Goal: Task Accomplishment & Management: Use online tool/utility

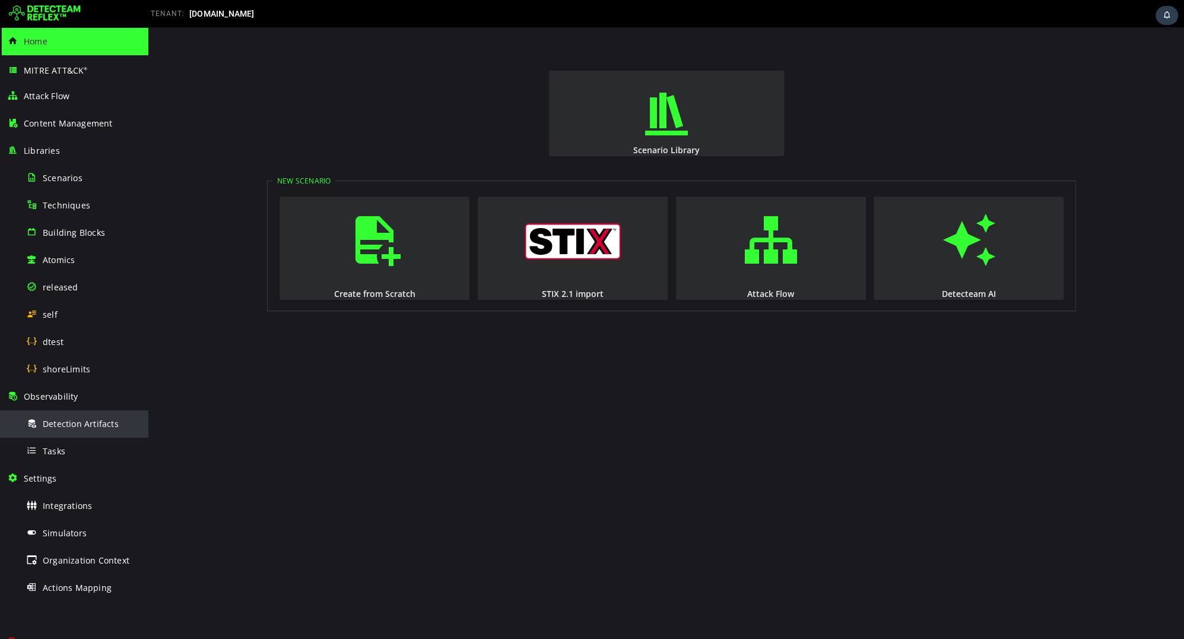
click at [90, 433] on div "Detection Artifacts" at bounding box center [83, 423] width 115 height 27
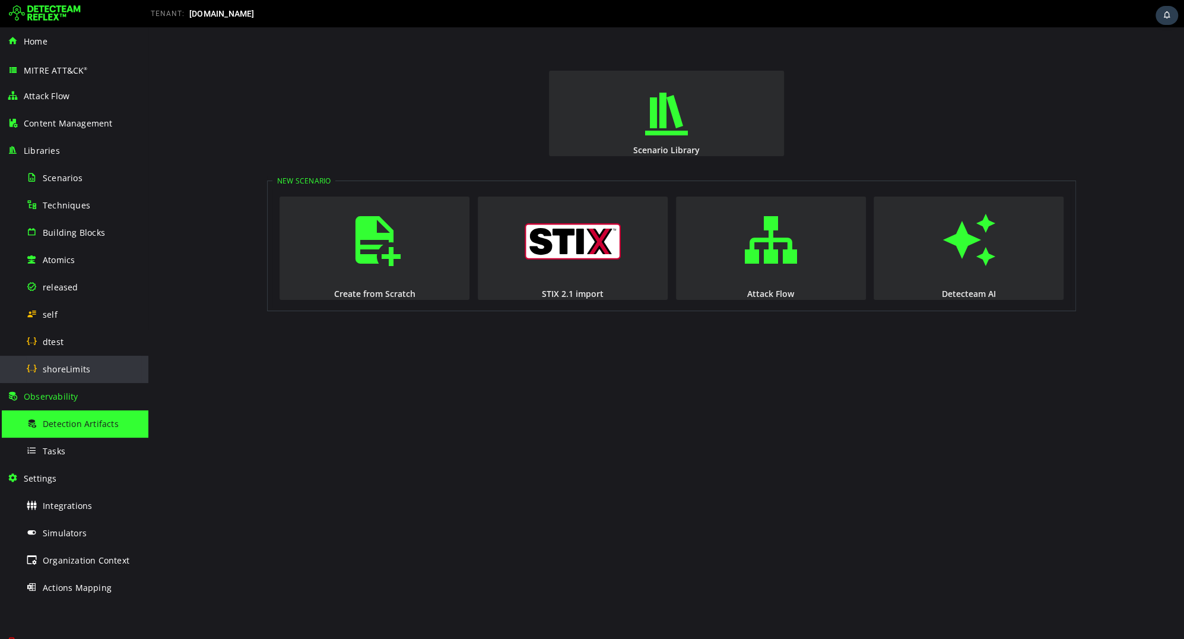
click at [66, 373] on span "shoreLimits" at bounding box center [66, 368] width 47 height 11
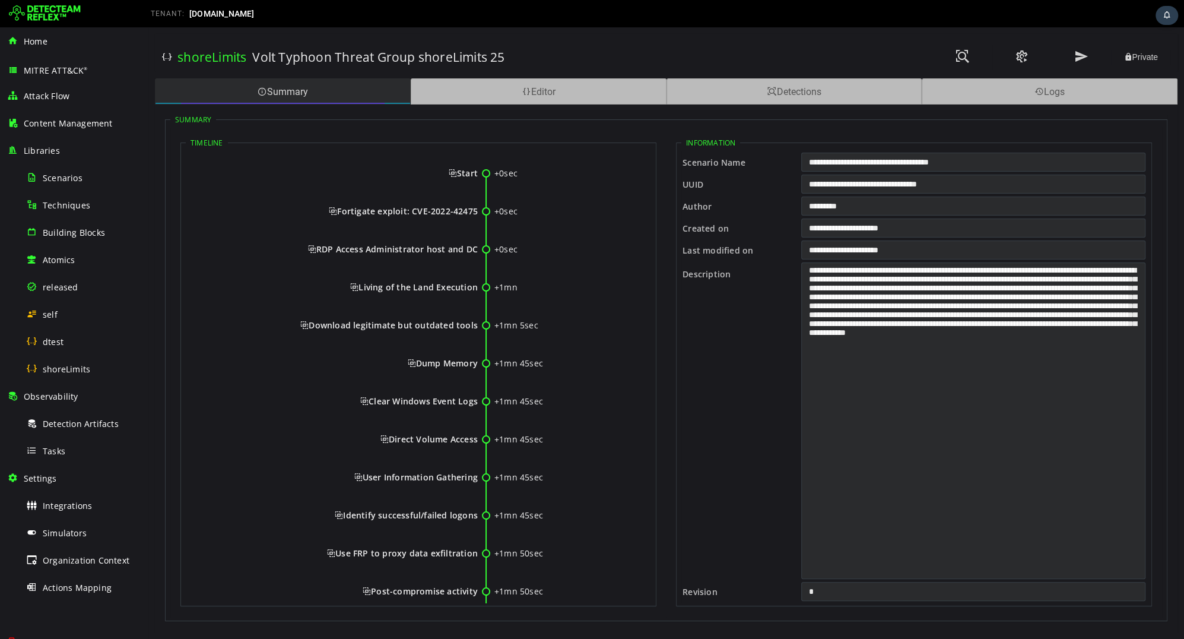
click at [361, 93] on div "Summary" at bounding box center [283, 91] width 256 height 26
click at [352, 94] on div "Summary" at bounding box center [283, 91] width 256 height 26
click at [1017, 64] on span at bounding box center [1022, 57] width 14 height 16
click at [958, 61] on span at bounding box center [962, 57] width 14 height 16
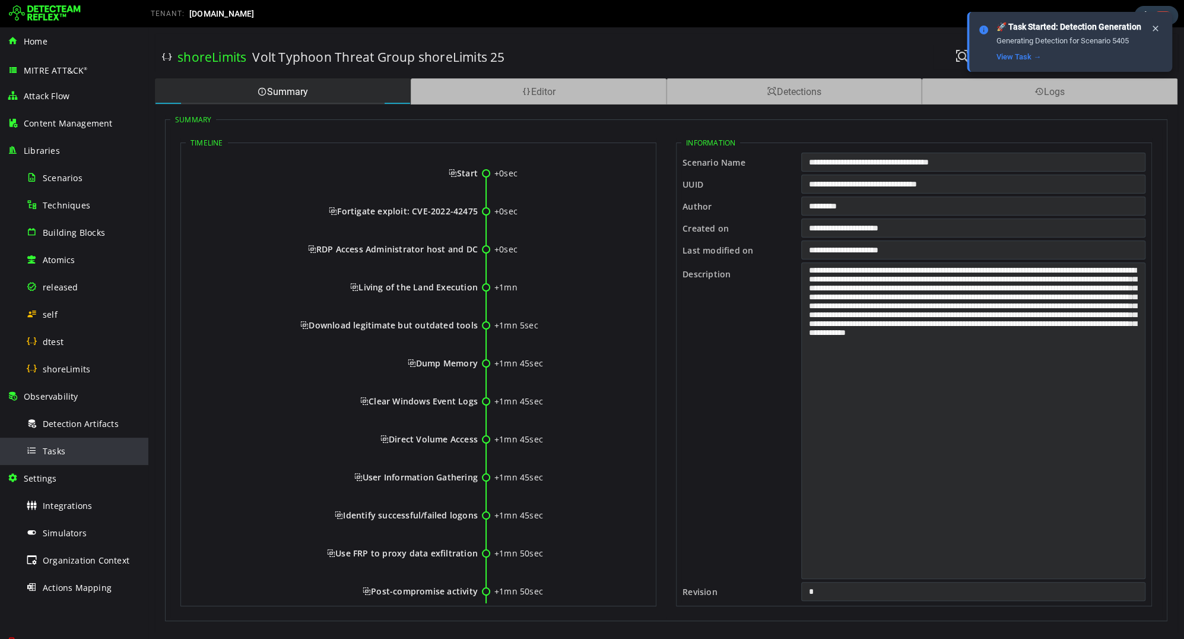
click at [79, 448] on div "Tasks" at bounding box center [83, 450] width 115 height 27
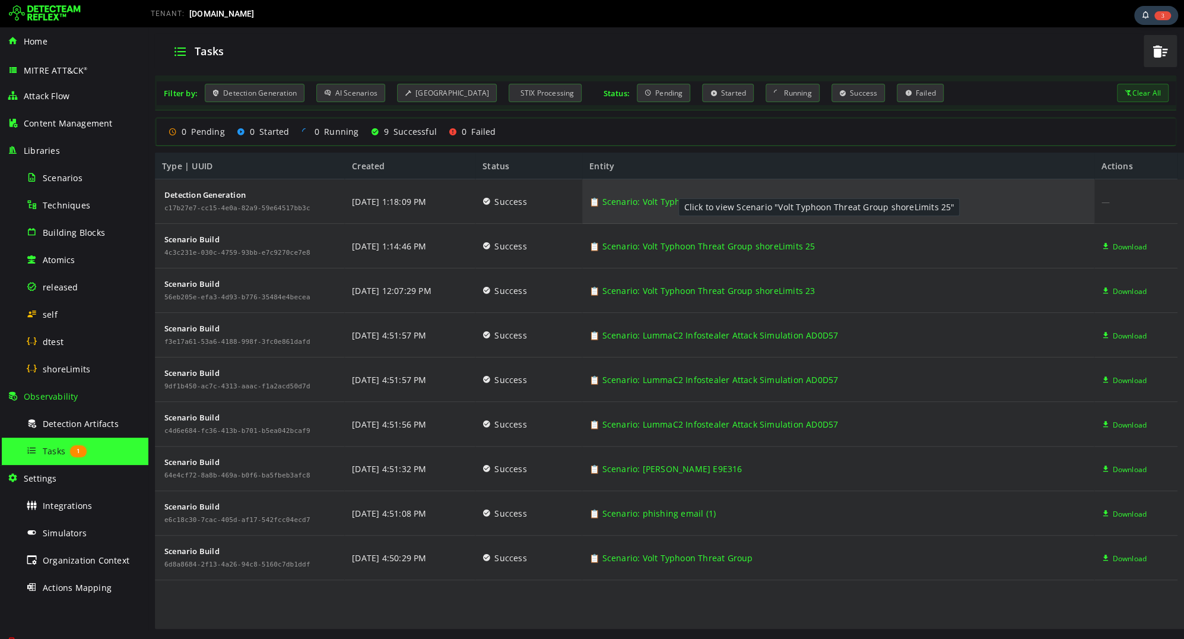
click at [666, 198] on link "📋 Scenario: Volt Typhoon Threat Group shoreLimits 25" at bounding box center [701, 201] width 225 height 45
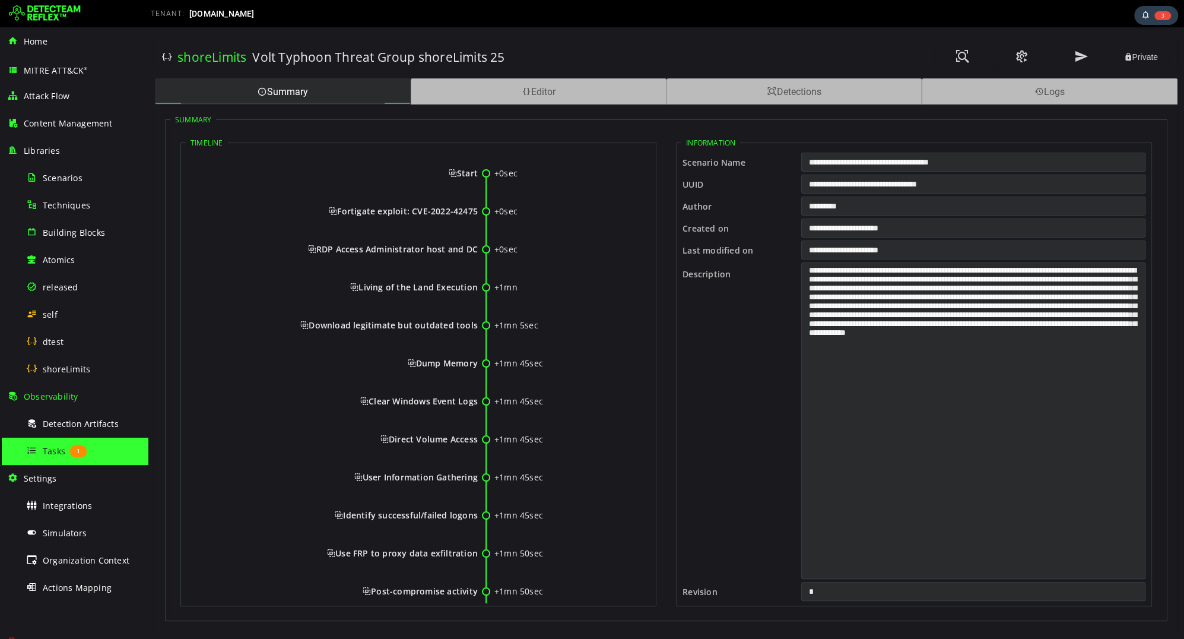
click at [588, 105] on div "Summary Timeline +0sec Start +0sec Fortigate exploit: CVE-2022-42475 +0sec RDP …" at bounding box center [666, 362] width 1022 height 517
click at [574, 80] on div "Editor" at bounding box center [539, 91] width 256 height 26
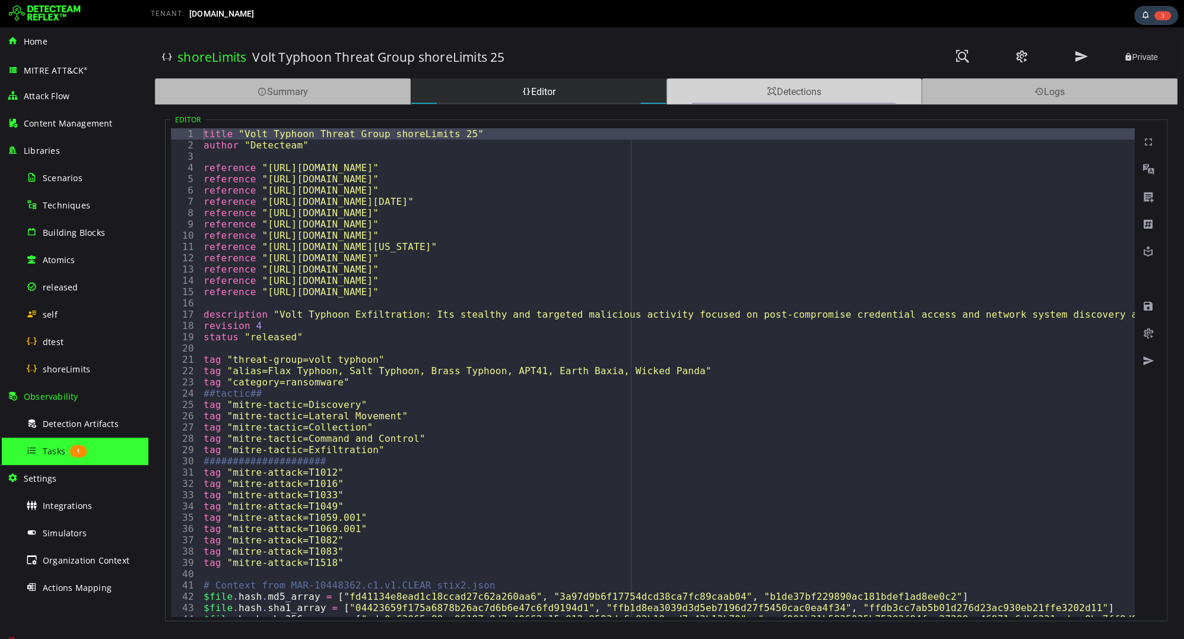
click at [693, 88] on div "Detections" at bounding box center [794, 91] width 256 height 26
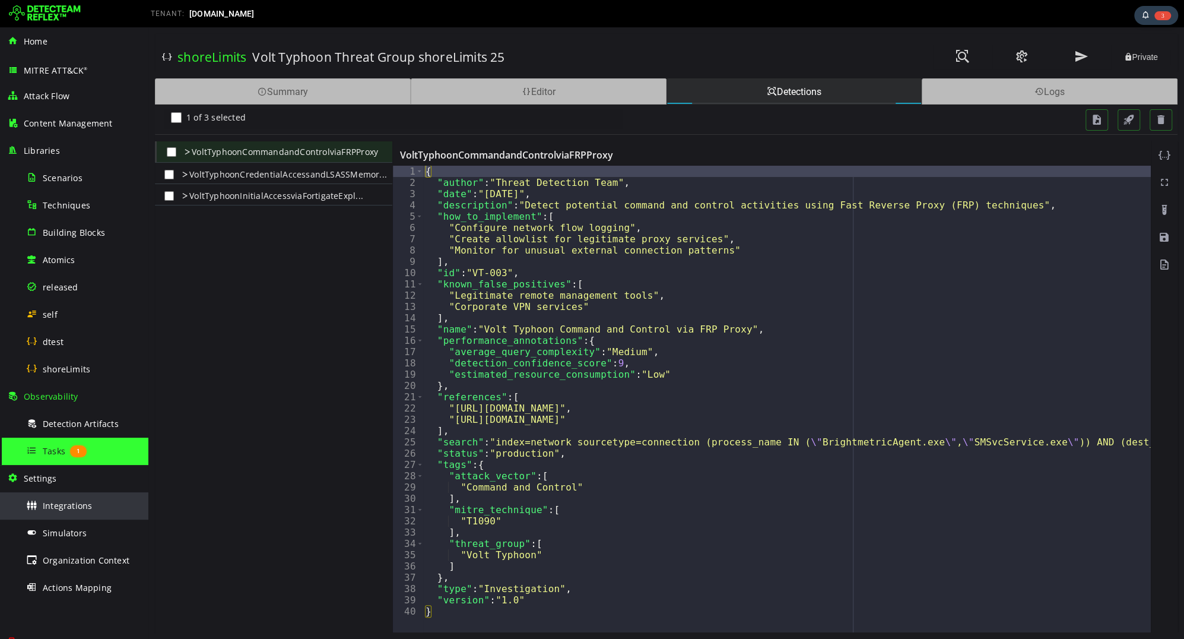
click at [47, 500] on span "Integrations" at bounding box center [67, 505] width 49 height 11
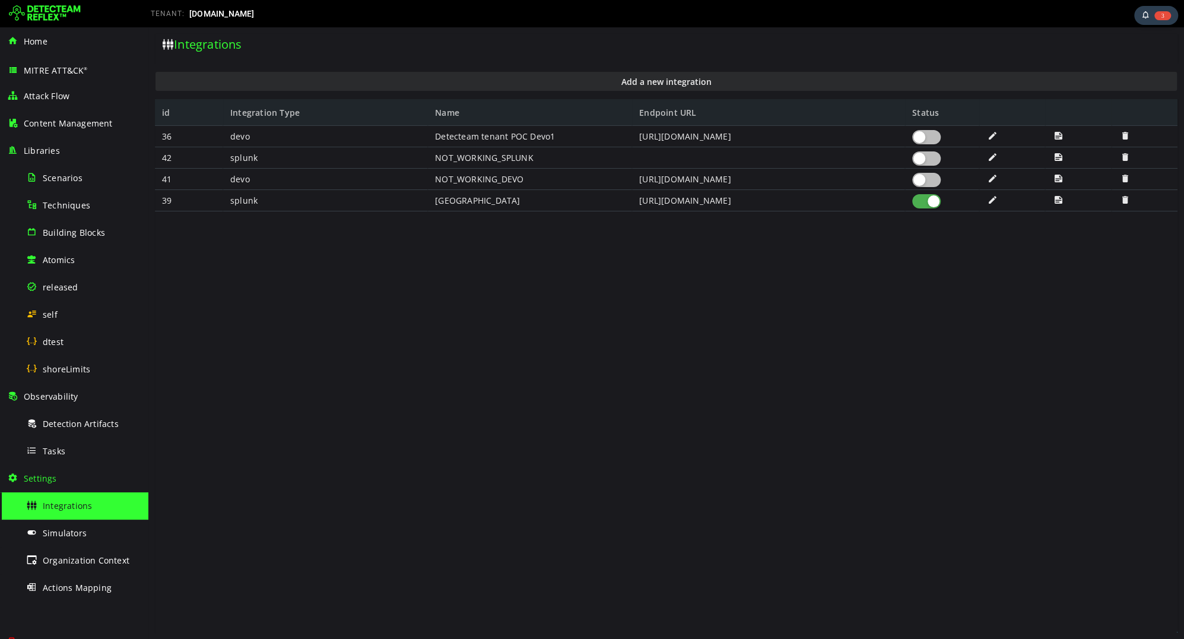
click at [935, 130] on div at bounding box center [926, 137] width 28 height 14
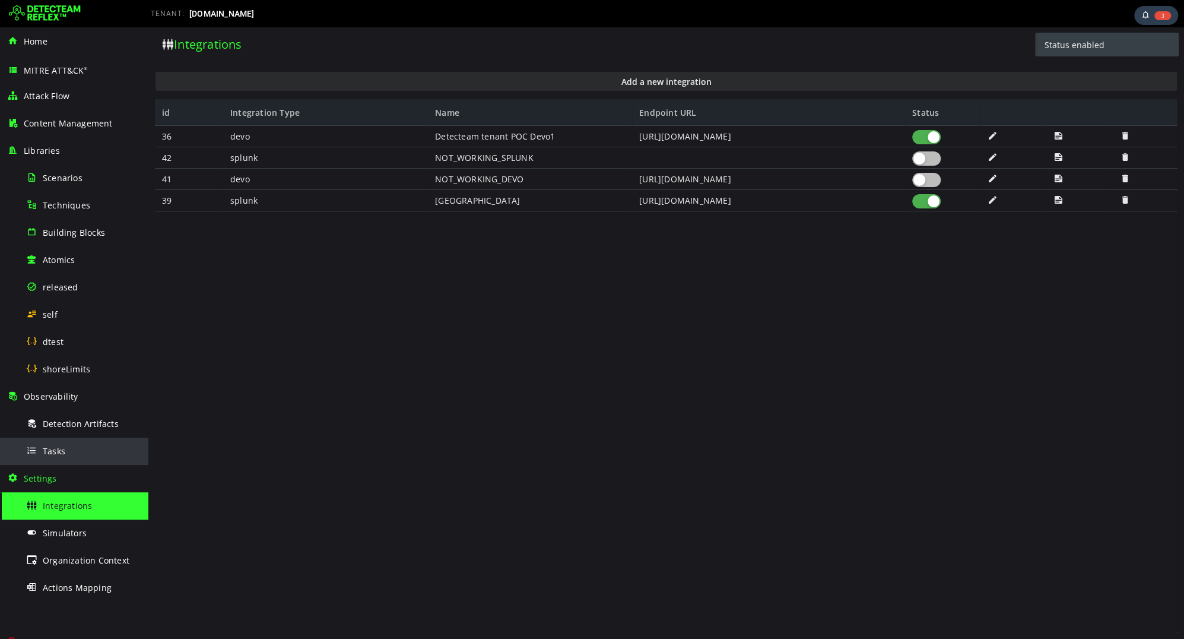
click at [99, 449] on div "Tasks" at bounding box center [83, 450] width 115 height 27
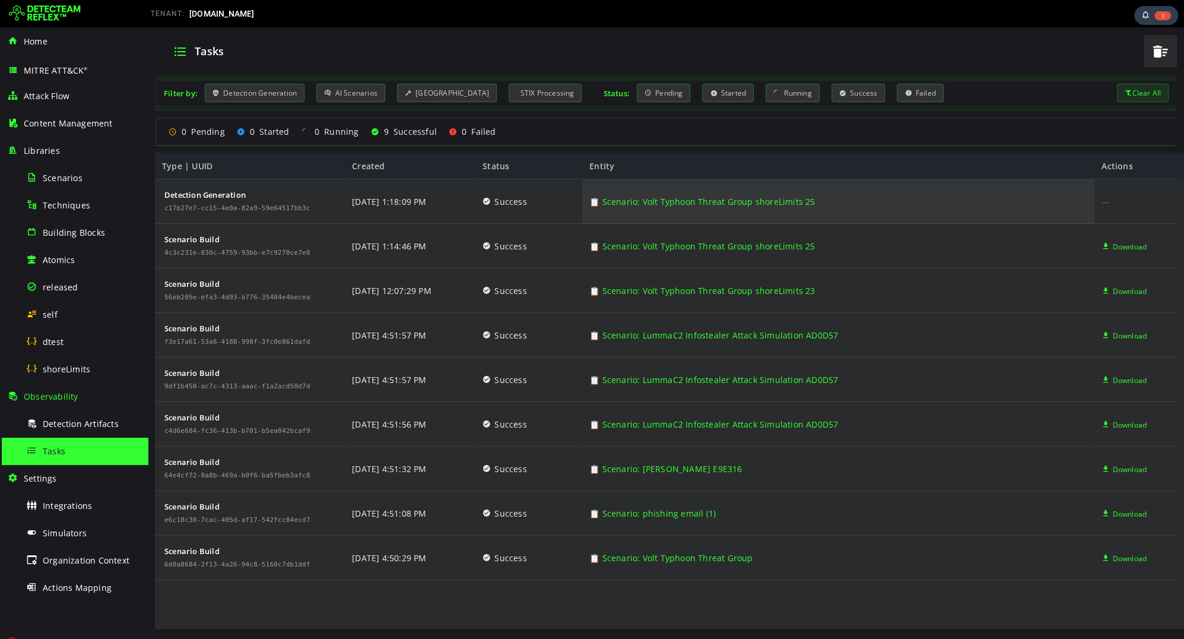
click at [665, 202] on link "📋 Scenario: Volt Typhoon Threat Group shoreLimits 25" at bounding box center [701, 201] width 225 height 45
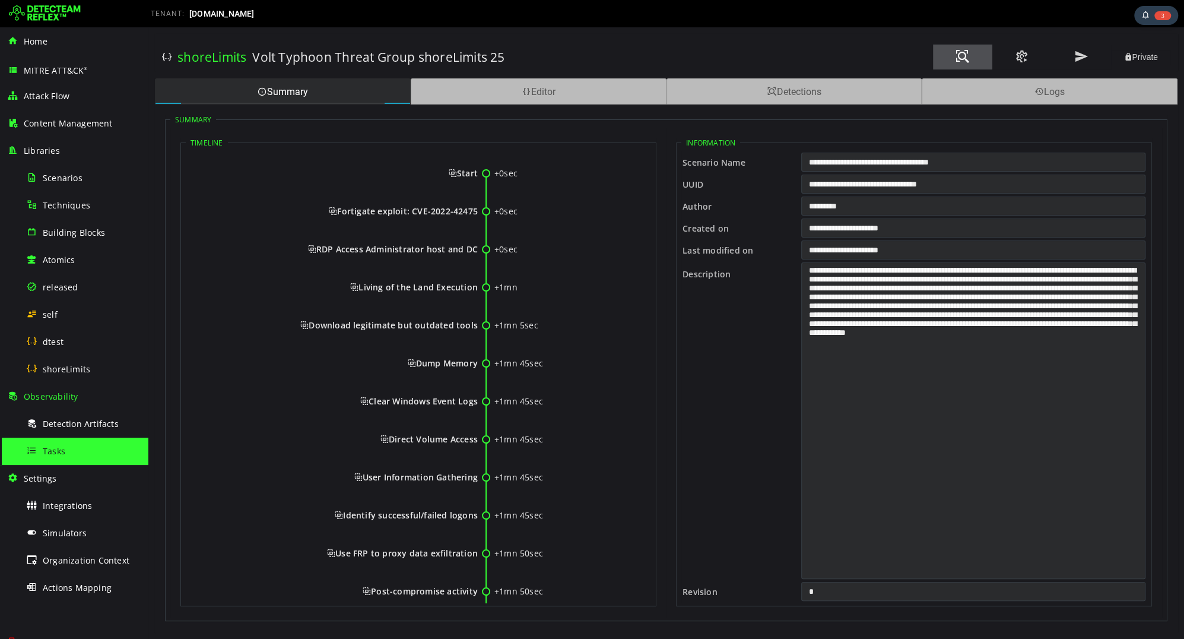
click at [968, 58] on span at bounding box center [962, 57] width 14 height 16
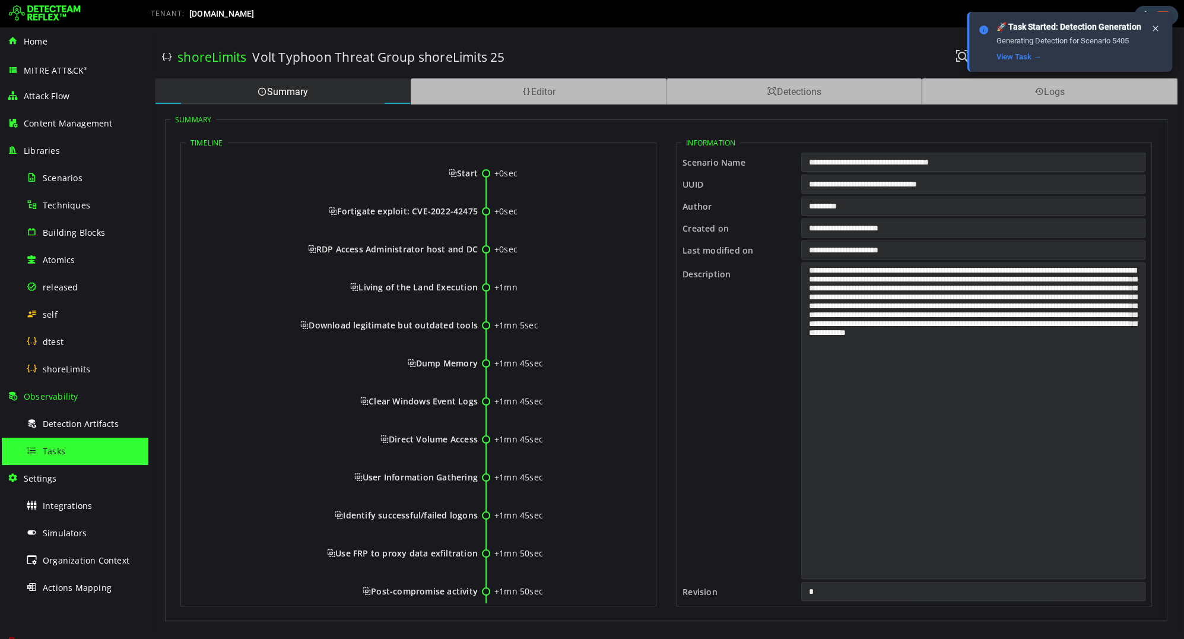
click at [85, 444] on div "Tasks" at bounding box center [83, 450] width 115 height 27
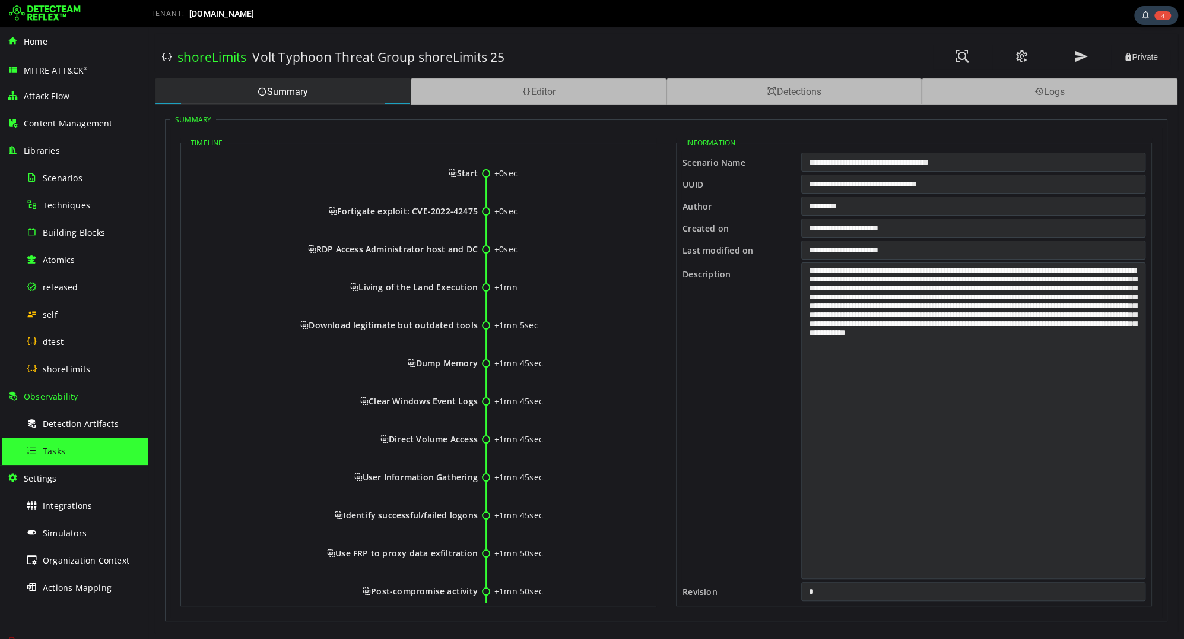
click at [63, 449] on span "Tasks" at bounding box center [54, 450] width 23 height 11
click at [66, 453] on div "Tasks" at bounding box center [83, 450] width 115 height 27
click at [63, 453] on span "Tasks" at bounding box center [54, 450] width 23 height 11
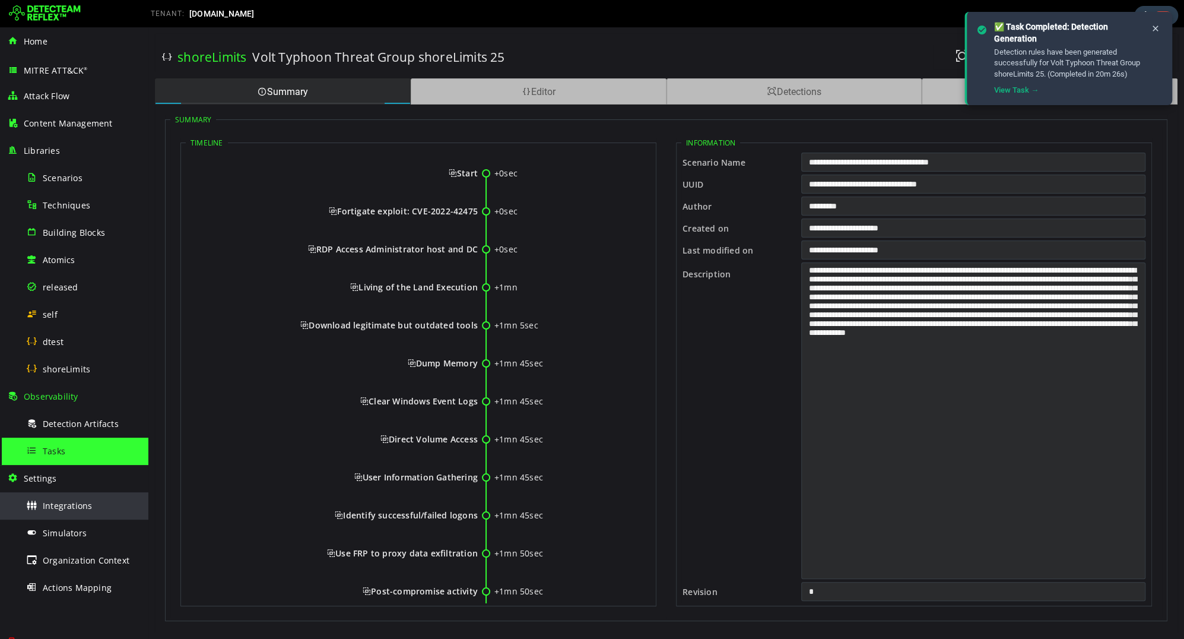
click at [63, 502] on span "Integrations" at bounding box center [67, 505] width 49 height 11
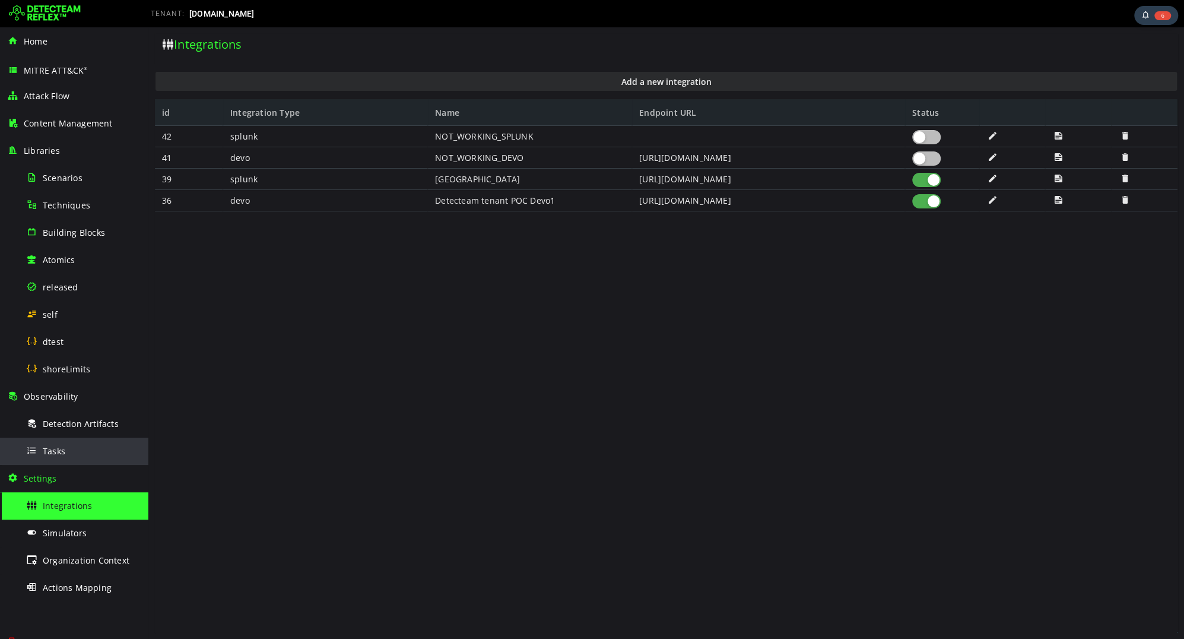
click at [65, 442] on div "Tasks" at bounding box center [83, 450] width 115 height 27
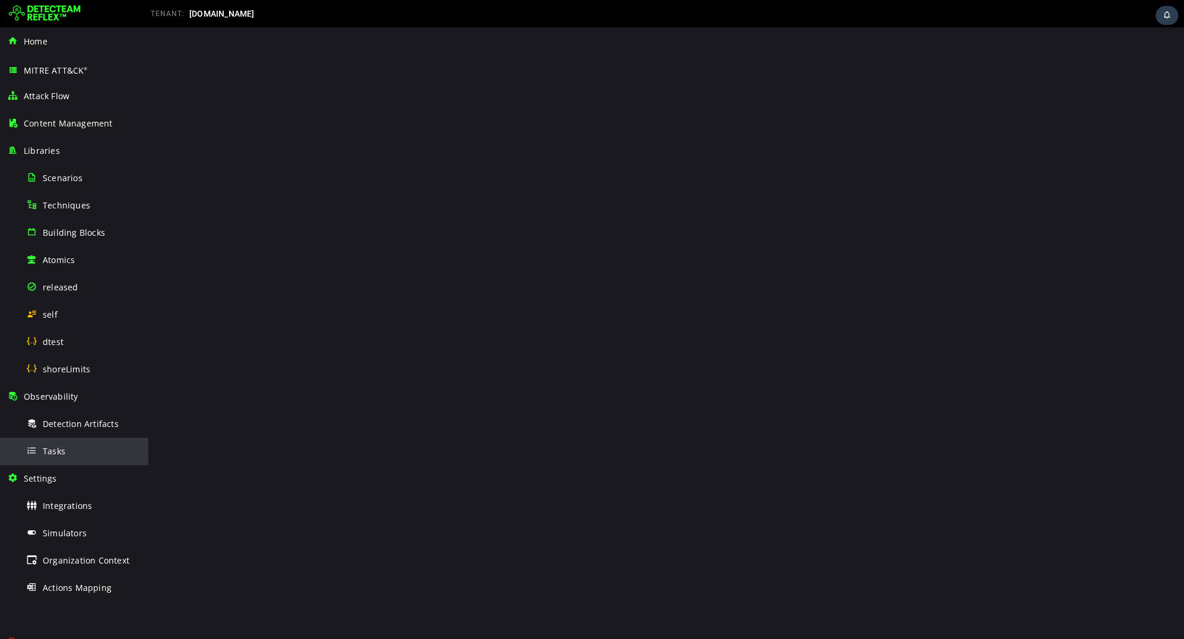
click at [75, 453] on div "Tasks" at bounding box center [83, 450] width 115 height 27
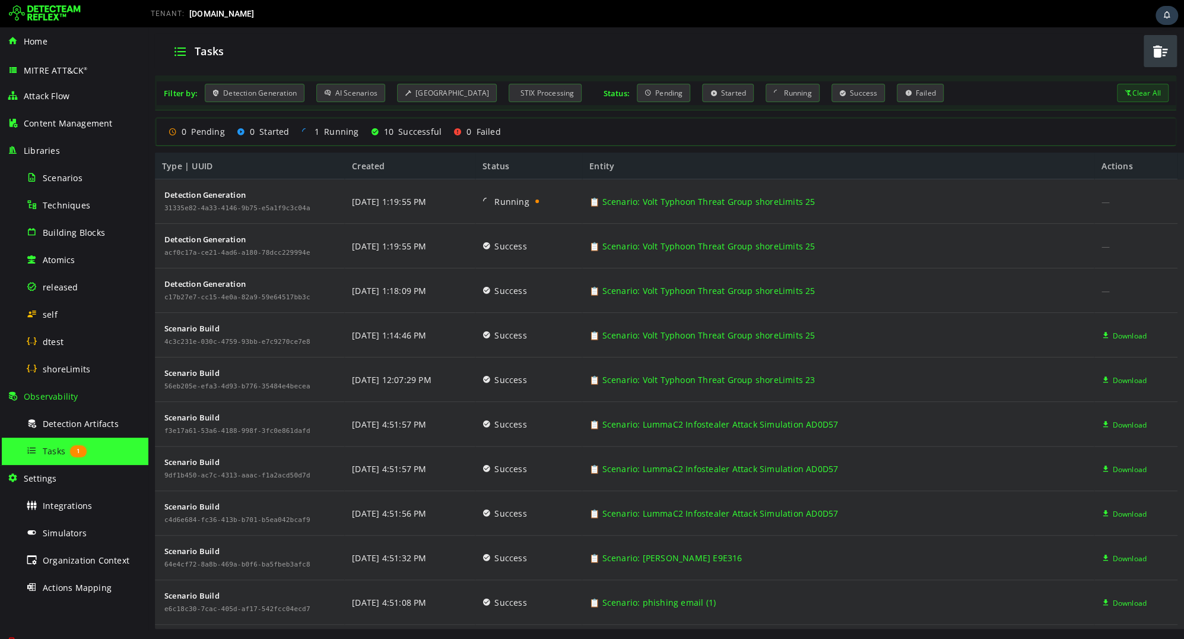
click at [1164, 47] on span "button" at bounding box center [1160, 51] width 18 height 24
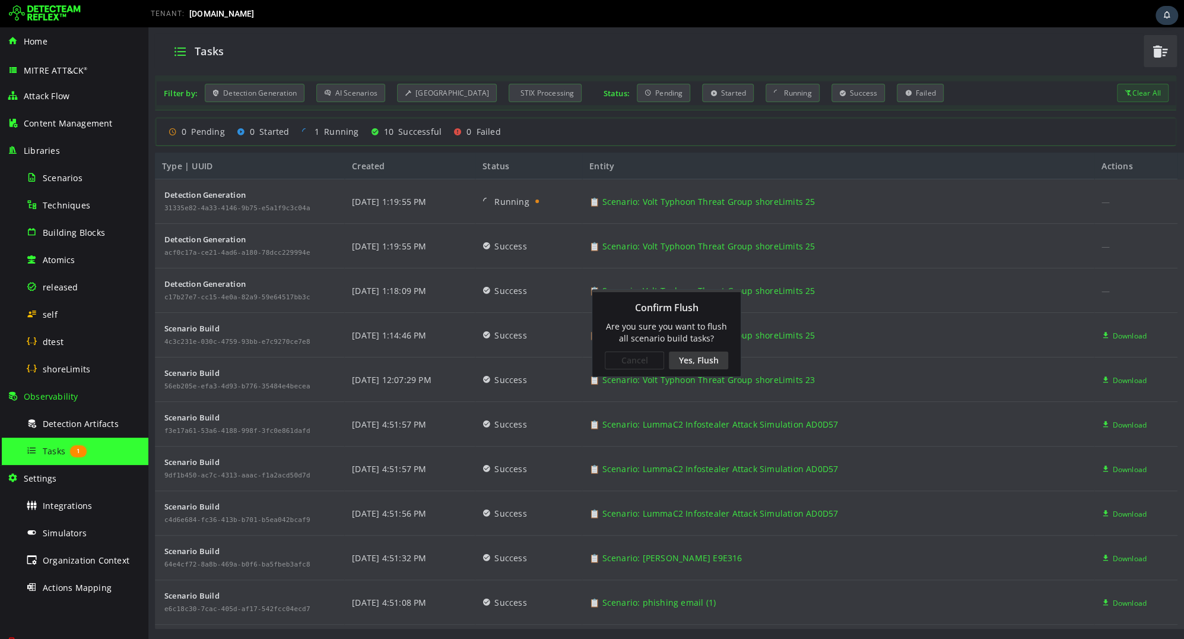
click at [700, 367] on div "Yes, Flush" at bounding box center [698, 360] width 59 height 18
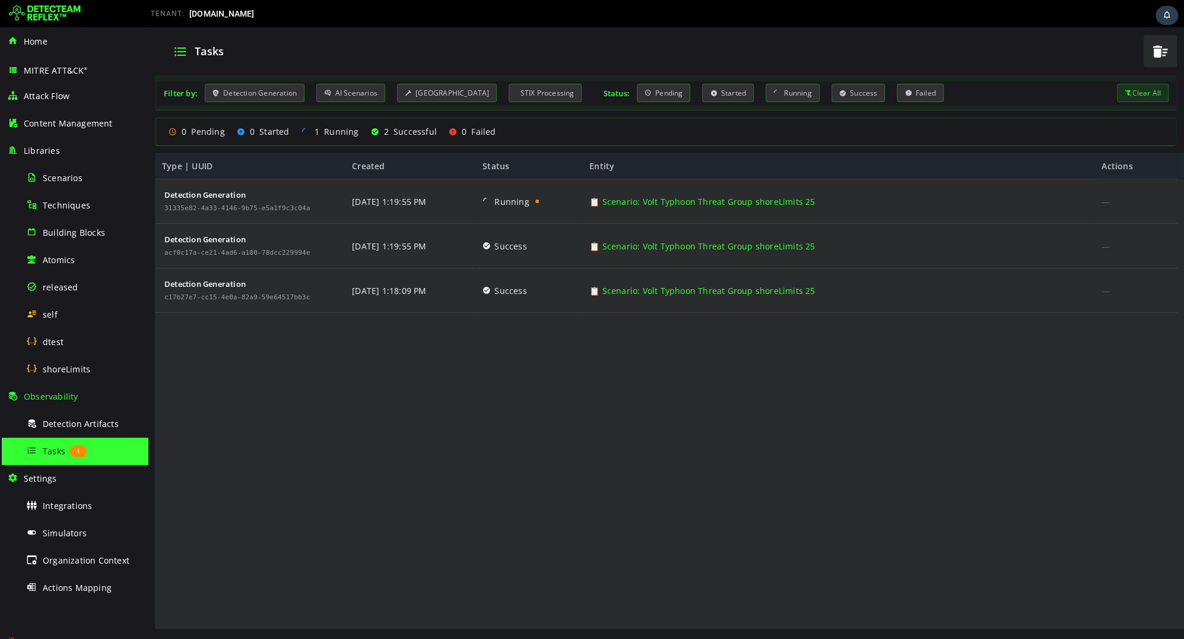
click at [42, 20] on img at bounding box center [45, 13] width 72 height 19
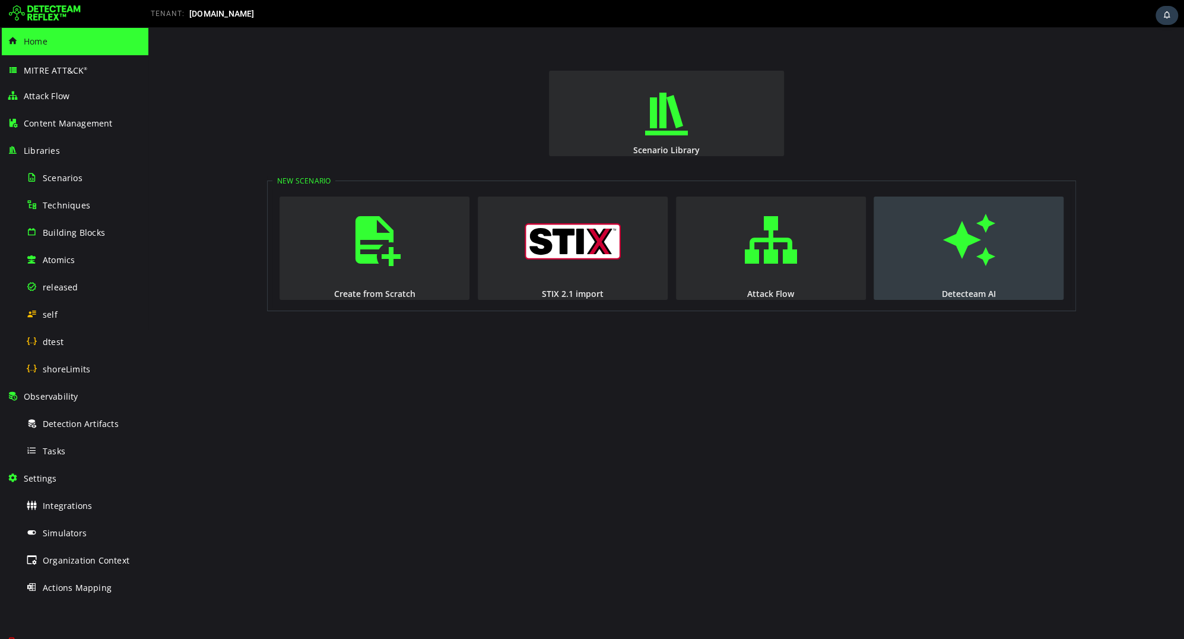
click at [963, 261] on span "button" at bounding box center [969, 239] width 12 height 81
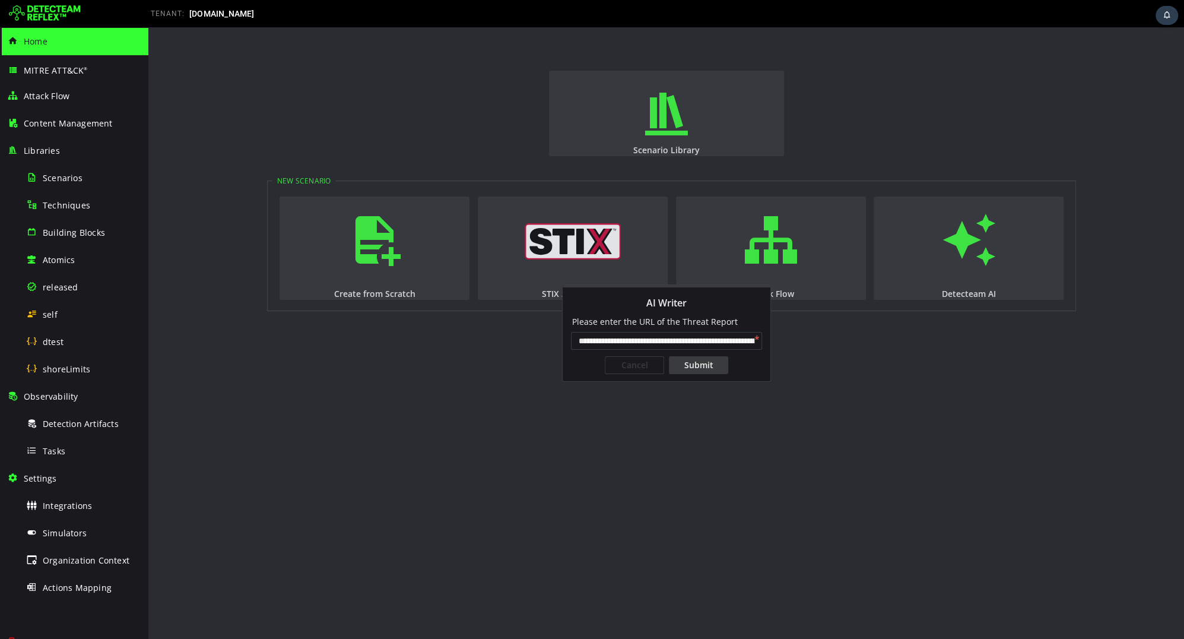
scroll to position [0, 96]
type input "**********"
click at [697, 373] on div "Submit" at bounding box center [698, 365] width 59 height 18
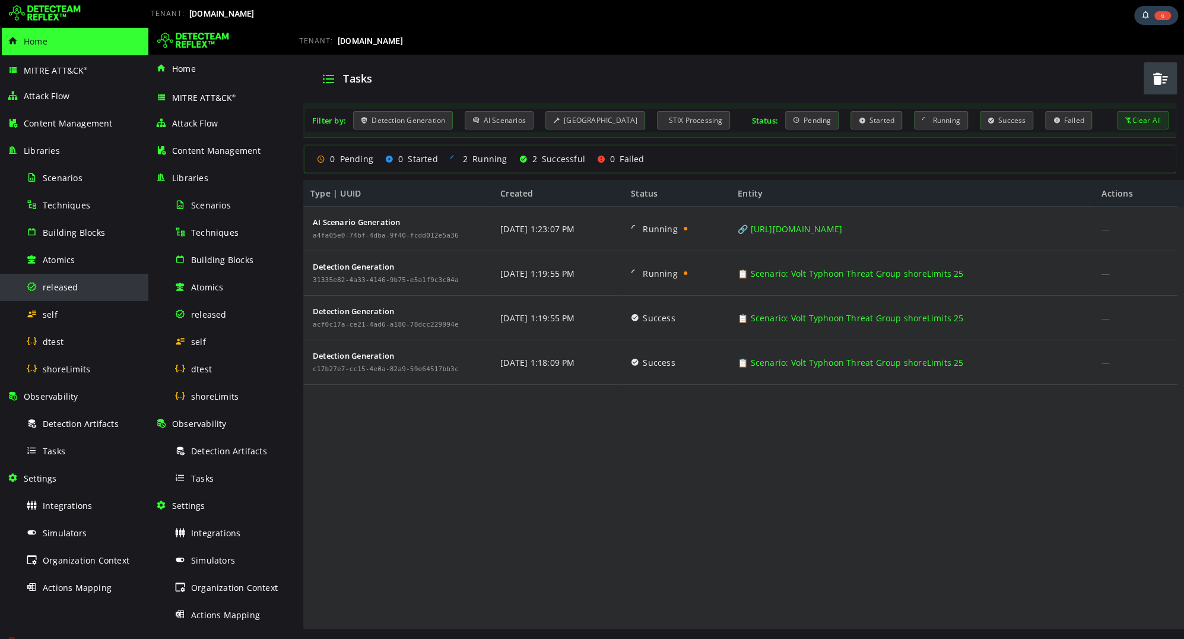
click at [53, 285] on span "released" at bounding box center [61, 286] width 36 height 11
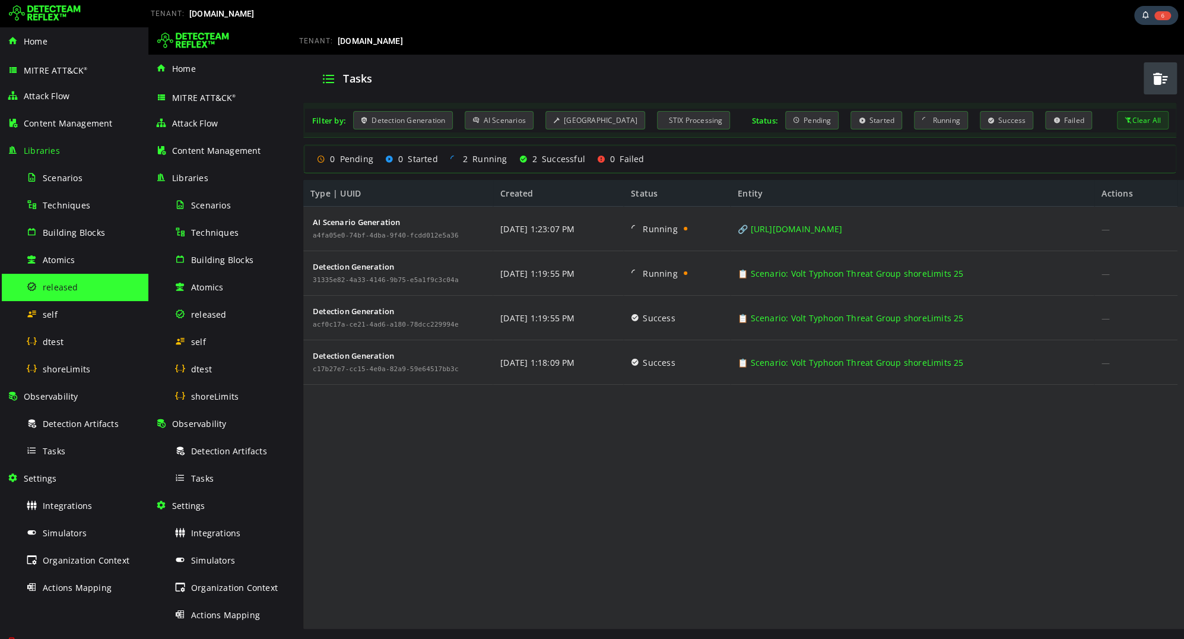
click at [65, 14] on img at bounding box center [45, 13] width 72 height 19
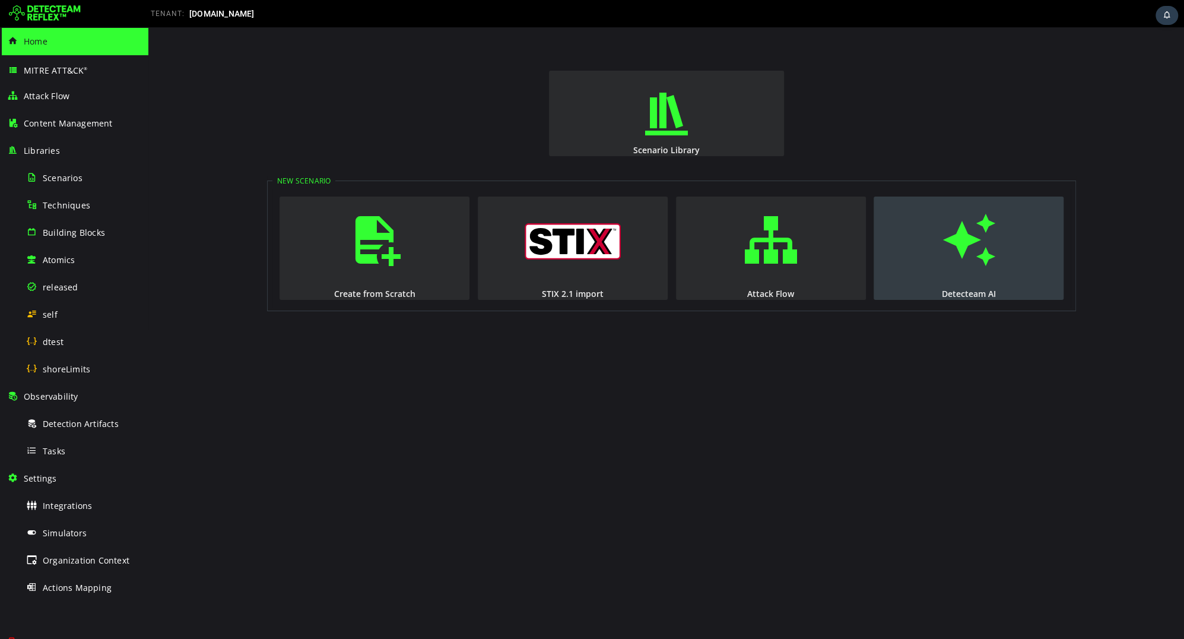
click at [974, 247] on span "button" at bounding box center [969, 239] width 12 height 81
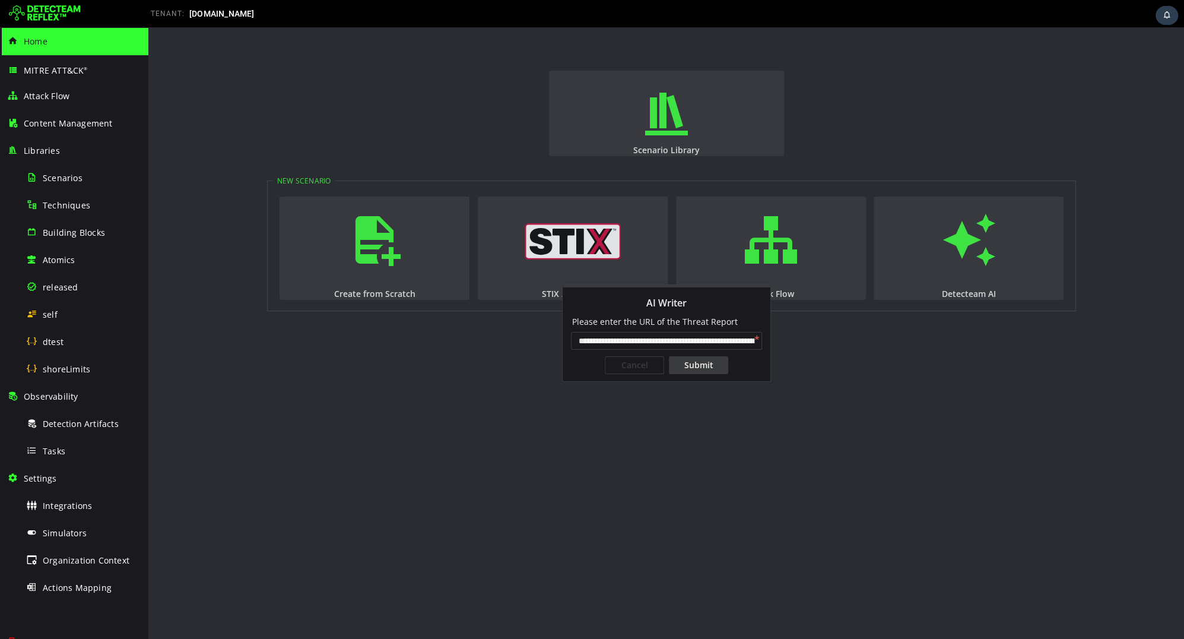
scroll to position [0, 95]
type input "**********"
click at [695, 366] on div "Submit" at bounding box center [698, 365] width 59 height 18
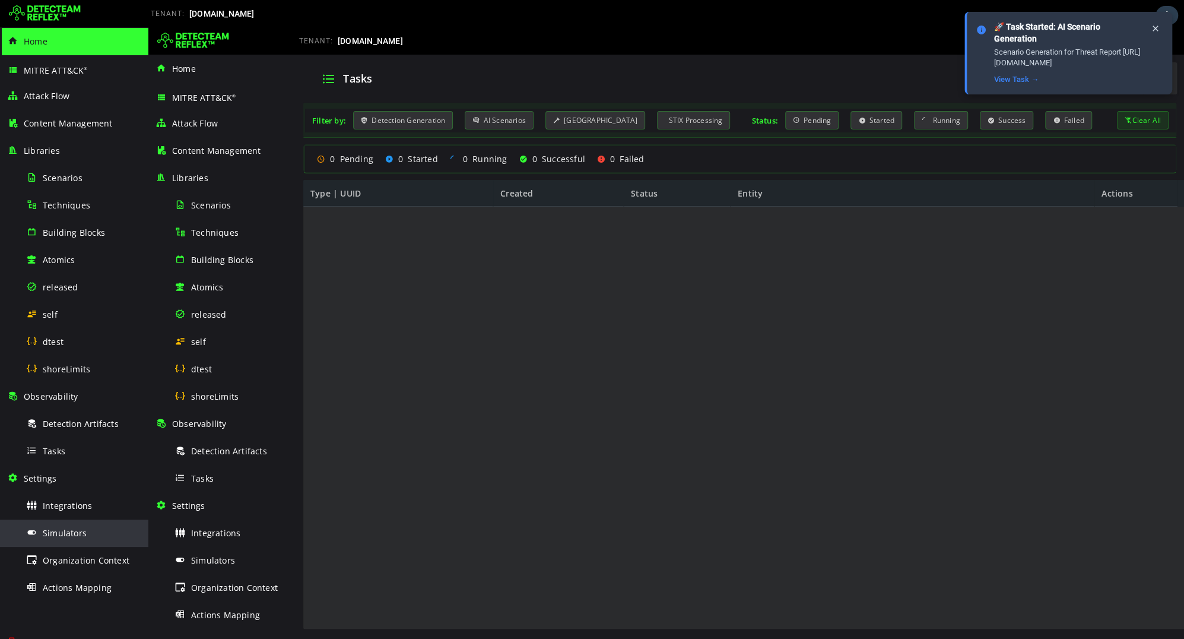
click at [85, 527] on span "Simulators" at bounding box center [65, 532] width 44 height 11
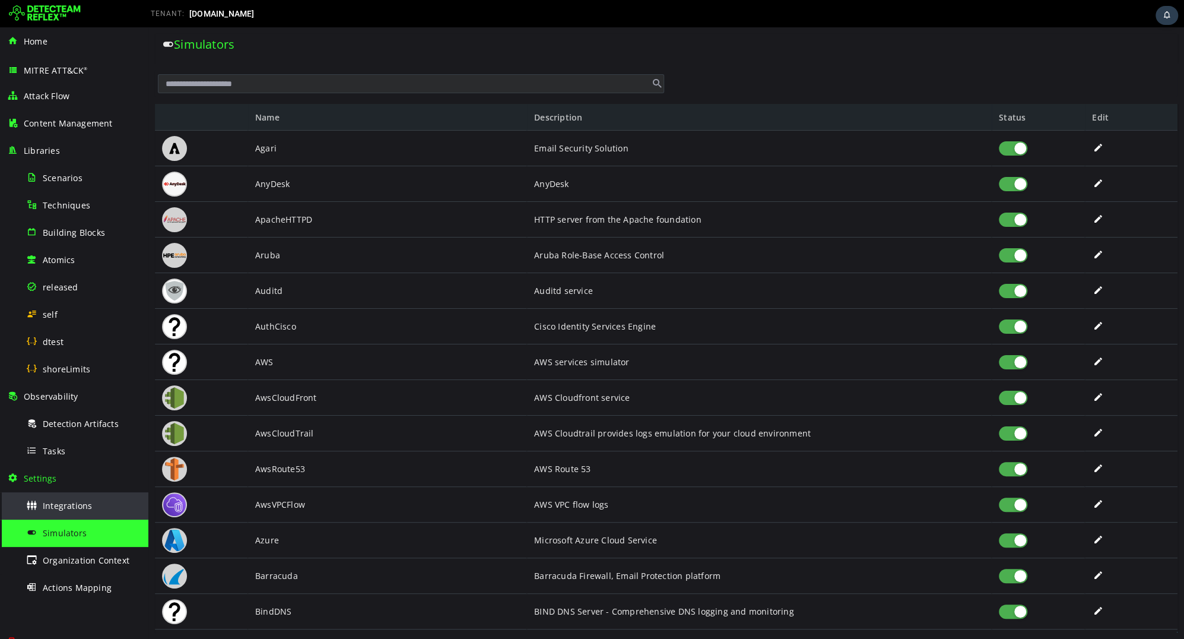
click at [74, 506] on span "Integrations" at bounding box center [67, 505] width 49 height 11
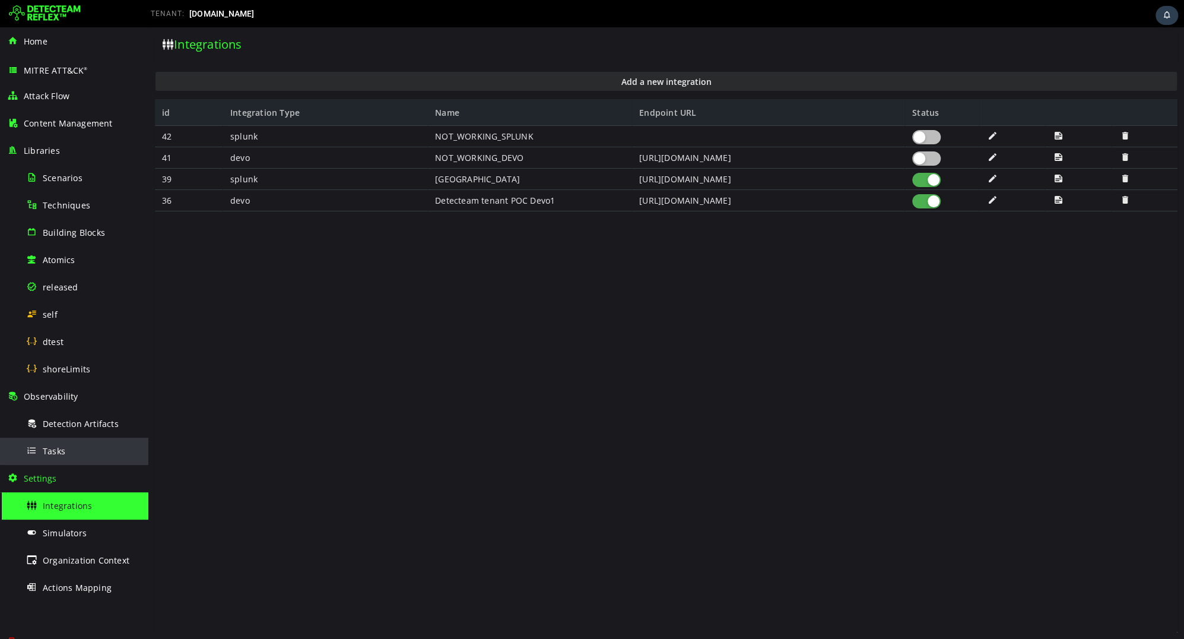
click at [63, 450] on span "Tasks" at bounding box center [54, 450] width 23 height 11
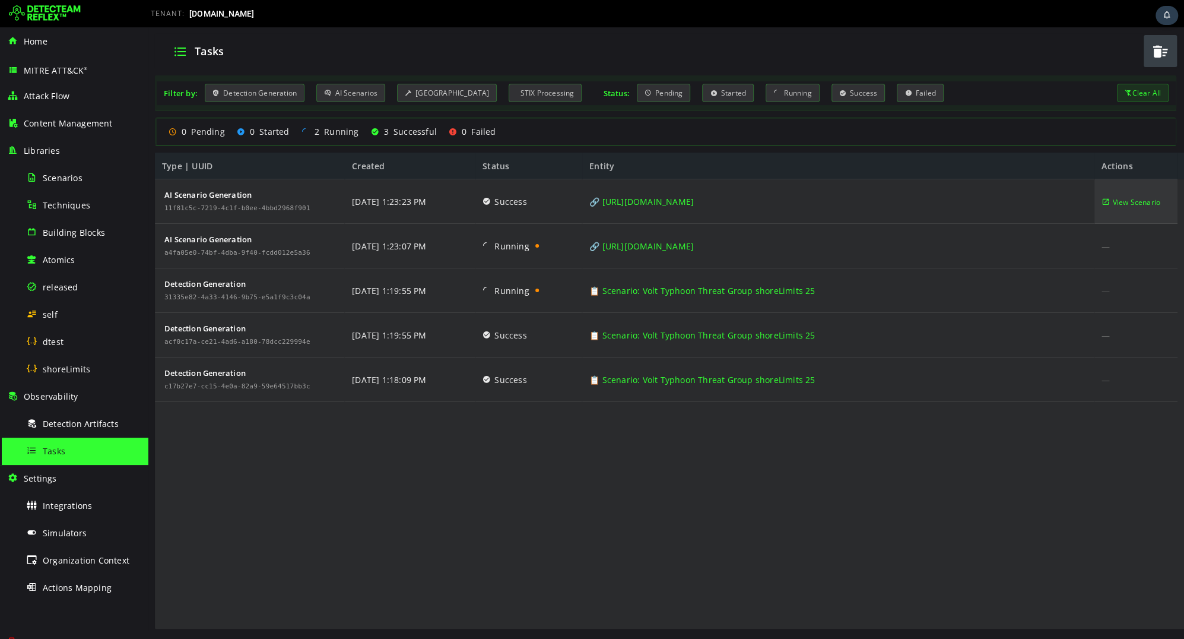
click at [1122, 198] on span "View Scenario" at bounding box center [1136, 202] width 48 height 45
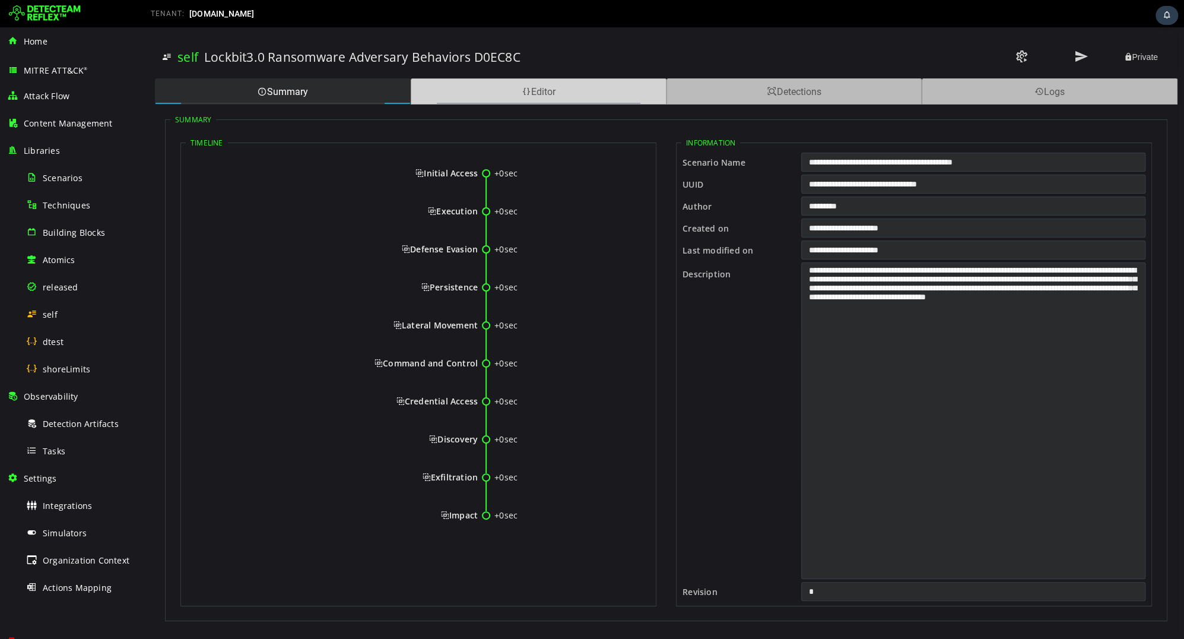
click at [534, 88] on div "Editor" at bounding box center [539, 91] width 256 height 26
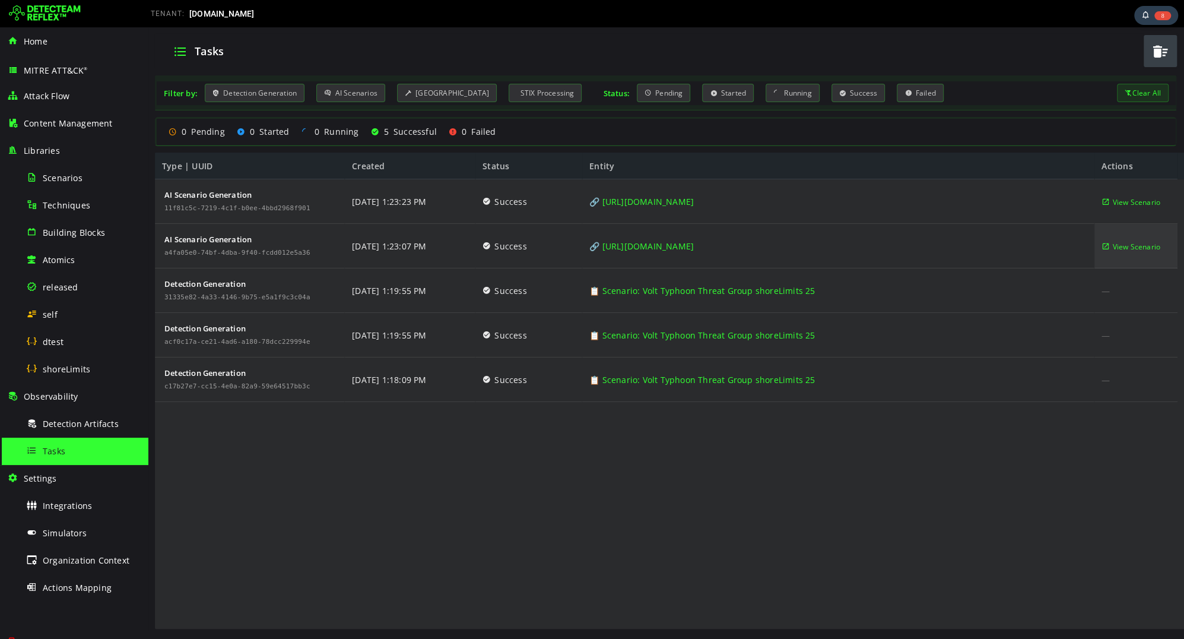
click at [1127, 239] on span "View Scenario" at bounding box center [1136, 246] width 48 height 45
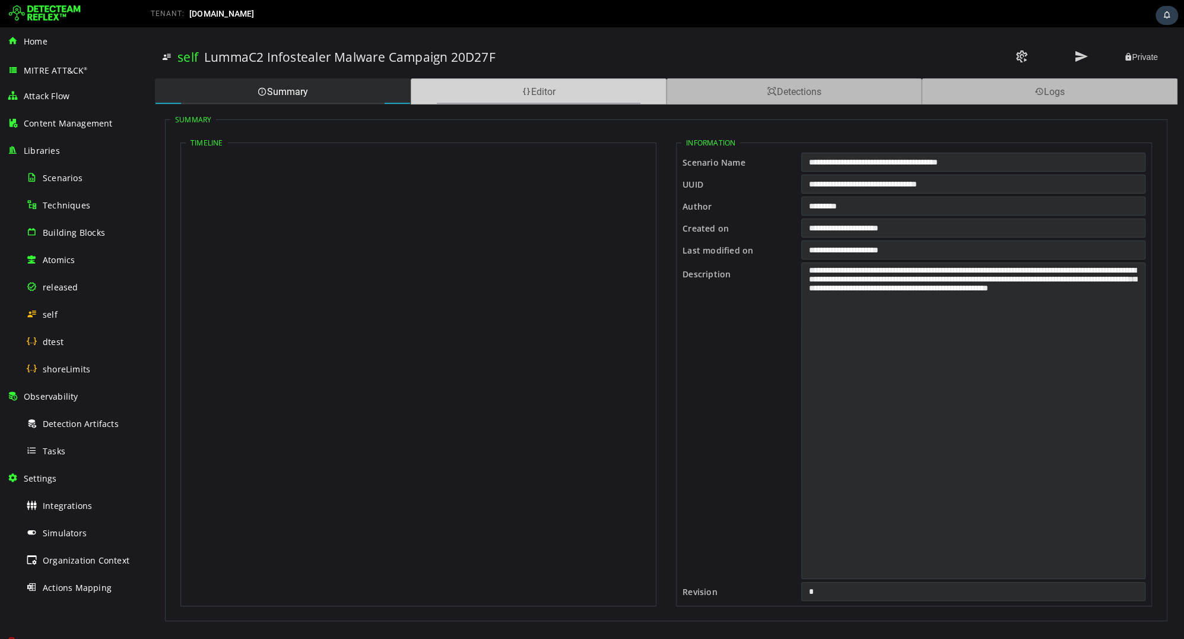
click at [485, 99] on div "Editor" at bounding box center [539, 91] width 256 height 26
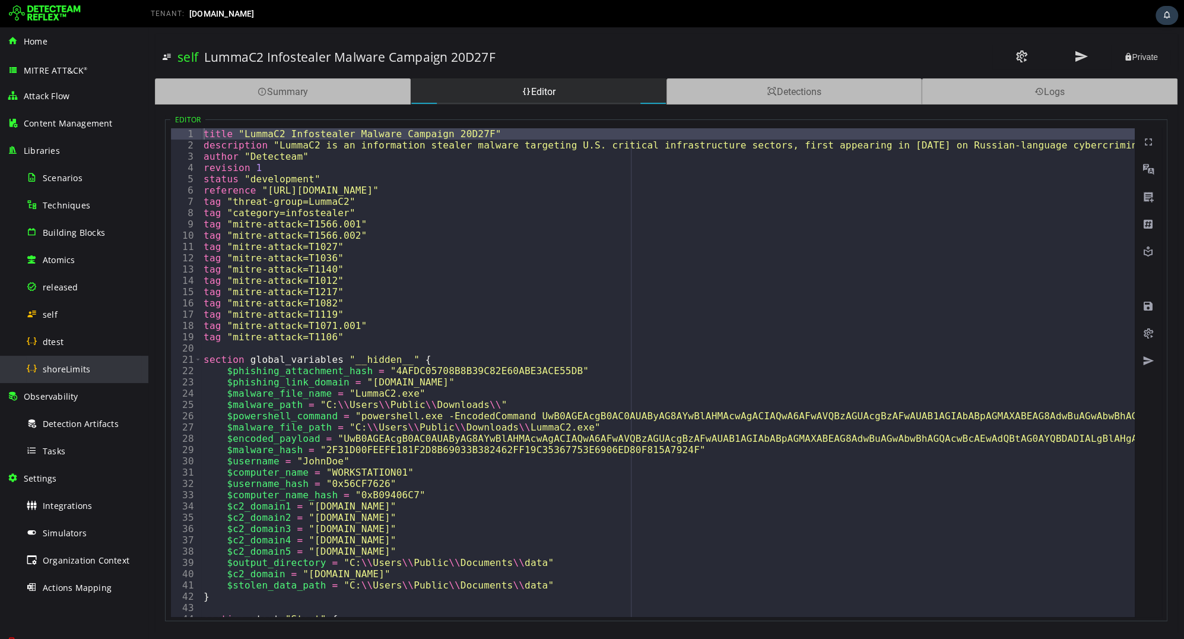
click at [66, 367] on span "shoreLimits" at bounding box center [66, 368] width 47 height 11
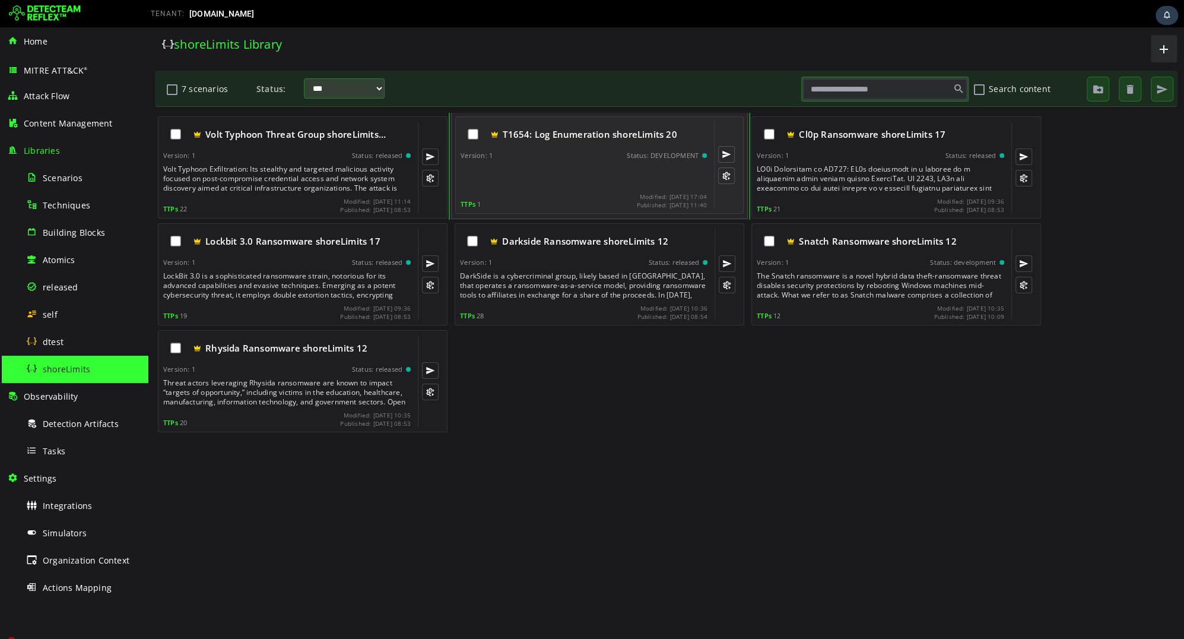
click at [574, 176] on div at bounding box center [584, 176] width 249 height 24
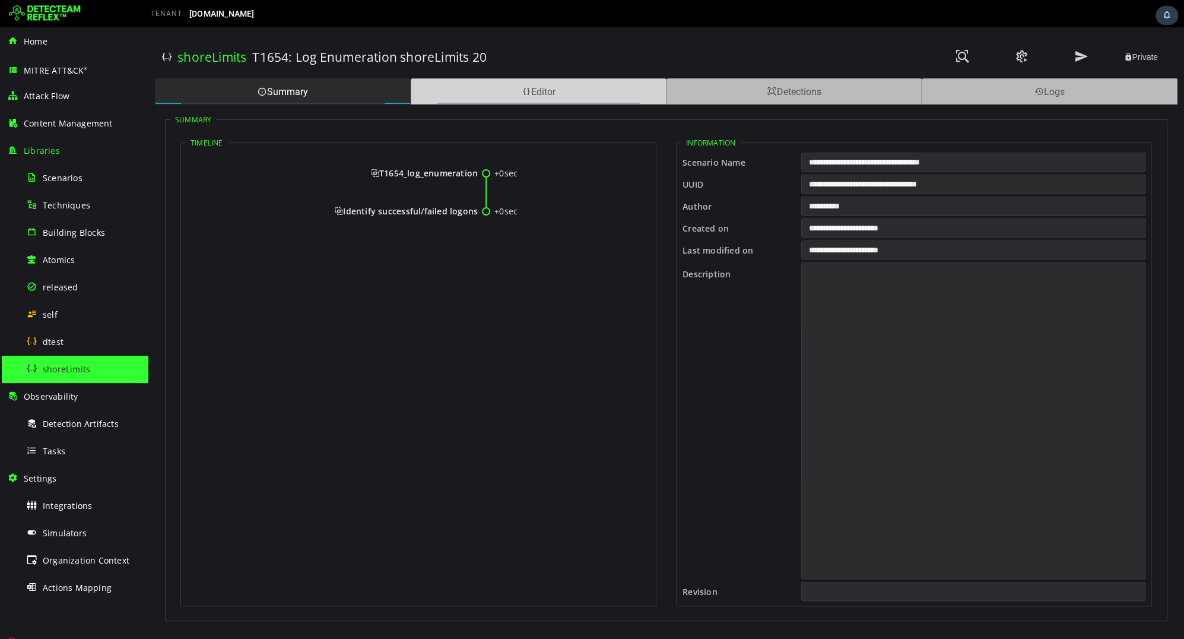
click at [566, 94] on div "Editor" at bounding box center [539, 91] width 256 height 26
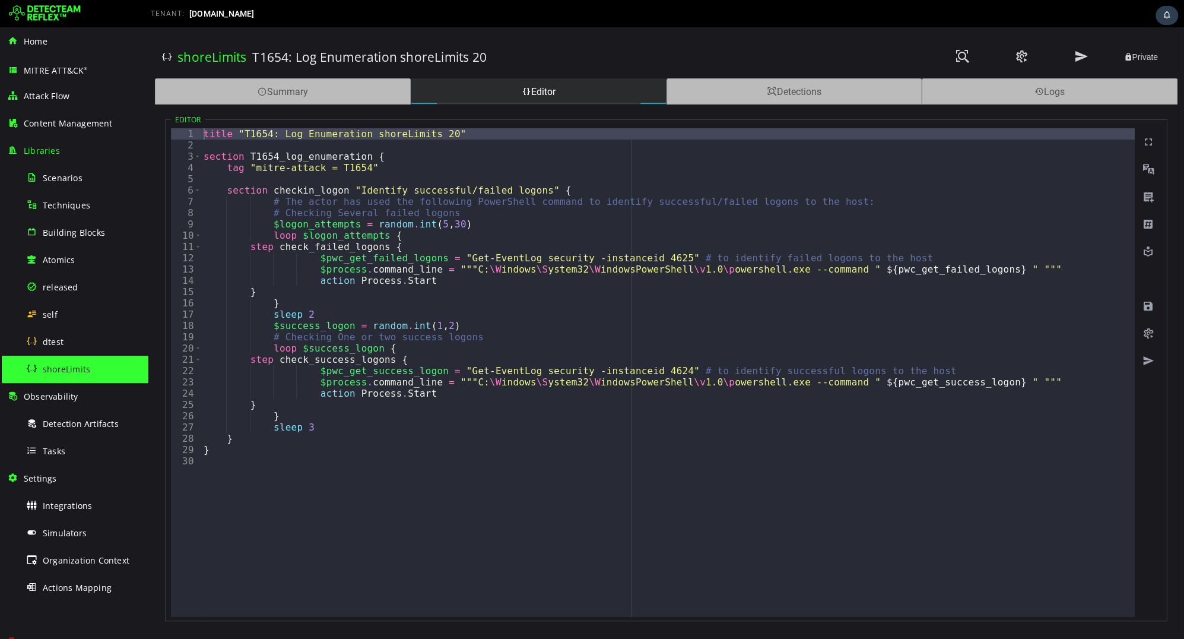
click at [438, 131] on div "title "T1654: Log Enumeration shoreLimits 20" section T1654_log_enumeration { t…" at bounding box center [667, 383] width 933 height 511
type textarea "**********"
click at [954, 56] on button at bounding box center [962, 57] width 59 height 25
click at [961, 55] on span at bounding box center [962, 57] width 14 height 16
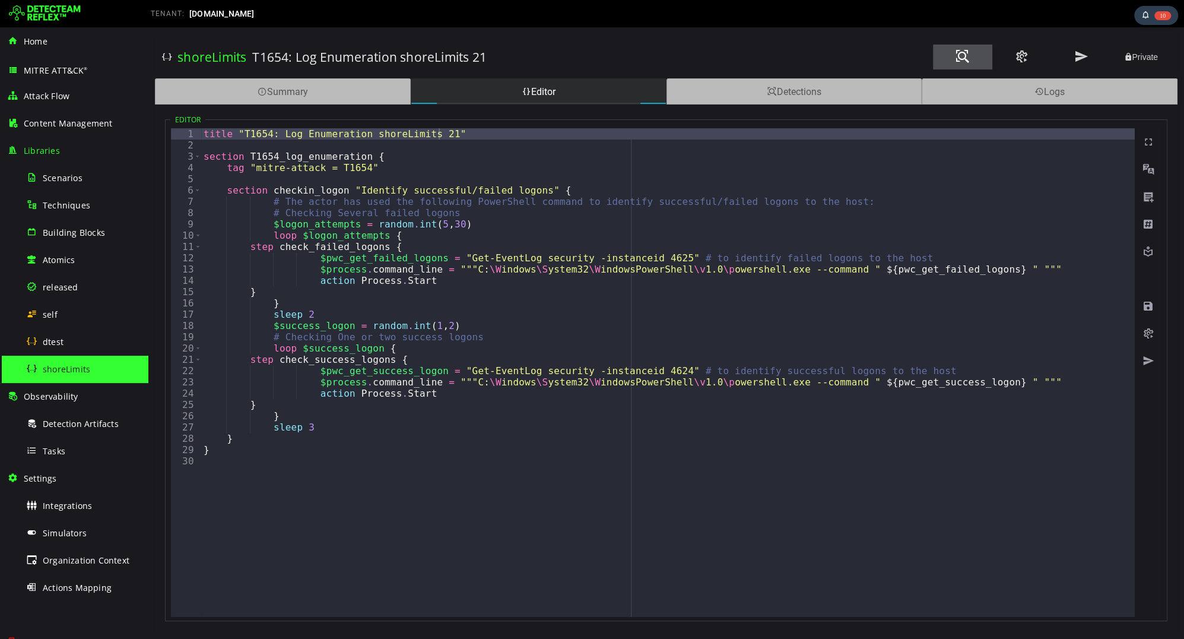
click at [946, 57] on button at bounding box center [962, 57] width 59 height 25
click at [73, 453] on div "Tasks" at bounding box center [83, 450] width 115 height 27
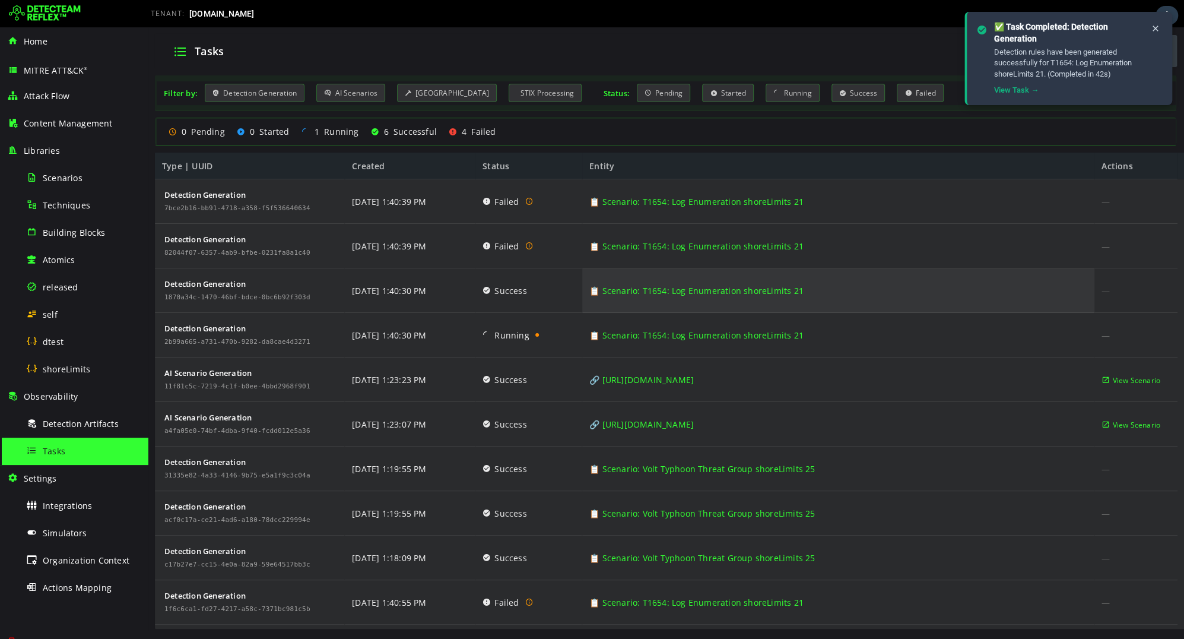
click at [775, 288] on link "📋 Scenario: T1654: Log Enumeration shoreLimits 21" at bounding box center [696, 290] width 214 height 45
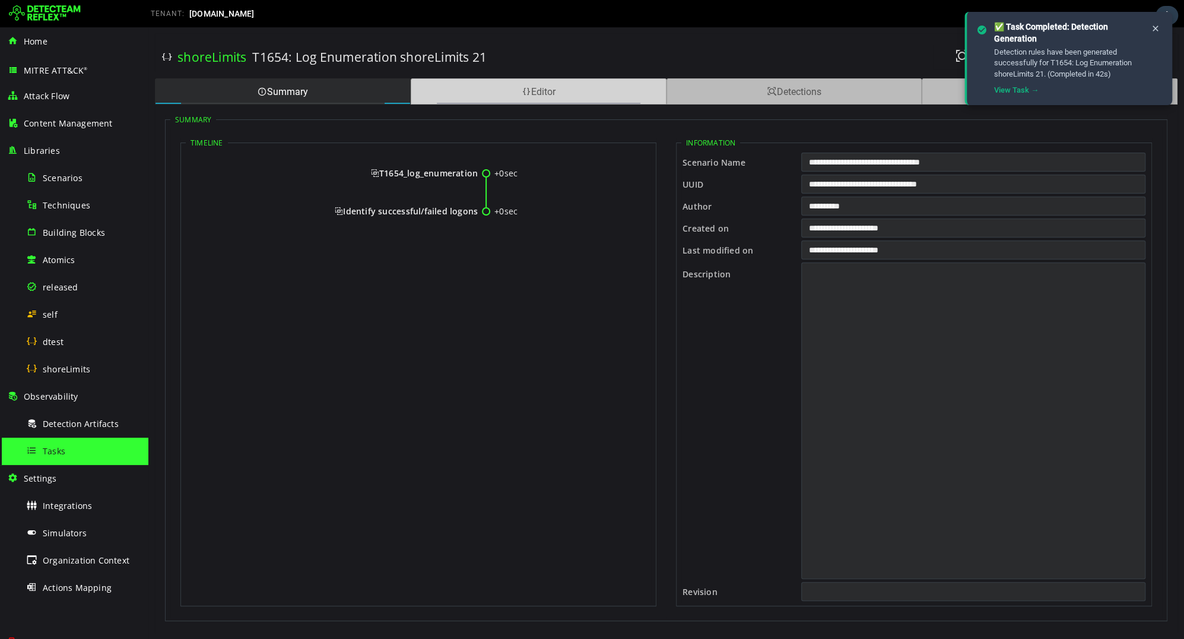
click at [535, 96] on div "Editor" at bounding box center [539, 91] width 256 height 26
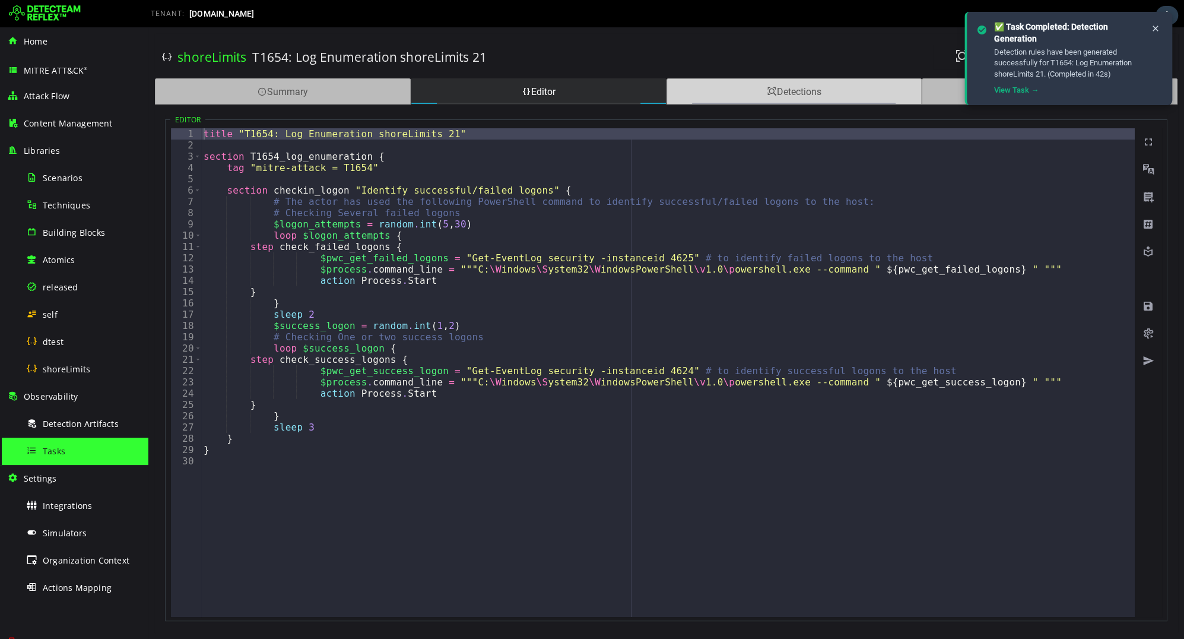
click at [714, 84] on div "Detections" at bounding box center [794, 91] width 256 height 26
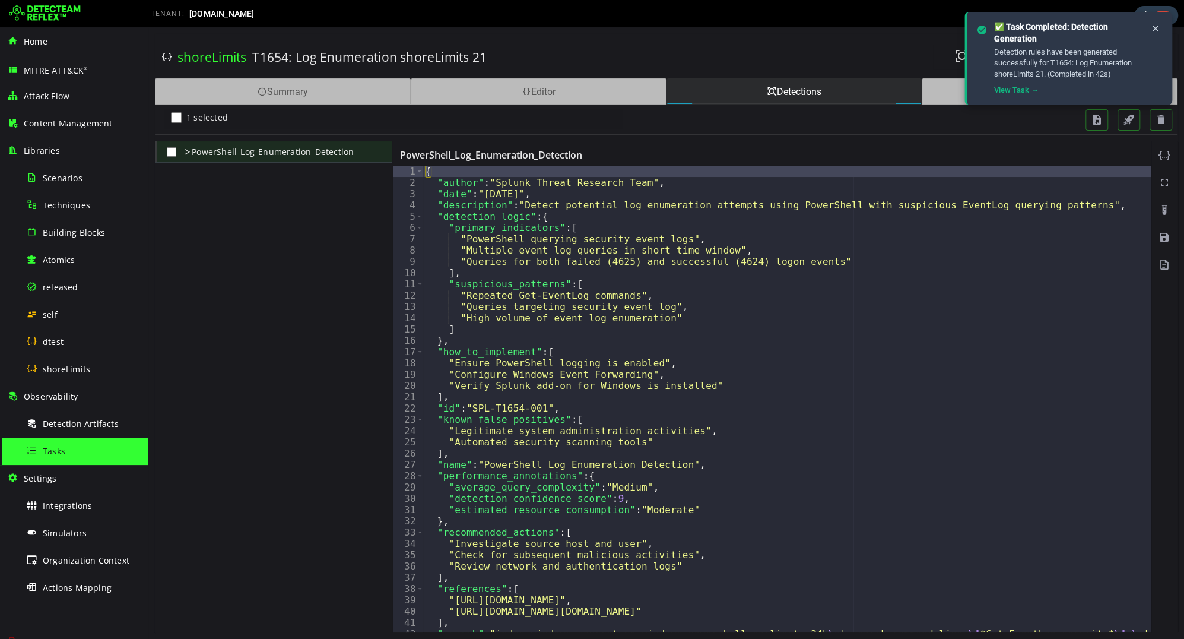
click at [88, 444] on div "Tasks" at bounding box center [83, 450] width 115 height 27
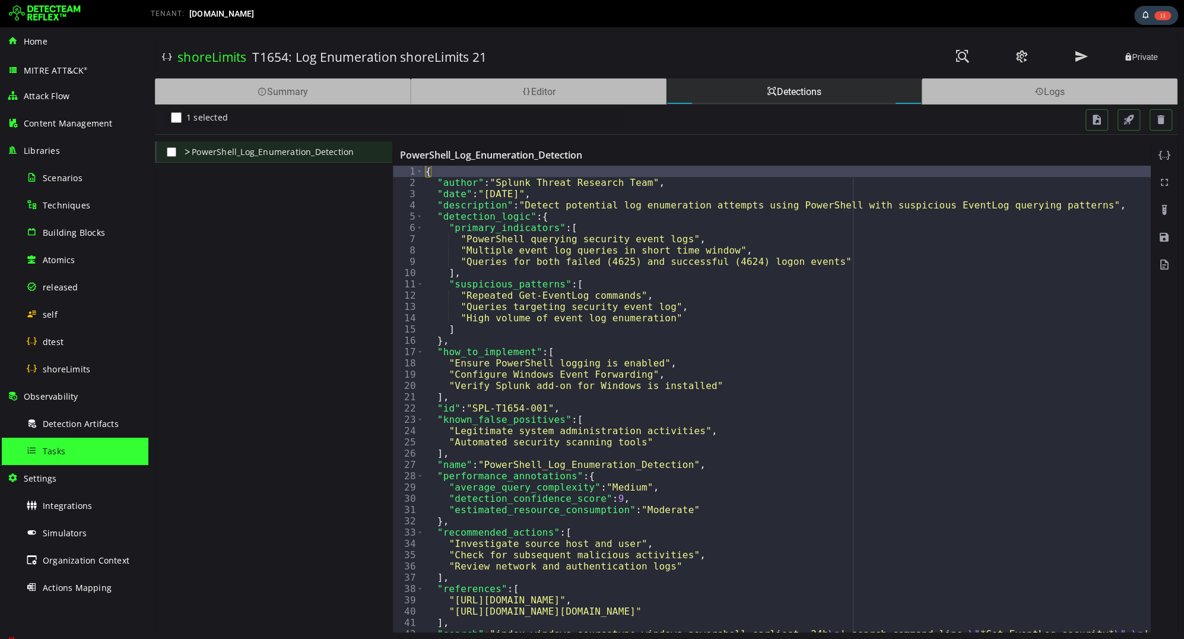
click at [87, 444] on div "Tasks" at bounding box center [83, 450] width 115 height 27
click at [69, 446] on div "Tasks" at bounding box center [83, 450] width 115 height 27
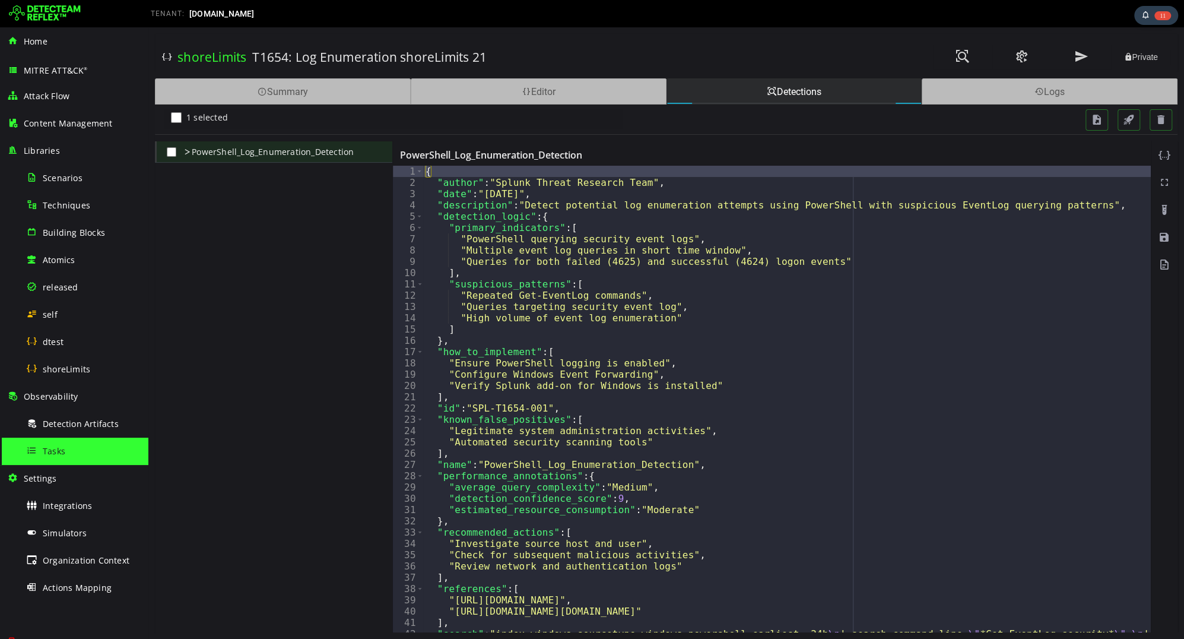
click at [64, 446] on span "Tasks" at bounding box center [54, 450] width 23 height 11
click at [52, 457] on div "Tasks" at bounding box center [83, 450] width 115 height 27
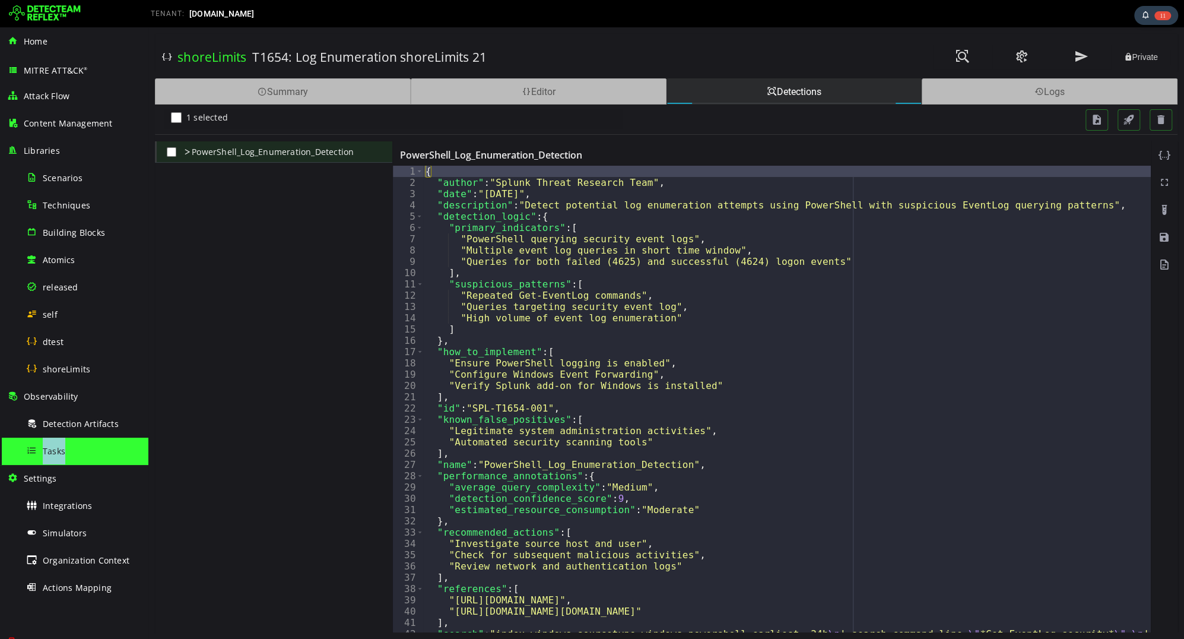
click at [52, 457] on div "Tasks" at bounding box center [83, 450] width 115 height 27
click at [59, 452] on span "Tasks" at bounding box center [54, 450] width 23 height 11
click at [61, 426] on span "Detection Artifacts" at bounding box center [81, 423] width 76 height 11
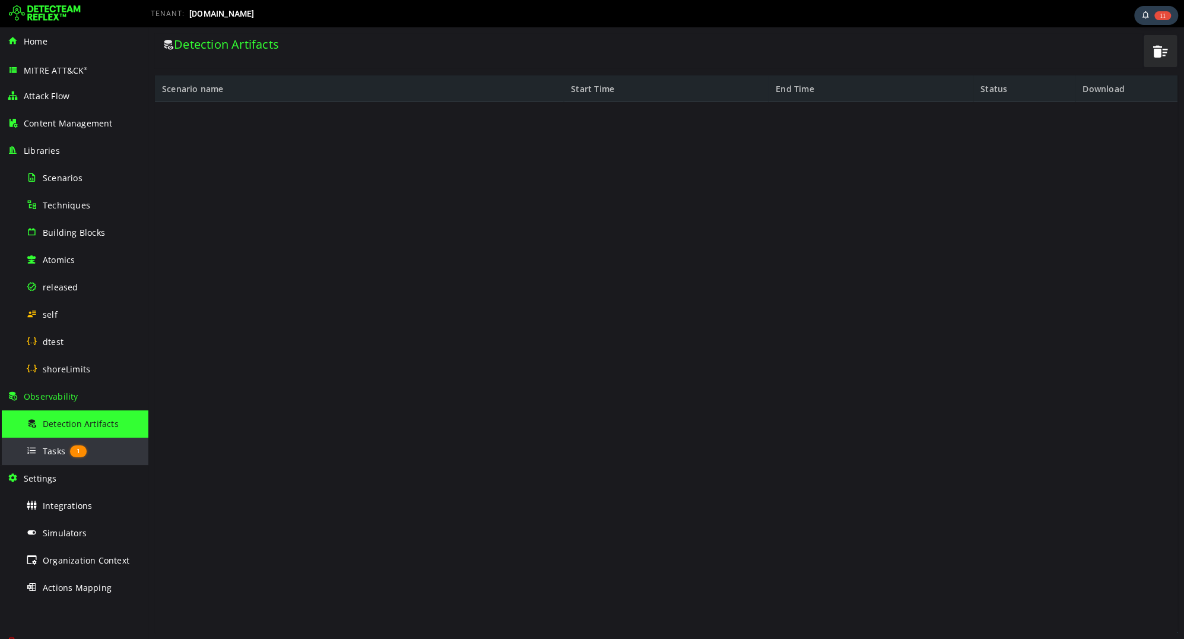
click at [55, 451] on span "Tasks" at bounding box center [54, 450] width 23 height 11
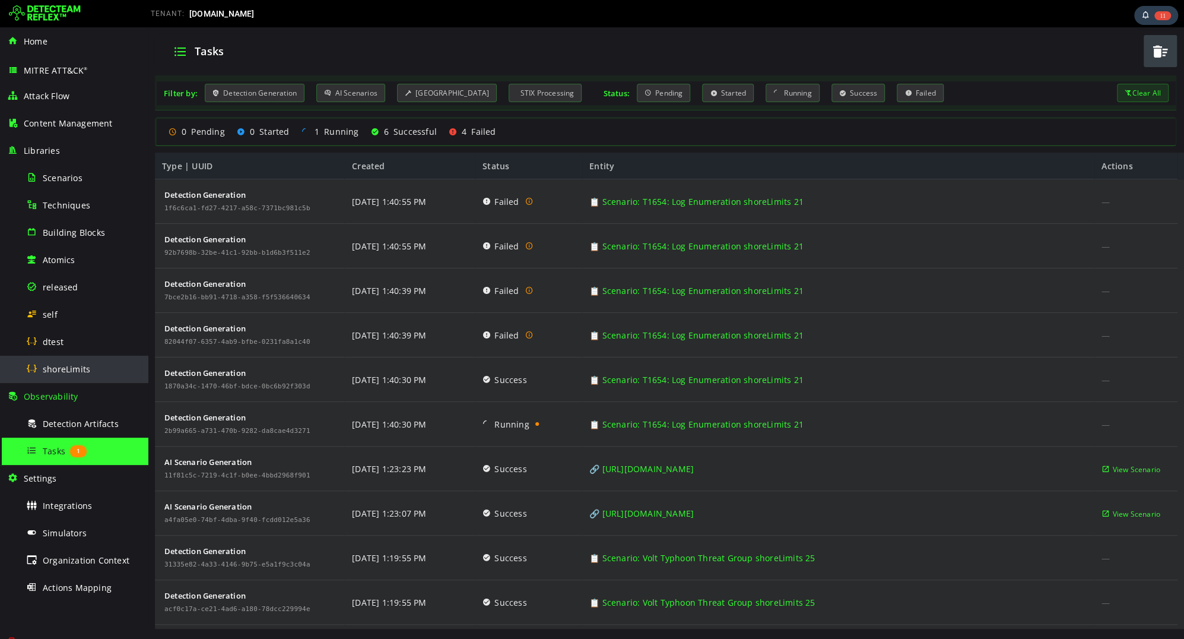
click at [53, 371] on span "shoreLimits" at bounding box center [66, 368] width 47 height 11
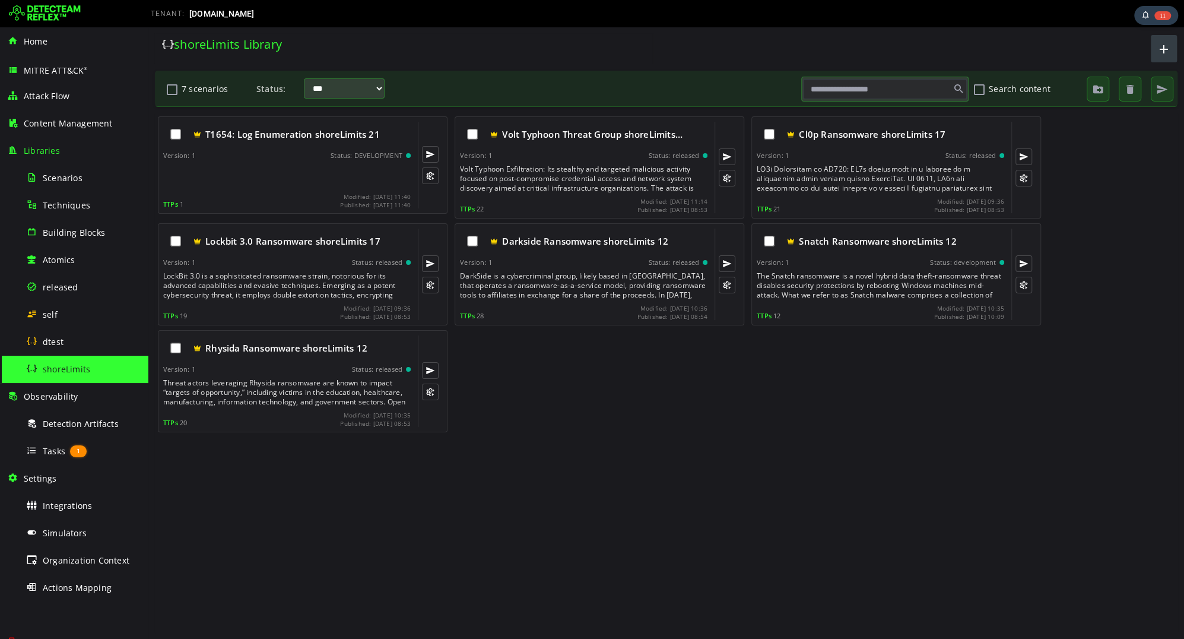
click at [1163, 49] on span "button" at bounding box center [1164, 49] width 14 height 20
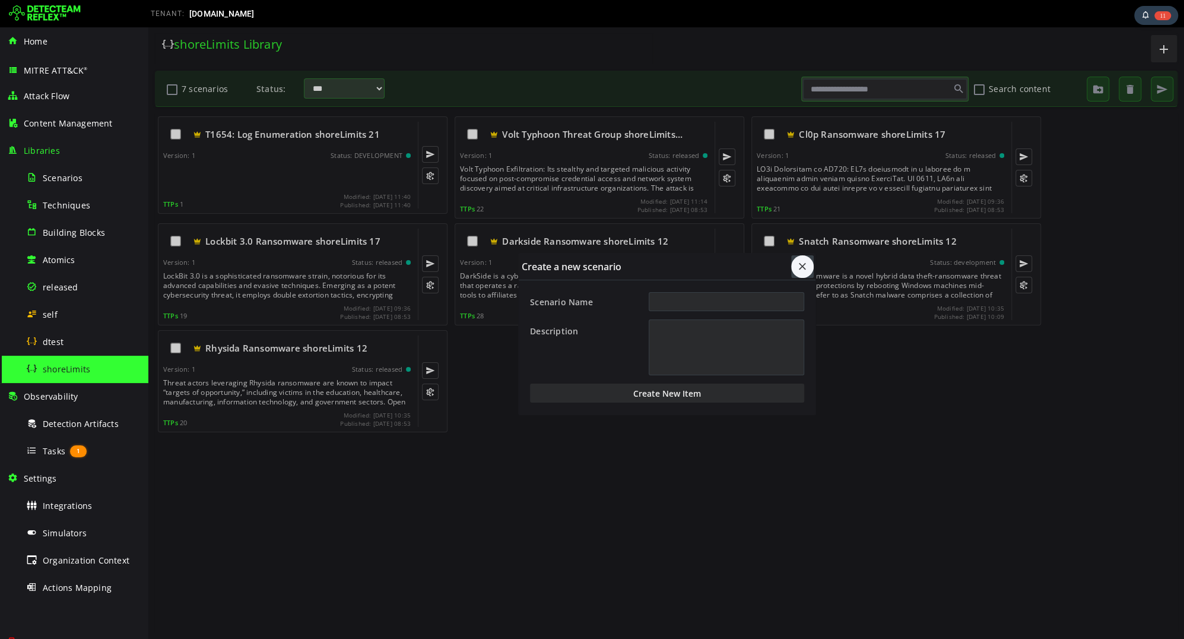
click at [797, 268] on span "button" at bounding box center [802, 267] width 12 height 12
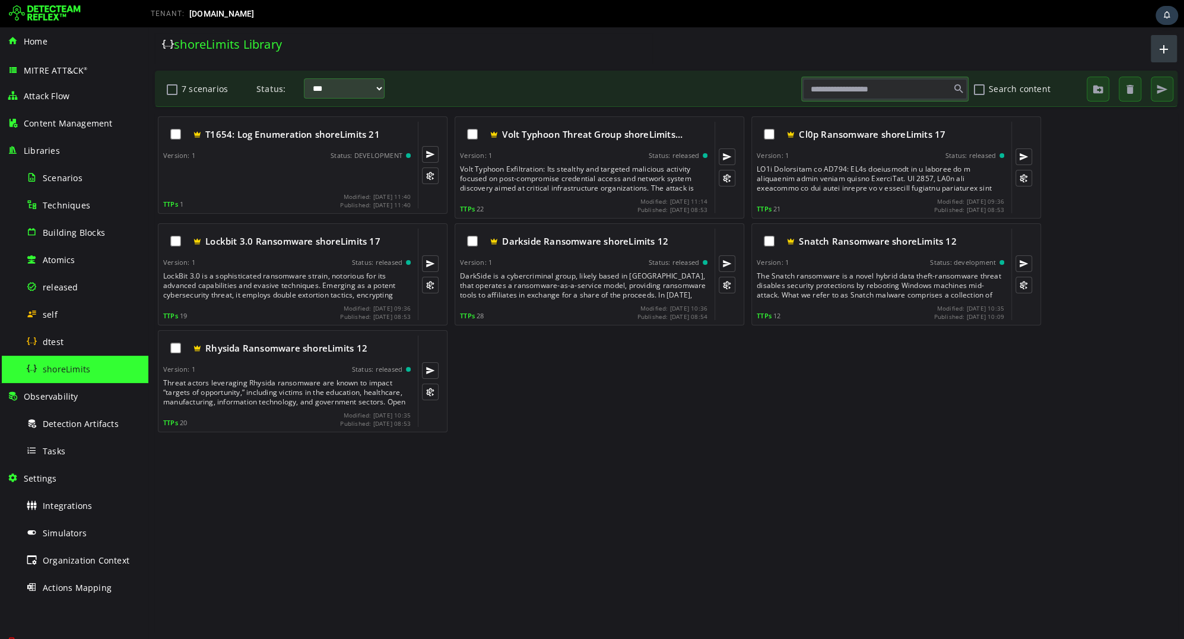
click at [1171, 42] on button "button" at bounding box center [1164, 48] width 26 height 27
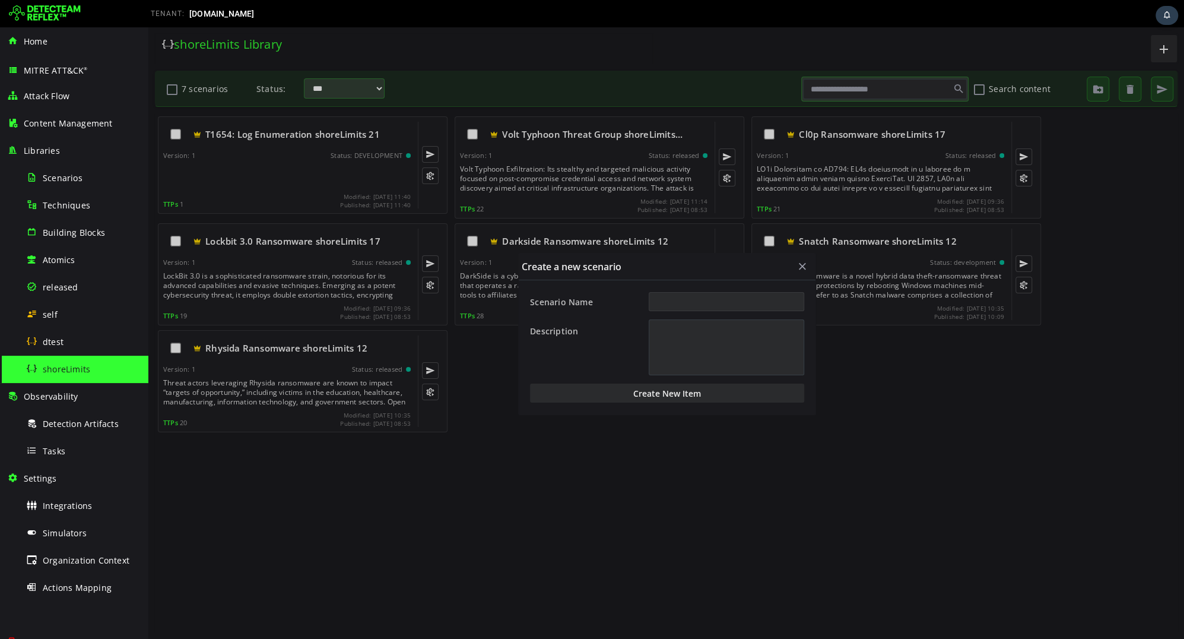
click at [738, 292] on input "Scenario Name" at bounding box center [726, 301] width 155 height 19
type input "**********"
click at [682, 395] on button "Create New Item" at bounding box center [667, 392] width 274 height 19
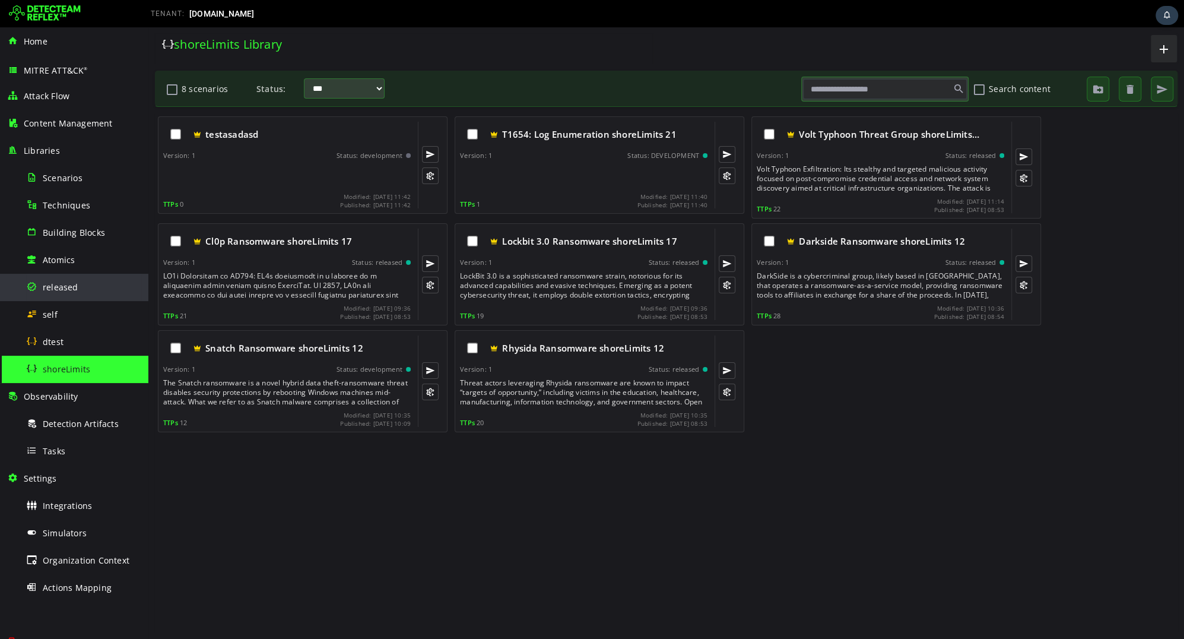
click at [64, 283] on span "released" at bounding box center [61, 286] width 36 height 11
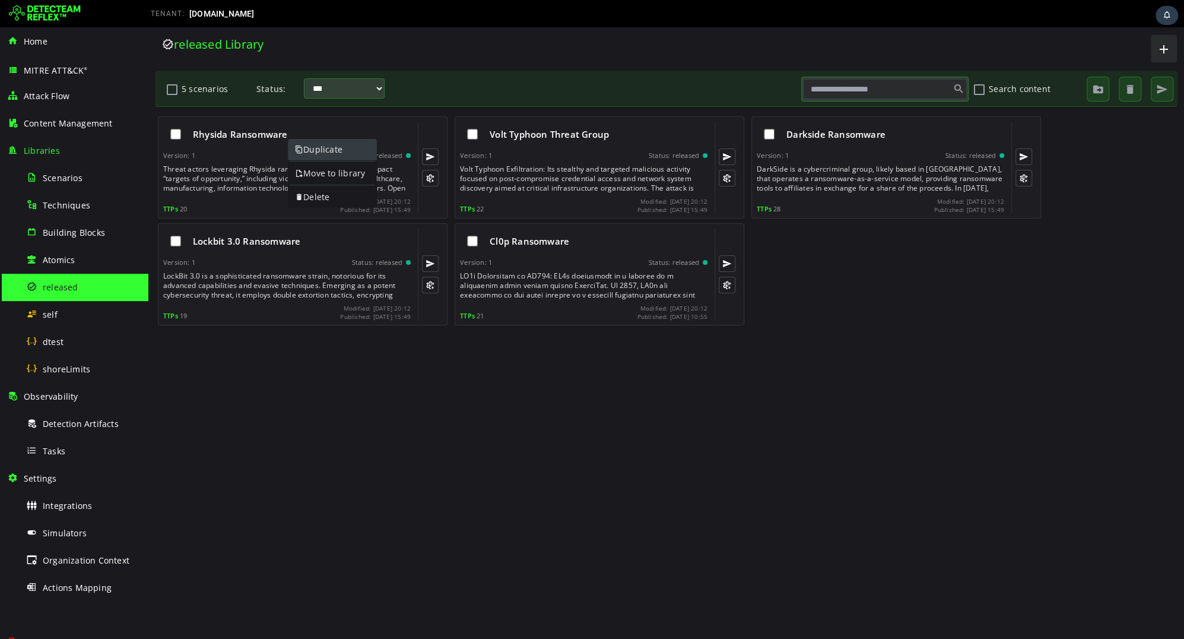
click at [311, 150] on link "Duplicate" at bounding box center [332, 149] width 89 height 21
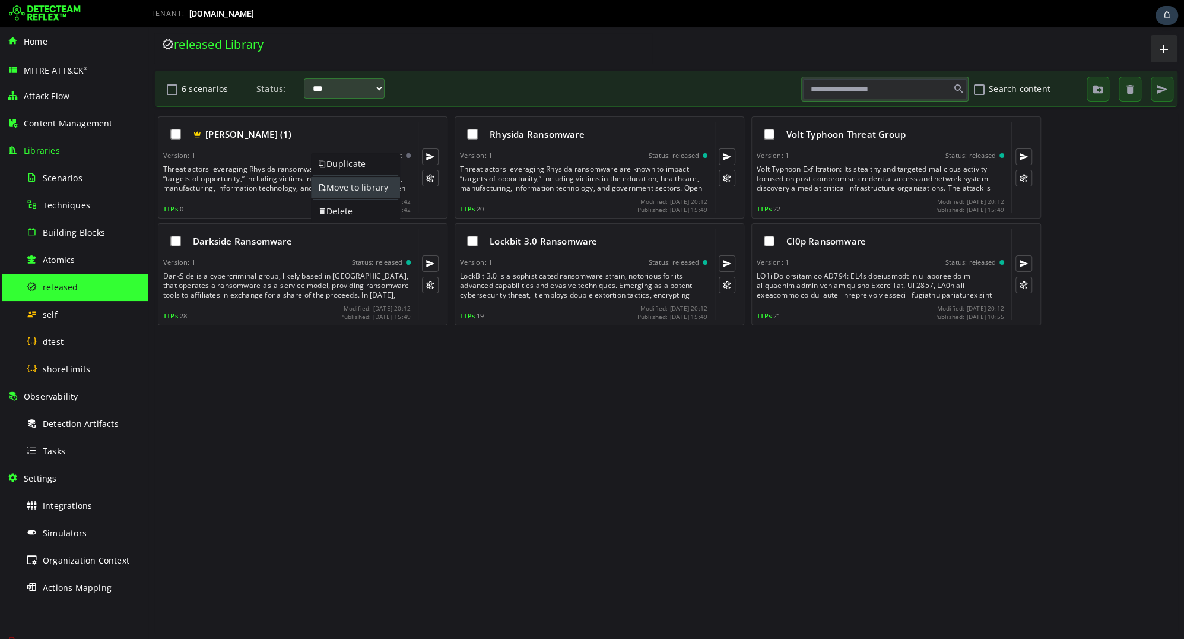
click at [333, 180] on link "Move to library" at bounding box center [355, 187] width 89 height 21
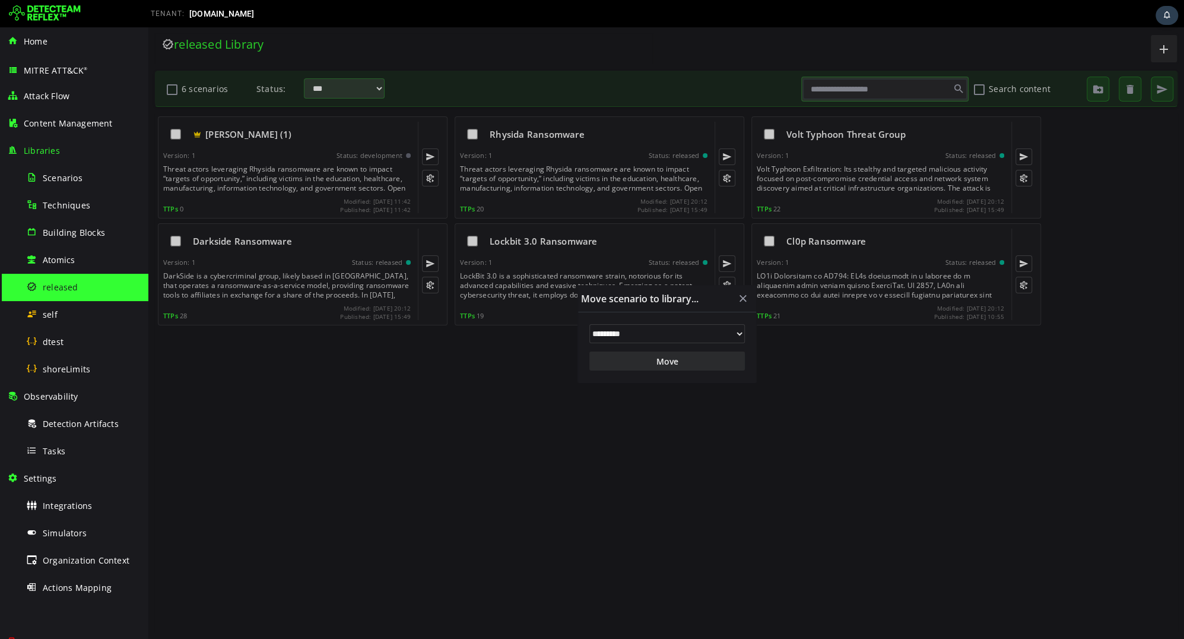
click at [667, 338] on select "**********" at bounding box center [666, 333] width 155 height 19
select select "**"
click at [589, 324] on select "**********" at bounding box center [666, 333] width 155 height 19
click at [656, 361] on button "Move" at bounding box center [666, 360] width 155 height 19
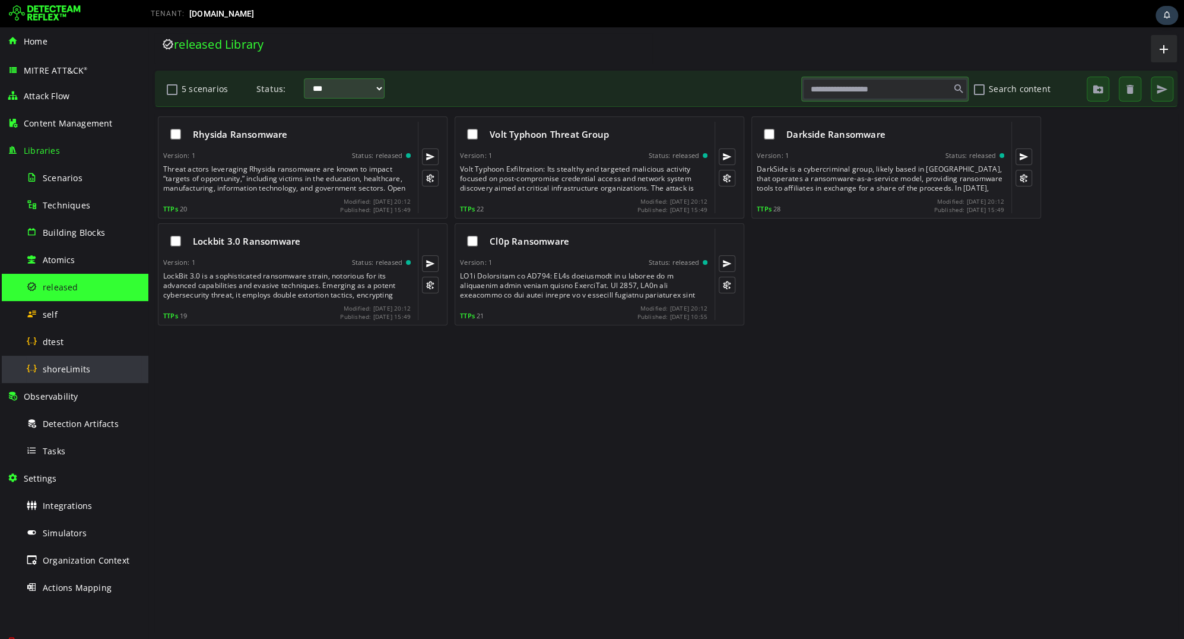
click at [84, 374] on div "shoreLimits" at bounding box center [83, 368] width 115 height 27
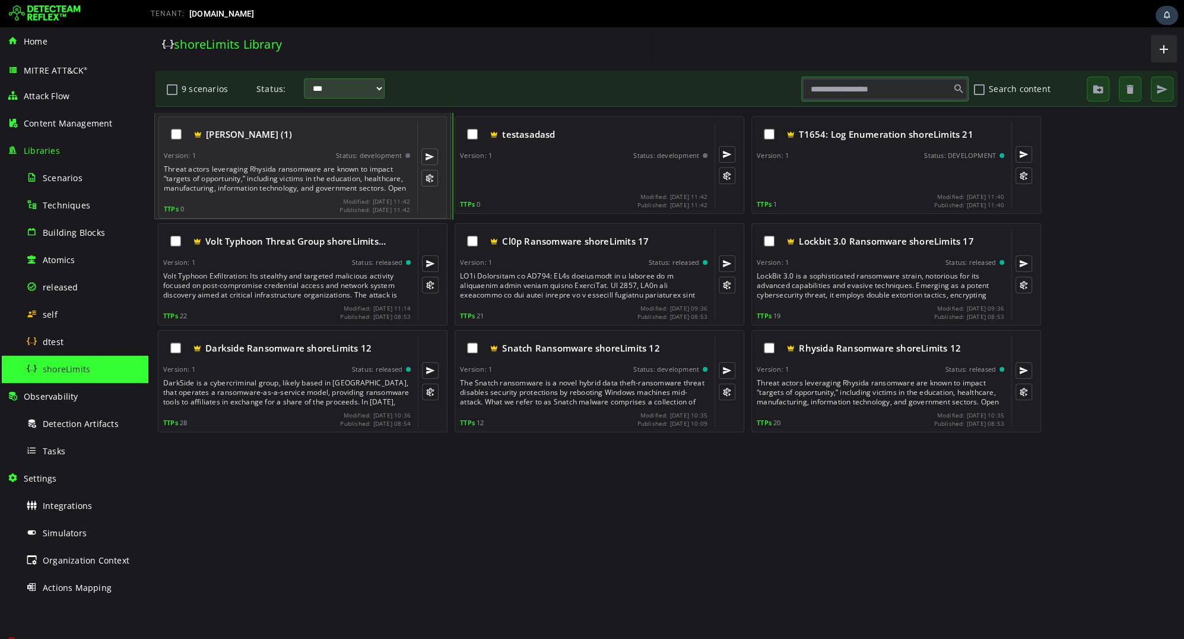
click at [294, 166] on div "Threat actors leveraging Rhysida ransomware are known to impact “targets of opp…" at bounding box center [288, 178] width 249 height 28
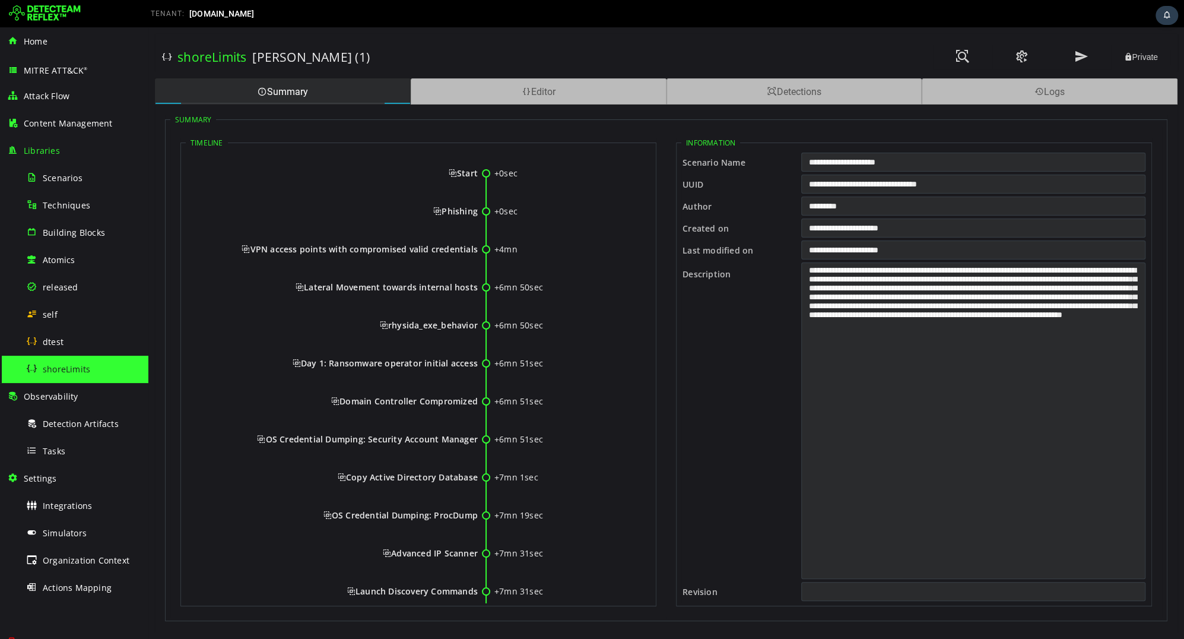
click at [463, 75] on div "shoreLimits Rhysida Ransomware (1) Private Summary Editor Detections Logs Summa…" at bounding box center [666, 332] width 1036 height 611
click at [462, 88] on div "Editor" at bounding box center [539, 91] width 256 height 26
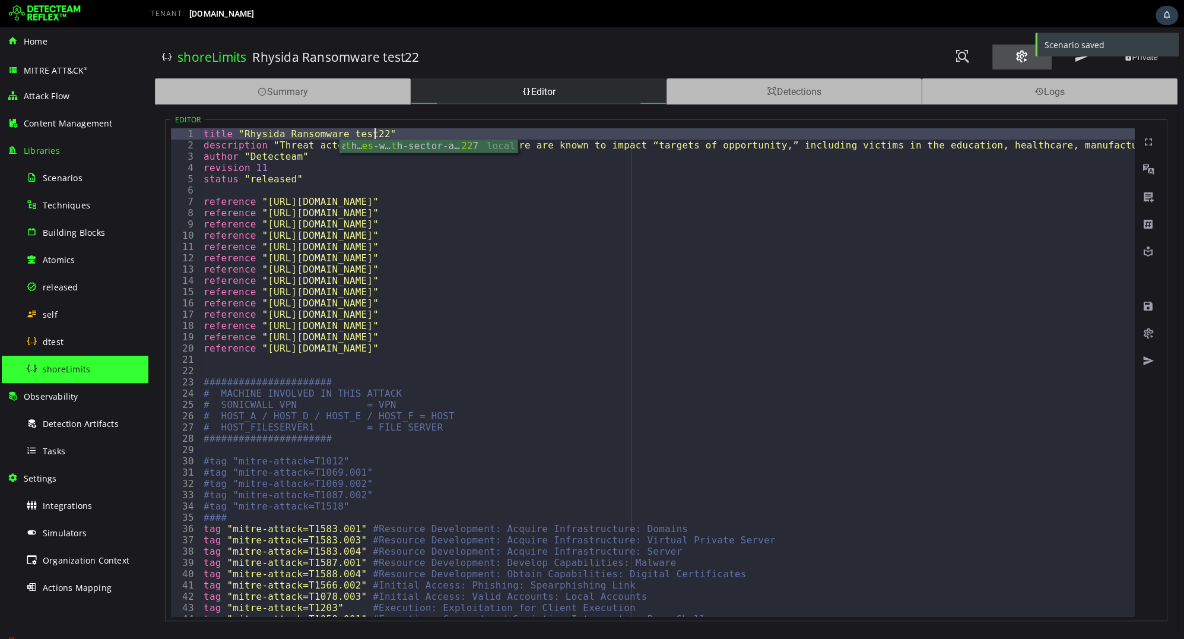
type textarea "**********"
click at [1028, 61] on button at bounding box center [1021, 57] width 59 height 25
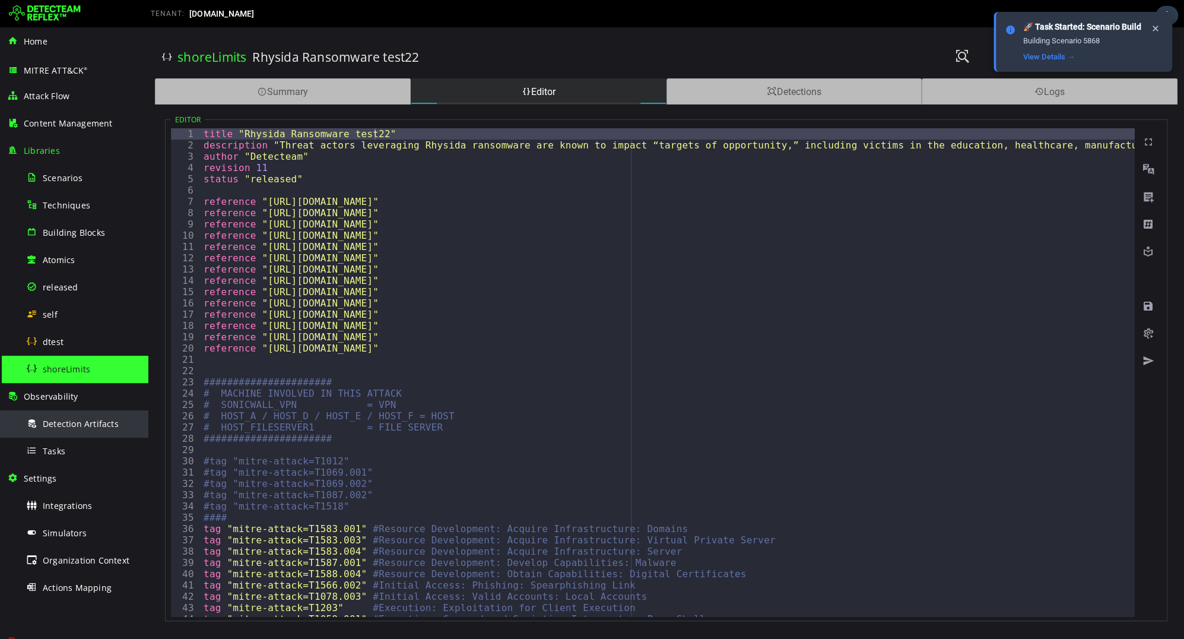
click at [88, 414] on div "Detection Artifacts" at bounding box center [83, 423] width 115 height 27
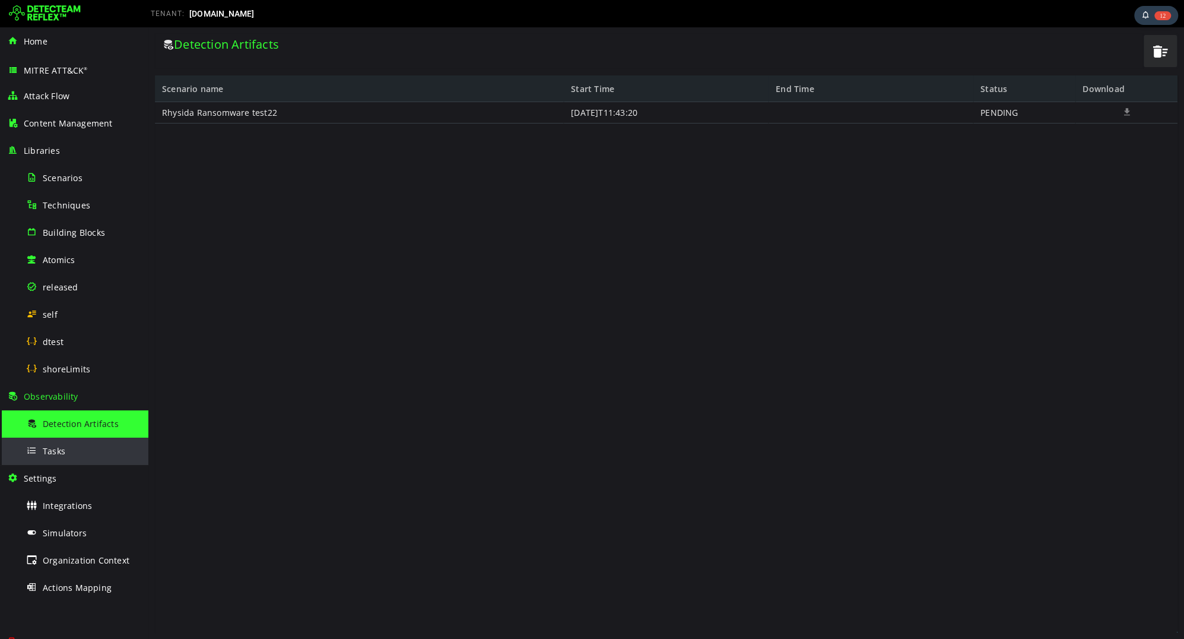
click at [71, 449] on div "Tasks" at bounding box center [83, 450] width 115 height 27
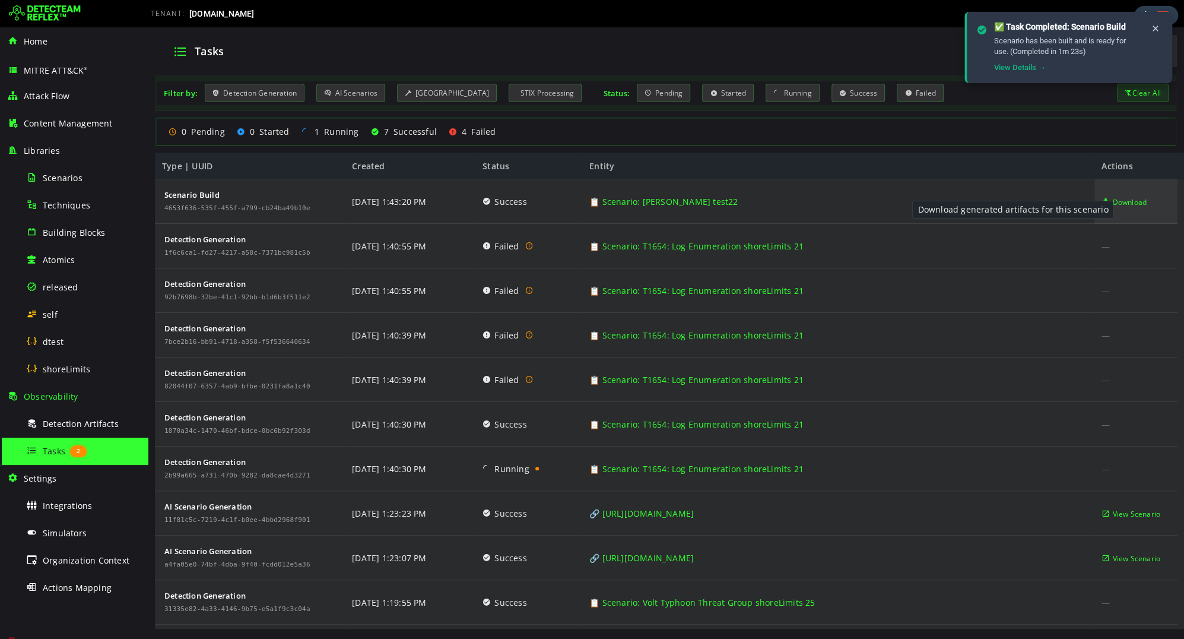
click at [1119, 201] on span "Download" at bounding box center [1129, 202] width 34 height 45
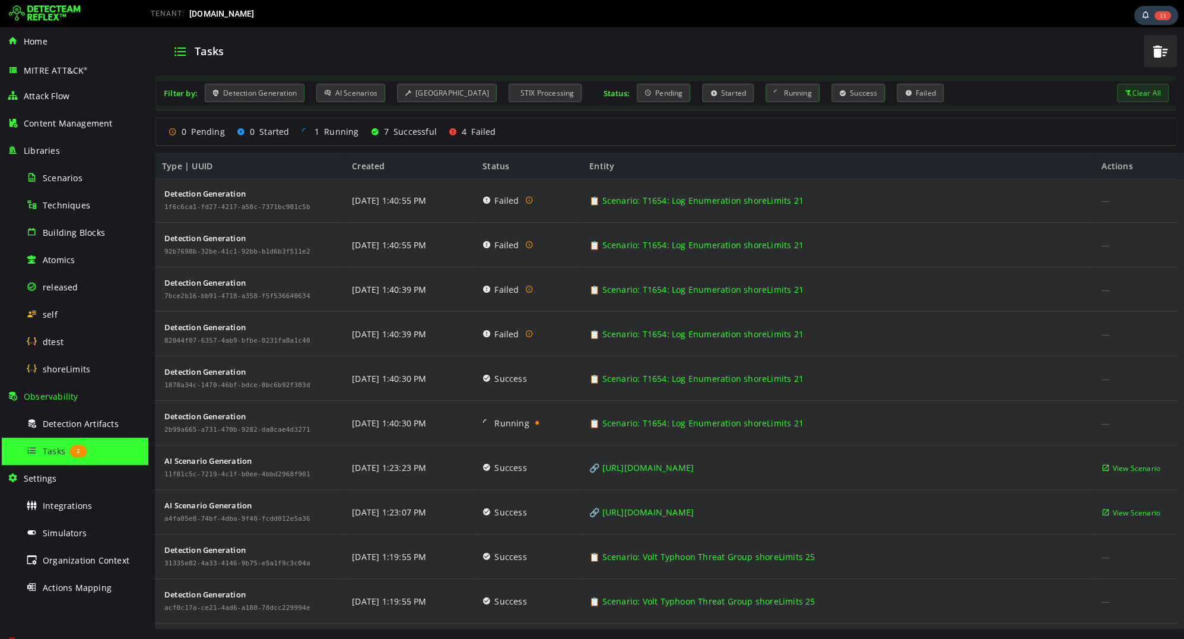
scroll to position [83, 0]
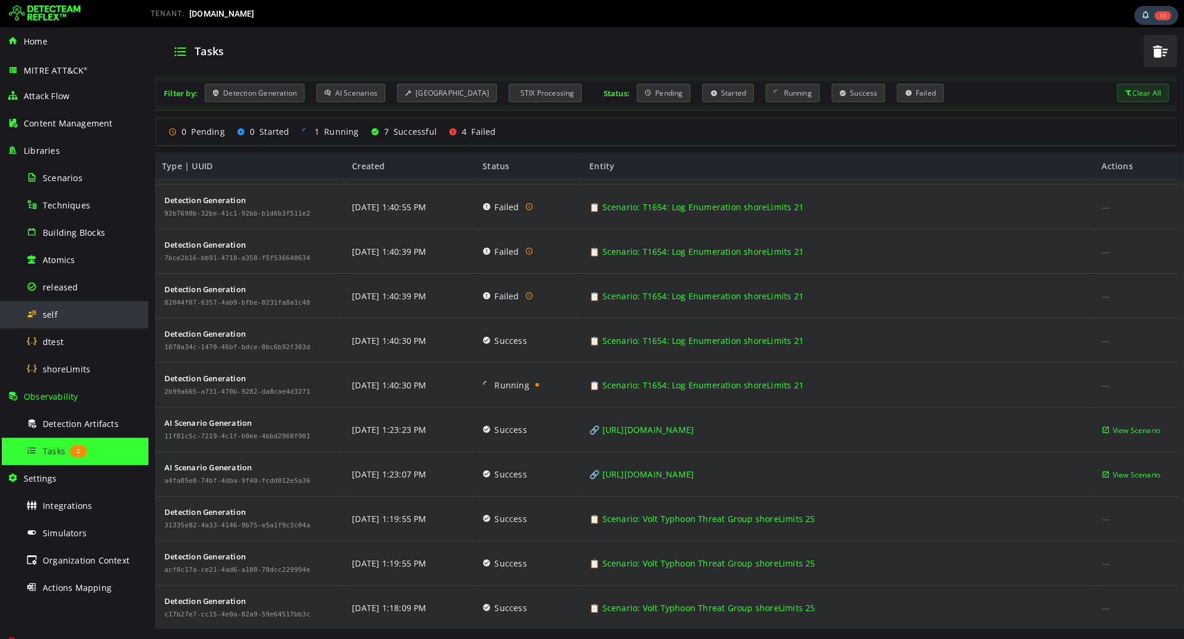
click at [88, 323] on div "self" at bounding box center [83, 314] width 115 height 27
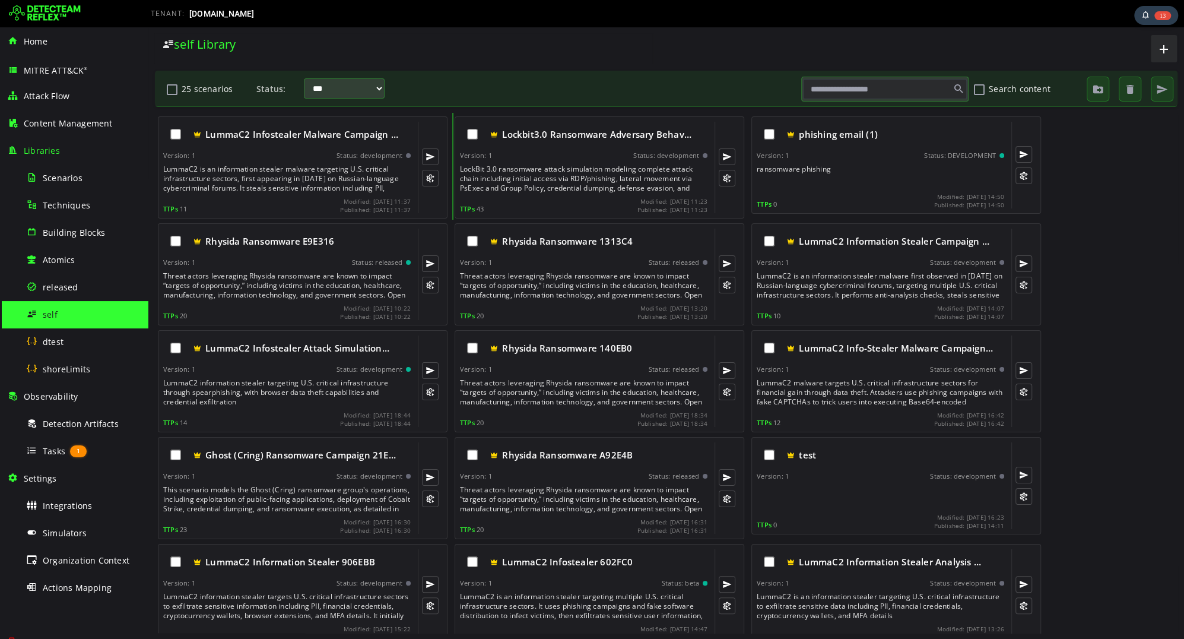
click at [258, 199] on div "TTPs 11 Modified: 2025-08-14 11:37 Published: 2025-08-14 11:37" at bounding box center [286, 205] width 247 height 15
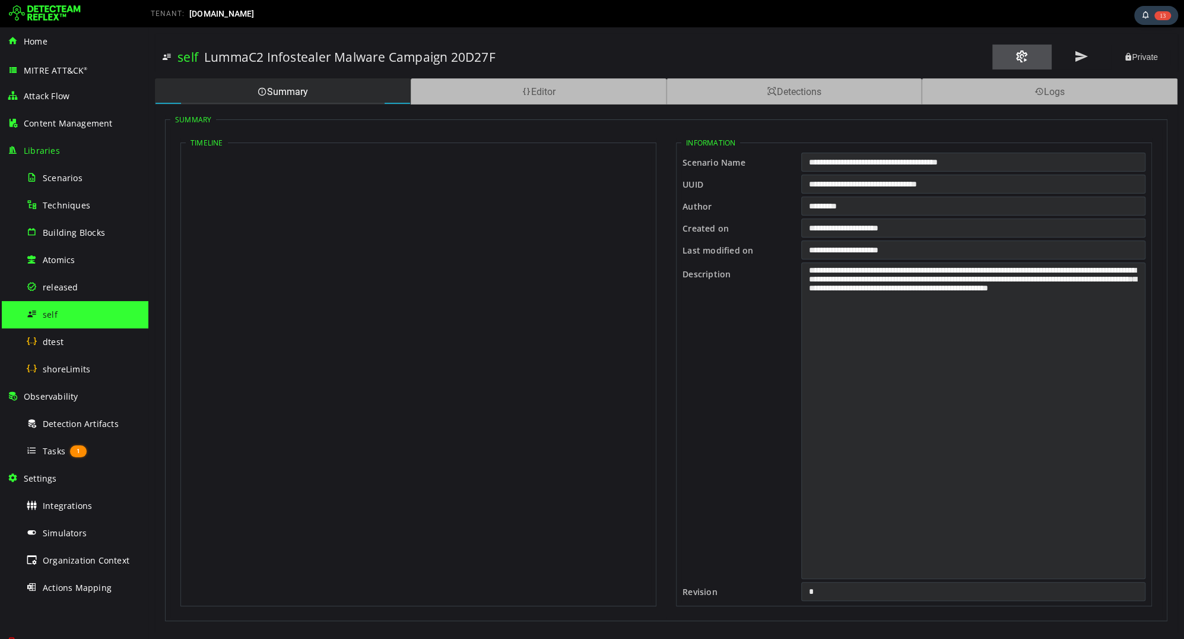
click at [1005, 53] on button at bounding box center [1021, 57] width 59 height 25
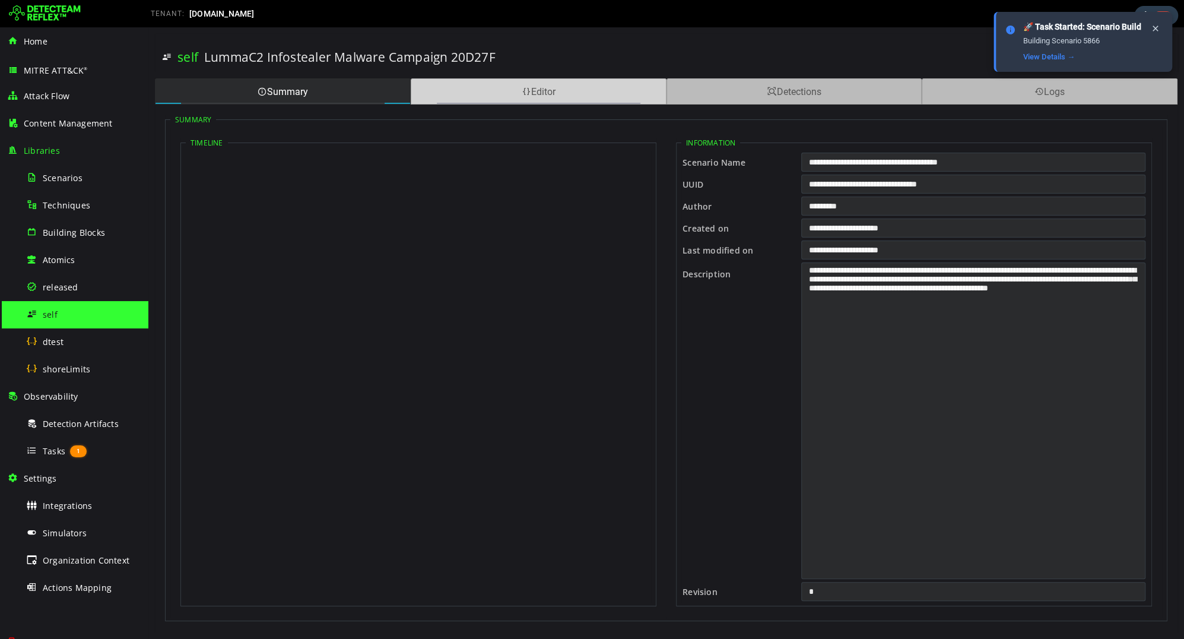
click at [598, 80] on div "Editor" at bounding box center [539, 91] width 256 height 26
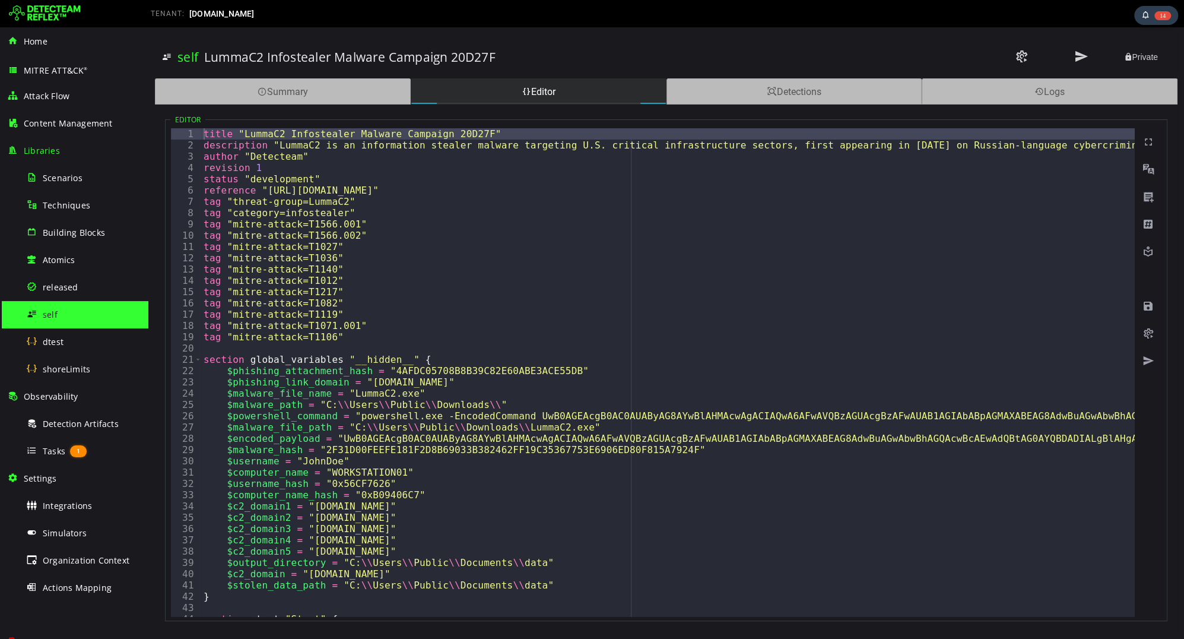
click at [79, 313] on div "self" at bounding box center [83, 314] width 115 height 27
click at [67, 313] on div "self" at bounding box center [83, 314] width 115 height 27
click at [60, 415] on div "Detection Artifacts" at bounding box center [83, 423] width 115 height 27
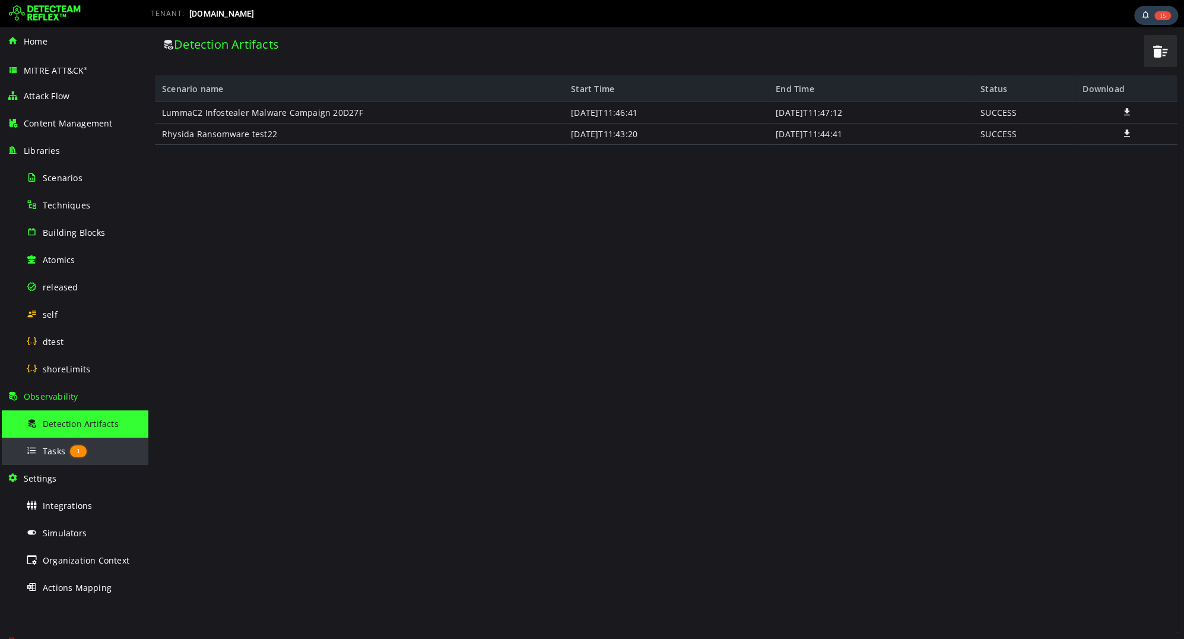
click at [60, 449] on span "Tasks" at bounding box center [54, 450] width 23 height 11
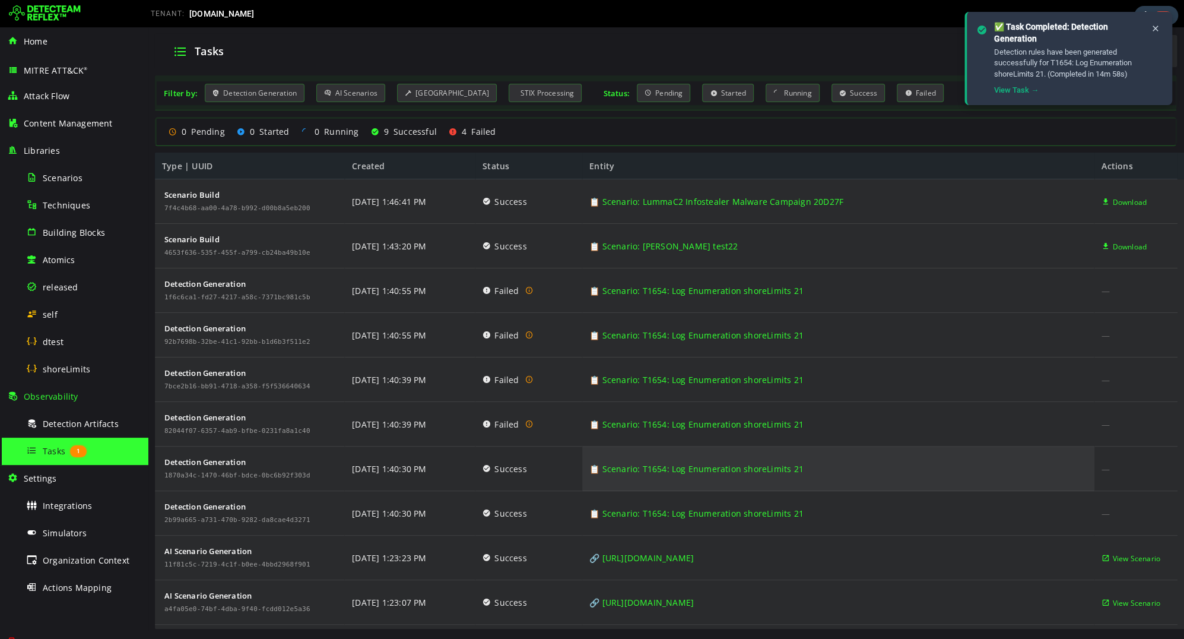
click at [751, 462] on link "📋 Scenario: T1654: Log Enumeration shoreLimits 21" at bounding box center [696, 468] width 214 height 45
click at [736, 466] on link "📋 Scenario: T1654: Log Enumeration shoreLimits 21" at bounding box center [696, 468] width 214 height 45
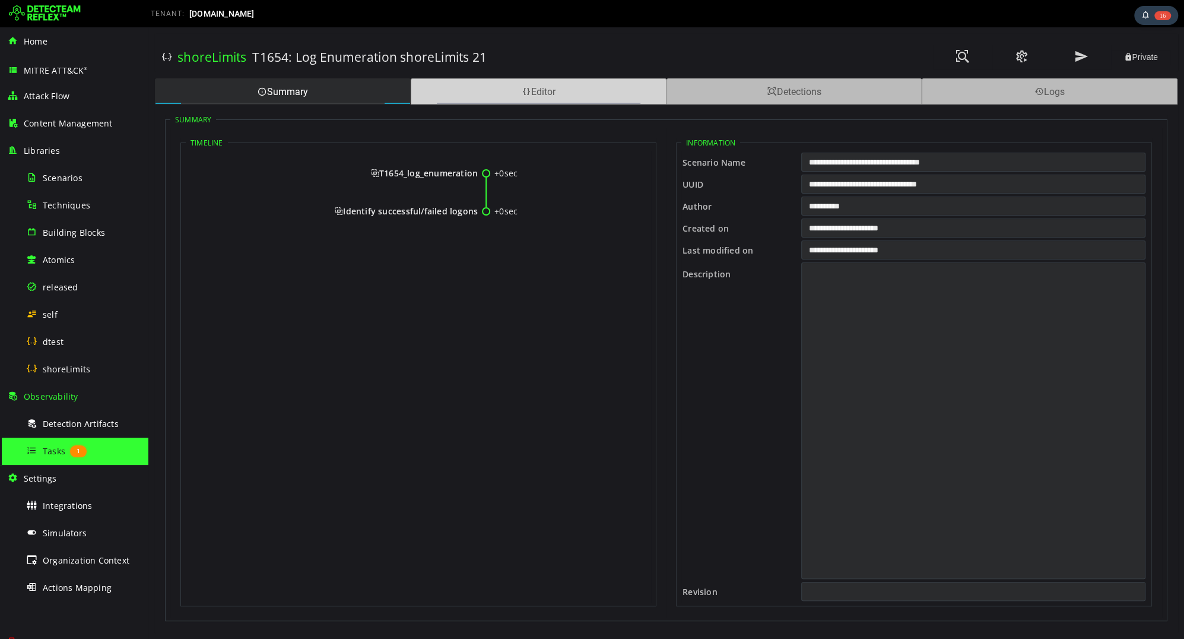
click at [603, 91] on div "Editor" at bounding box center [539, 91] width 256 height 26
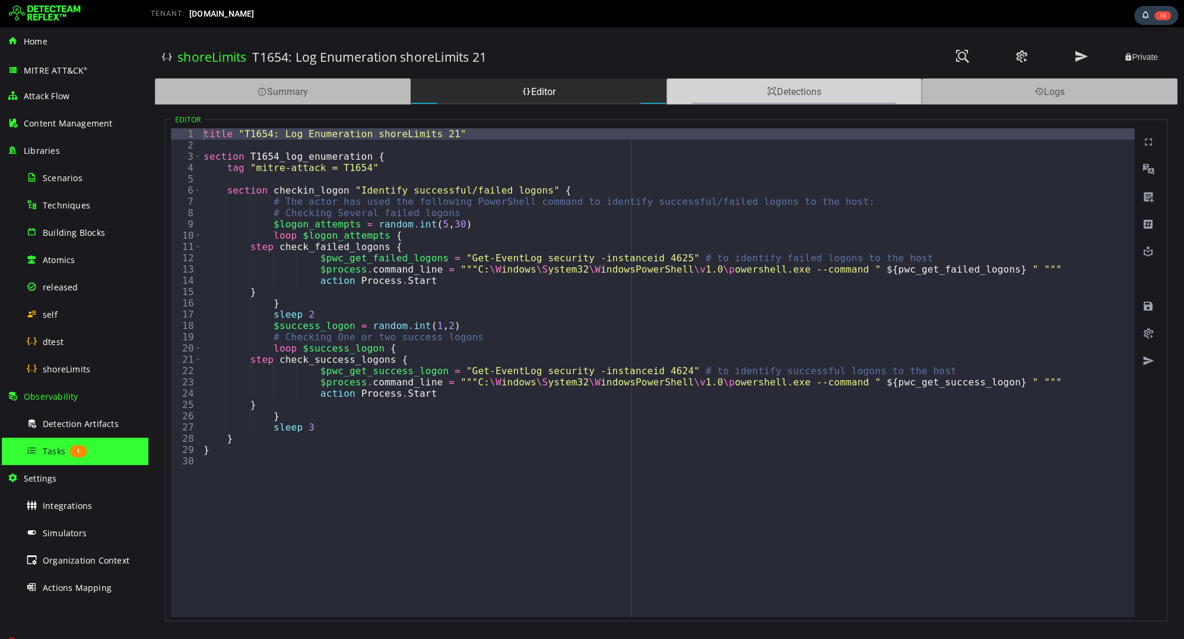
click at [702, 100] on div "Detections" at bounding box center [794, 91] width 256 height 26
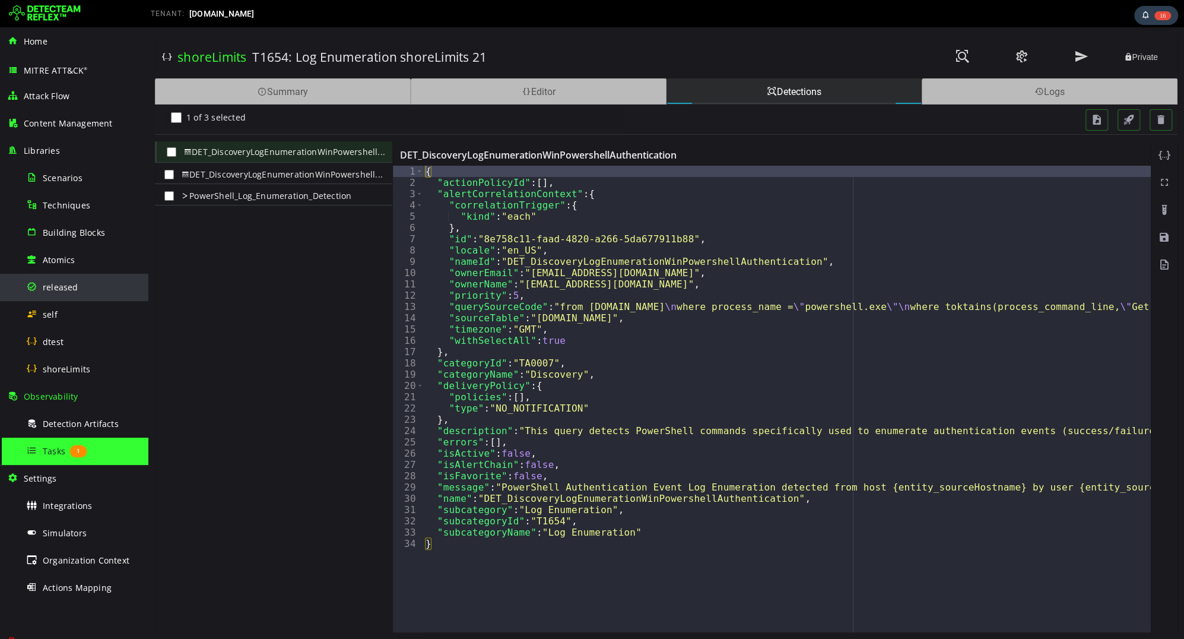
click at [77, 294] on div "released" at bounding box center [83, 287] width 115 height 27
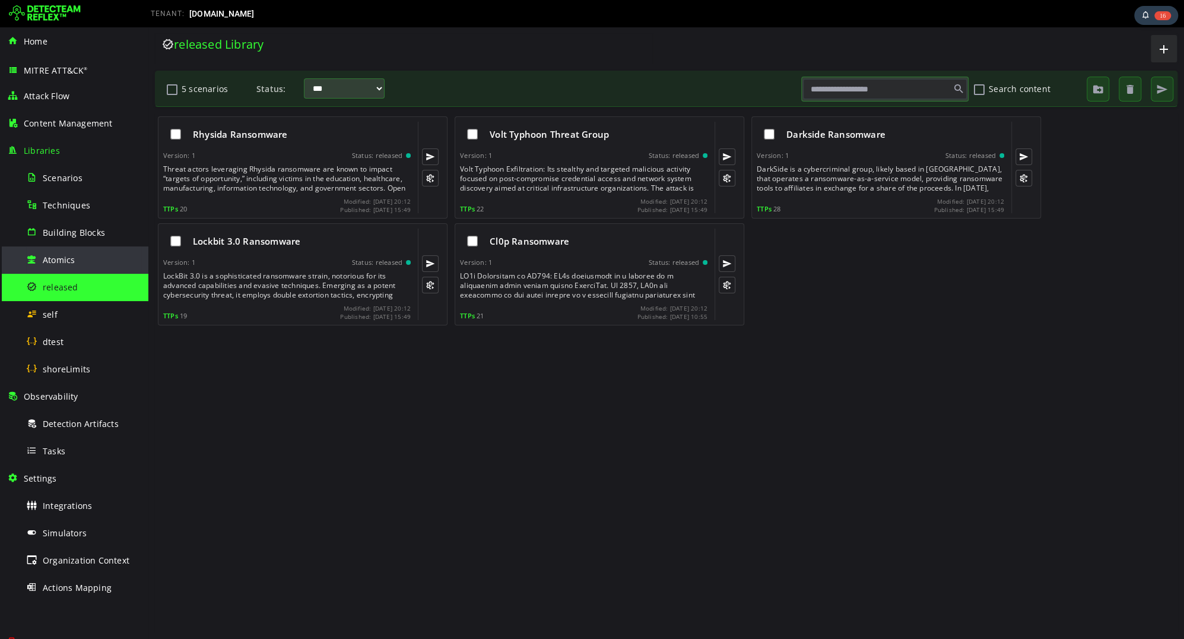
click at [61, 254] on span "Atomics" at bounding box center [59, 259] width 32 height 11
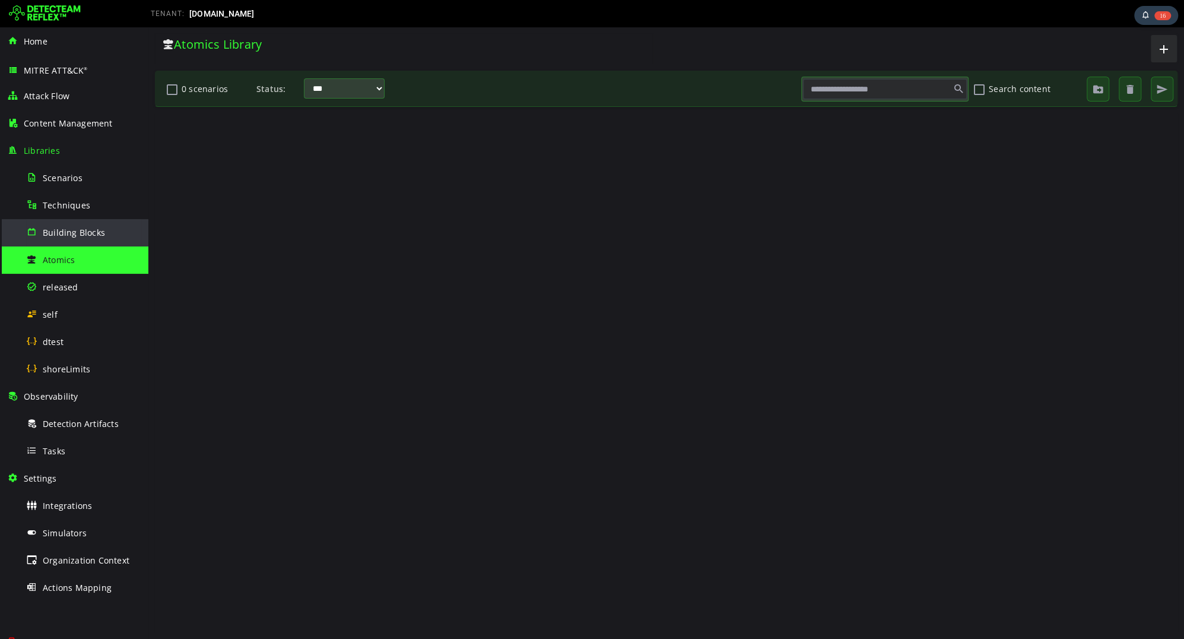
click at [82, 227] on span "Building Blocks" at bounding box center [74, 232] width 62 height 11
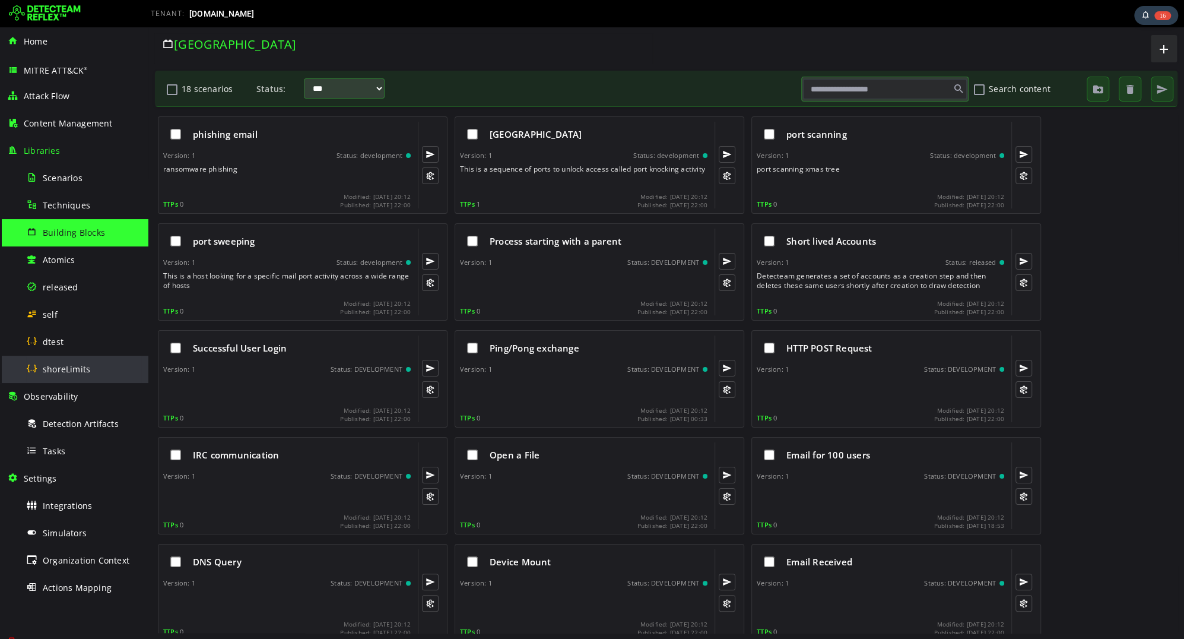
click at [74, 367] on span "shoreLimits" at bounding box center [66, 368] width 47 height 11
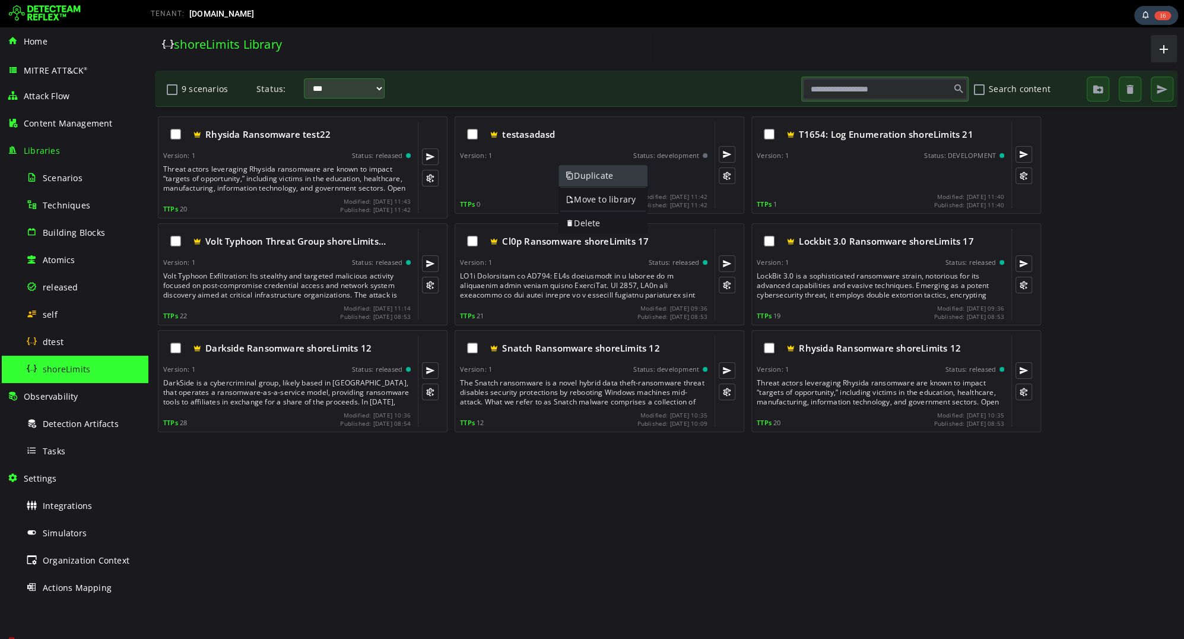
click at [572, 176] on span at bounding box center [570, 175] width 8 height 11
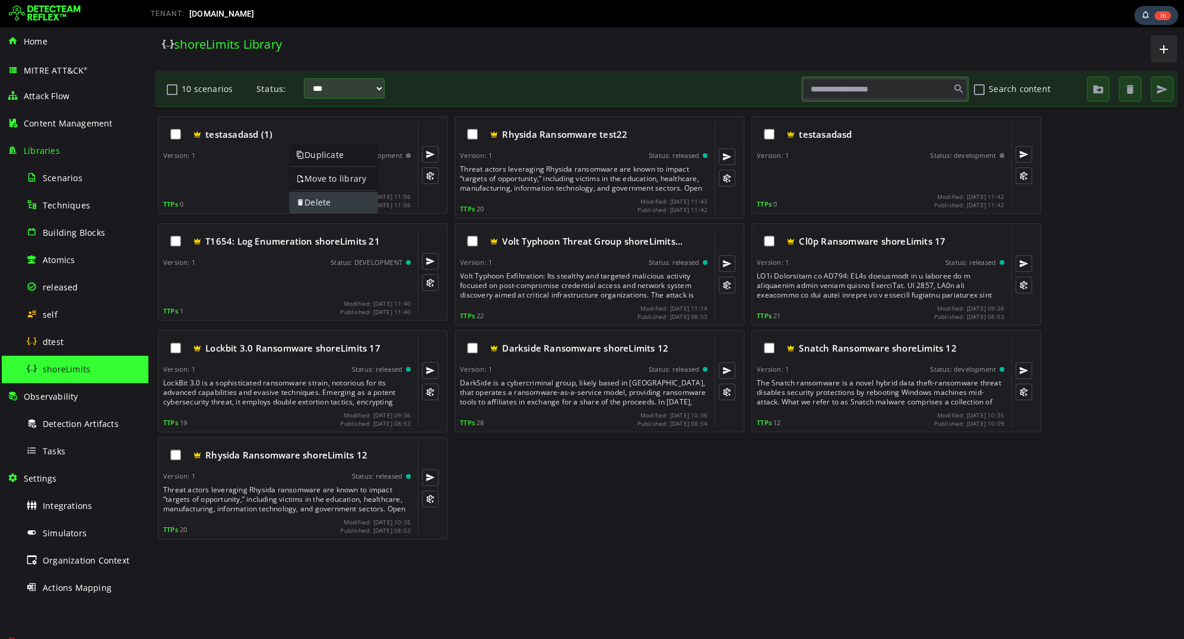
click at [306, 204] on link "Delete" at bounding box center [333, 202] width 89 height 21
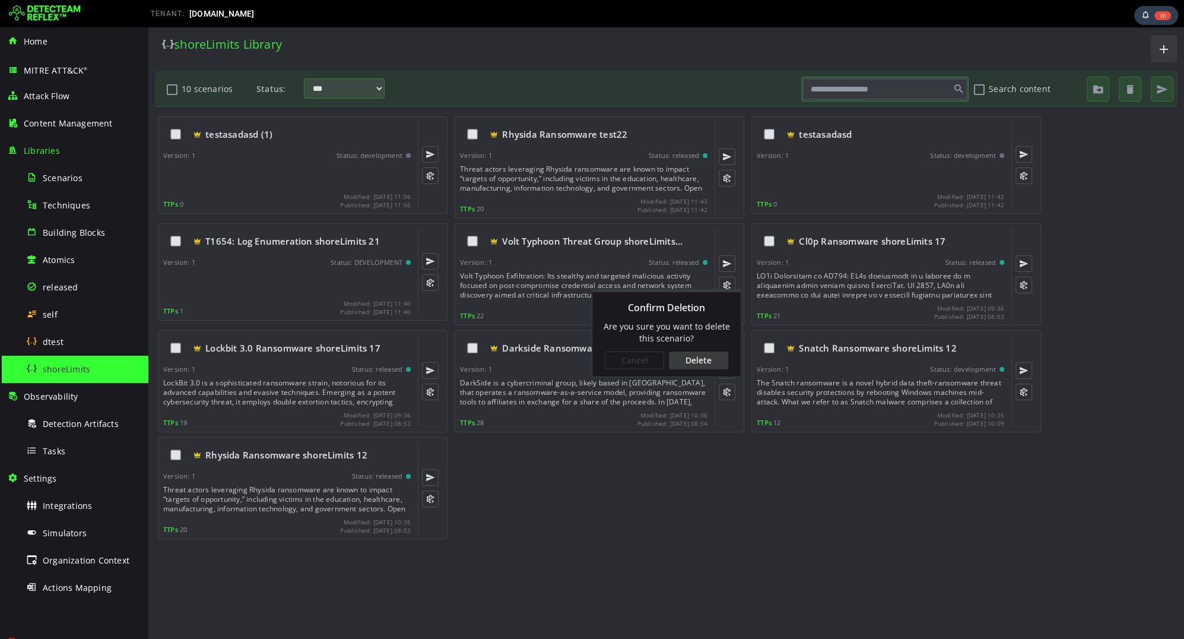
click at [691, 362] on div "Delete" at bounding box center [698, 360] width 59 height 18
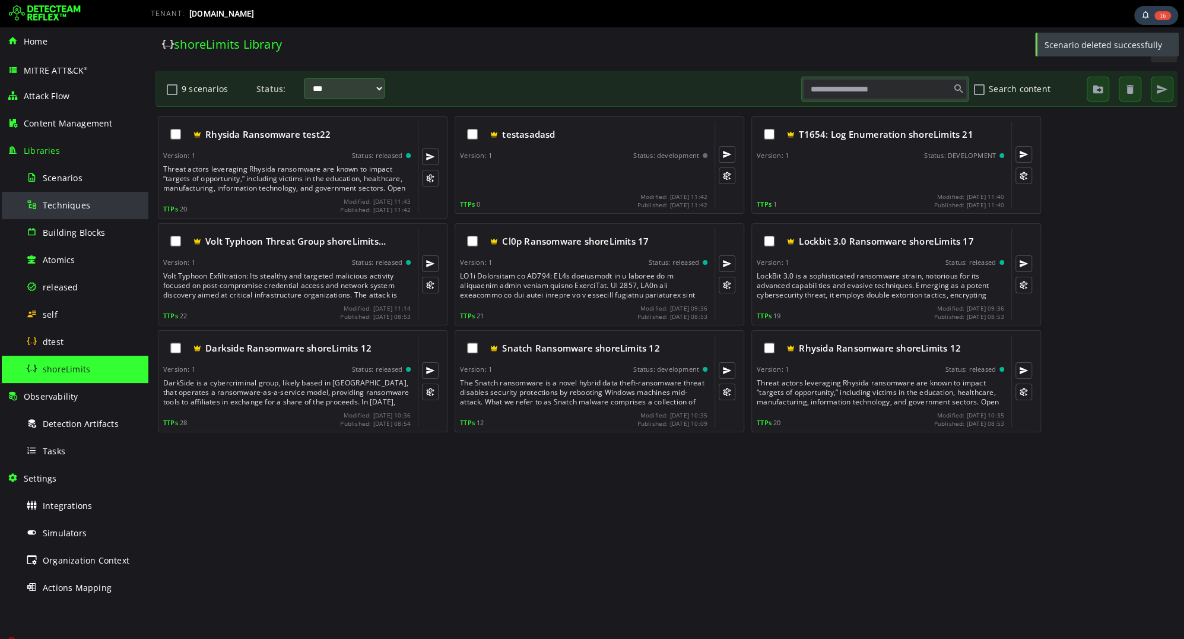
click at [61, 199] on span "Techniques" at bounding box center [66, 204] width 47 height 11
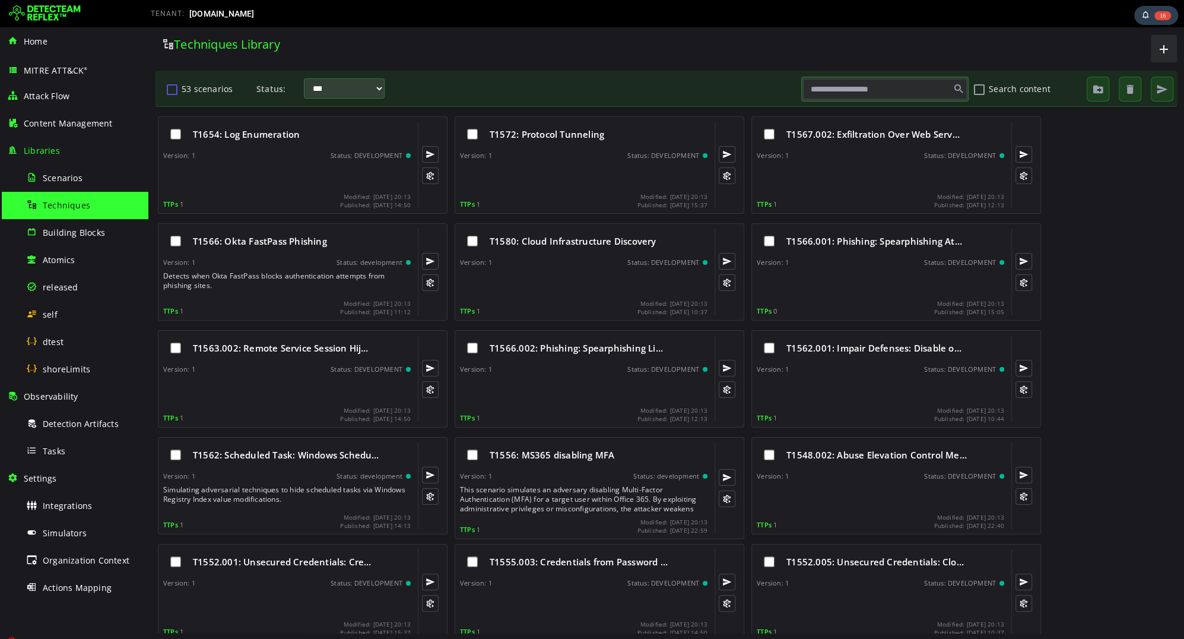
click at [171, 90] on button "53 scenarios" at bounding box center [172, 89] width 14 height 20
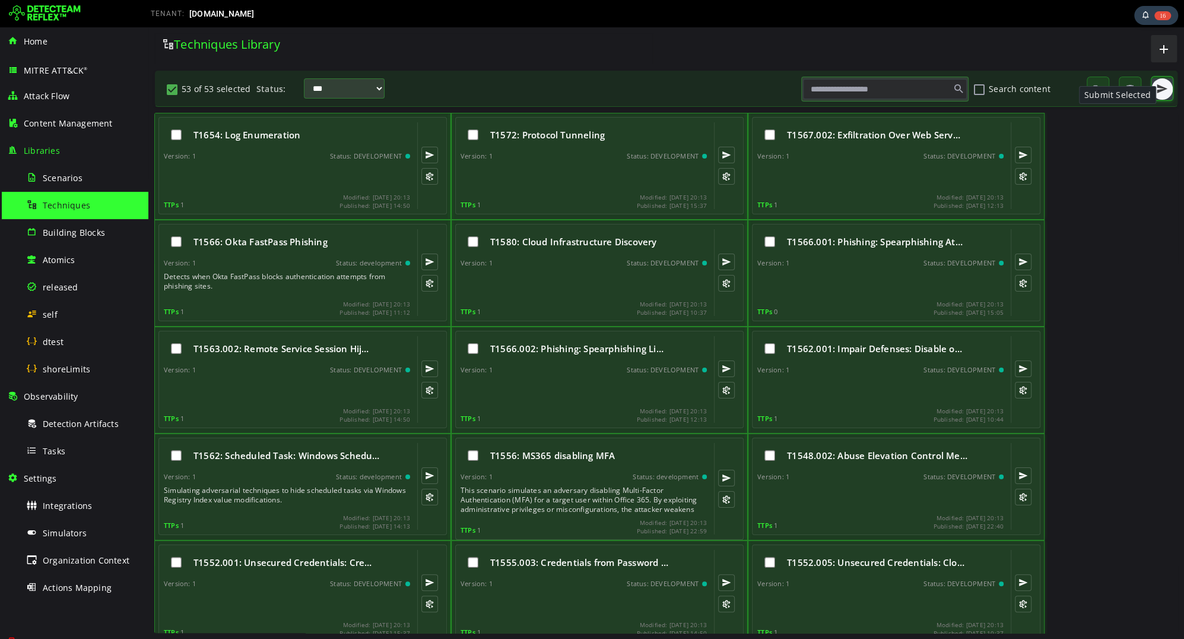
click at [1164, 86] on span "button" at bounding box center [1162, 89] width 12 height 12
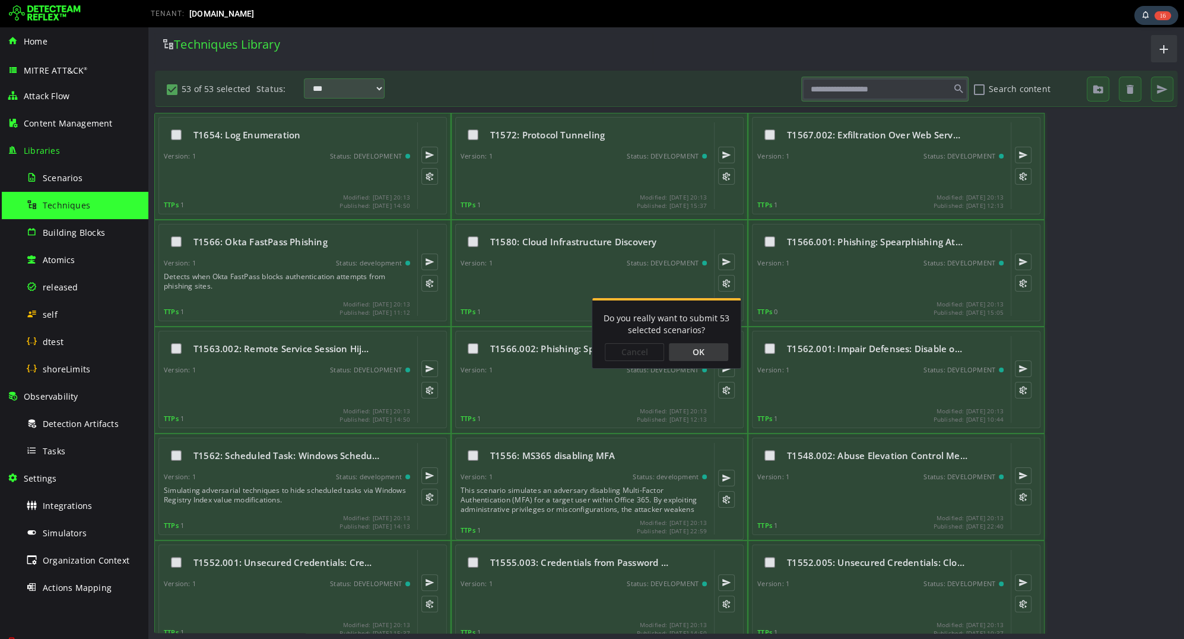
click at [690, 352] on div "OK" at bounding box center [698, 352] width 59 height 18
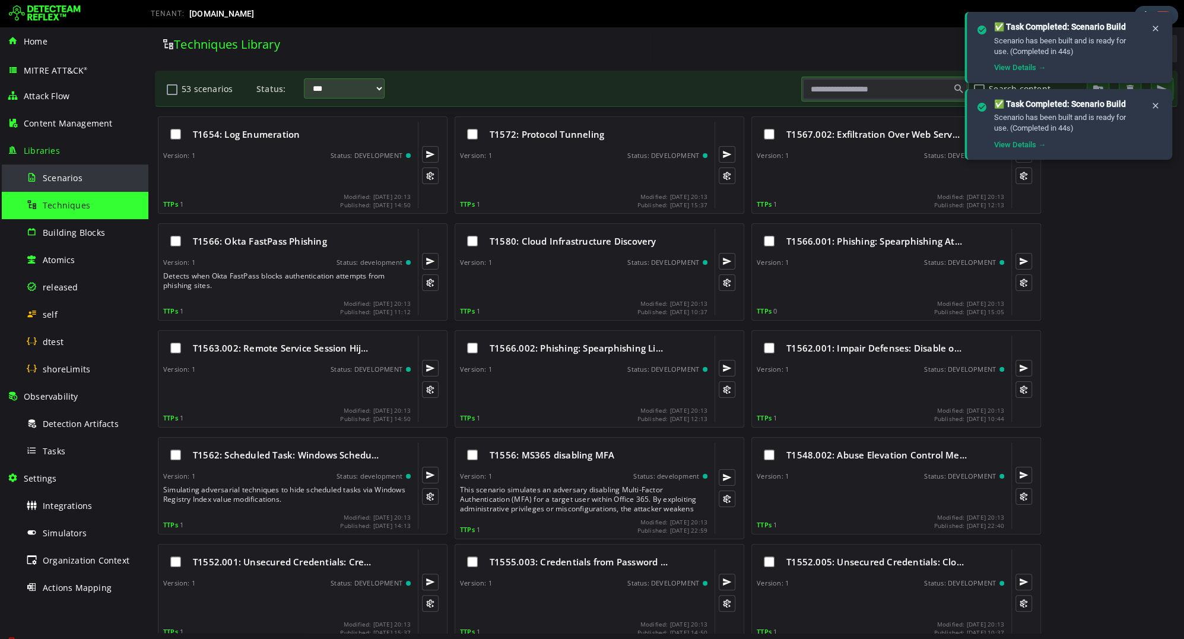
click at [66, 173] on span "Scenarios" at bounding box center [63, 177] width 40 height 11
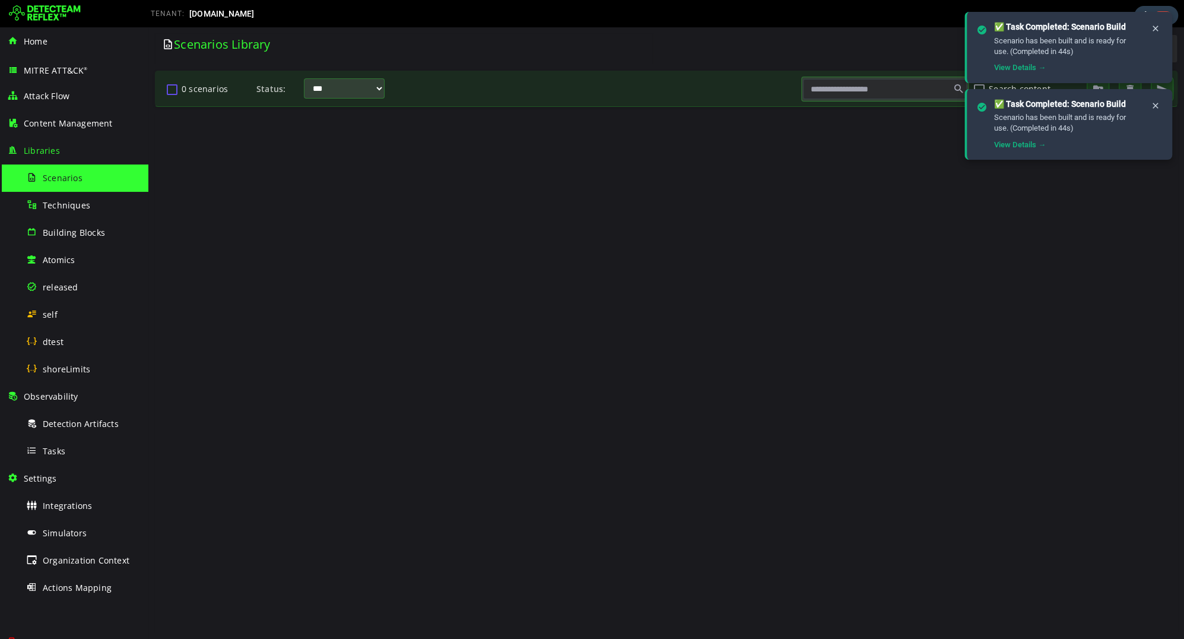
click at [170, 91] on button "0 scenarios" at bounding box center [172, 89] width 14 height 20
click at [1157, 29] on icon at bounding box center [1155, 29] width 9 height 10
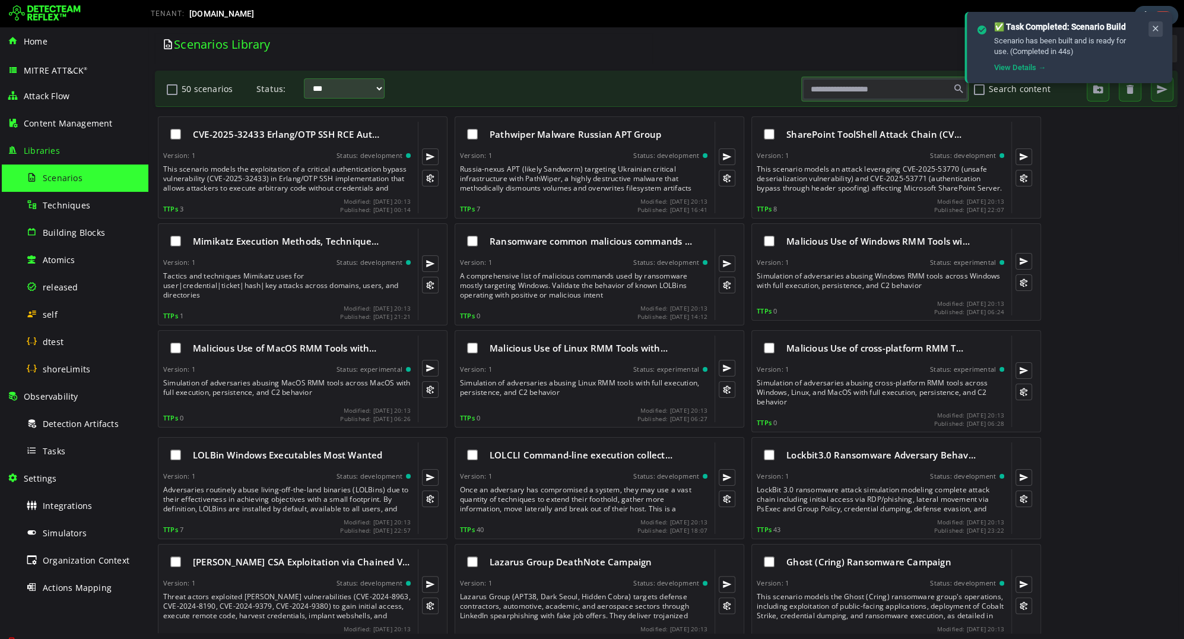
click at [1156, 30] on icon at bounding box center [1155, 29] width 9 height 10
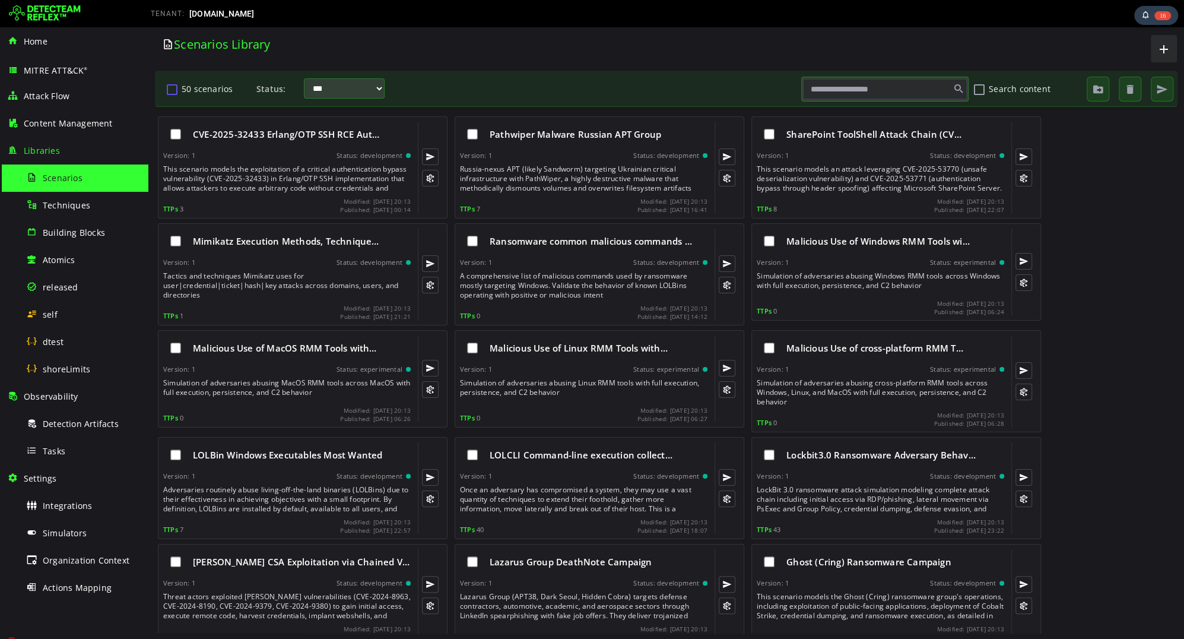
click at [170, 88] on button "50 scenarios" at bounding box center [172, 89] width 14 height 20
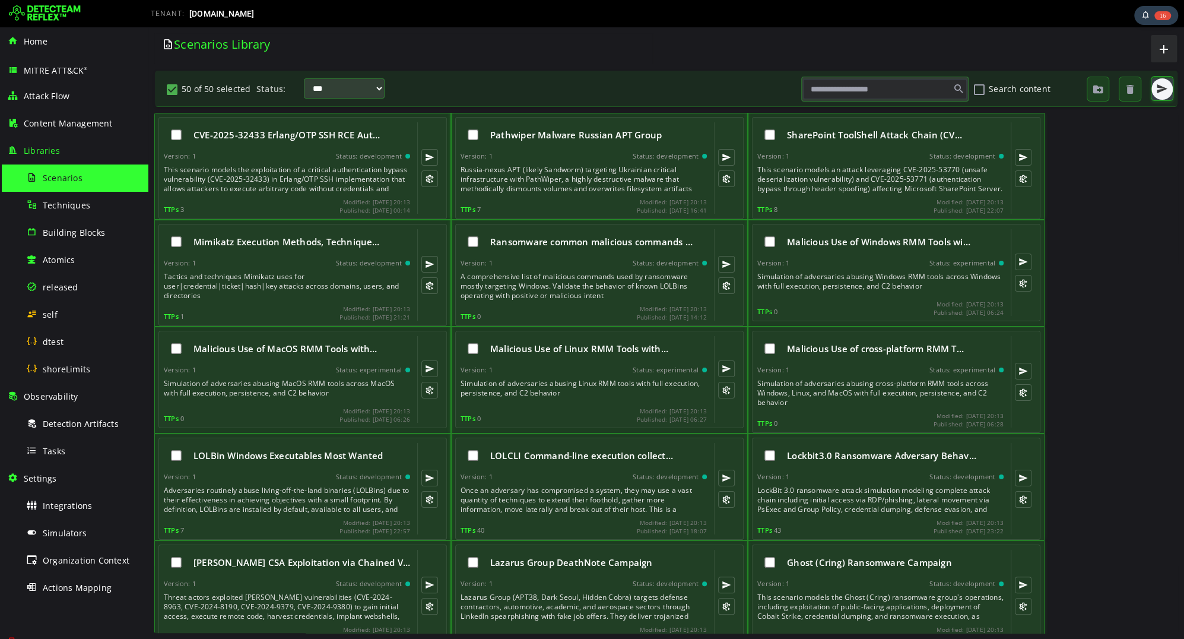
click at [1165, 90] on span "button" at bounding box center [1162, 89] width 12 height 12
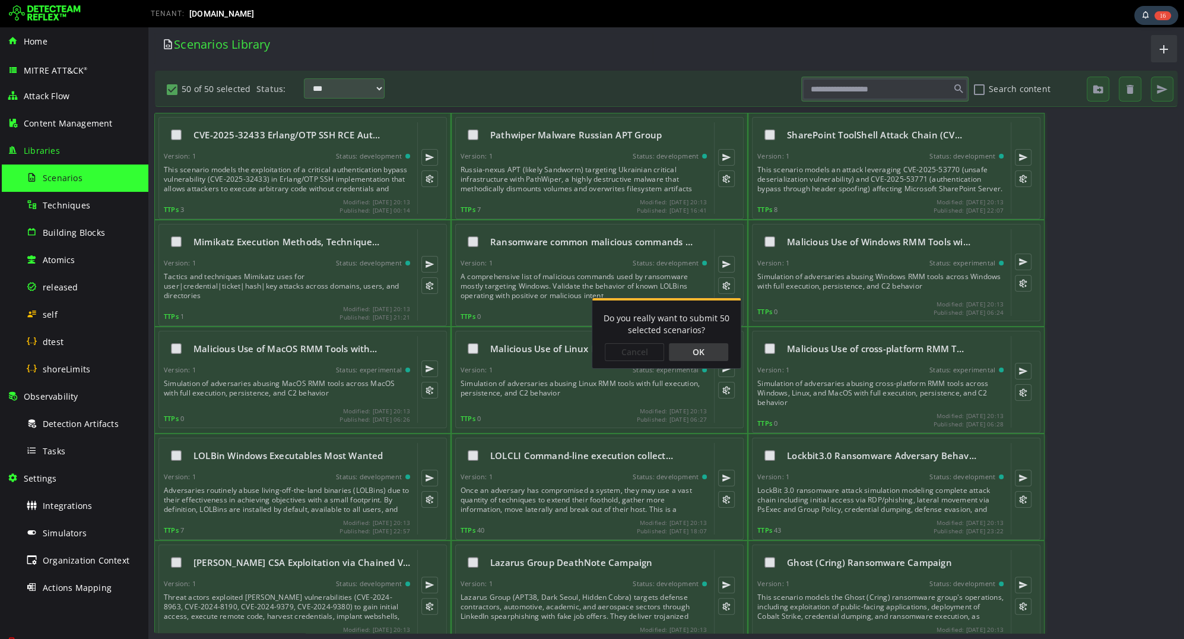
click at [698, 350] on div "OK" at bounding box center [698, 352] width 59 height 18
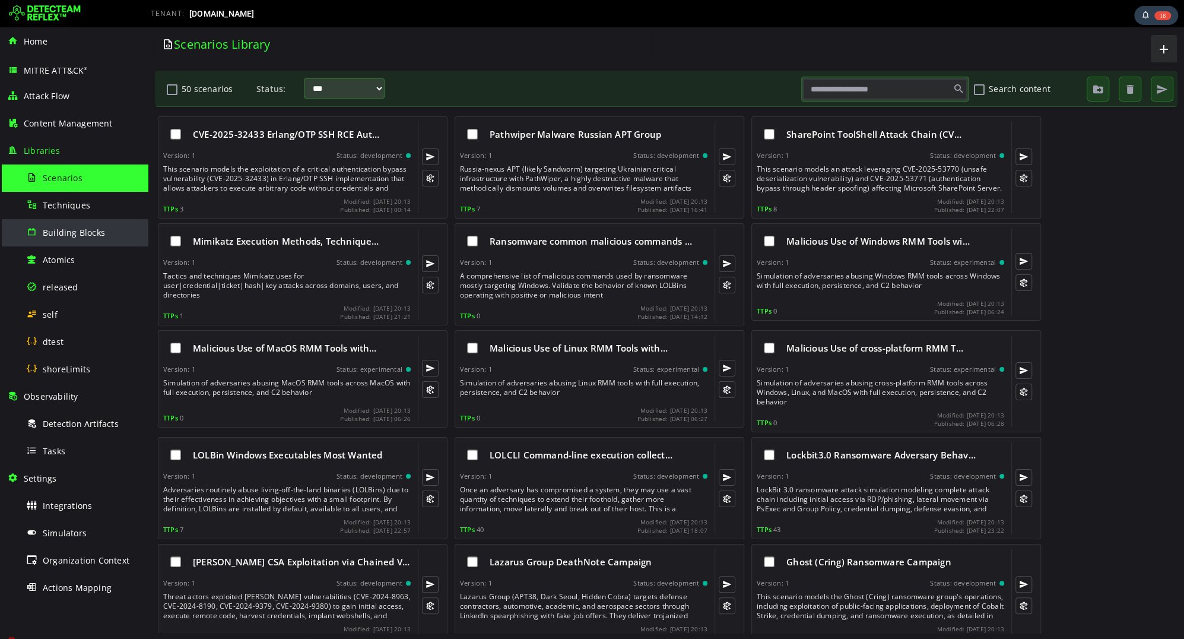
click at [91, 223] on div "Building Blocks" at bounding box center [83, 232] width 115 height 27
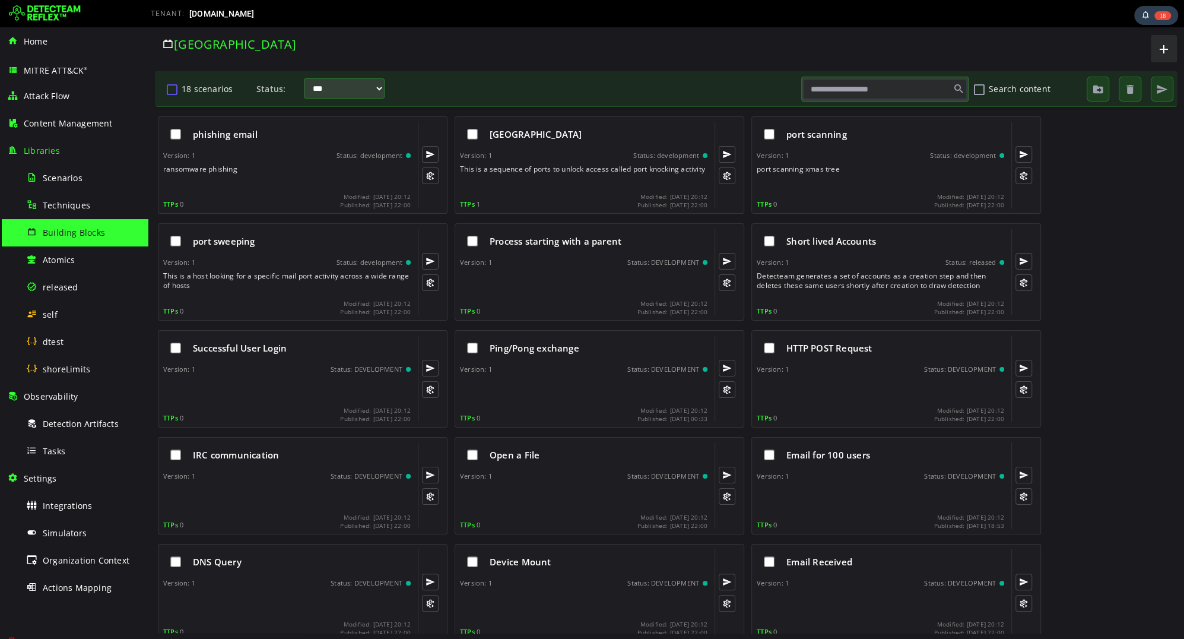
click at [174, 89] on button "18 scenarios" at bounding box center [172, 89] width 14 height 20
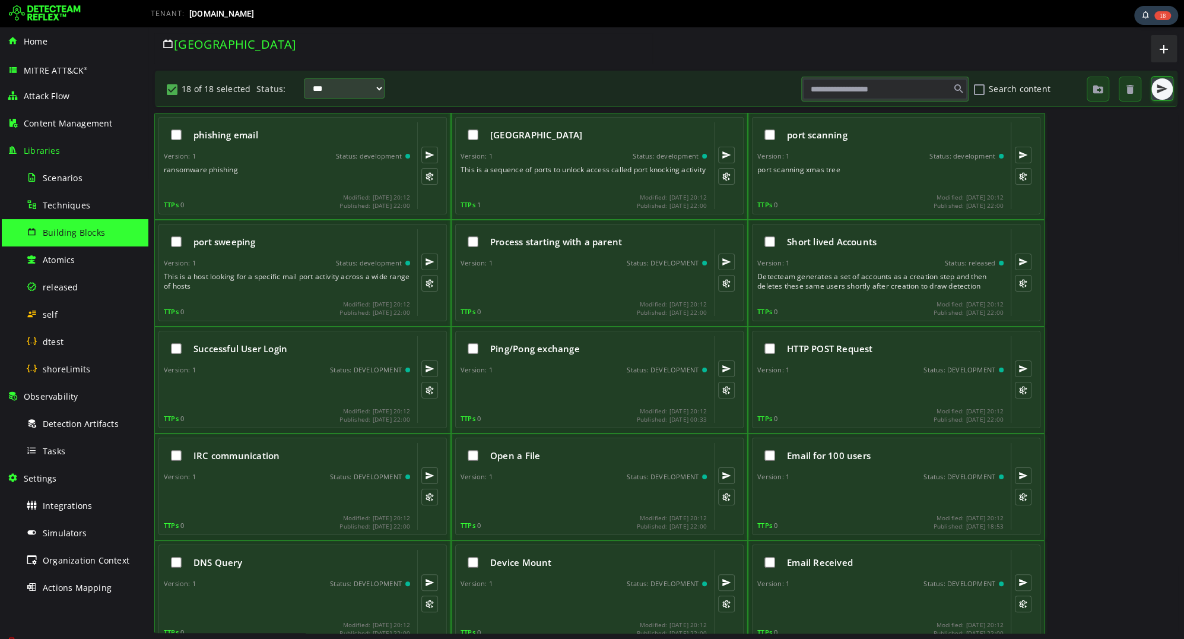
click at [1158, 84] on span "button" at bounding box center [1162, 89] width 12 height 12
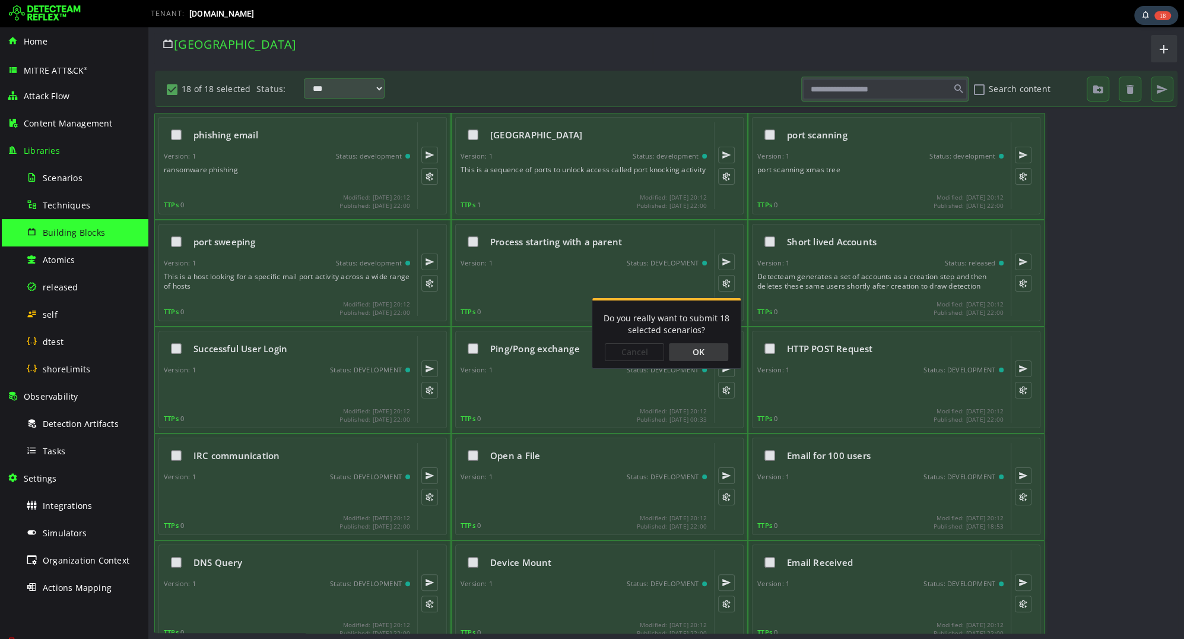
click at [701, 351] on div "OK" at bounding box center [698, 352] width 59 height 18
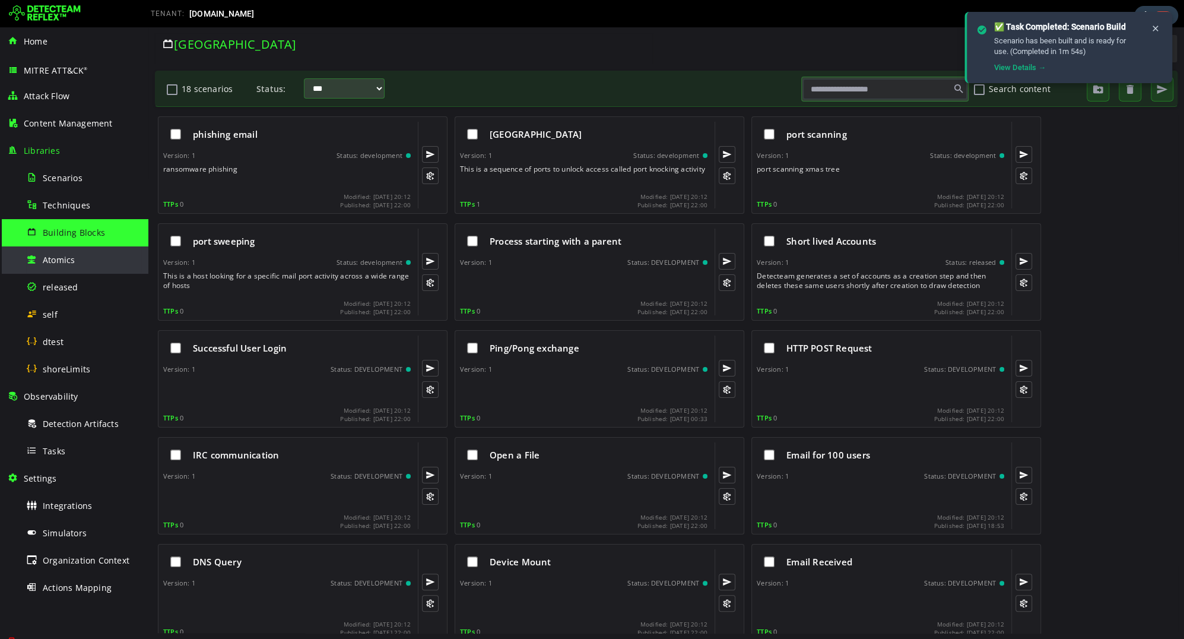
click at [66, 258] on span "Atomics" at bounding box center [59, 259] width 32 height 11
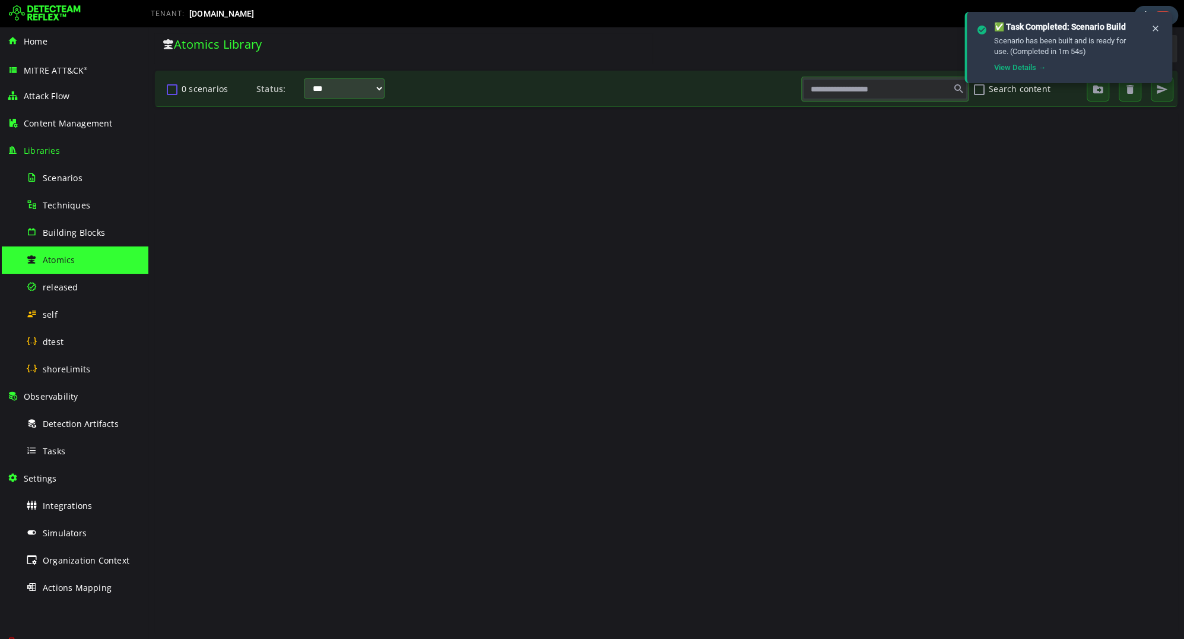
click at [172, 91] on button "0 scenarios" at bounding box center [172, 89] width 14 height 20
click at [1158, 27] on icon at bounding box center [1155, 29] width 9 height 10
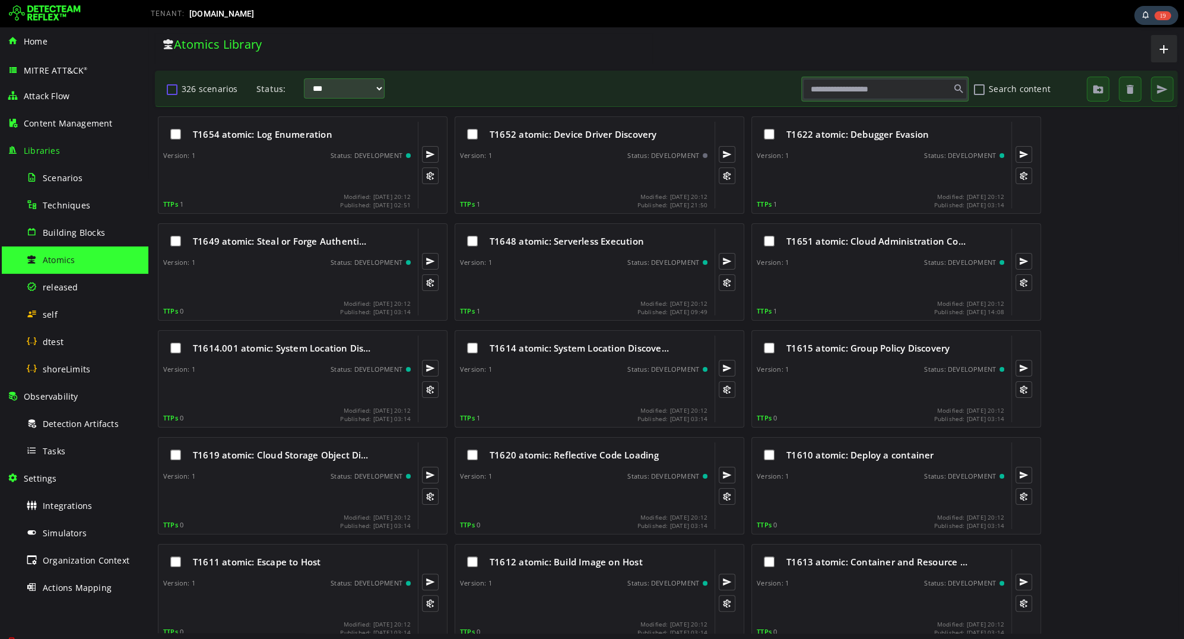
click at [170, 90] on button "326 scenarios" at bounding box center [172, 89] width 14 height 20
click at [1160, 90] on span "button" at bounding box center [1162, 89] width 12 height 12
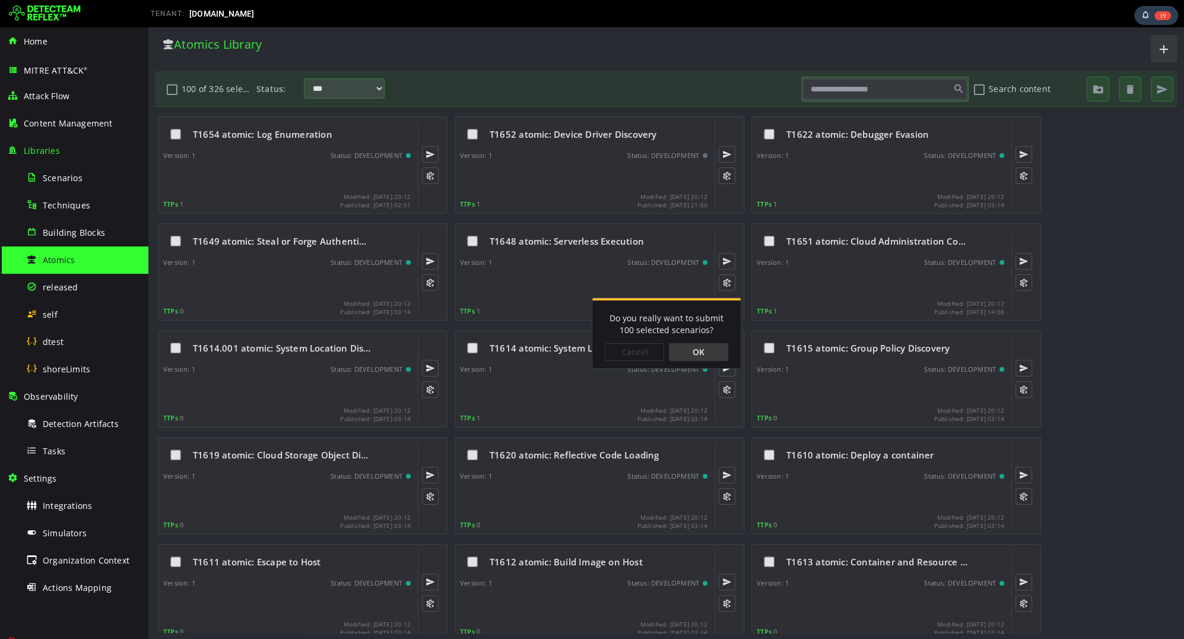
click at [701, 351] on div "OK" at bounding box center [698, 352] width 59 height 18
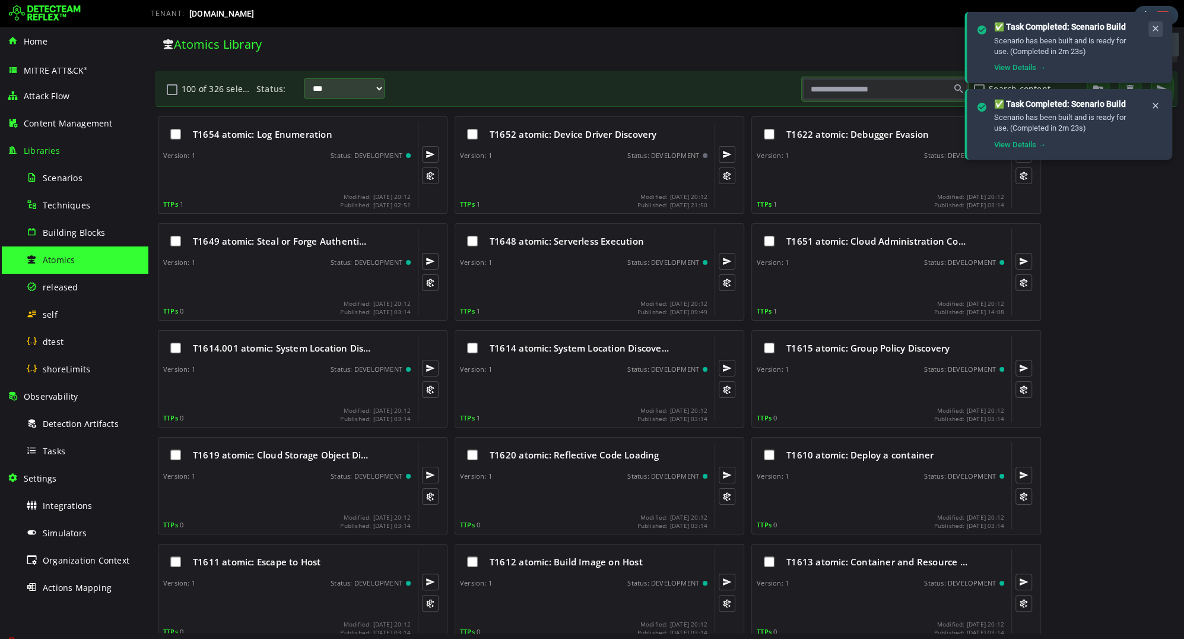
click at [1151, 30] on icon at bounding box center [1155, 29] width 9 height 10
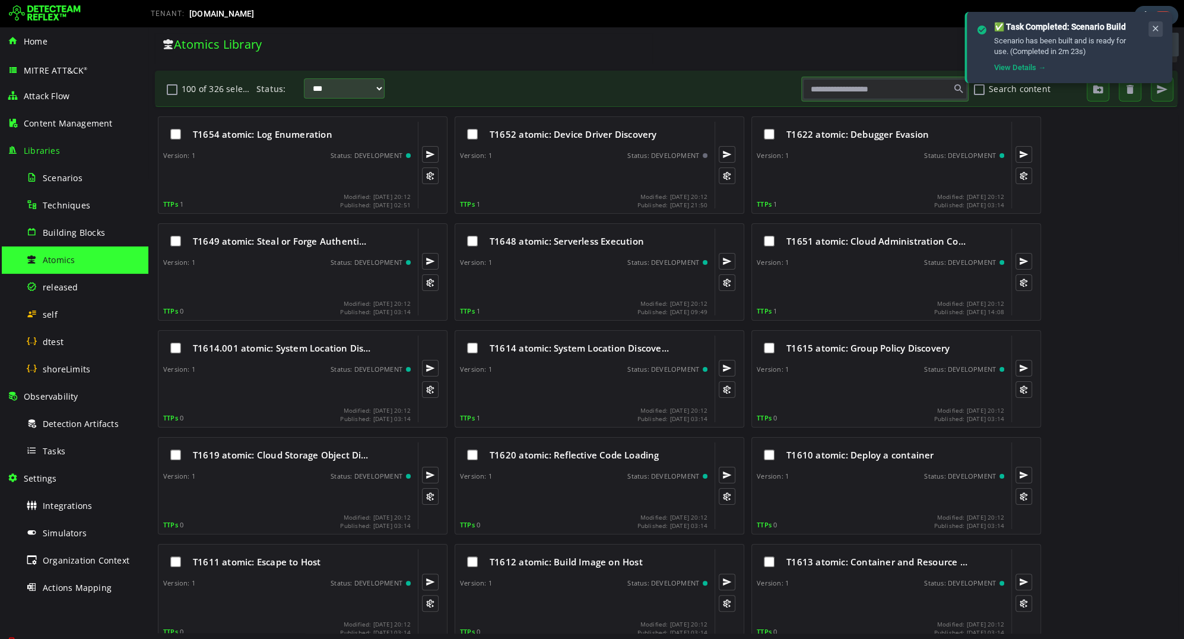
click at [1155, 29] on icon at bounding box center [1155, 29] width 9 height 10
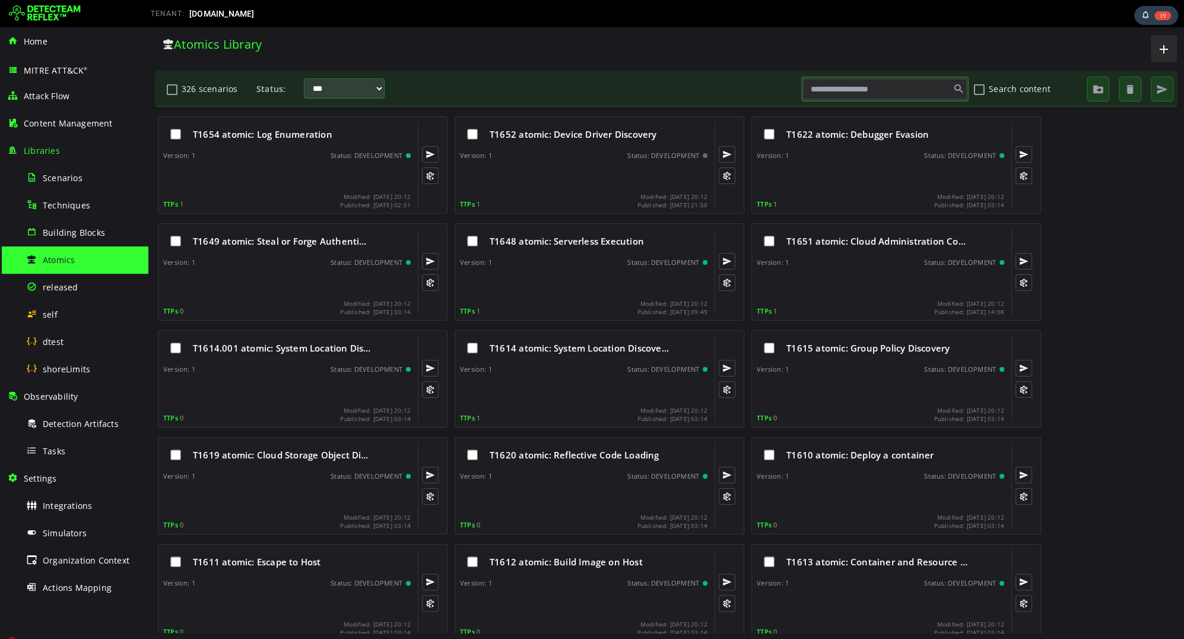
click at [65, 254] on span "Atomics" at bounding box center [59, 259] width 32 height 11
click at [63, 275] on div "released" at bounding box center [83, 287] width 115 height 27
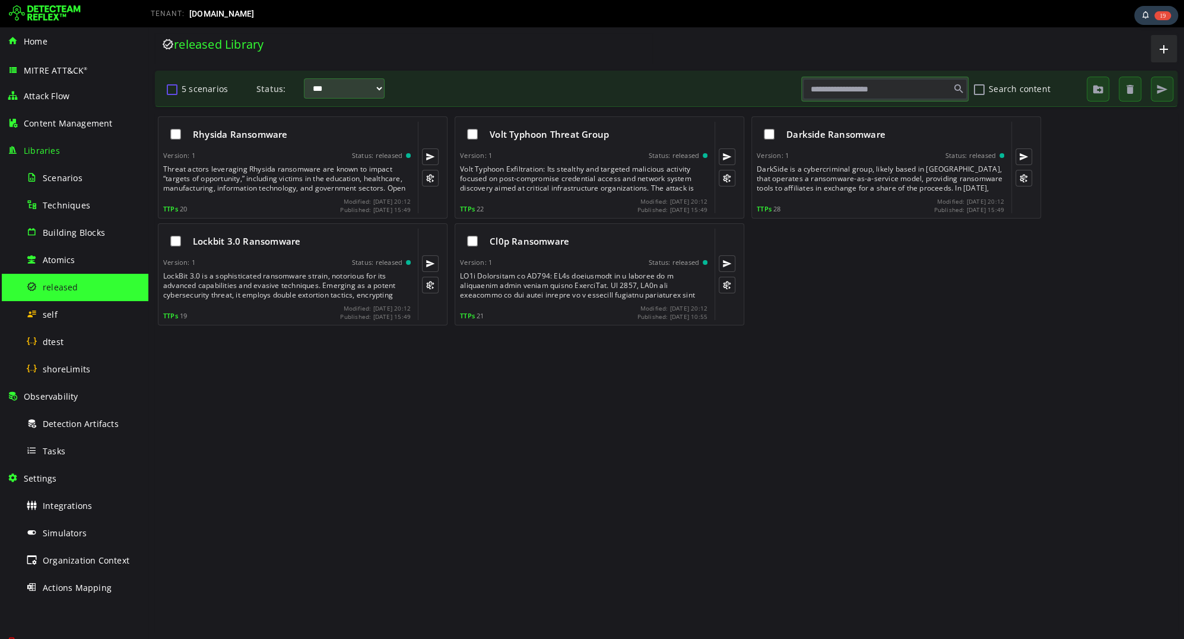
click at [174, 90] on button "5 scenarios" at bounding box center [172, 89] width 14 height 20
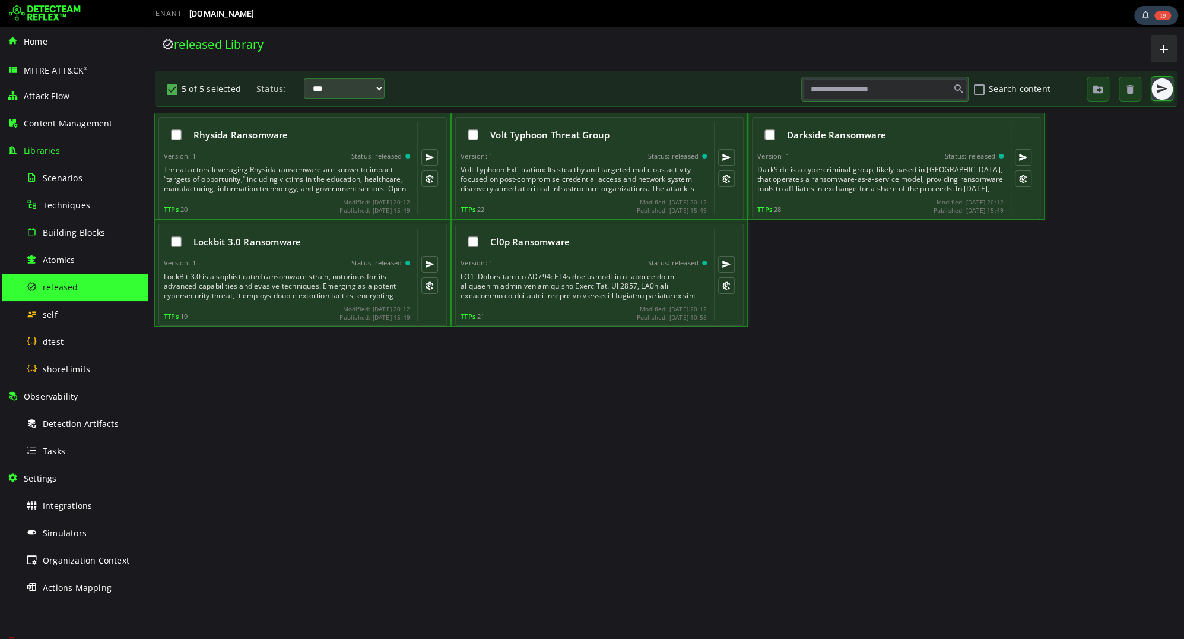
click at [1162, 91] on span "button" at bounding box center [1162, 89] width 12 height 12
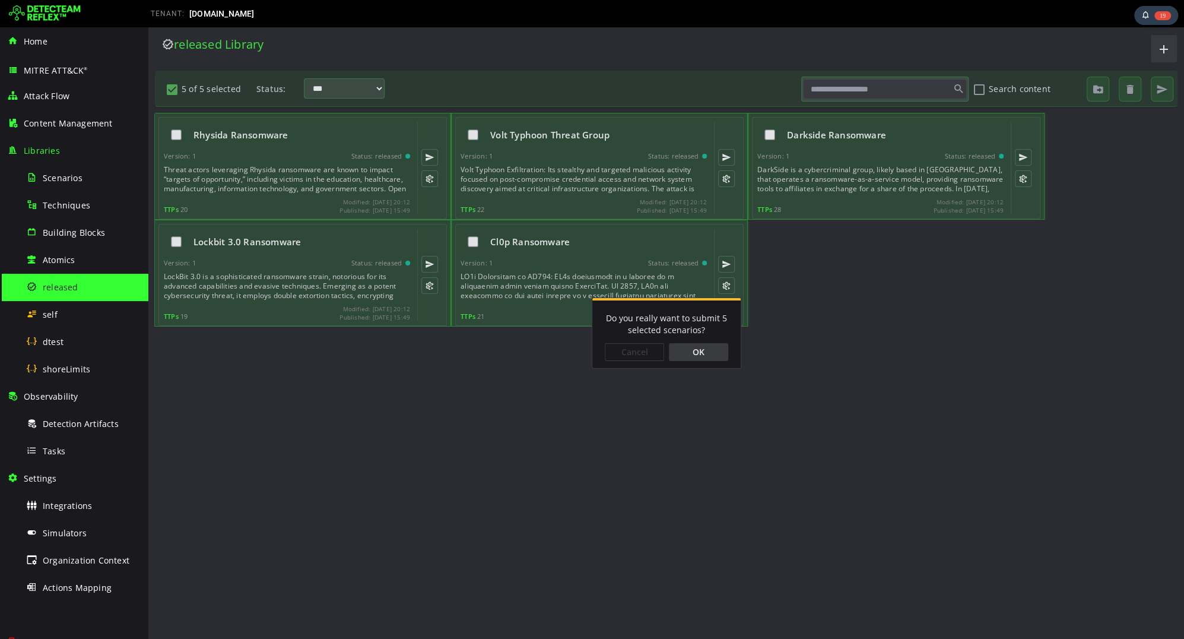
click at [688, 358] on div "OK" at bounding box center [698, 352] width 59 height 18
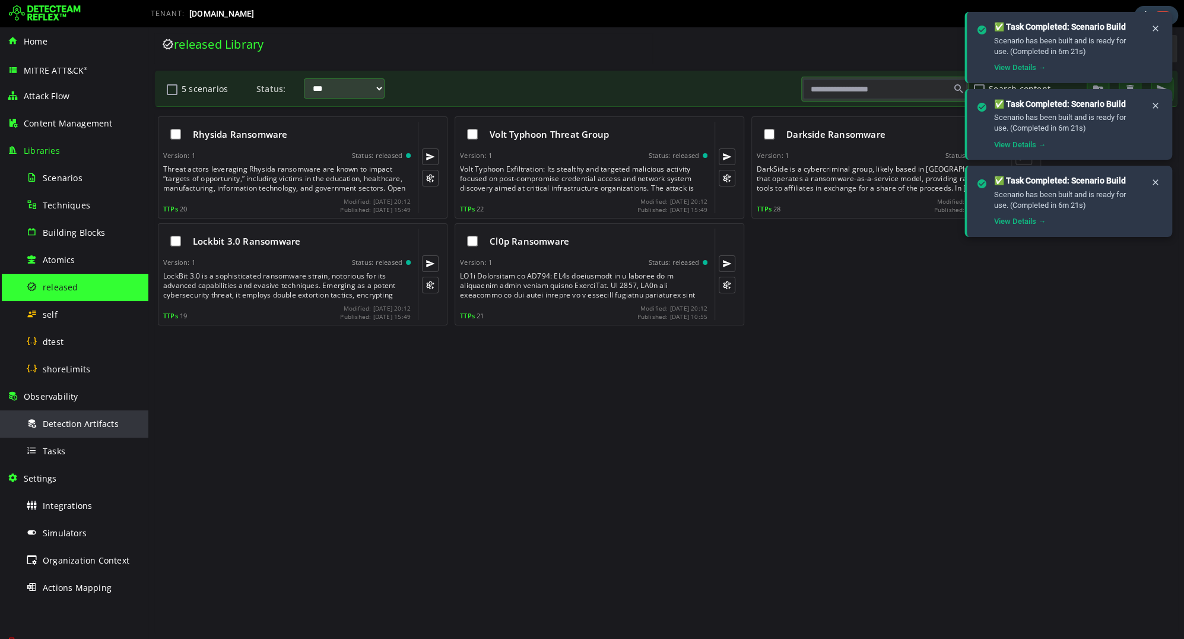
click at [65, 431] on div "Detection Artifacts" at bounding box center [83, 423] width 115 height 27
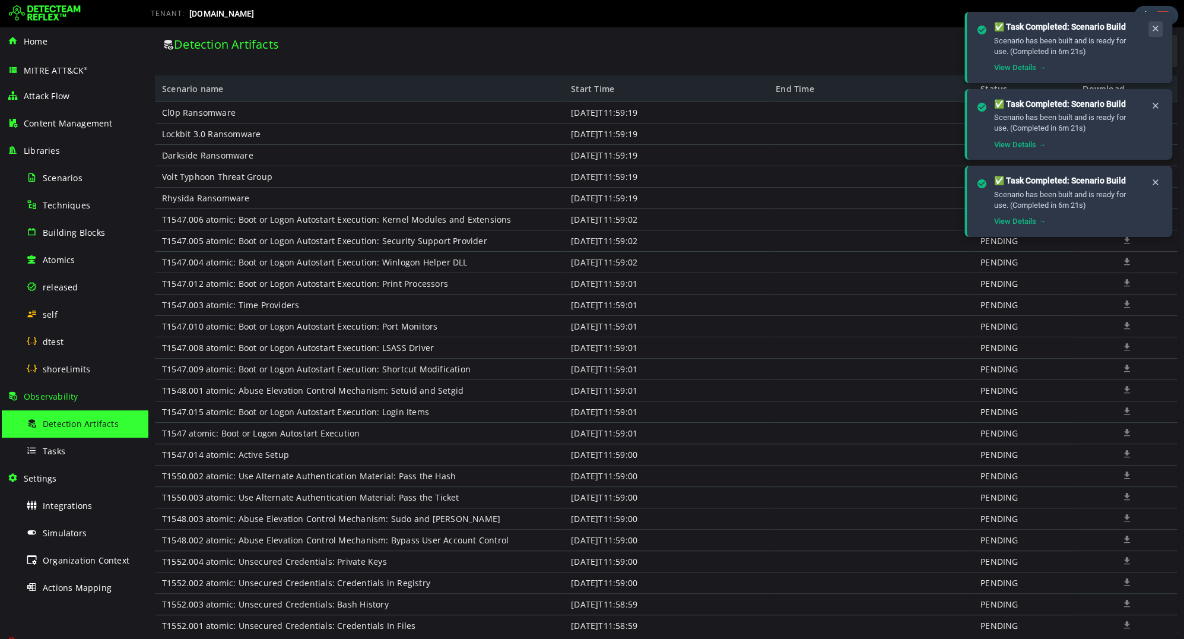
click at [1157, 27] on icon at bounding box center [1155, 29] width 9 height 10
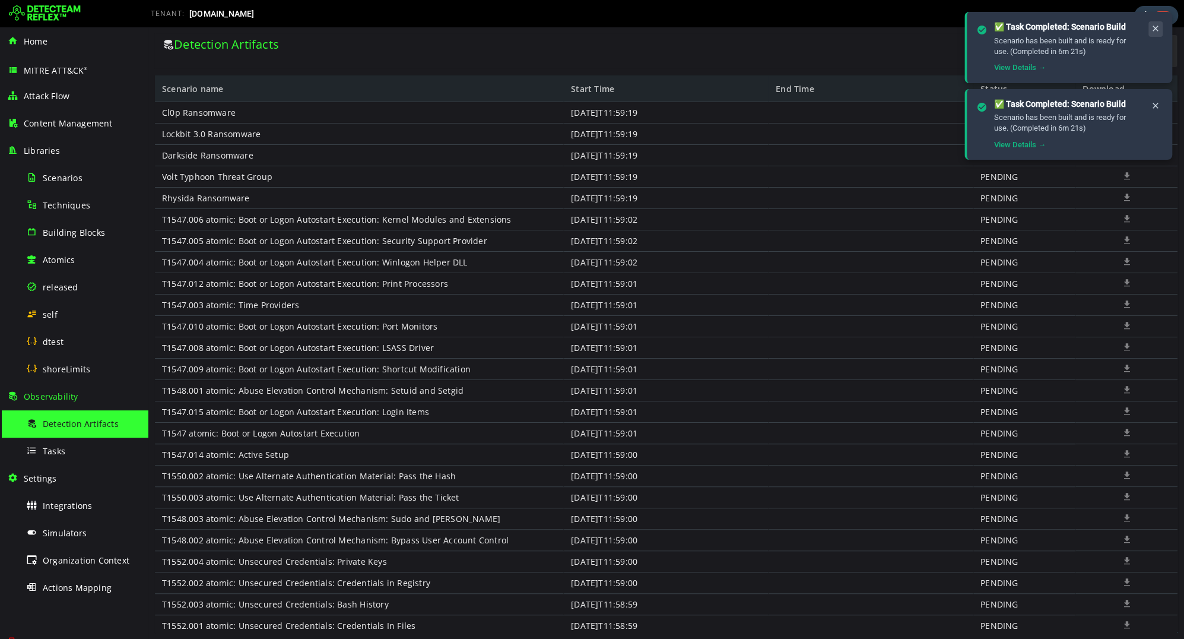
click at [1157, 27] on icon at bounding box center [1155, 29] width 9 height 10
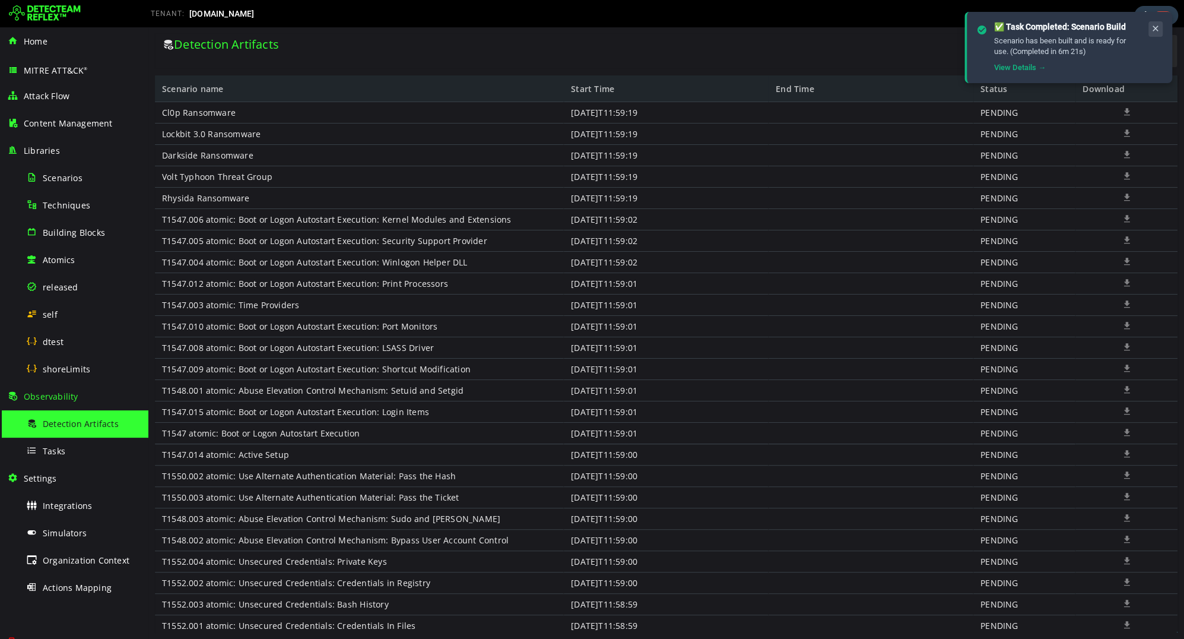
click at [1157, 27] on icon at bounding box center [1155, 29] width 9 height 10
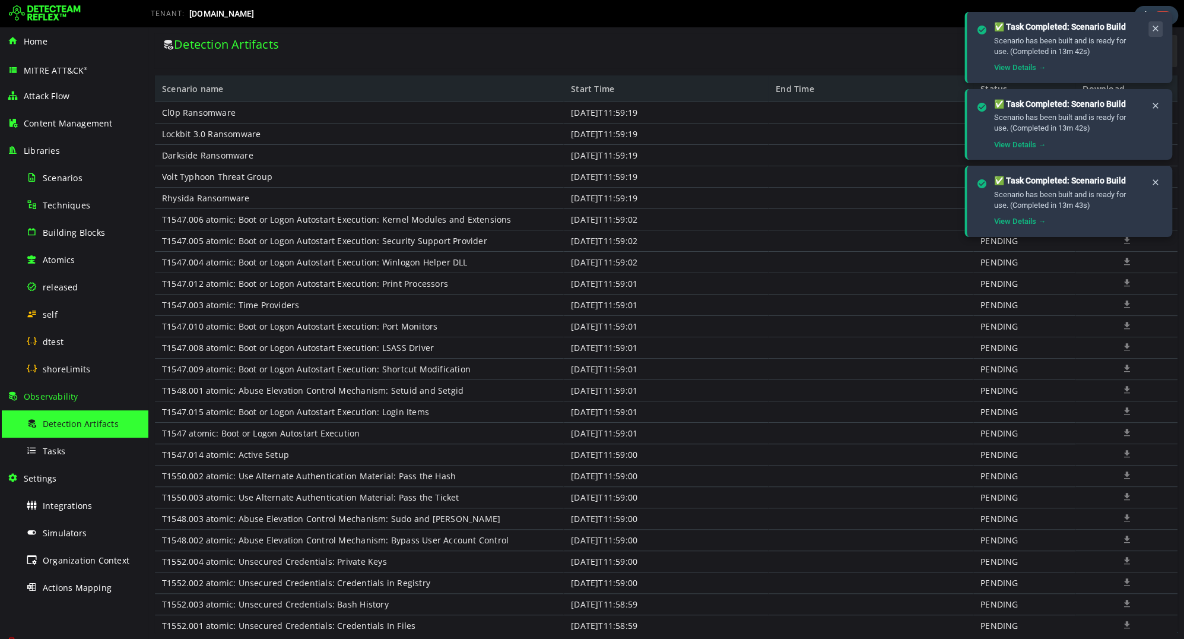
click at [1157, 26] on icon at bounding box center [1155, 29] width 9 height 10
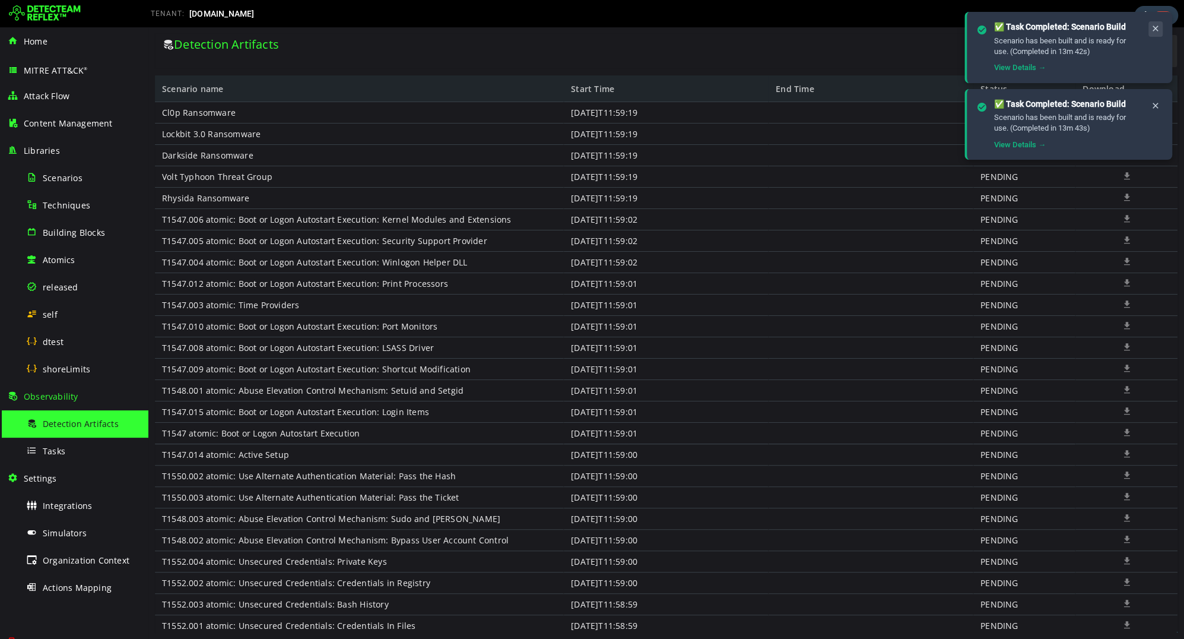
click at [1157, 26] on icon at bounding box center [1155, 29] width 9 height 10
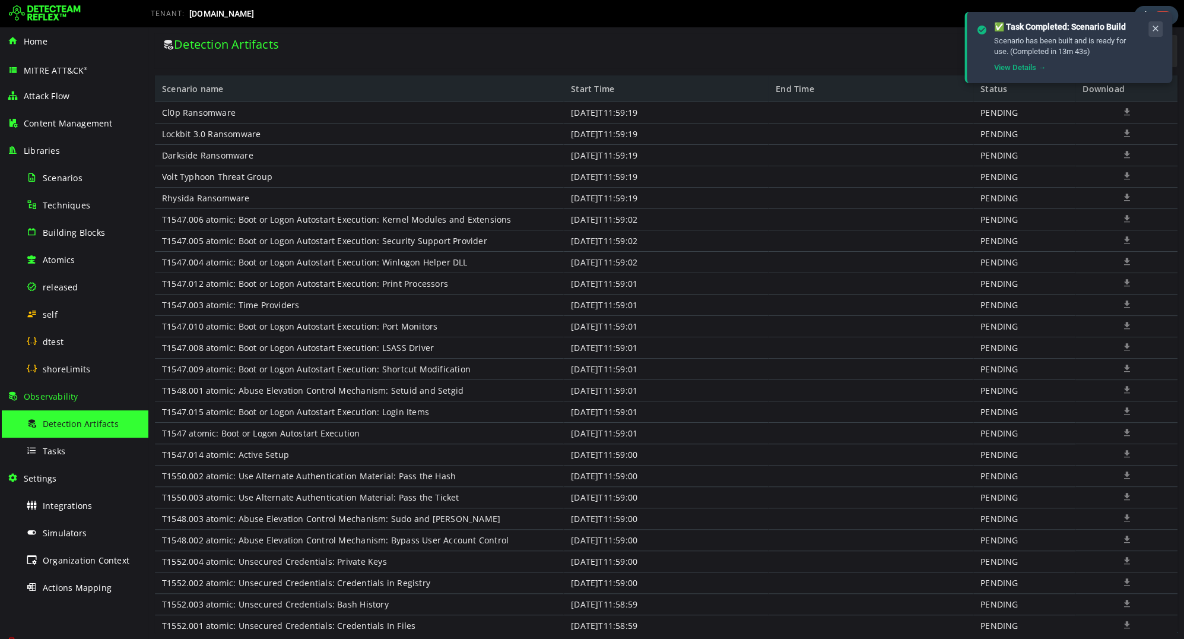
click at [1157, 26] on icon at bounding box center [1155, 29] width 9 height 10
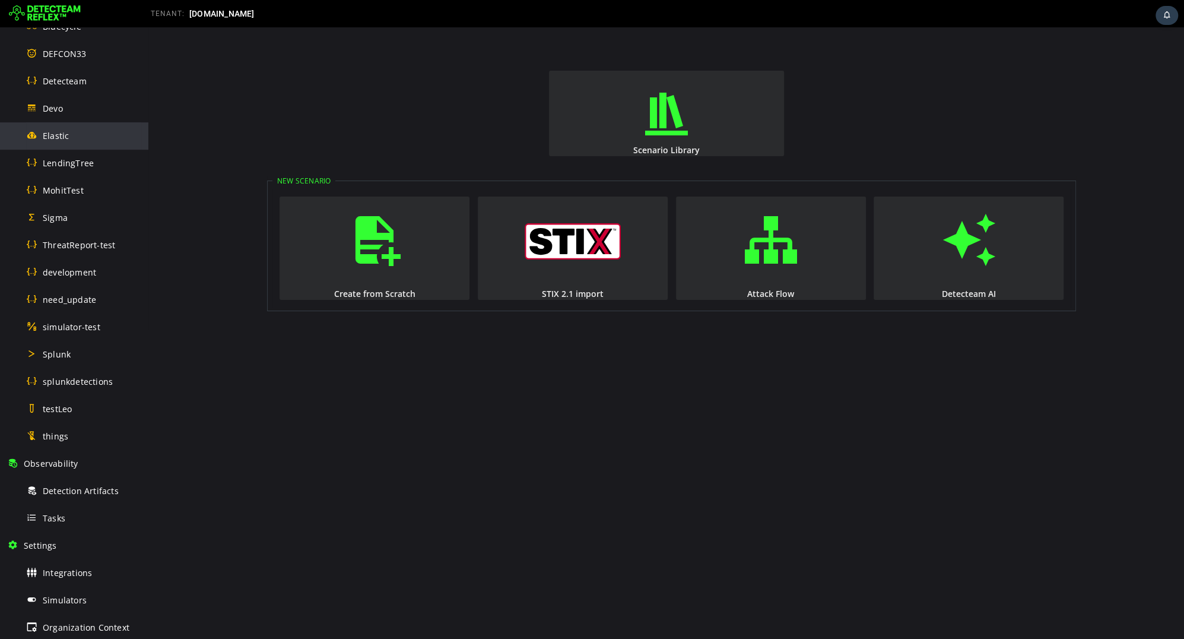
scroll to position [508, 0]
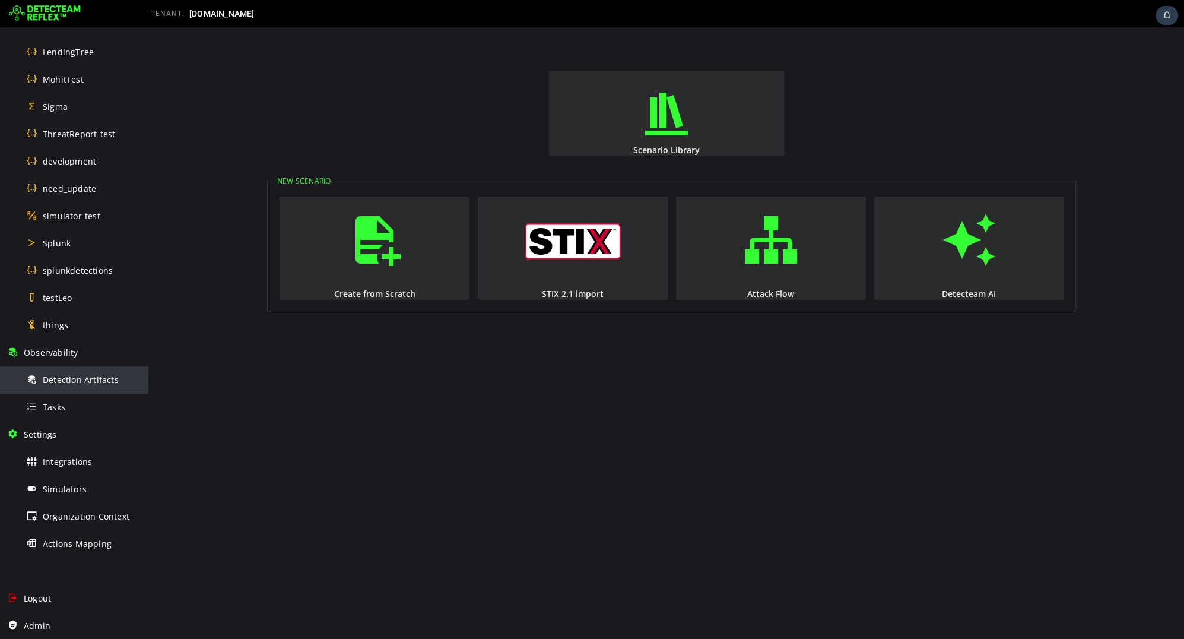
click at [62, 386] on div "Detection Artifacts" at bounding box center [83, 379] width 115 height 27
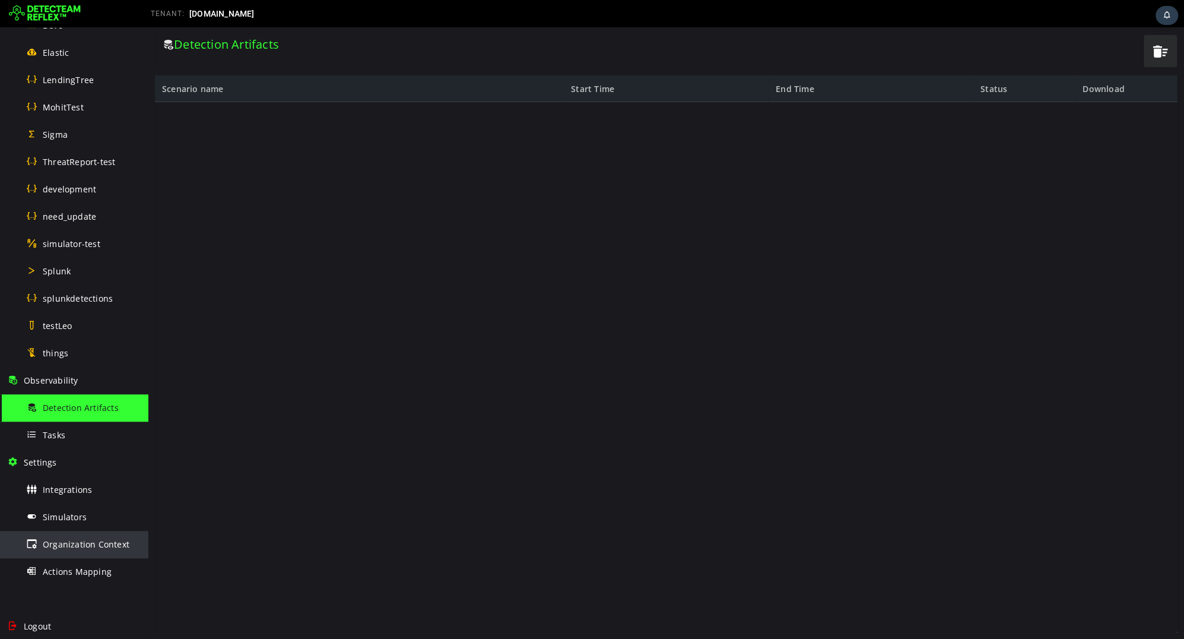
scroll to position [508, 0]
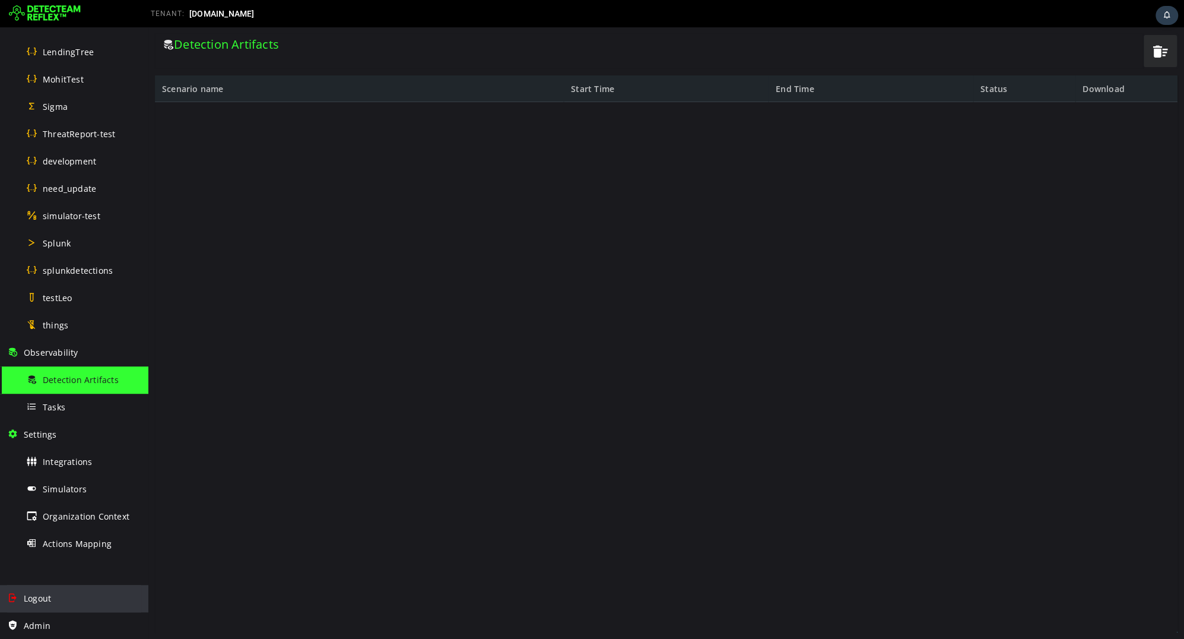
click at [61, 604] on div "Logout" at bounding box center [74, 598] width 134 height 27
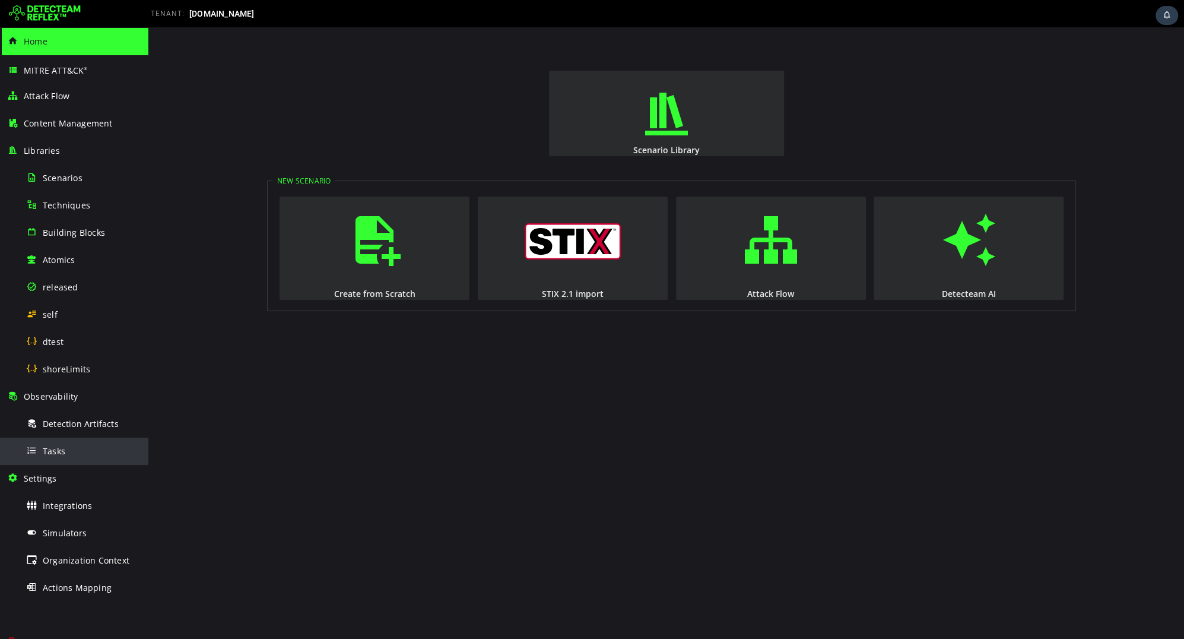
click at [100, 453] on div "Tasks" at bounding box center [83, 450] width 115 height 27
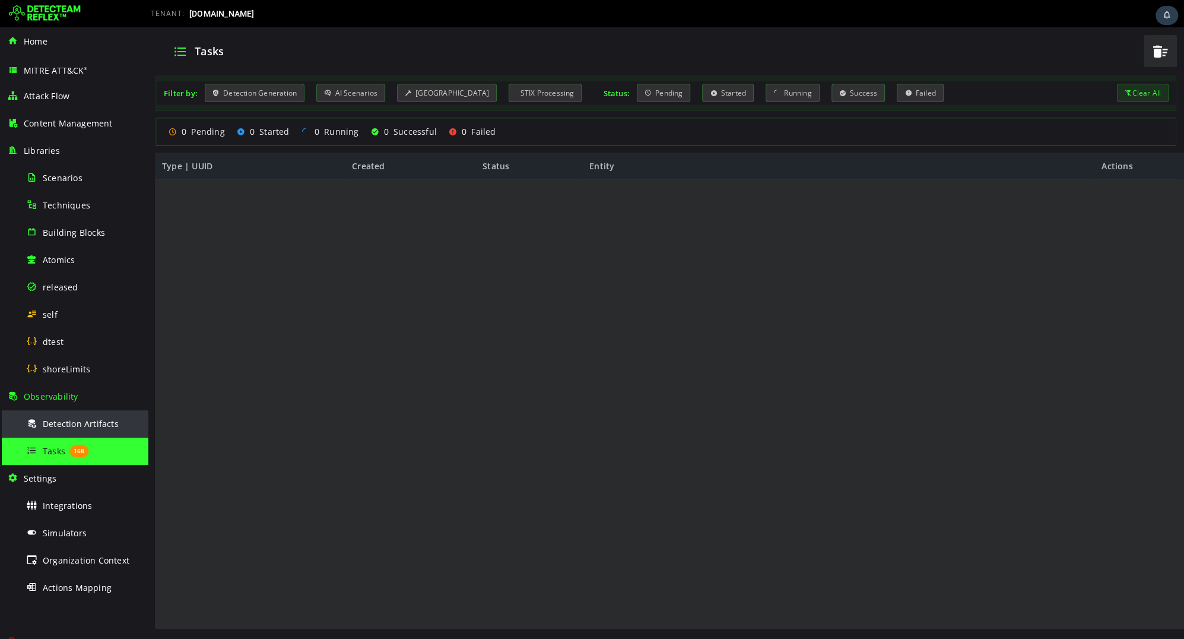
click at [90, 420] on span "Detection Artifacts" at bounding box center [81, 423] width 76 height 11
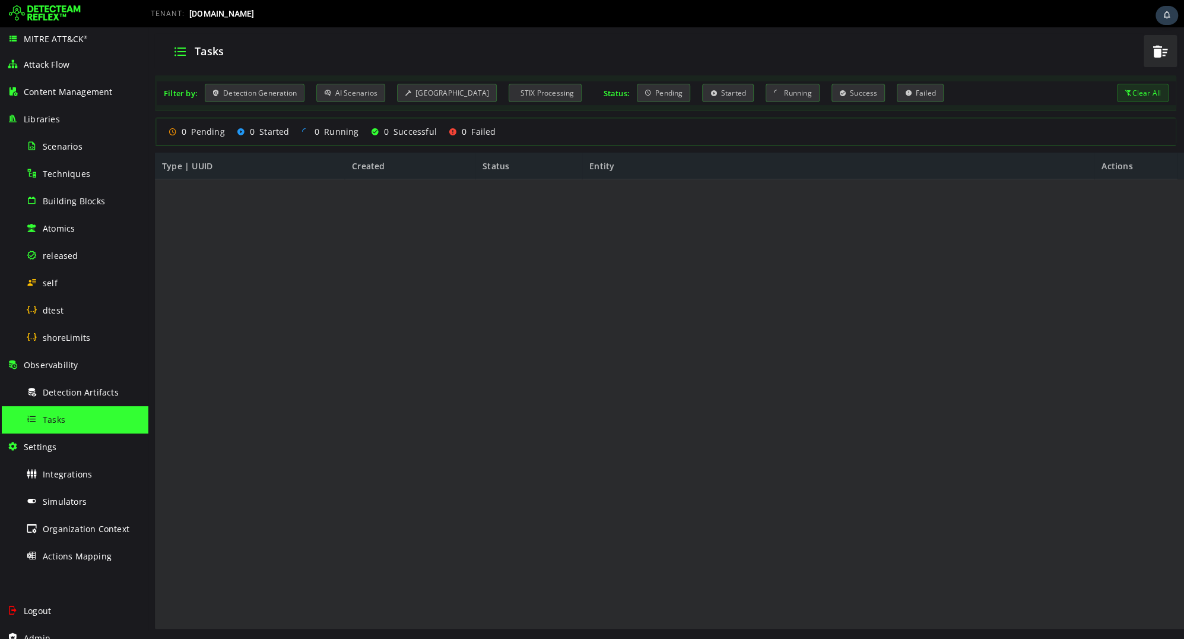
scroll to position [44, 0]
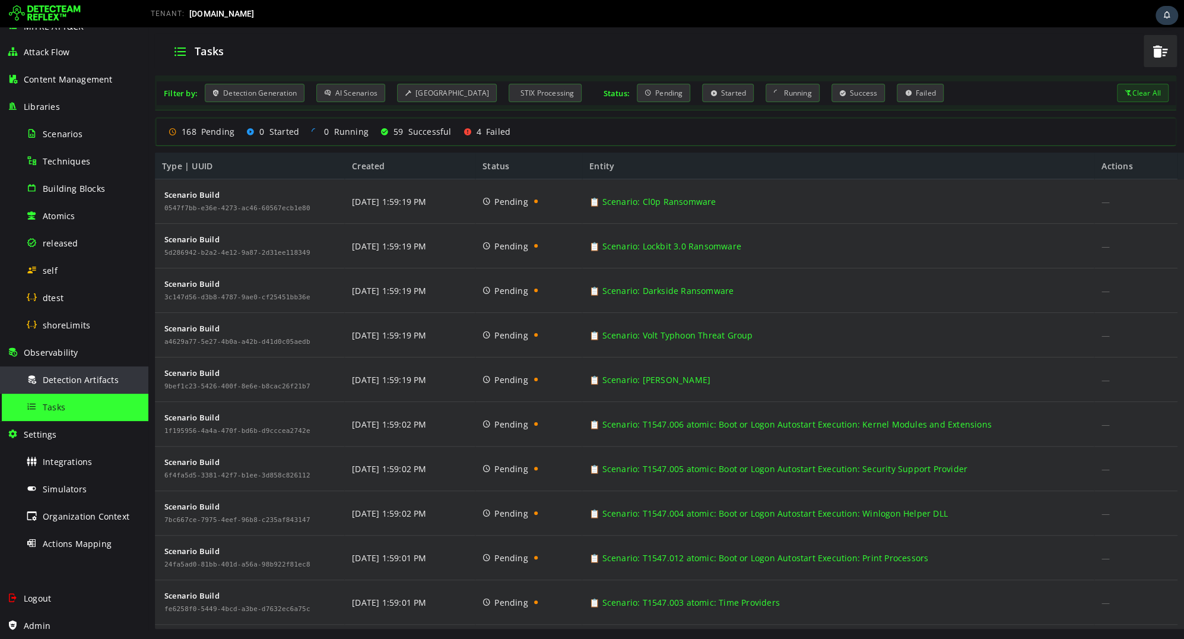
click at [78, 383] on span "Detection Artifacts" at bounding box center [81, 379] width 76 height 11
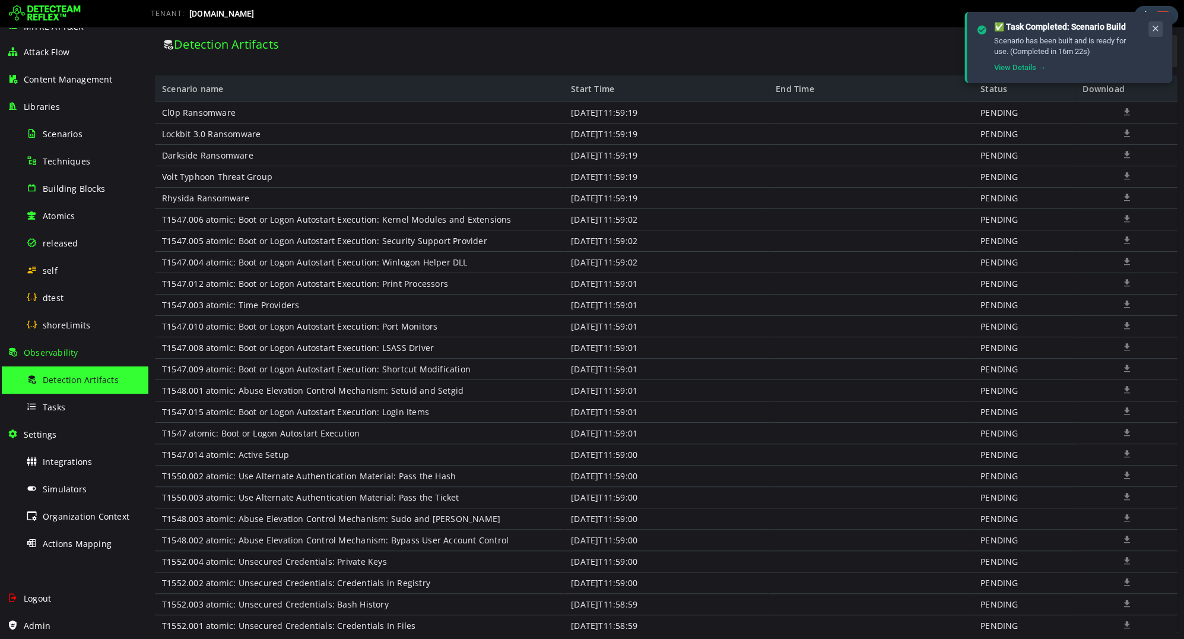
click at [1152, 28] on icon at bounding box center [1155, 29] width 9 height 10
click at [1157, 26] on icon at bounding box center [1155, 29] width 9 height 10
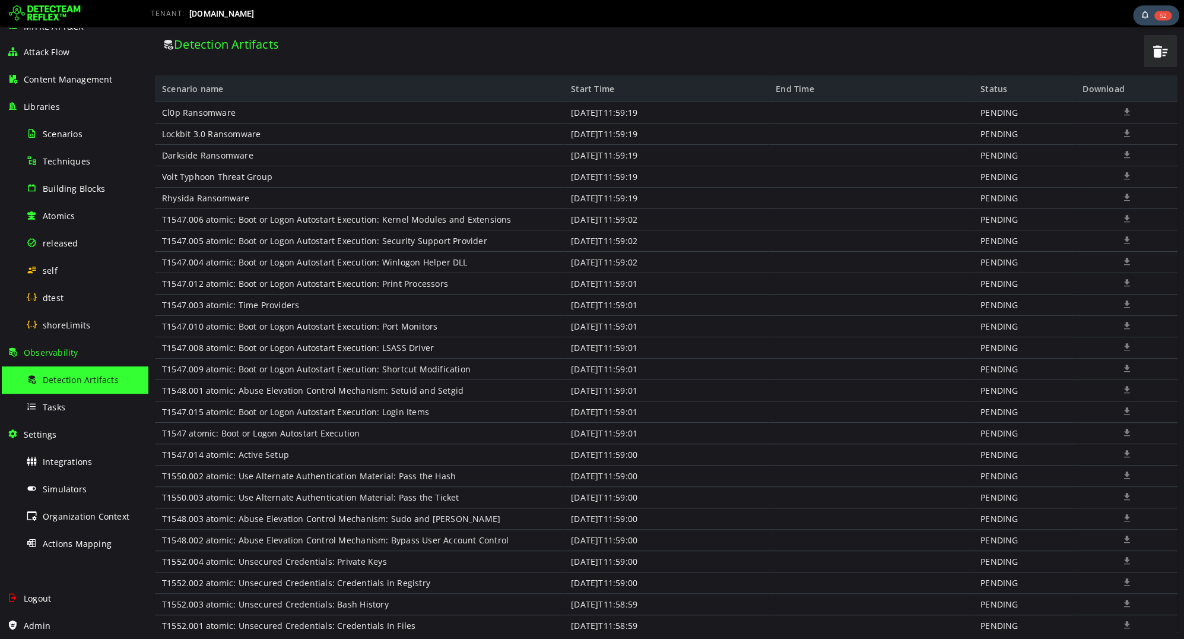
click at [1156, 15] on span "52" at bounding box center [1162, 15] width 17 height 9
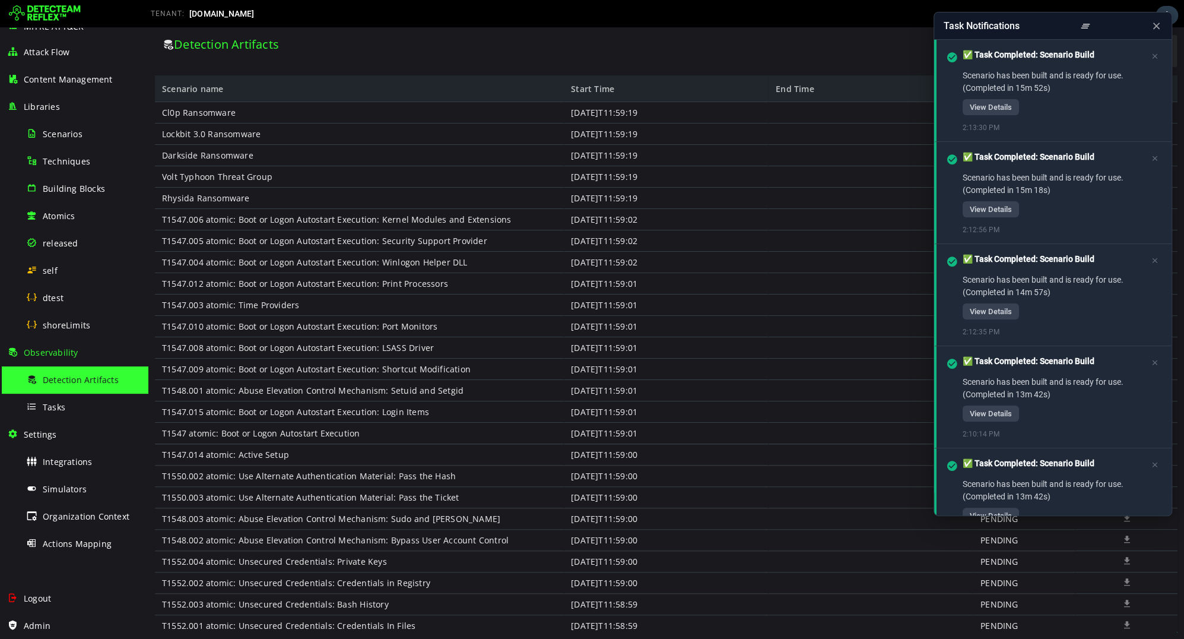
click at [1088, 27] on icon at bounding box center [1084, 26] width 11 height 12
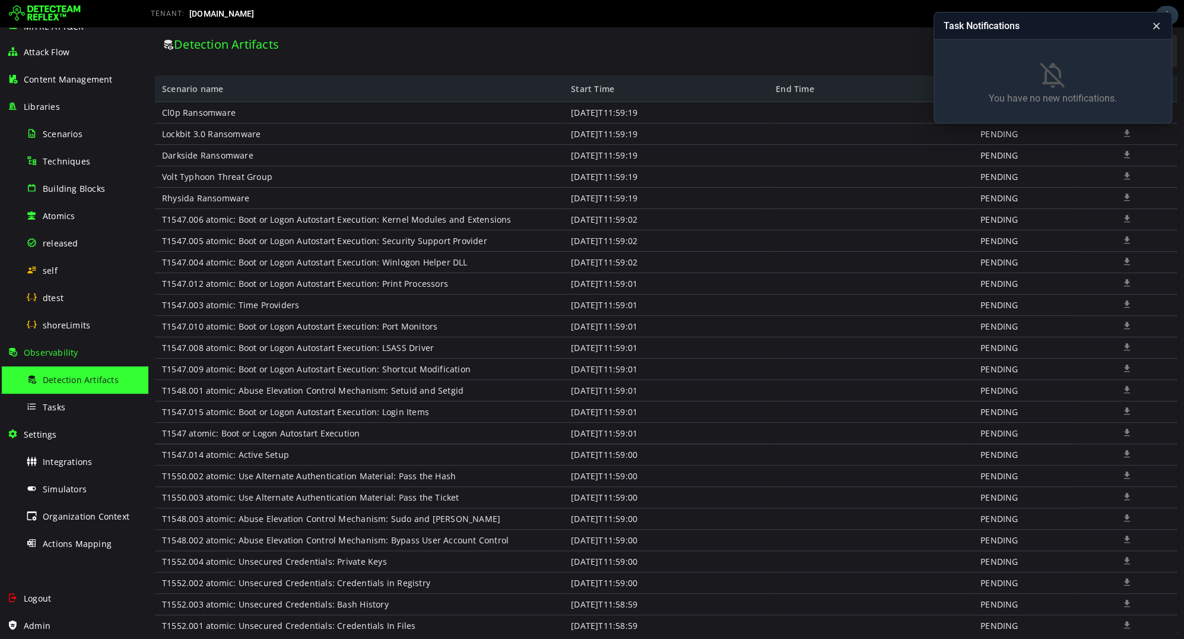
click at [1160, 26] on icon at bounding box center [1156, 26] width 11 height 12
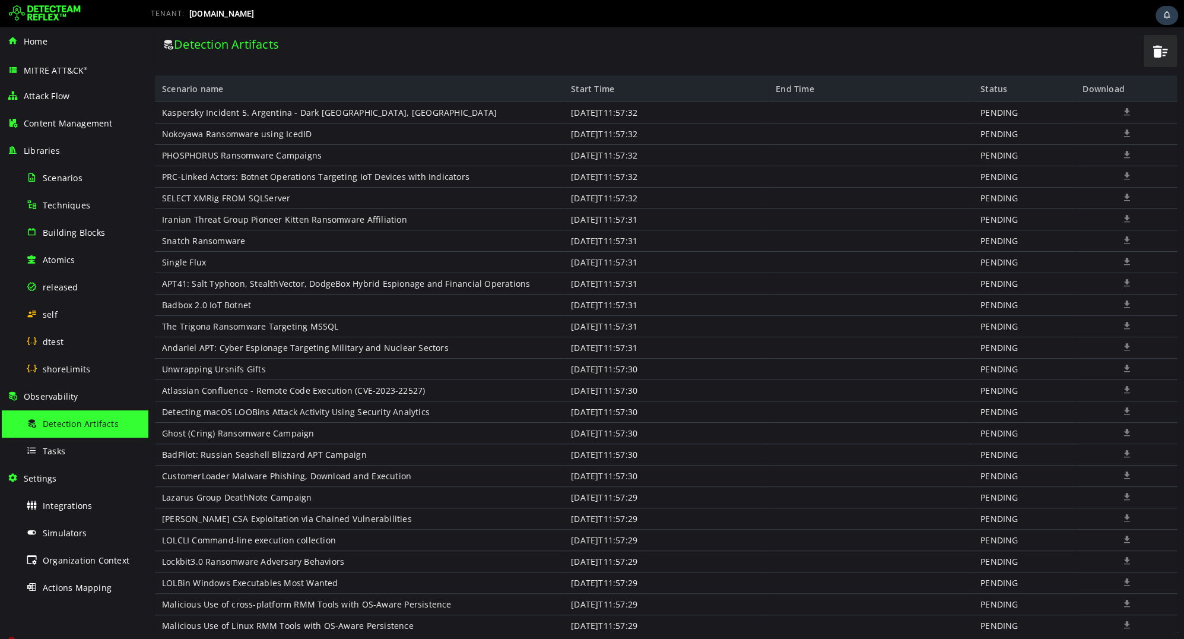
scroll to position [2645, 0]
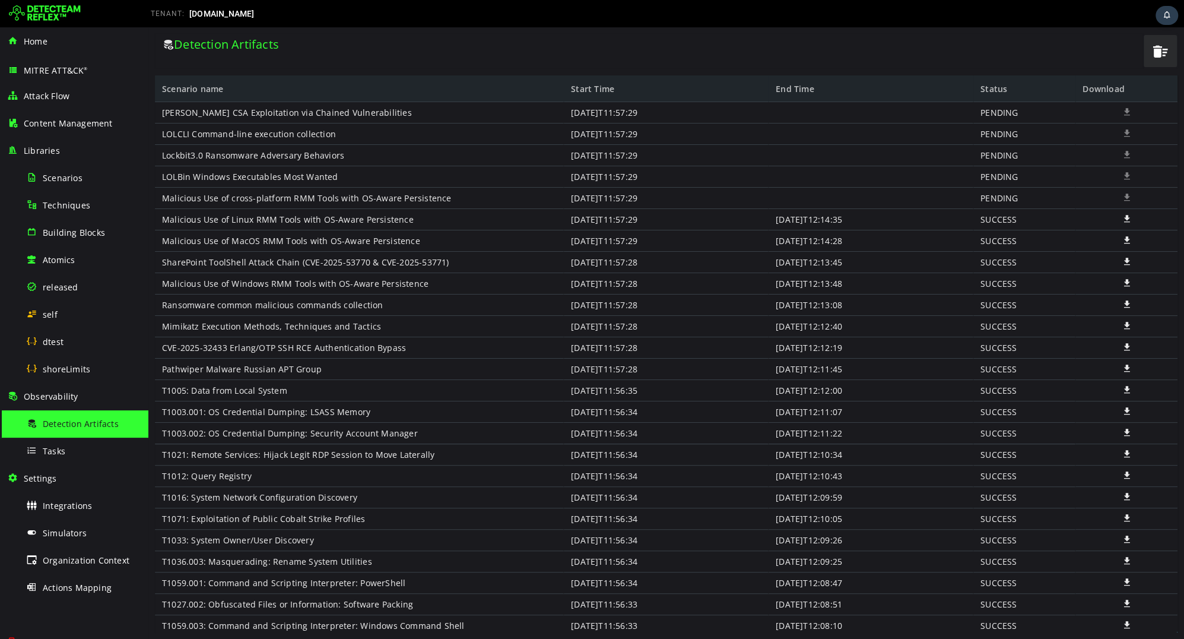
scroll to position [3381, 0]
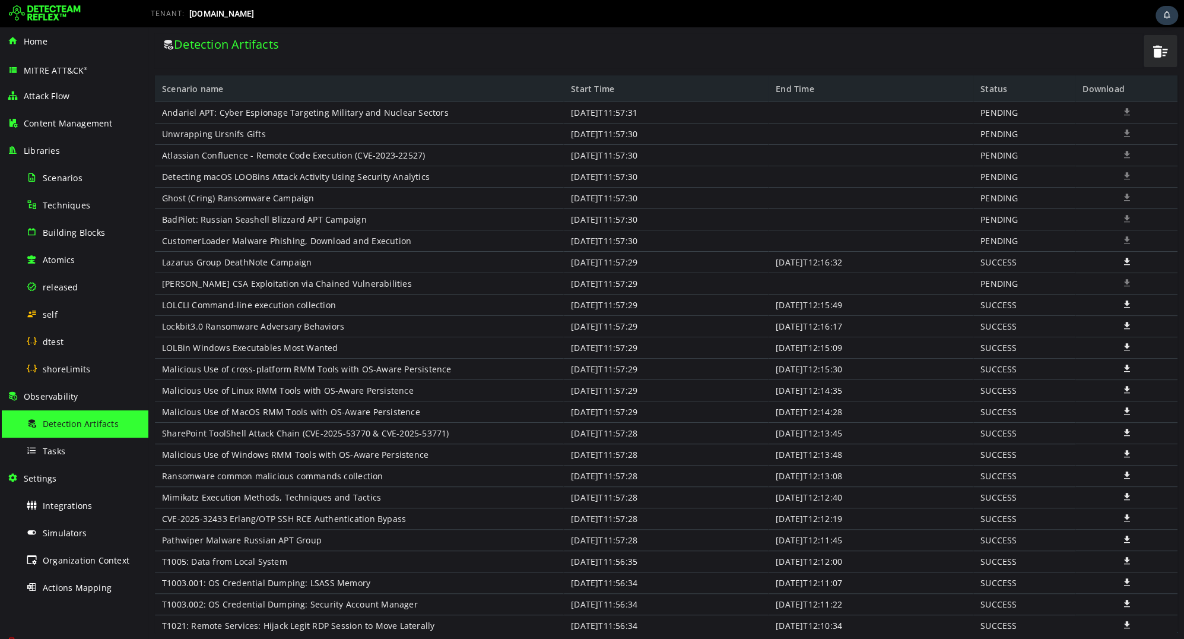
scroll to position [4169, 0]
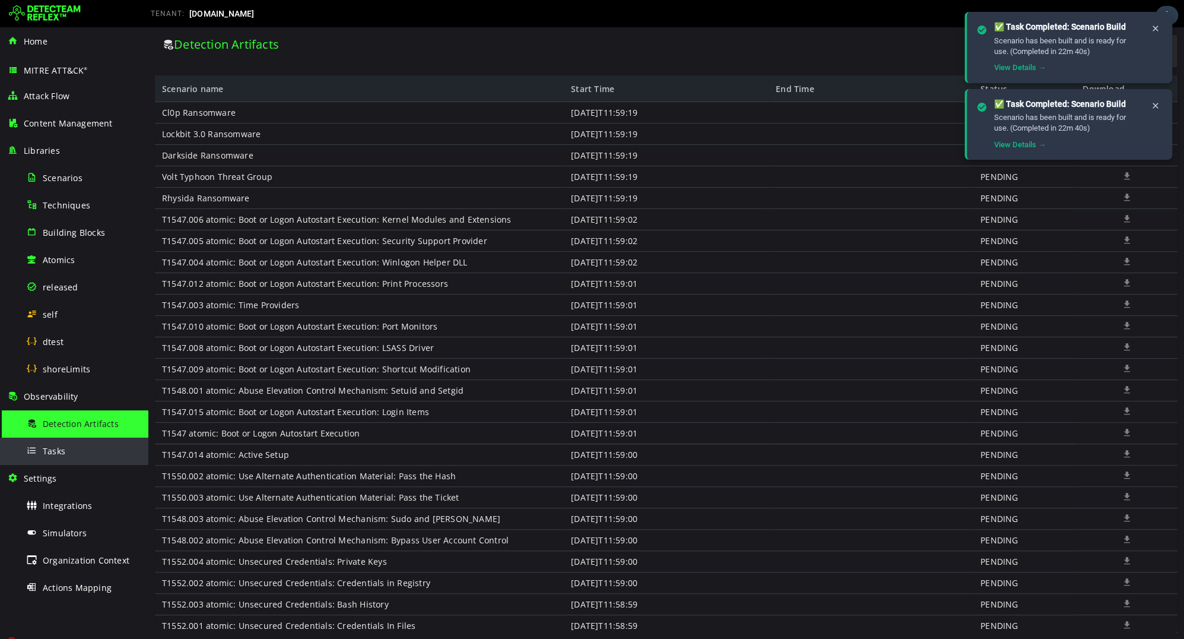
click at [65, 448] on div "Tasks" at bounding box center [83, 450] width 115 height 27
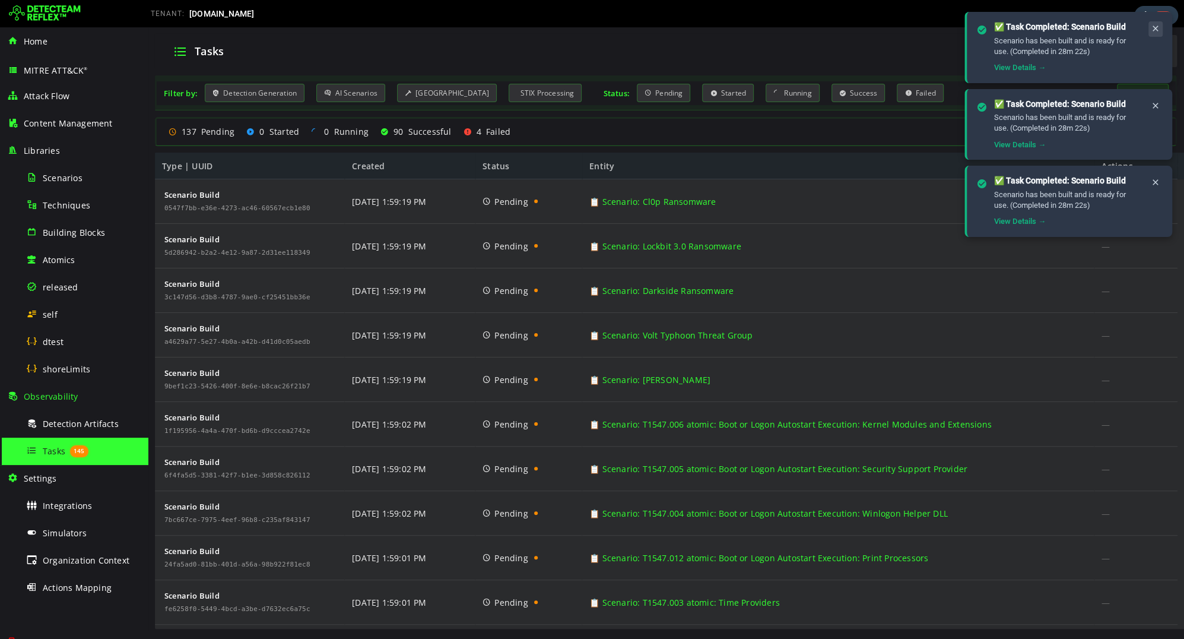
click at [1151, 30] on icon at bounding box center [1155, 29] width 9 height 10
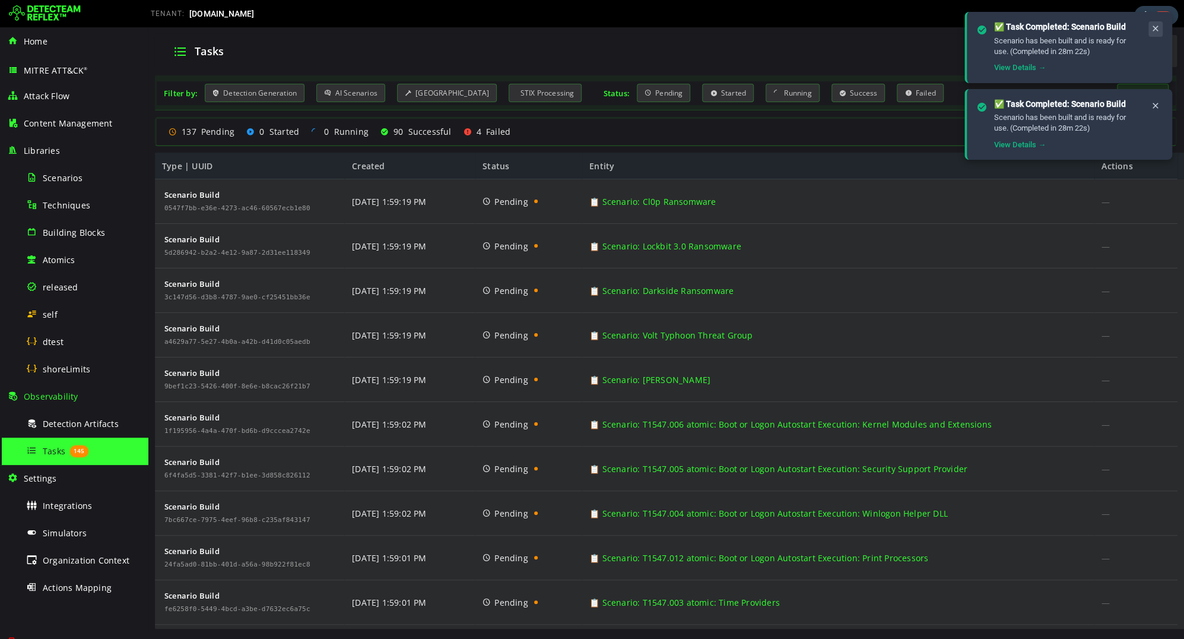
click at [1160, 29] on icon at bounding box center [1155, 29] width 9 height 10
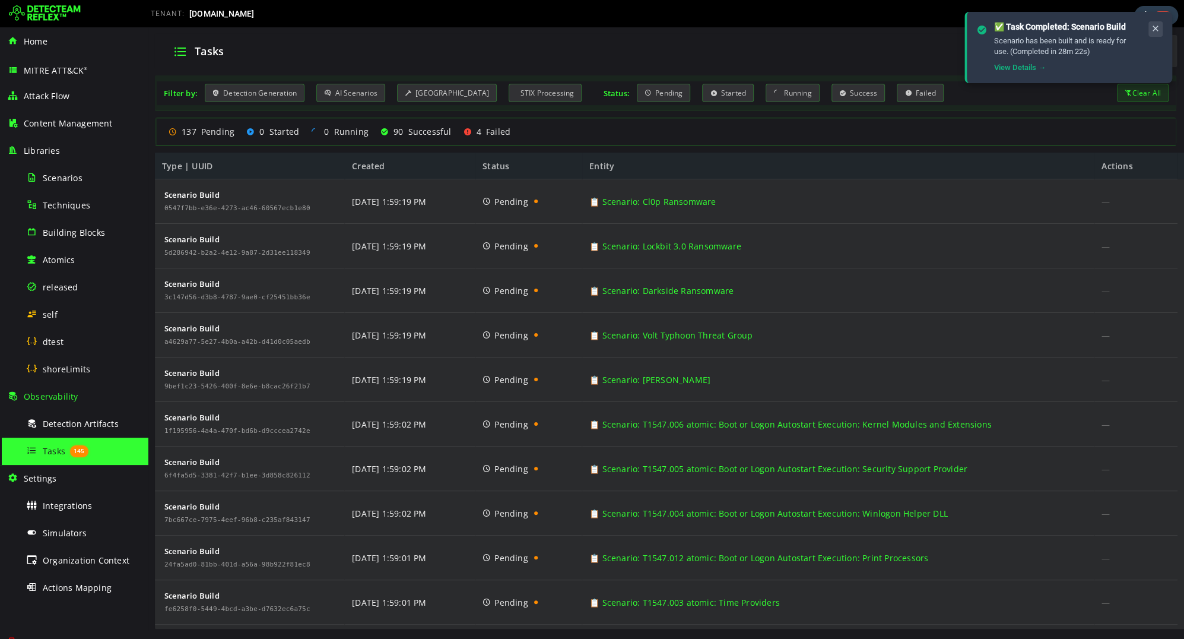
click at [1160, 29] on icon at bounding box center [1155, 29] width 9 height 10
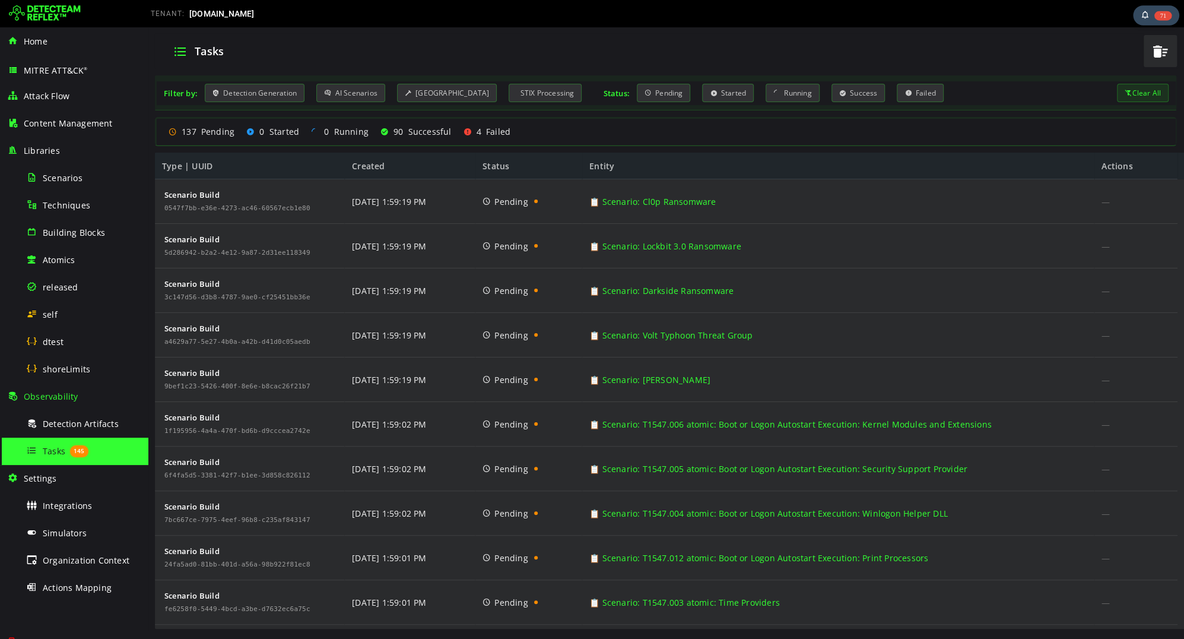
click at [1157, 14] on span "71" at bounding box center [1162, 15] width 17 height 9
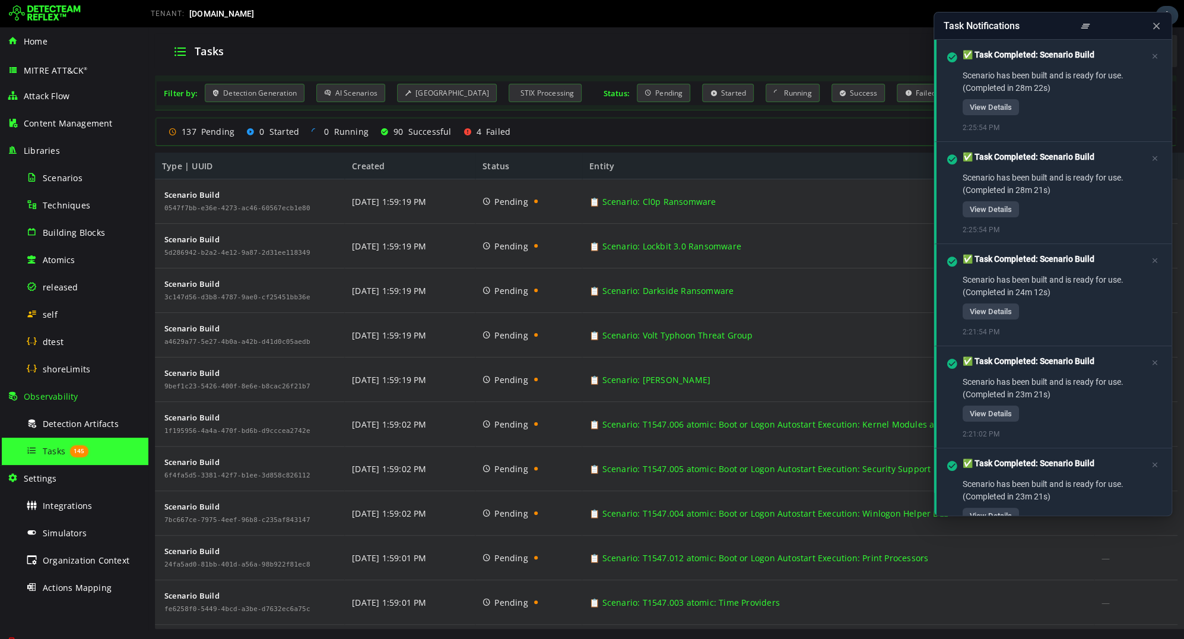
click at [1082, 27] on icon at bounding box center [1084, 26] width 11 height 12
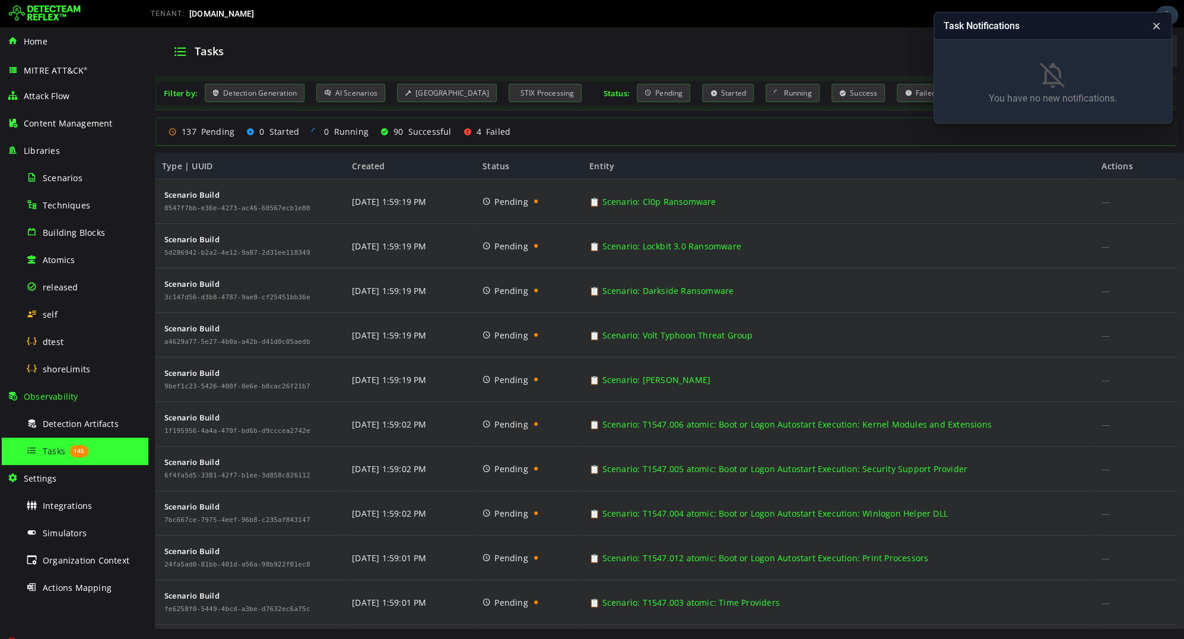
click at [1156, 27] on icon at bounding box center [1156, 26] width 11 height 12
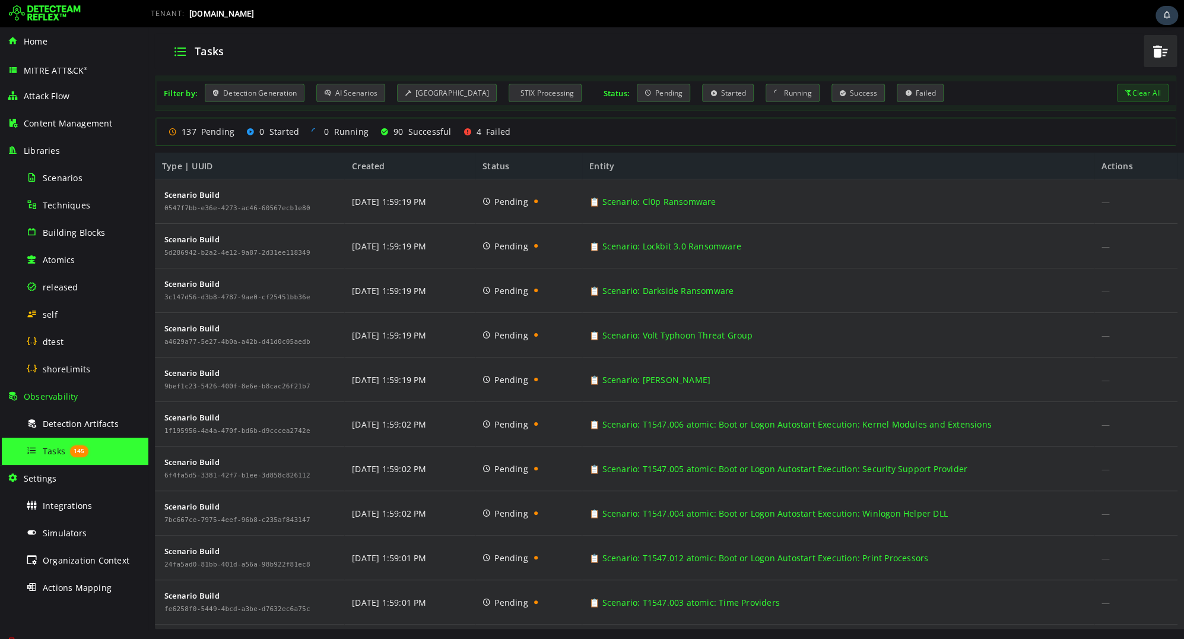
click at [902, 58] on div "Tasks" at bounding box center [648, 51] width 974 height 31
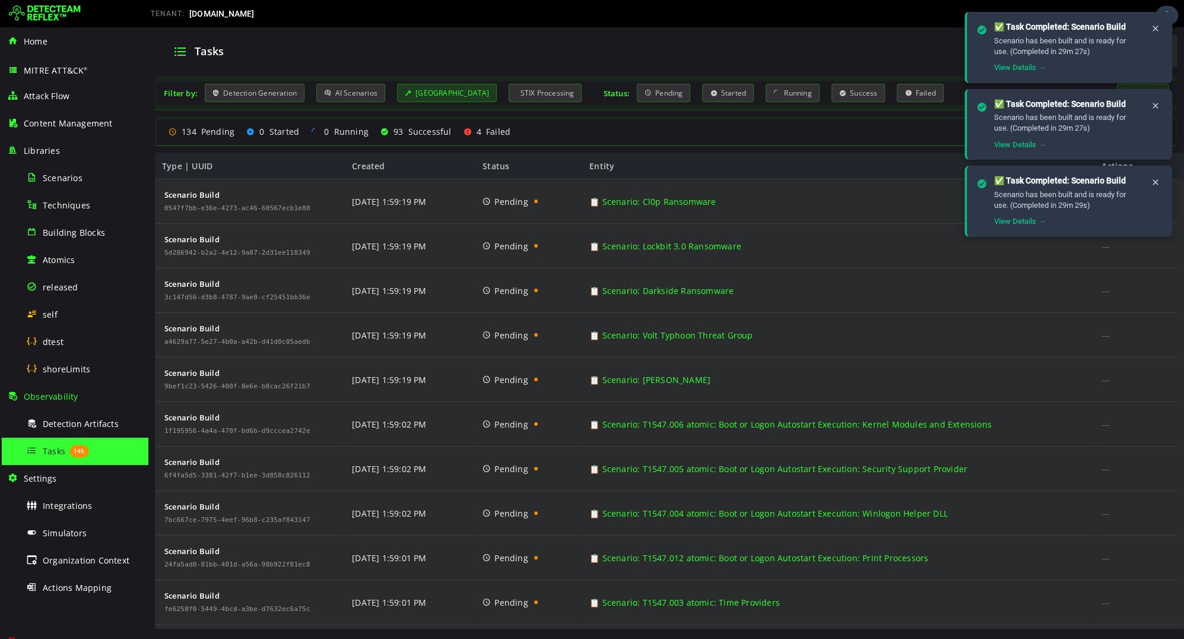
click at [441, 90] on div "Scenario Building" at bounding box center [447, 93] width 100 height 18
click at [1155, 35] on button at bounding box center [1155, 28] width 14 height 15
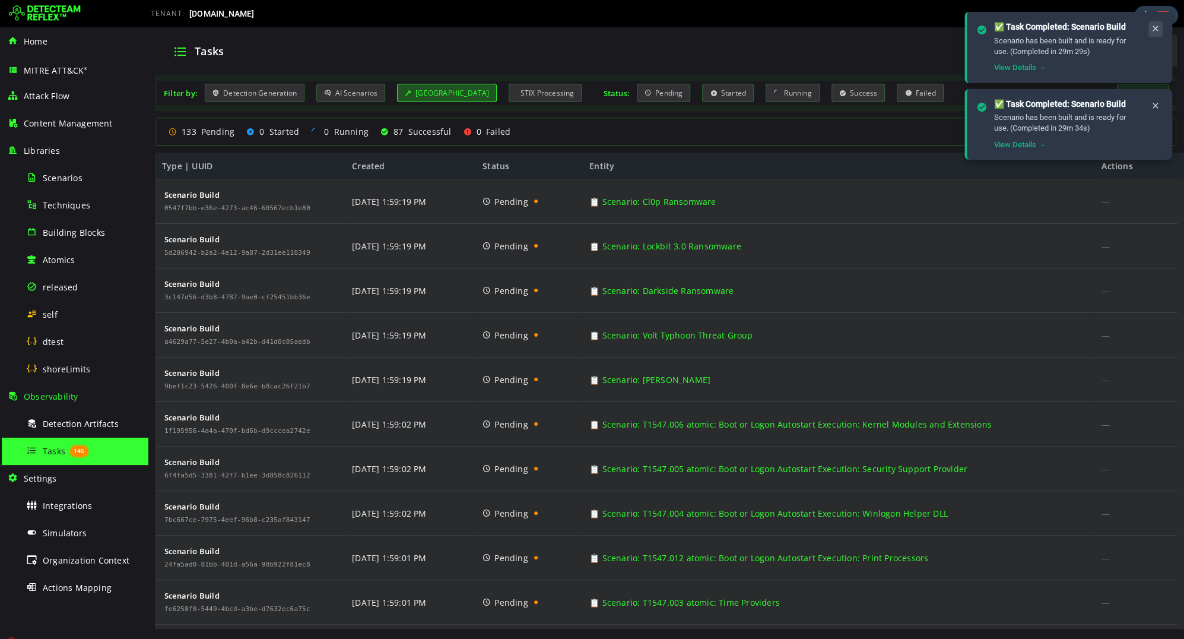
click at [1155, 28] on icon at bounding box center [1155, 29] width 9 height 10
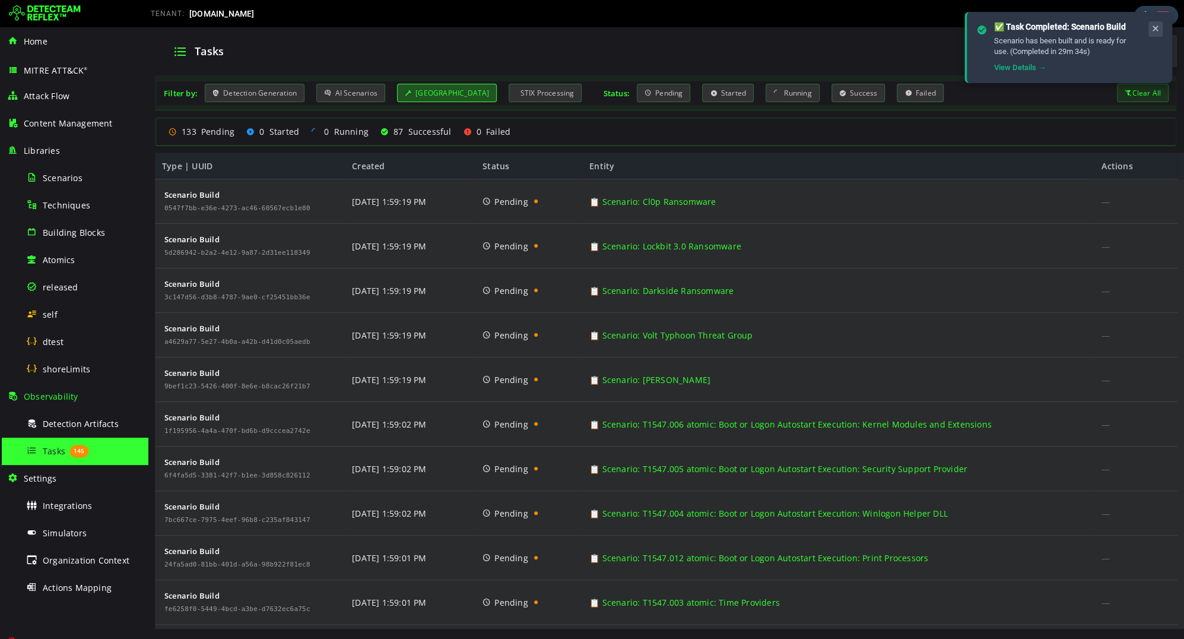
click at [1155, 28] on icon at bounding box center [1155, 29] width 9 height 10
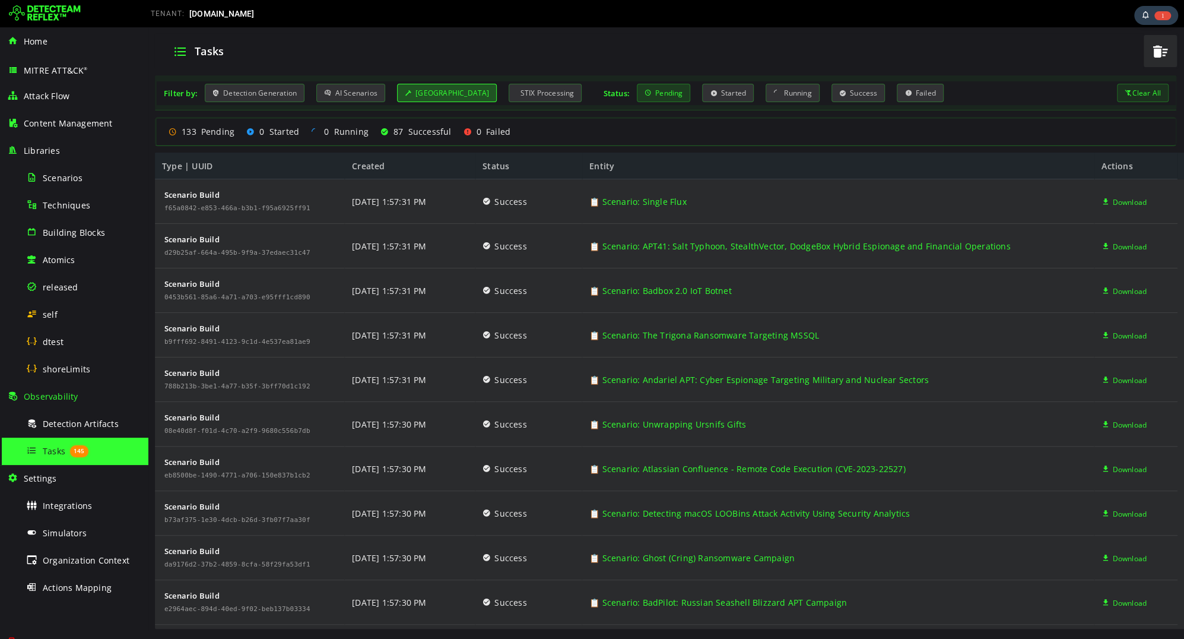
click at [640, 96] on div "Pending" at bounding box center [664, 93] width 54 height 18
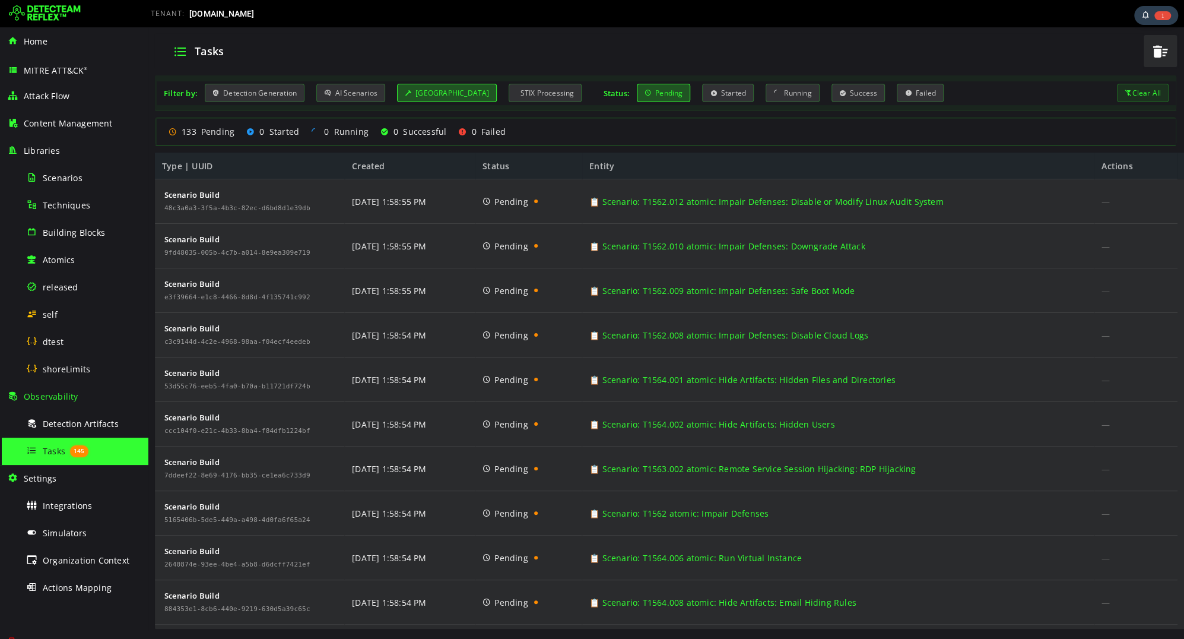
scroll to position [2196, 0]
click at [1164, 12] on span "1" at bounding box center [1162, 15] width 17 height 9
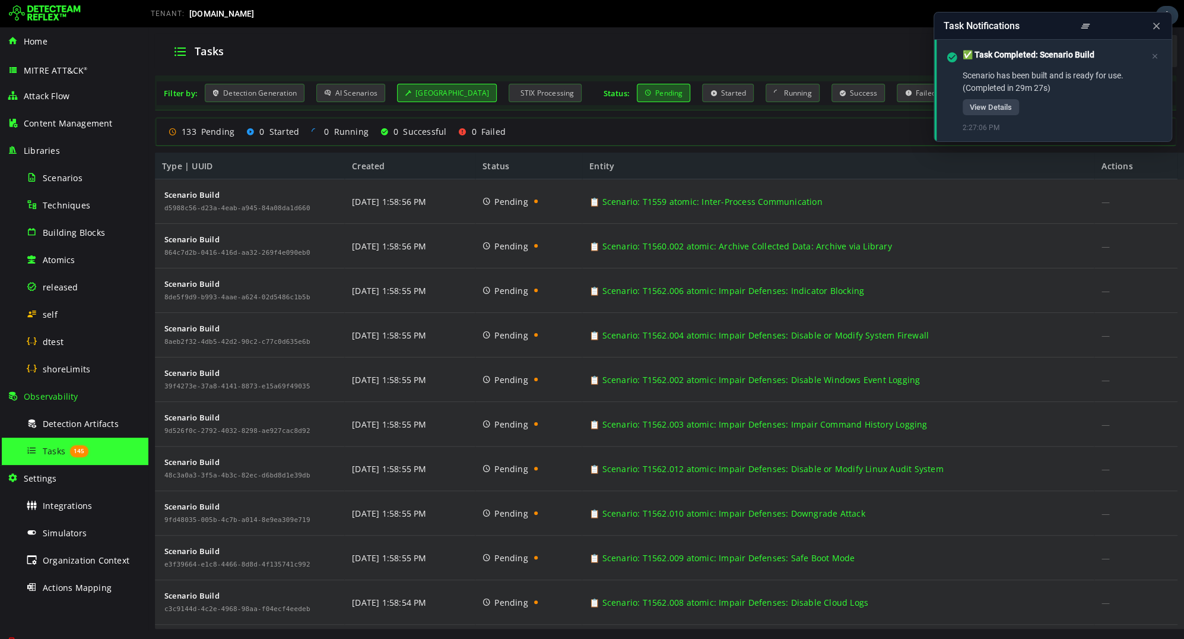
click at [1084, 31] on icon at bounding box center [1084, 26] width 11 height 12
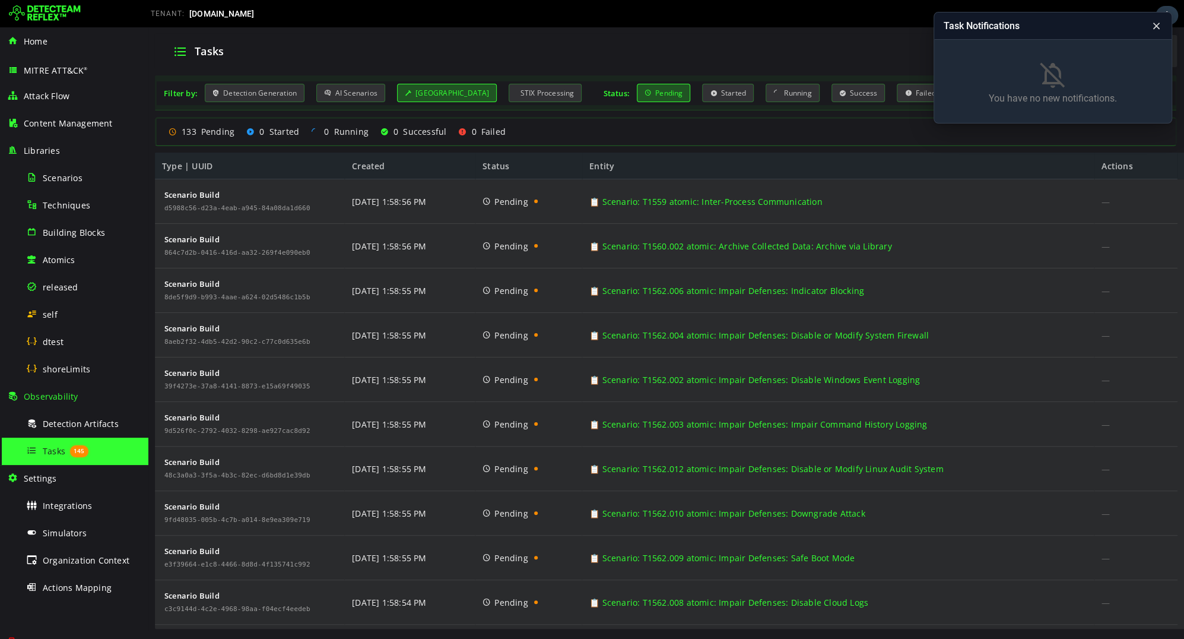
click at [1153, 27] on icon at bounding box center [1156, 26] width 11 height 12
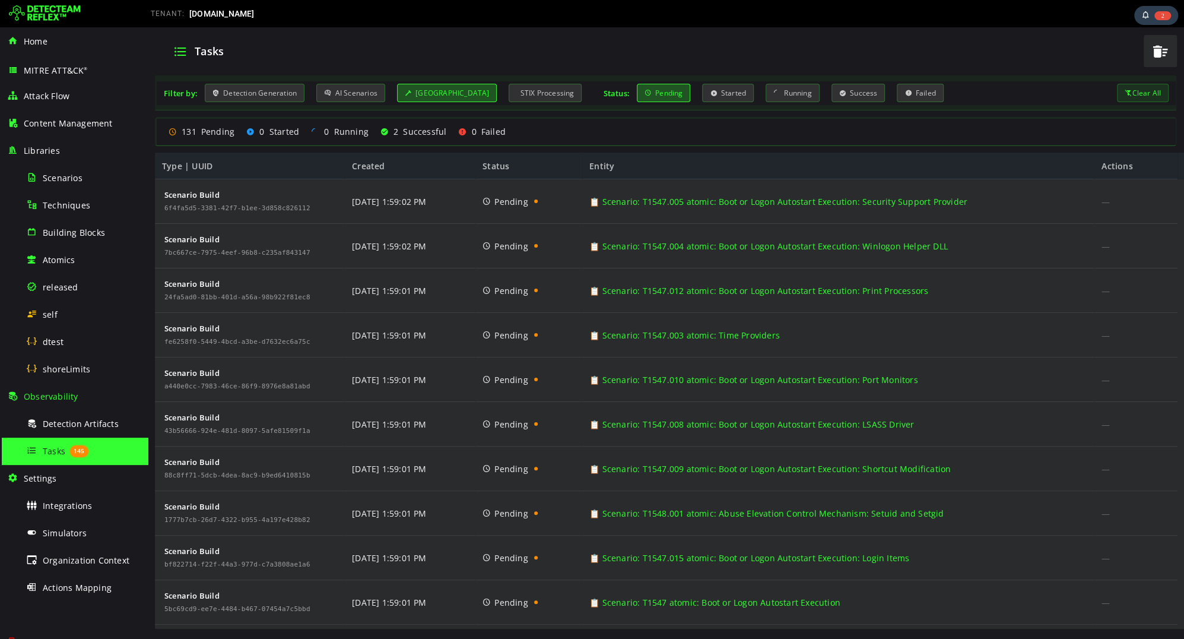
scroll to position [0, 0]
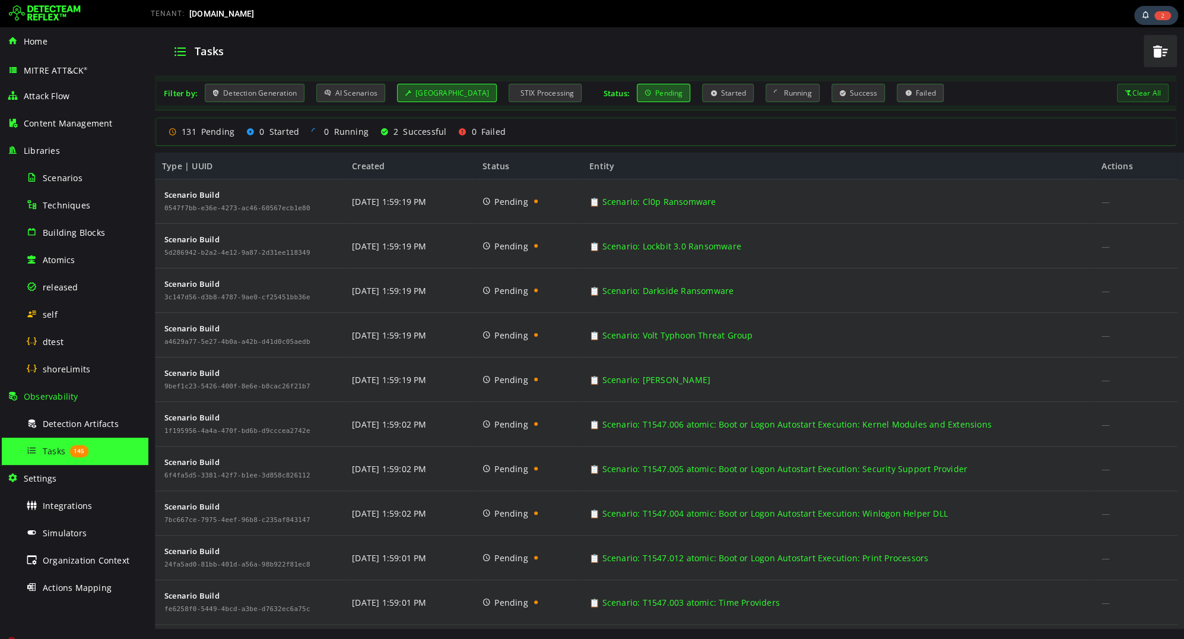
click at [40, 455] on div "Tasks 145" at bounding box center [83, 450] width 115 height 27
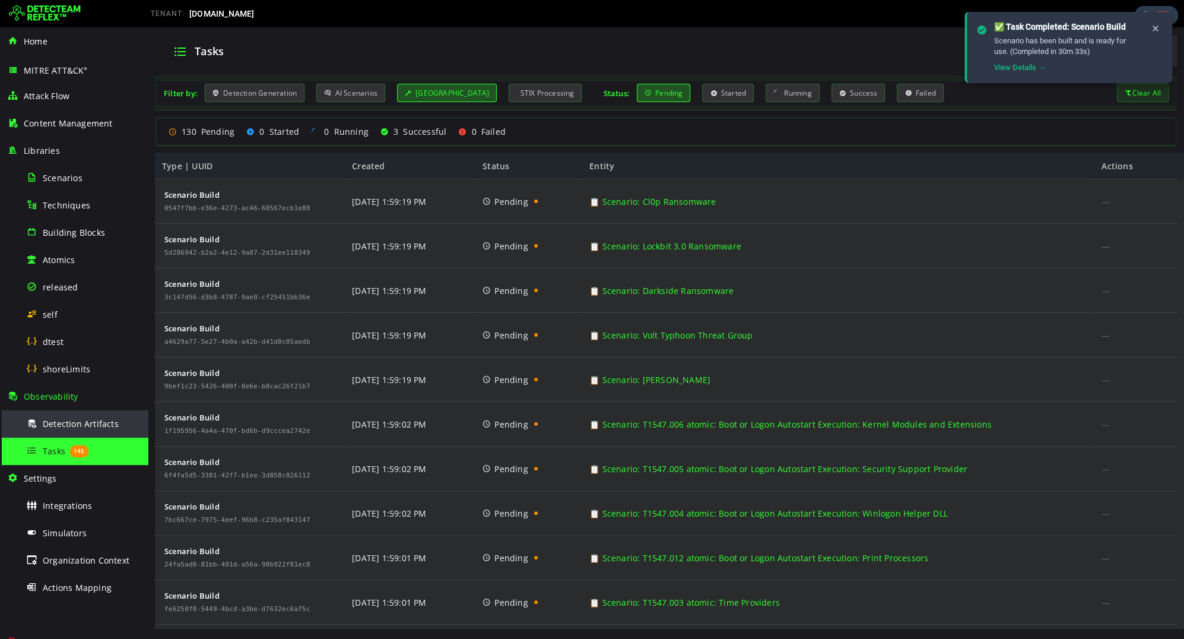
click at [87, 422] on span "Detection Artifacts" at bounding box center [81, 423] width 76 height 11
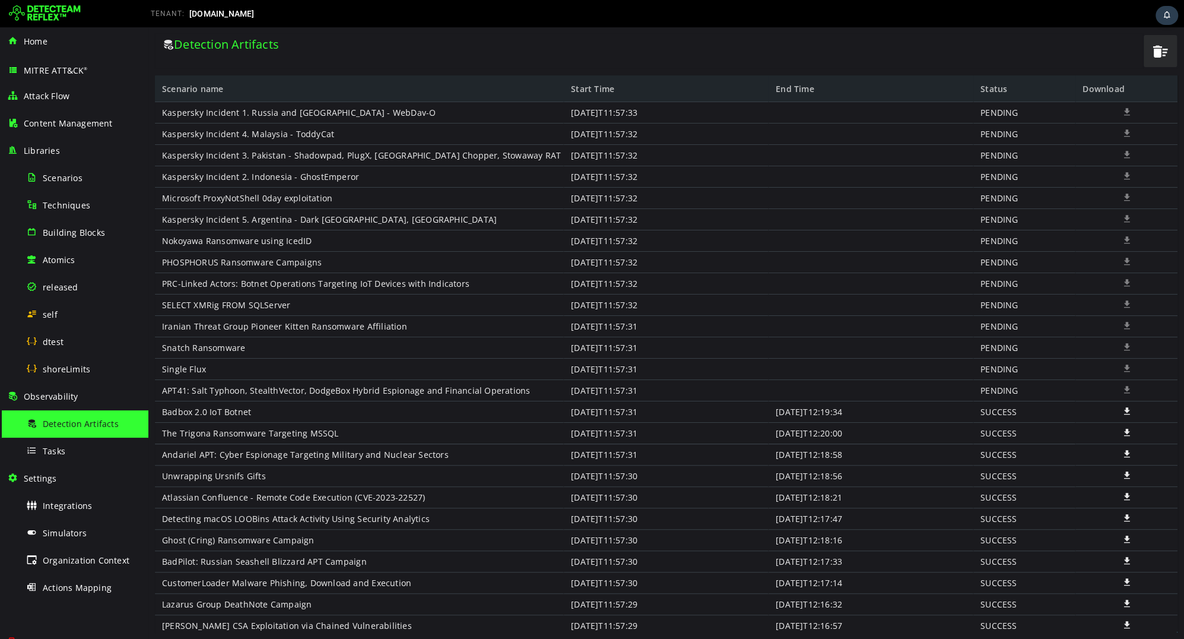
scroll to position [4169, 0]
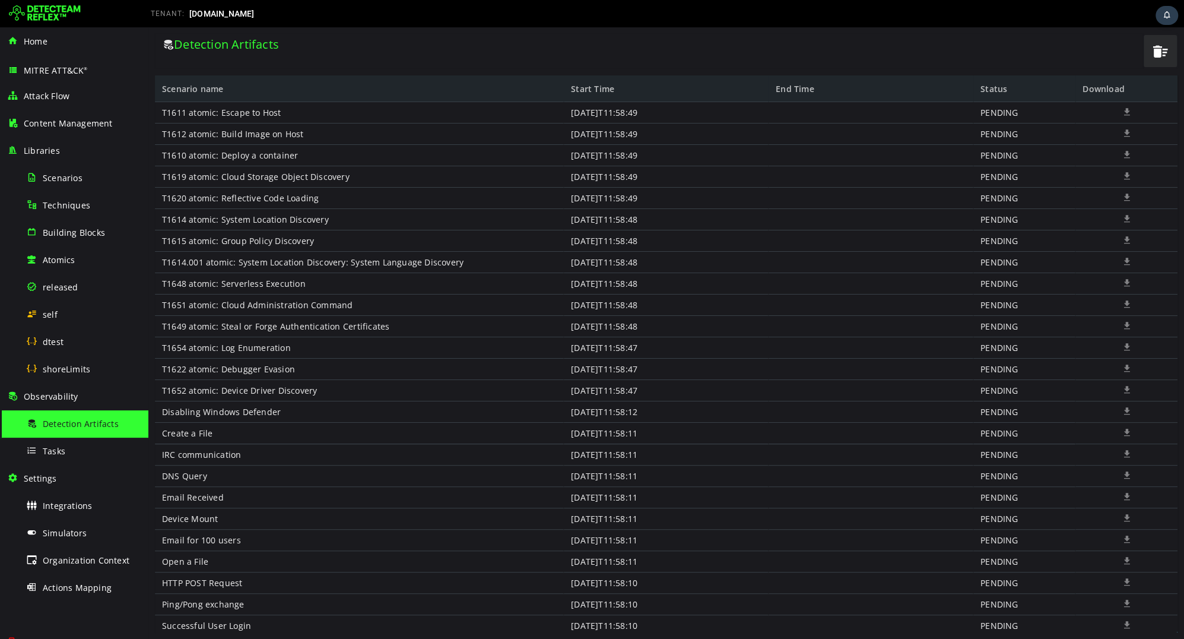
scroll to position [2153, 0]
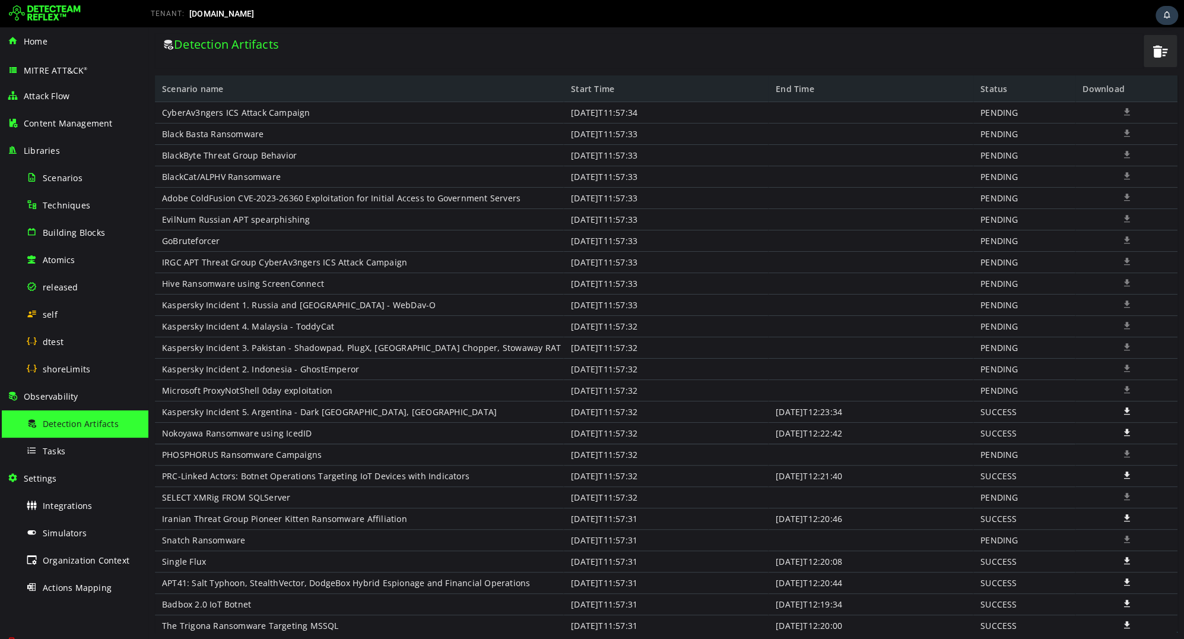
scroll to position [2656, 0]
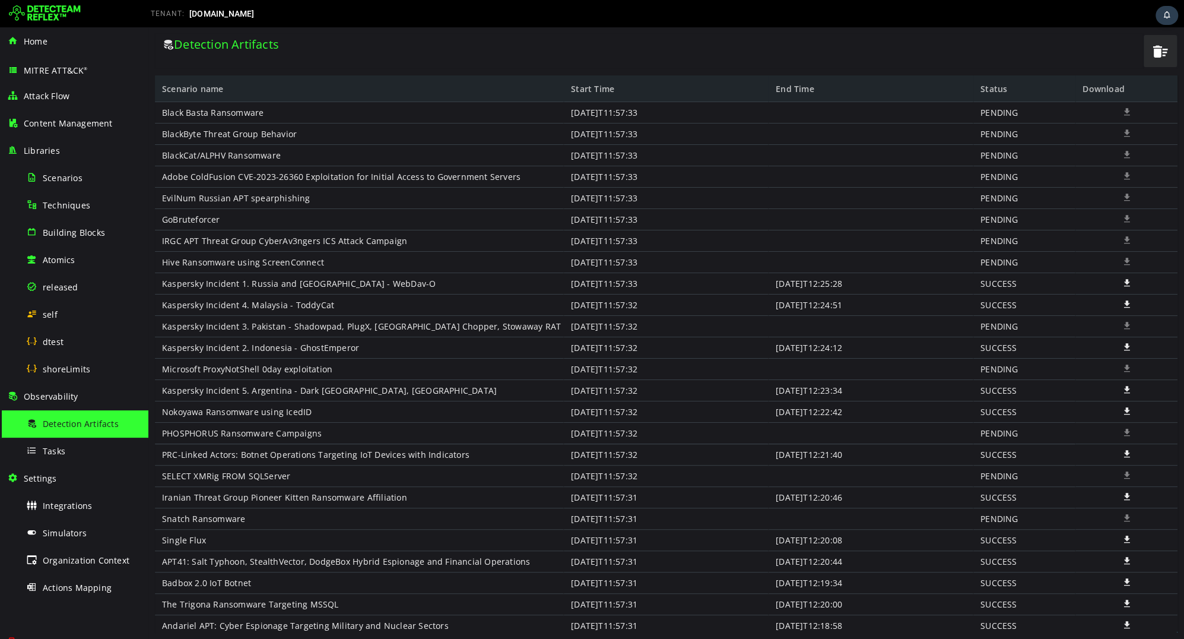
scroll to position [2629, 0]
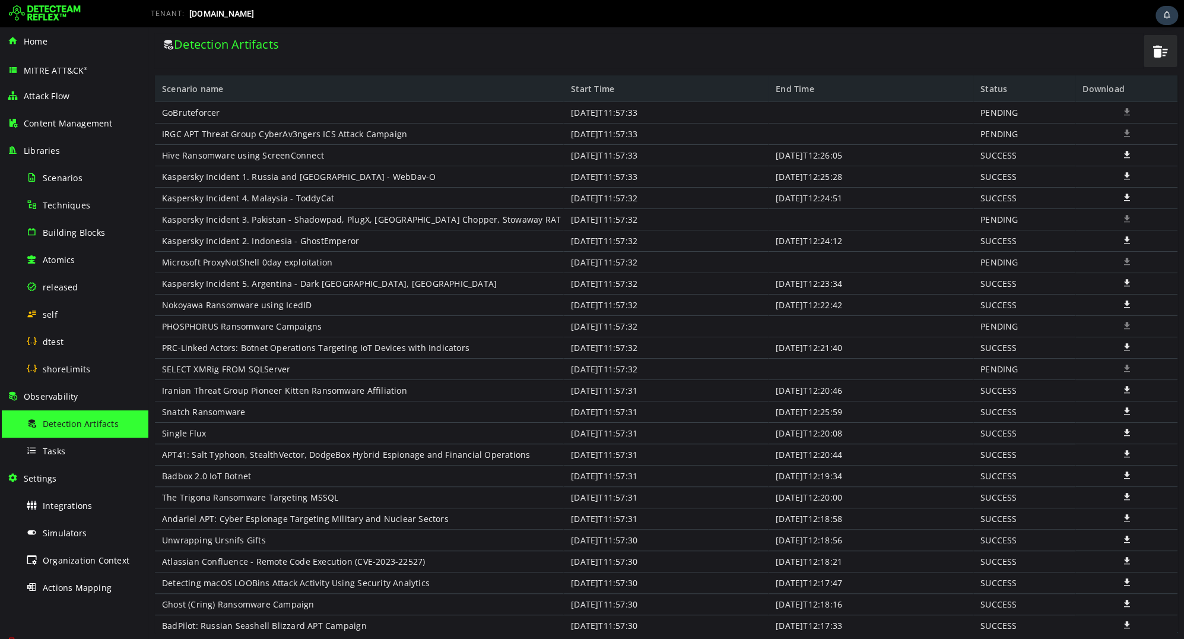
scroll to position [2736, 0]
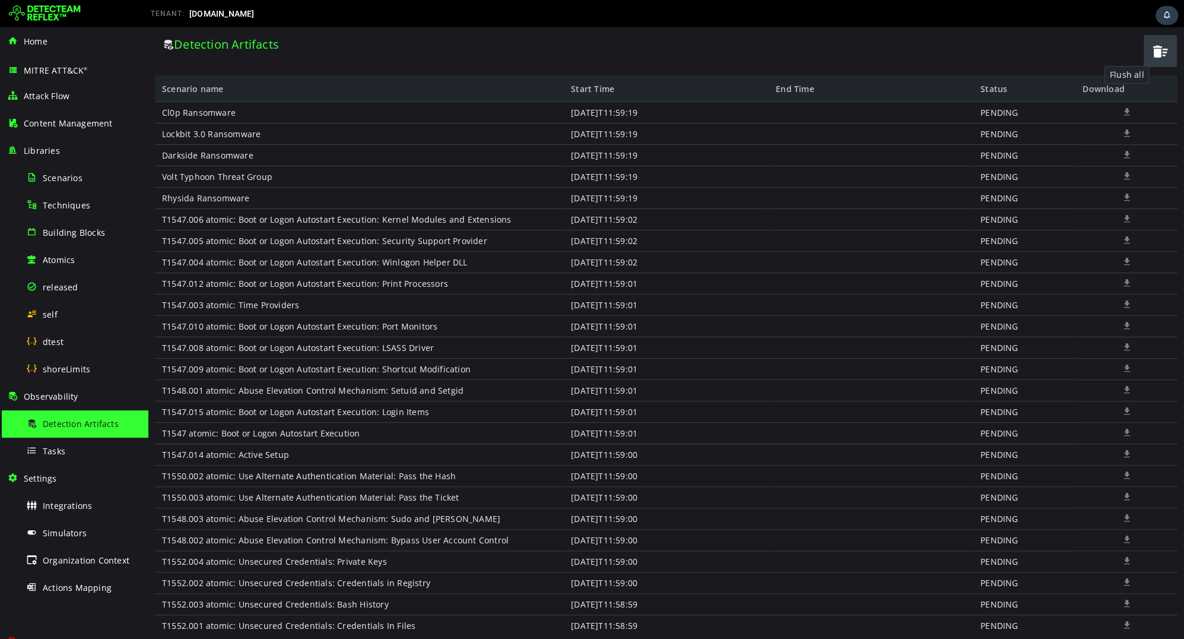
click at [1158, 65] on button "button" at bounding box center [1160, 51] width 33 height 32
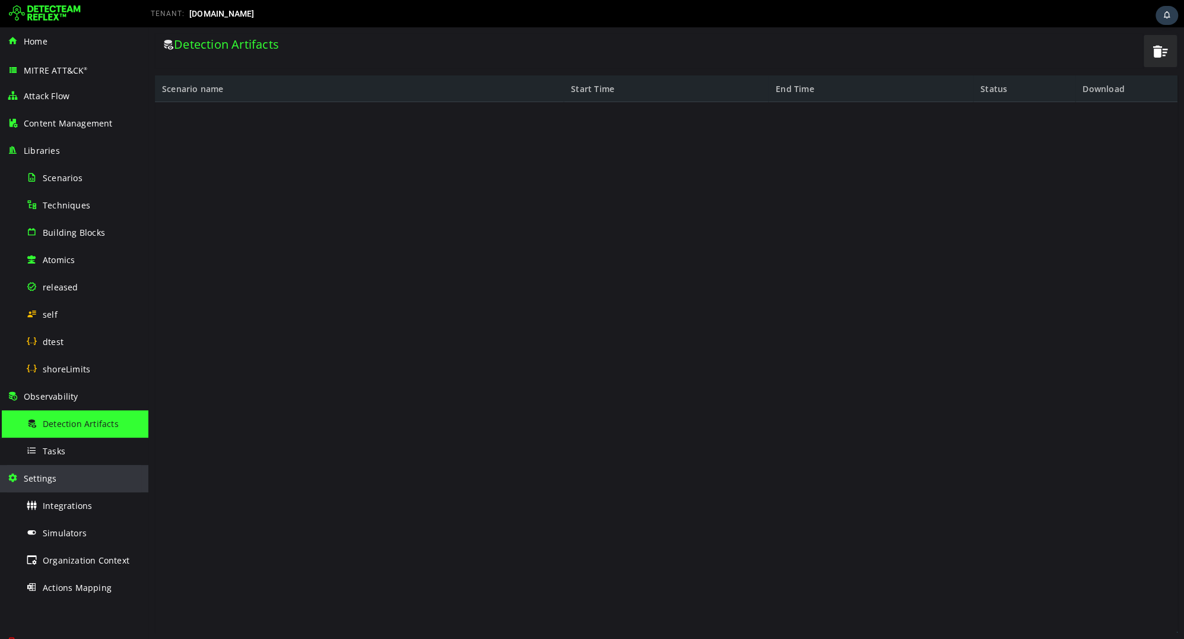
click at [112, 468] on div "Settings" at bounding box center [74, 478] width 134 height 27
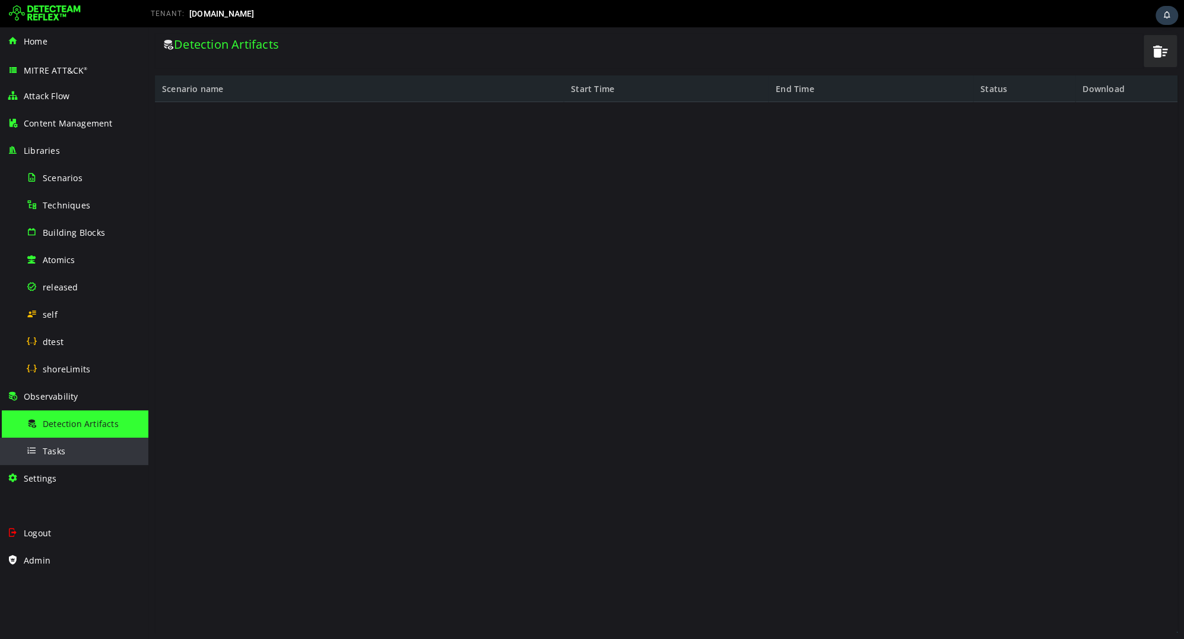
click at [91, 457] on div "Tasks" at bounding box center [83, 450] width 115 height 27
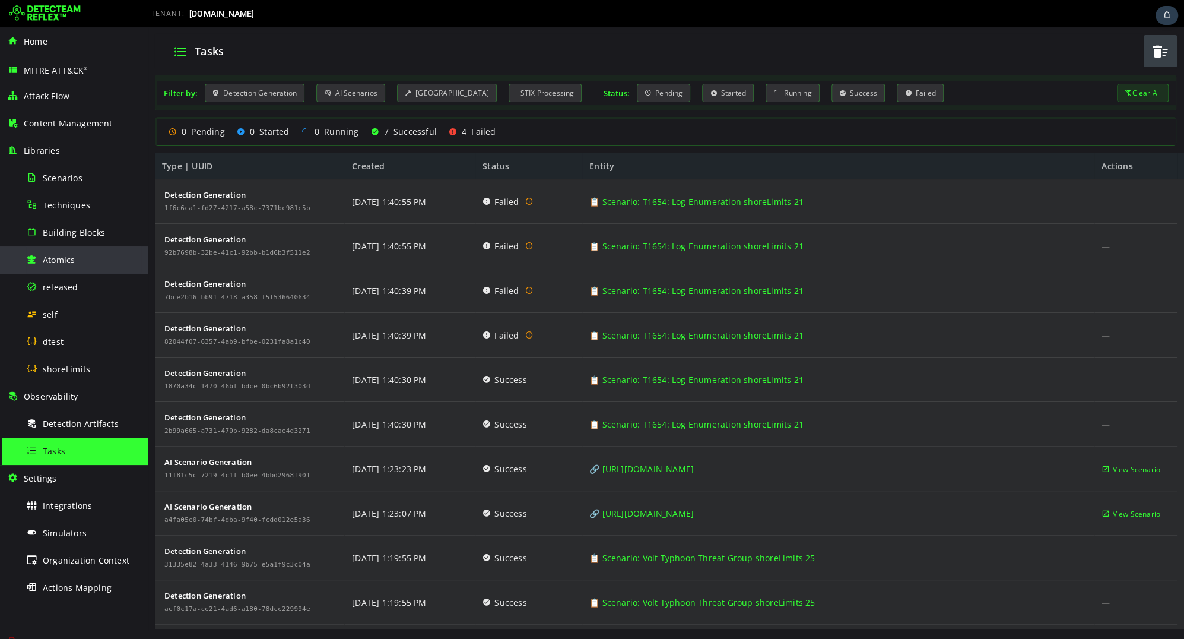
click at [72, 268] on div "Atomics" at bounding box center [83, 259] width 115 height 27
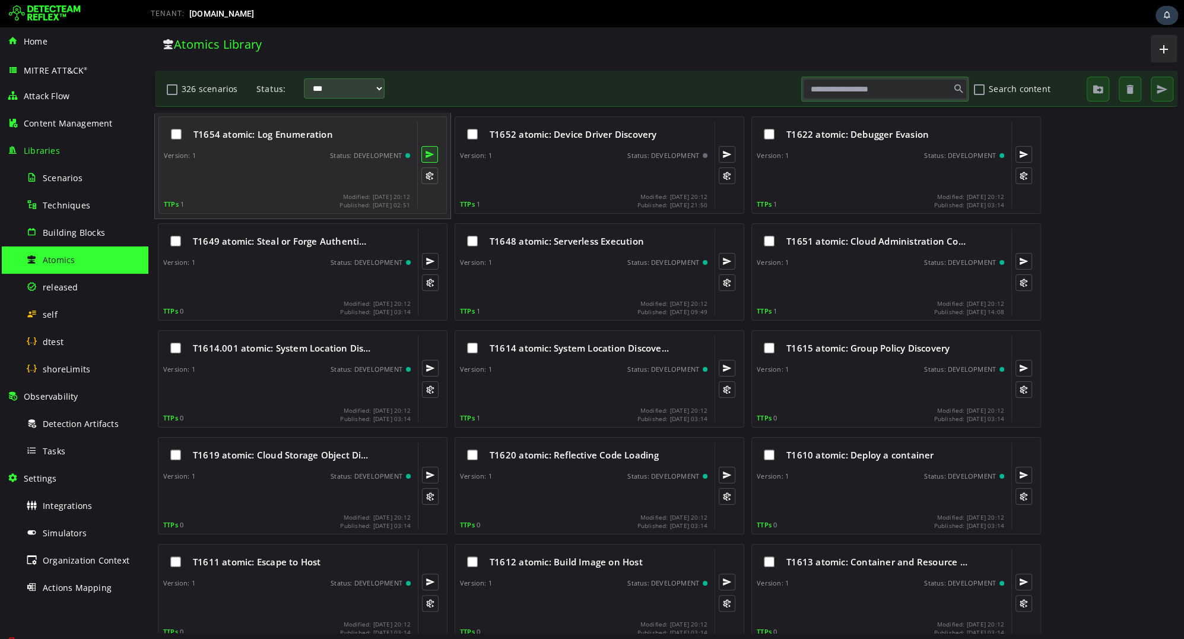
click at [430, 150] on button at bounding box center [429, 154] width 17 height 17
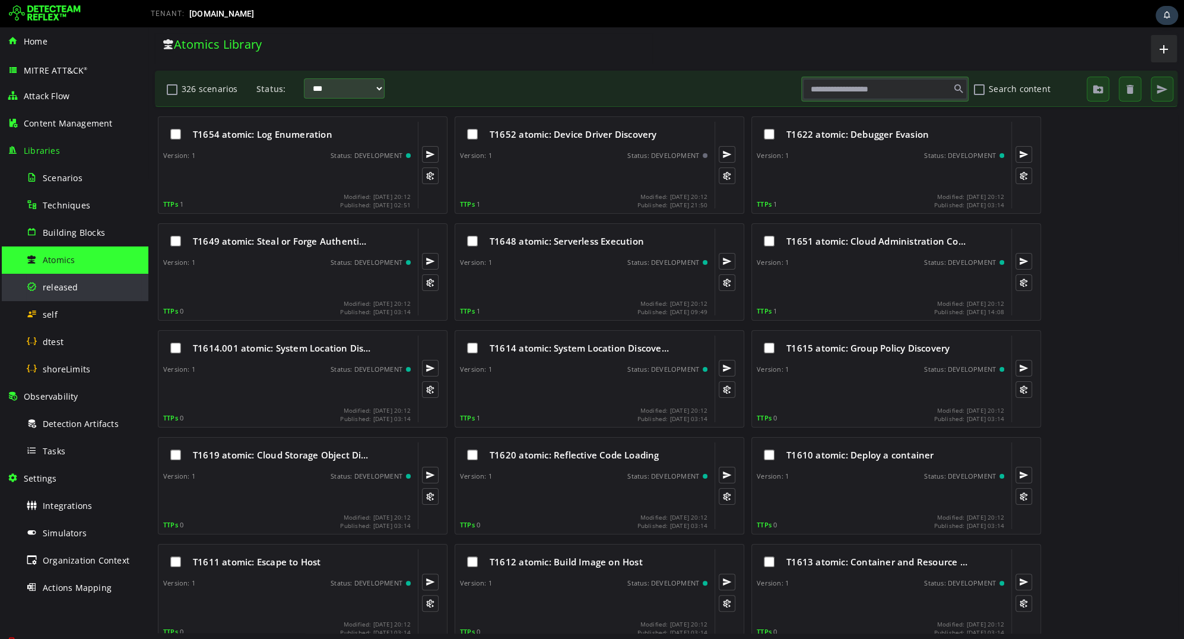
click at [90, 282] on div "released" at bounding box center [83, 287] width 115 height 27
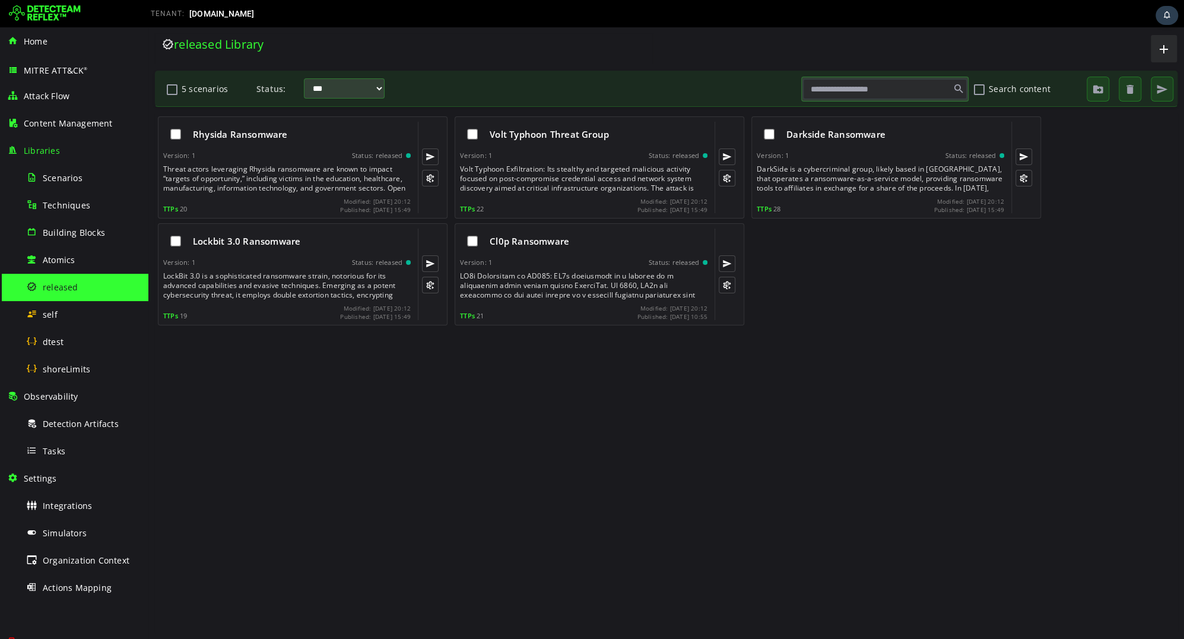
click at [171, 94] on button "5 scenarios" at bounding box center [172, 89] width 14 height 20
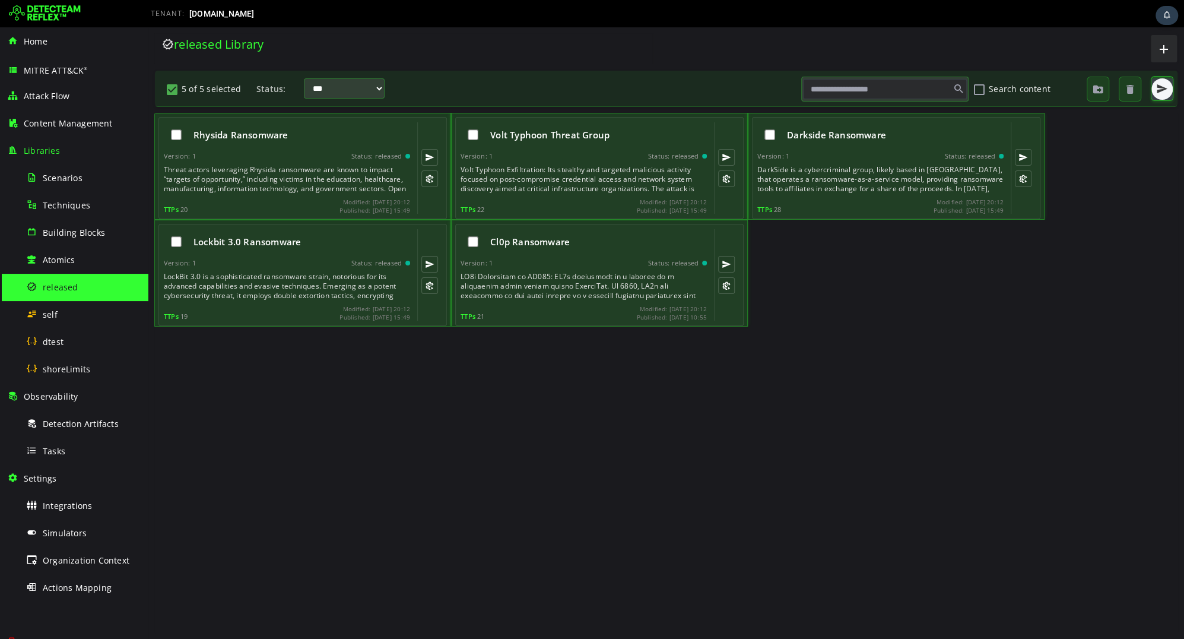
click at [1157, 87] on span "button" at bounding box center [1162, 89] width 12 height 12
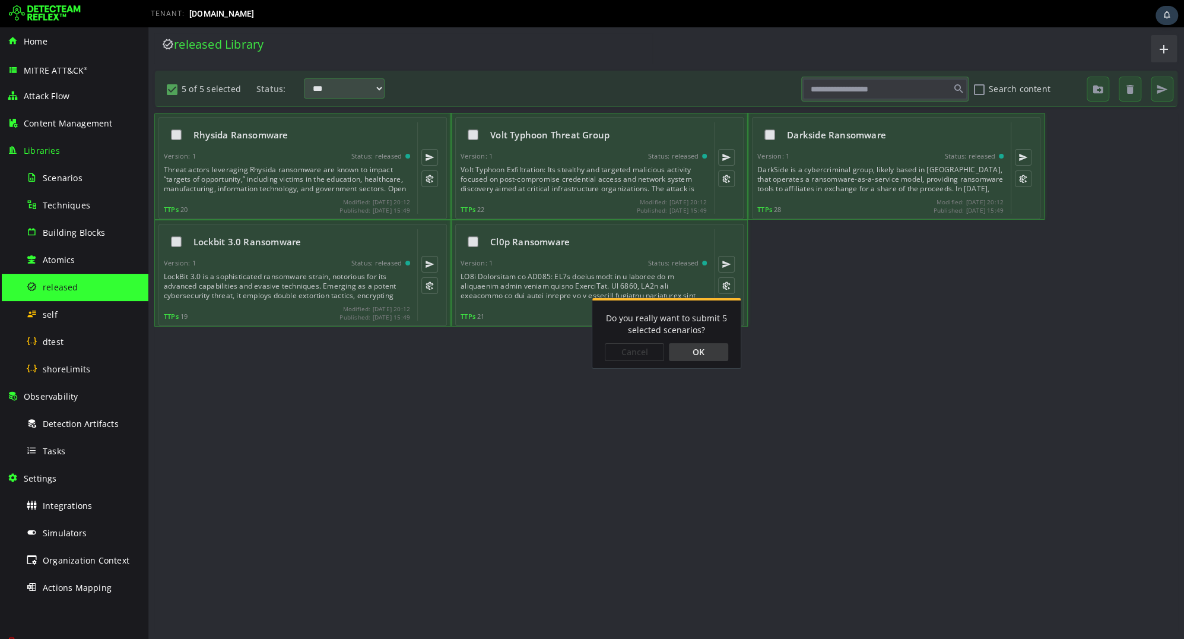
click at [716, 350] on div "OK" at bounding box center [698, 352] width 59 height 18
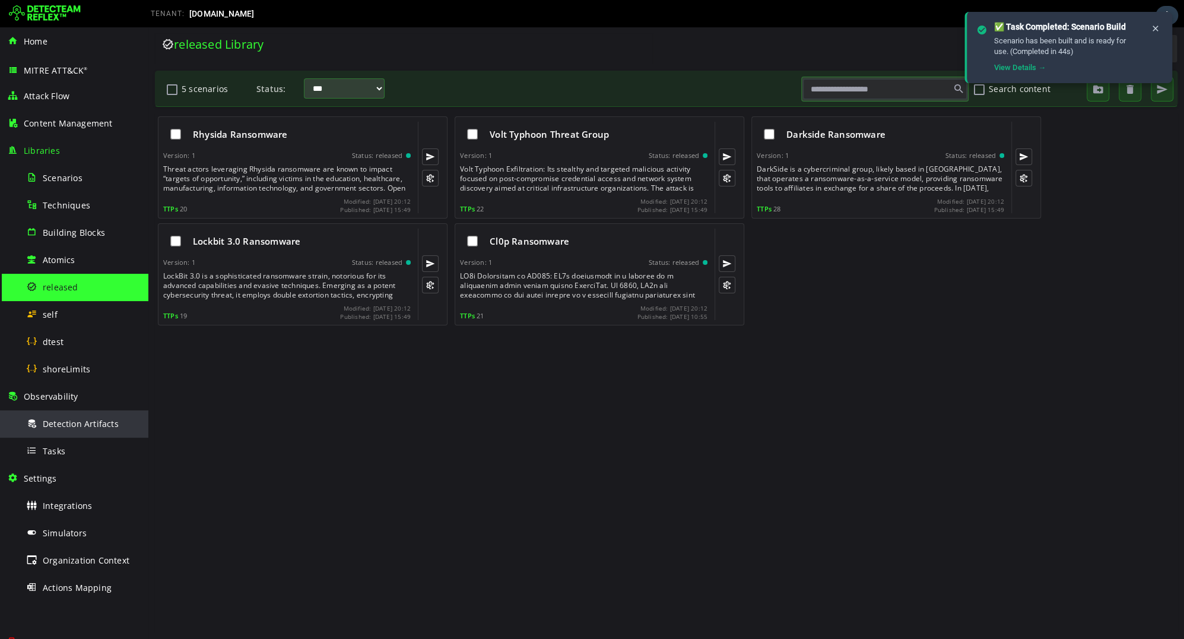
click at [93, 422] on span "Detection Artifacts" at bounding box center [81, 423] width 76 height 11
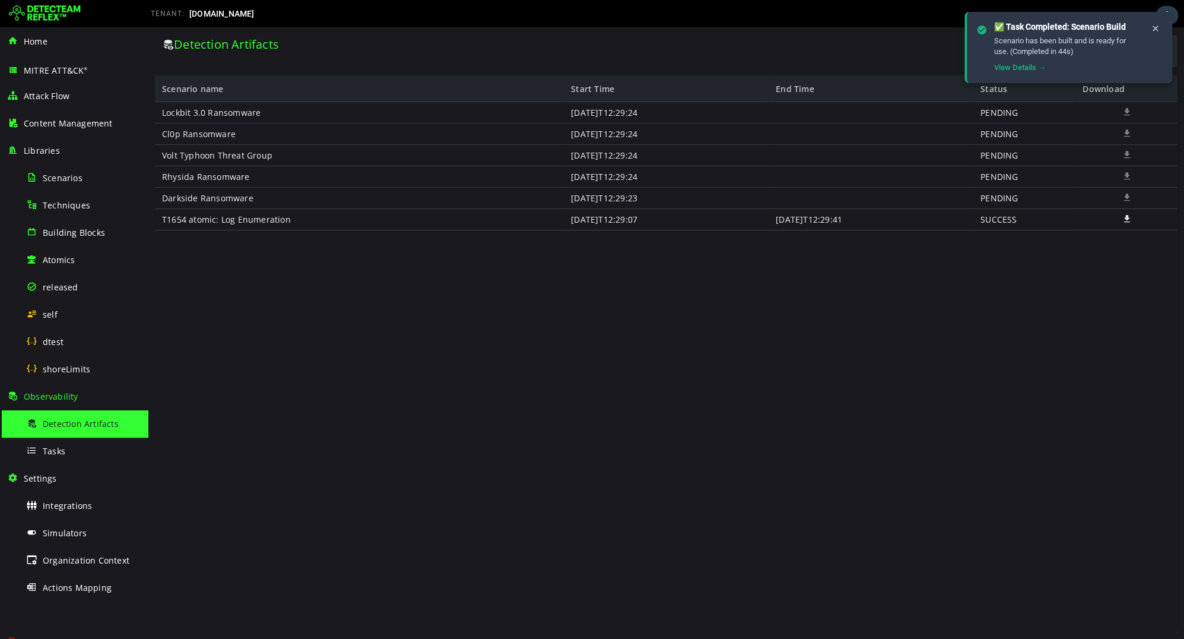
click at [405, 453] on div "Lockbit 3.0 Ransomware Cl0p Ransomware Volt Typhoon Threat Group Rhysida Ransom…" at bounding box center [666, 367] width 1022 height 530
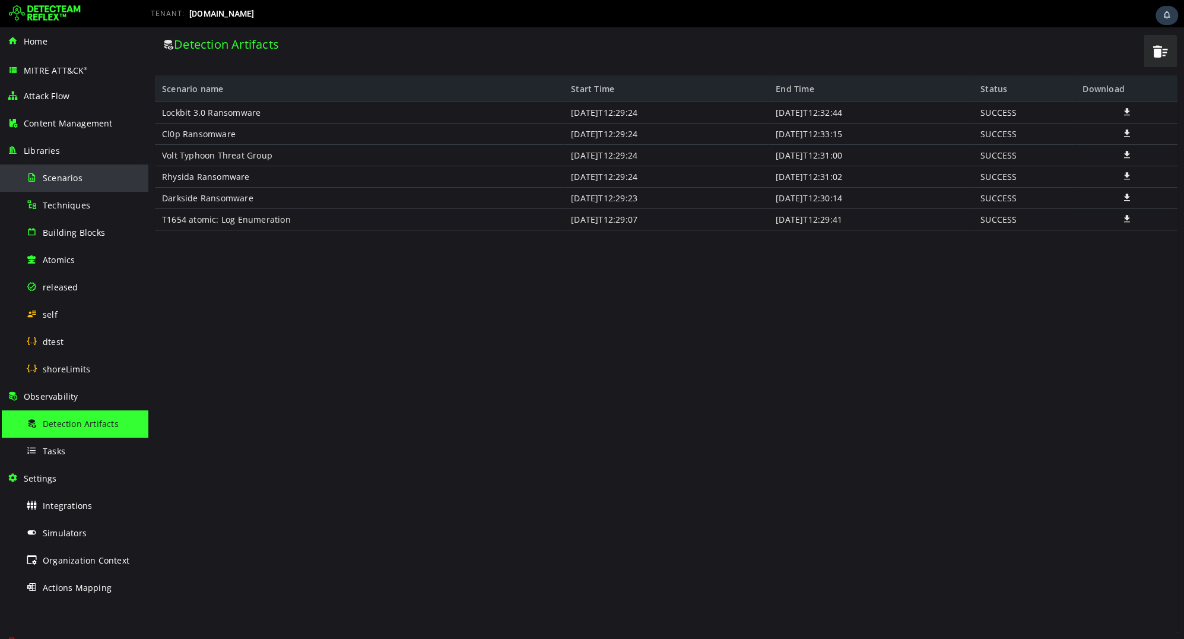
click at [74, 186] on div "Scenarios" at bounding box center [83, 177] width 115 height 27
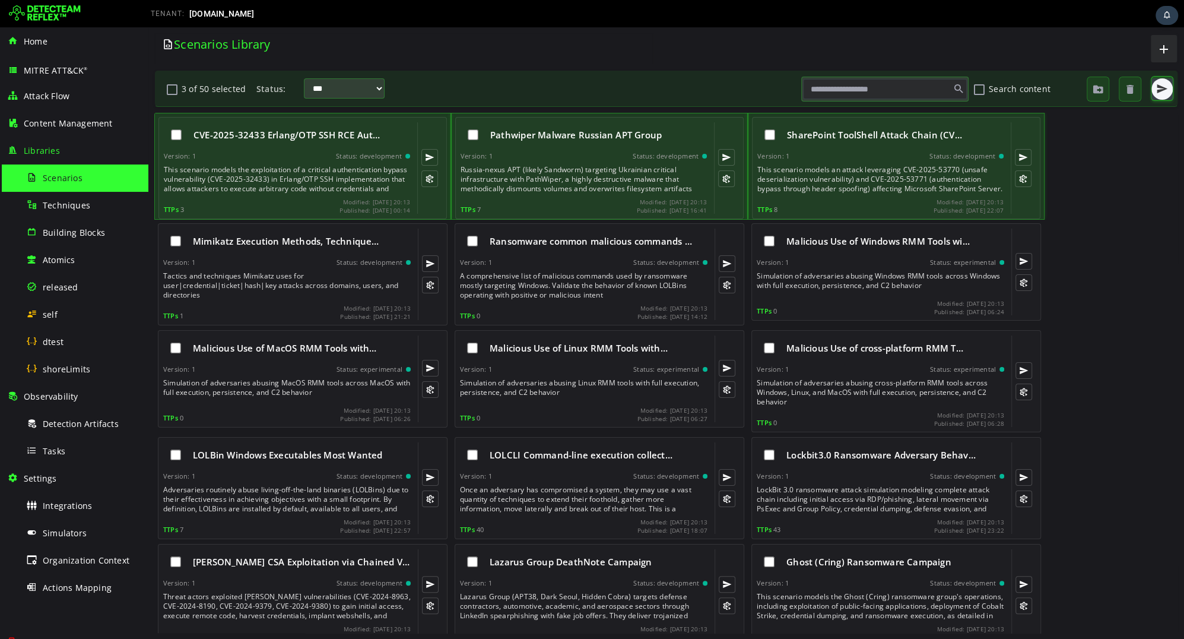
click at [1160, 92] on span "button" at bounding box center [1162, 89] width 12 height 12
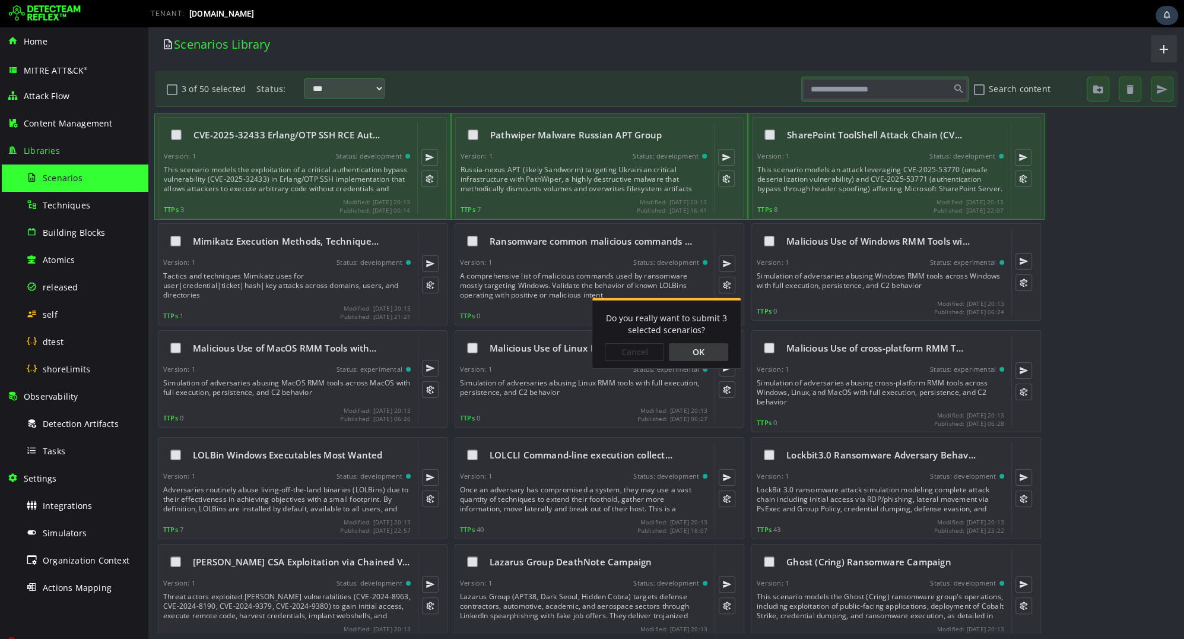
click at [703, 352] on div "OK" at bounding box center [698, 352] width 59 height 18
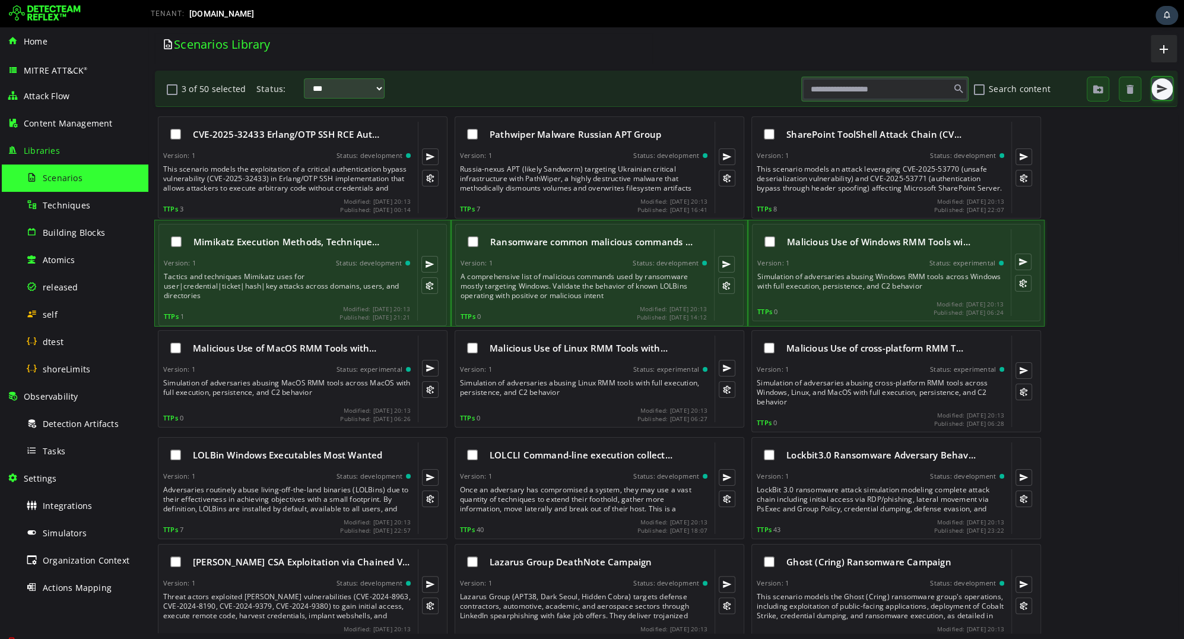
click at [1162, 90] on span "button" at bounding box center [1162, 89] width 12 height 12
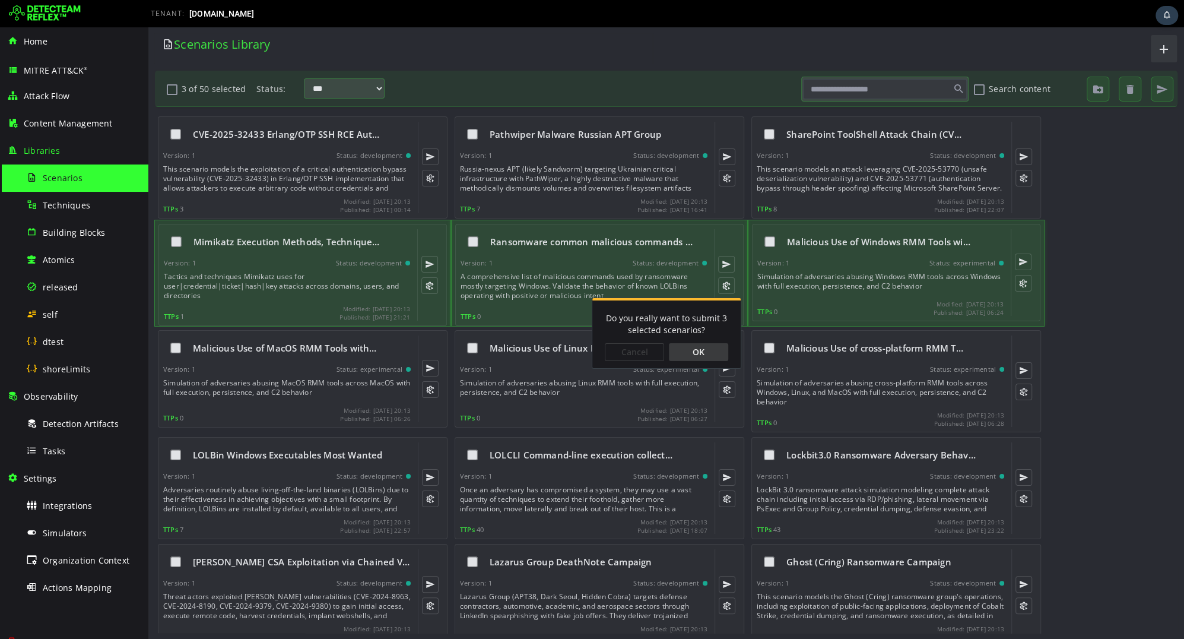
click at [703, 355] on div "OK" at bounding box center [698, 352] width 59 height 18
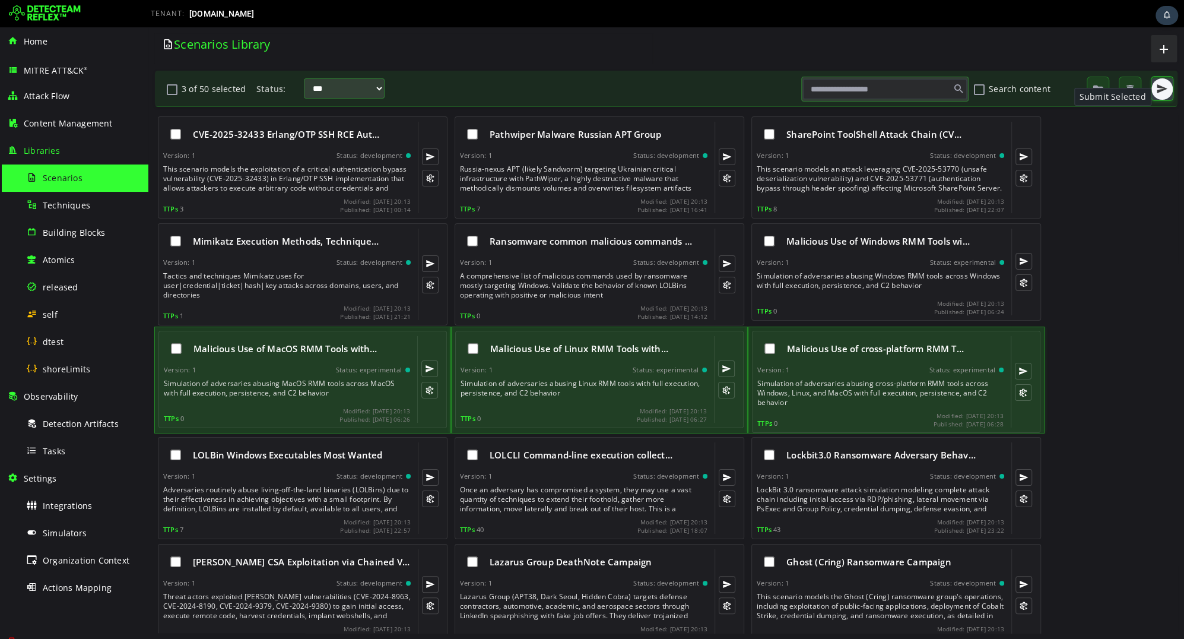
click at [1160, 88] on span "button" at bounding box center [1162, 89] width 12 height 12
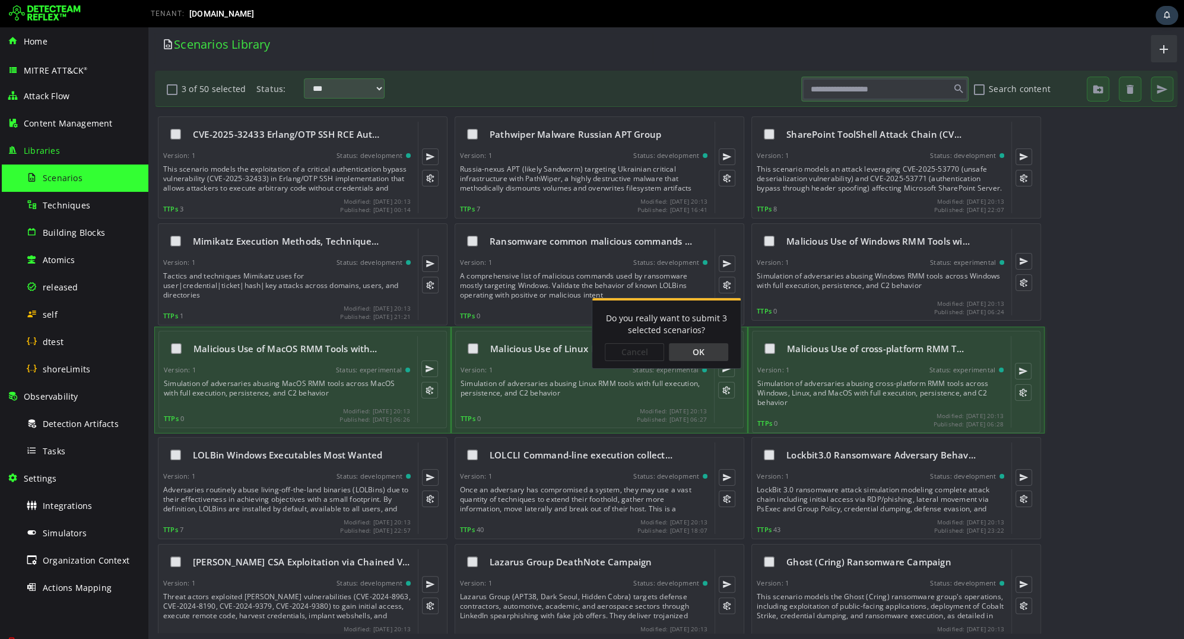
click at [708, 348] on div "OK" at bounding box center [698, 352] width 59 height 18
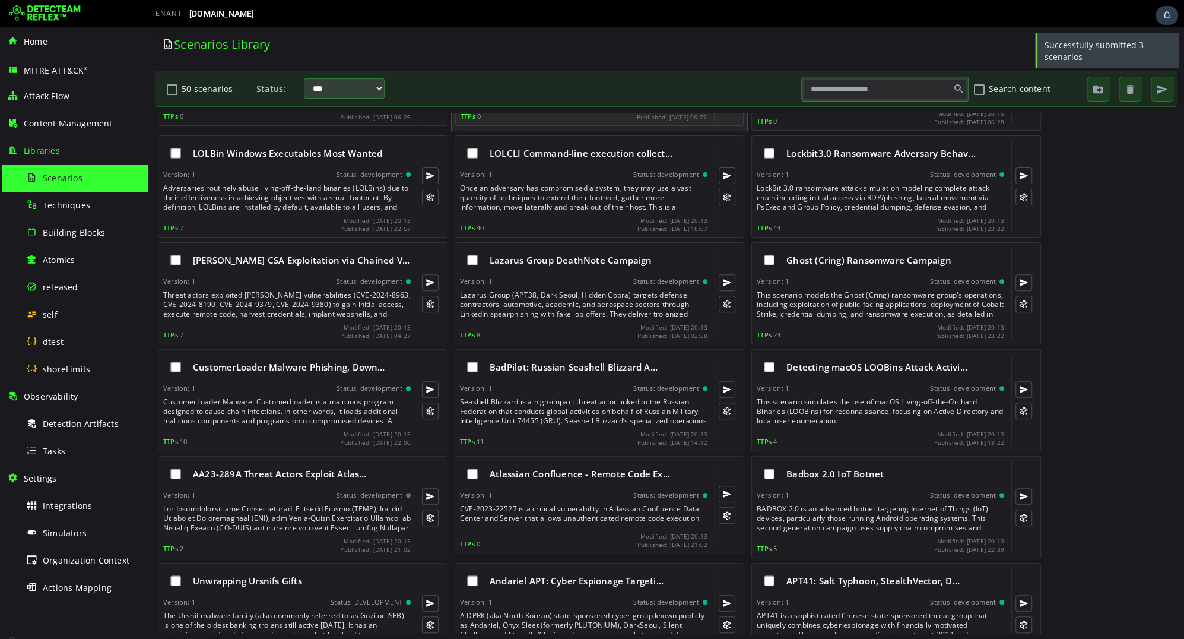
scroll to position [309, 0]
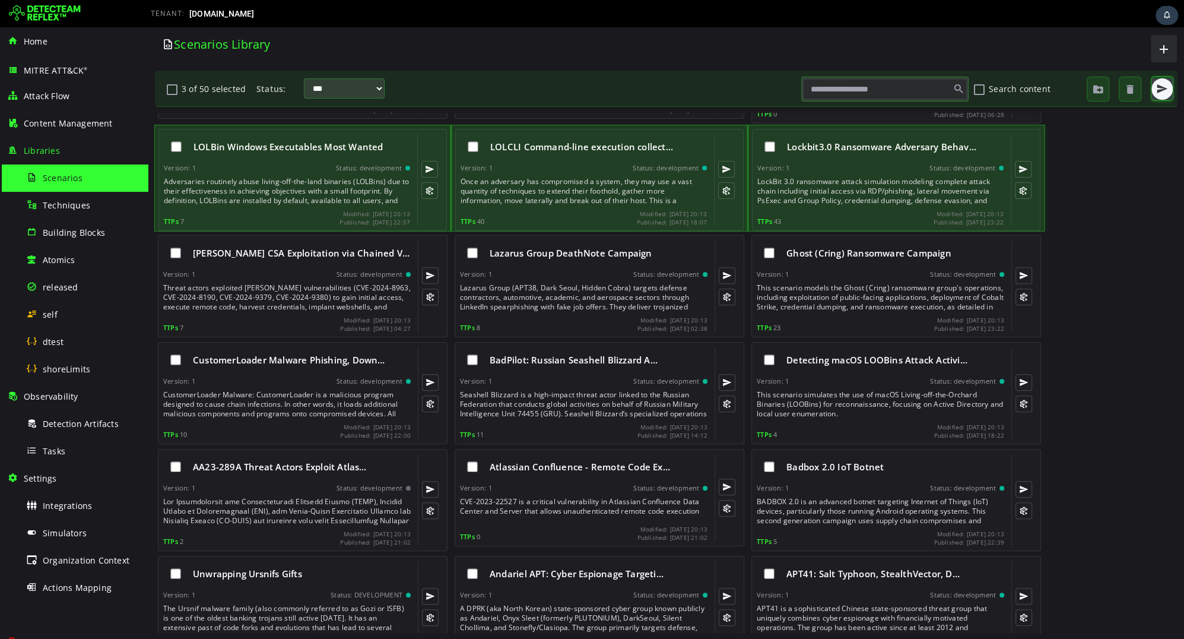
click at [1160, 88] on span "button" at bounding box center [1162, 89] width 12 height 12
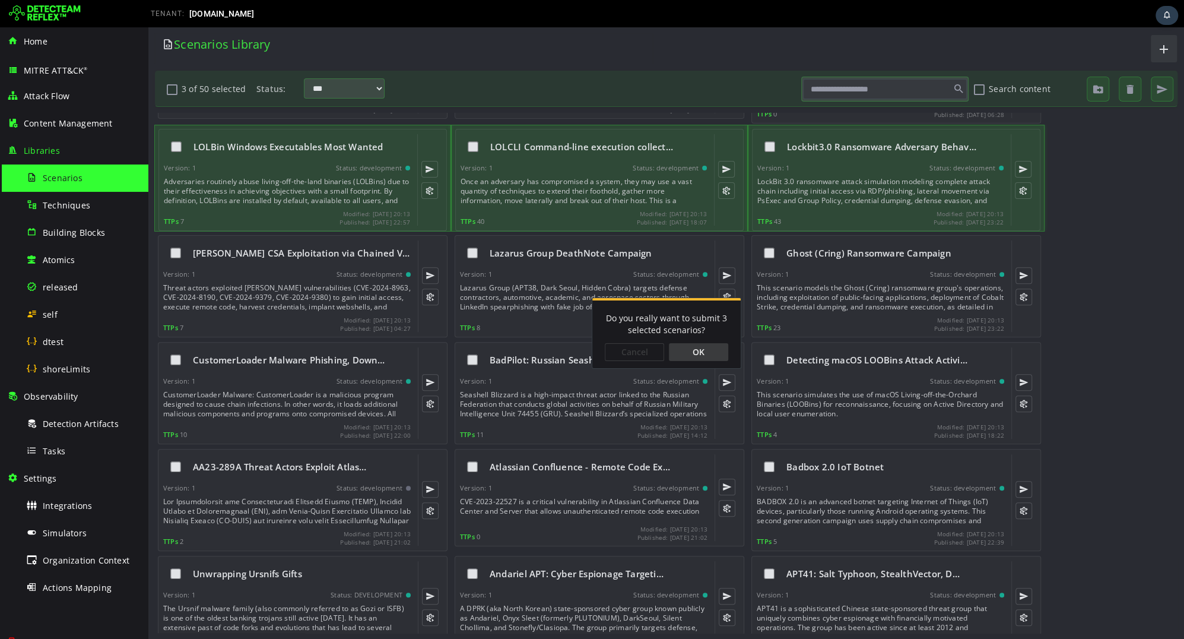
click at [701, 354] on div "OK" at bounding box center [698, 352] width 59 height 18
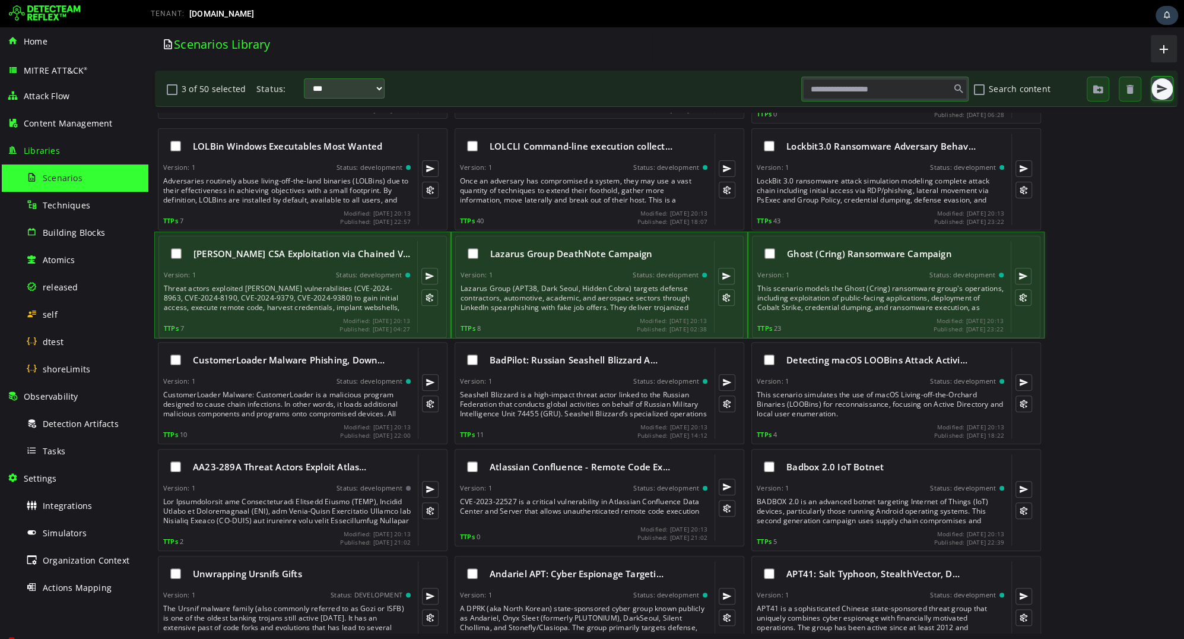
click at [1164, 88] on span "button" at bounding box center [1162, 89] width 12 height 12
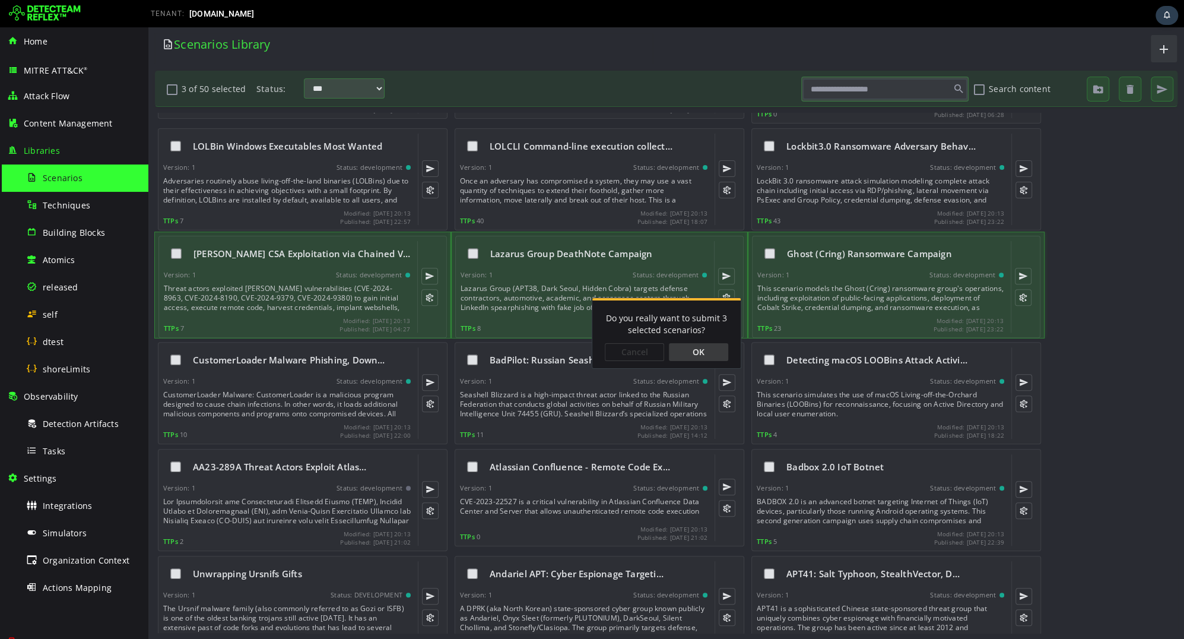
click at [719, 348] on div "OK" at bounding box center [698, 352] width 59 height 18
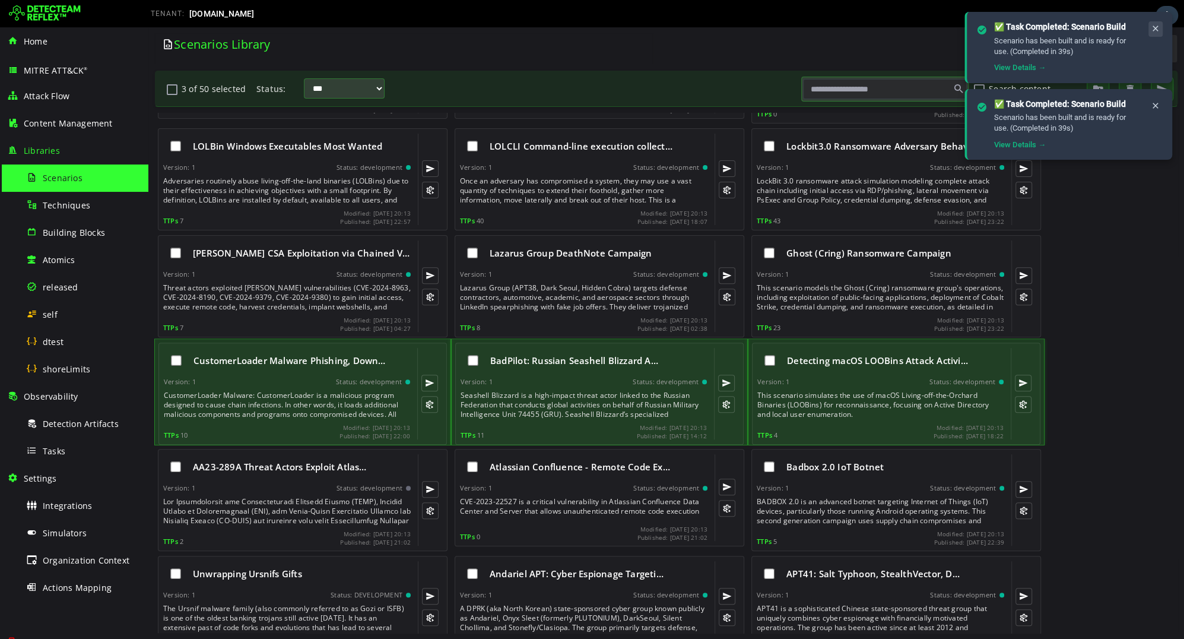
click at [1154, 28] on icon at bounding box center [1155, 29] width 9 height 10
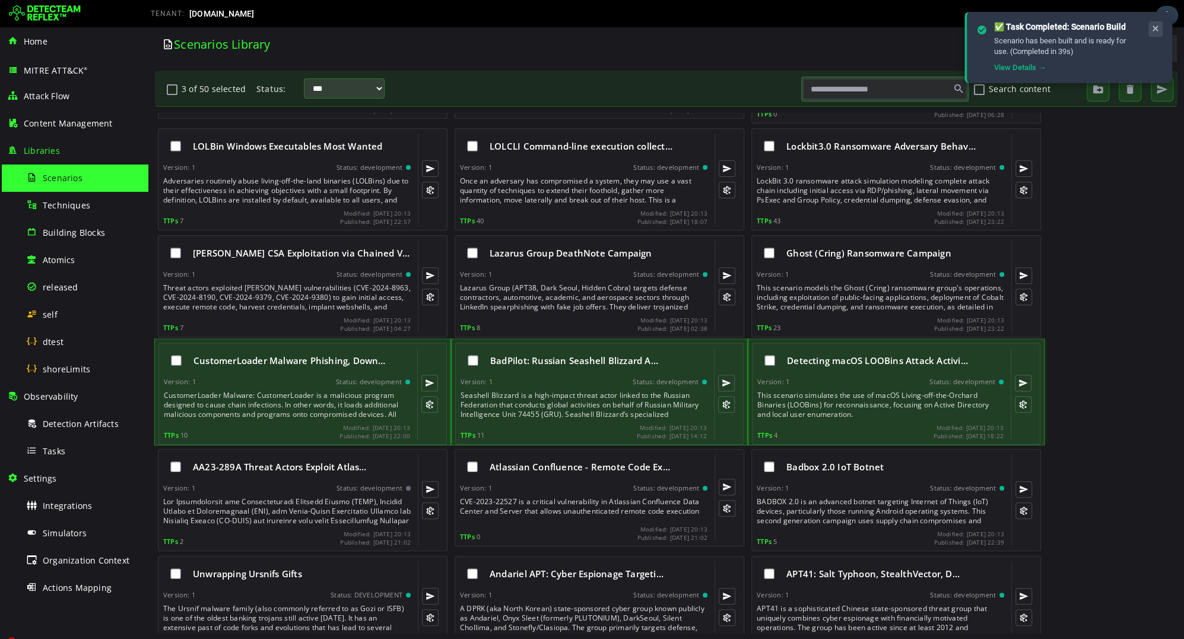
click at [1154, 28] on icon at bounding box center [1155, 29] width 9 height 10
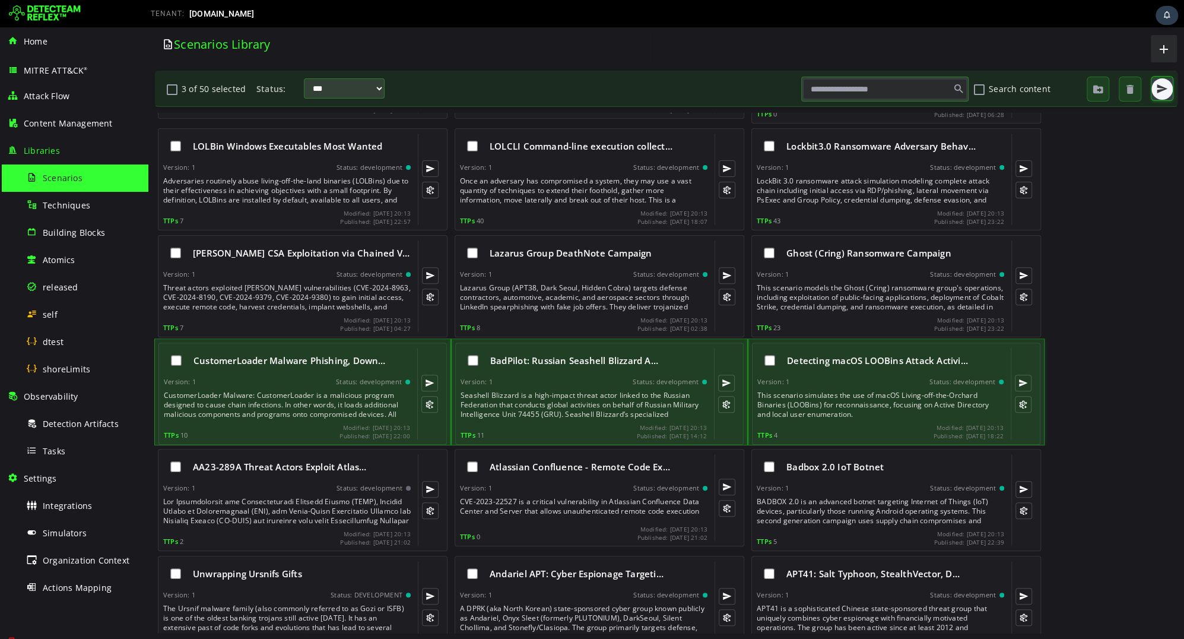
click at [1160, 88] on span "button" at bounding box center [1162, 89] width 12 height 12
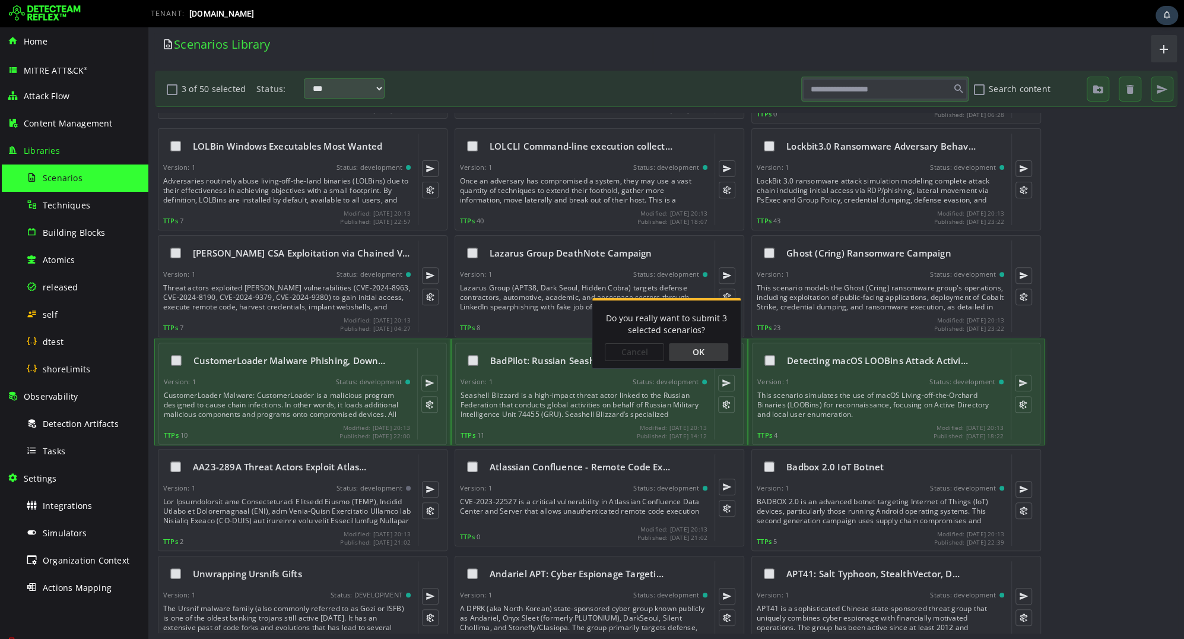
click at [701, 352] on div "OK" at bounding box center [698, 352] width 59 height 18
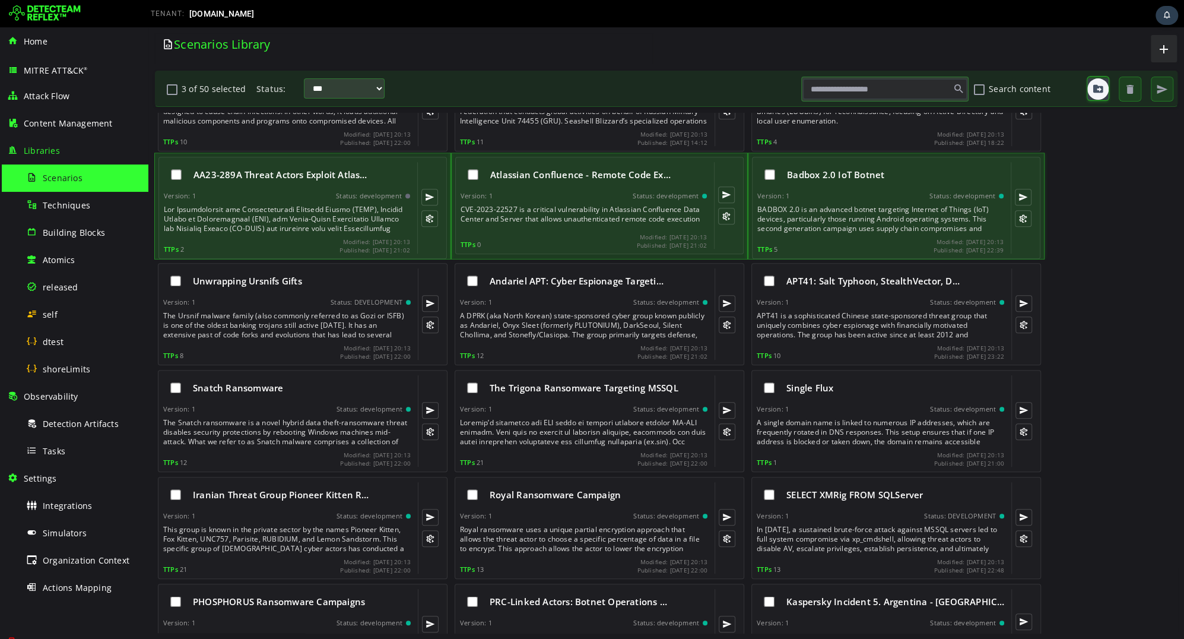
scroll to position [601, 0]
click at [1156, 88] on span "button" at bounding box center [1162, 89] width 12 height 12
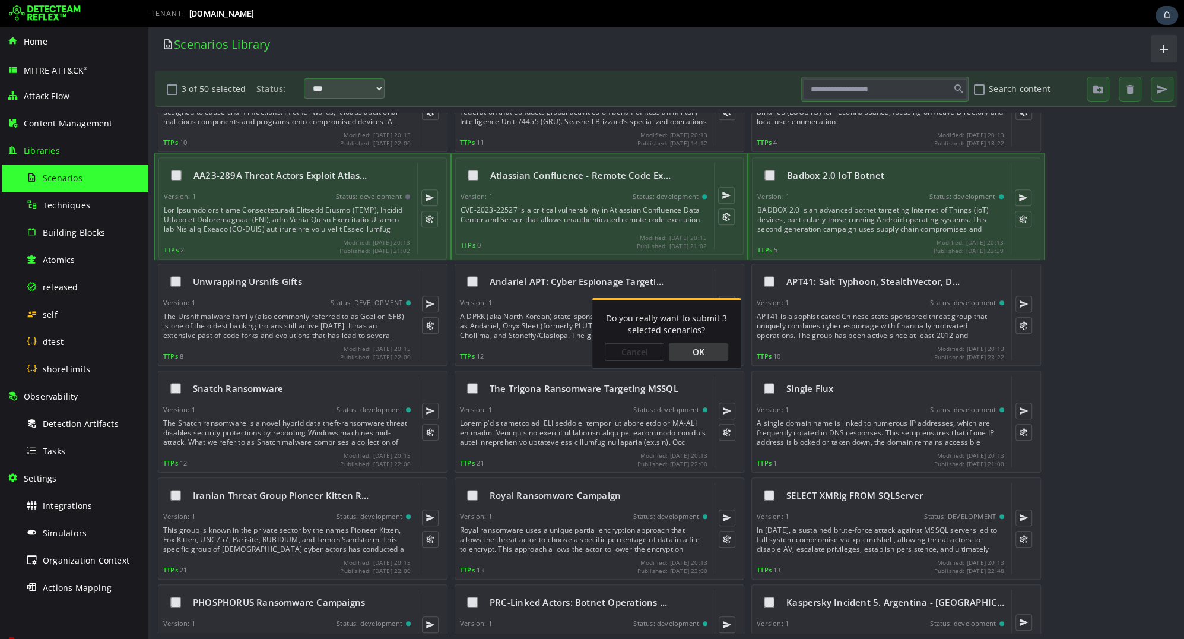
click at [714, 351] on div "OK" at bounding box center [698, 352] width 59 height 18
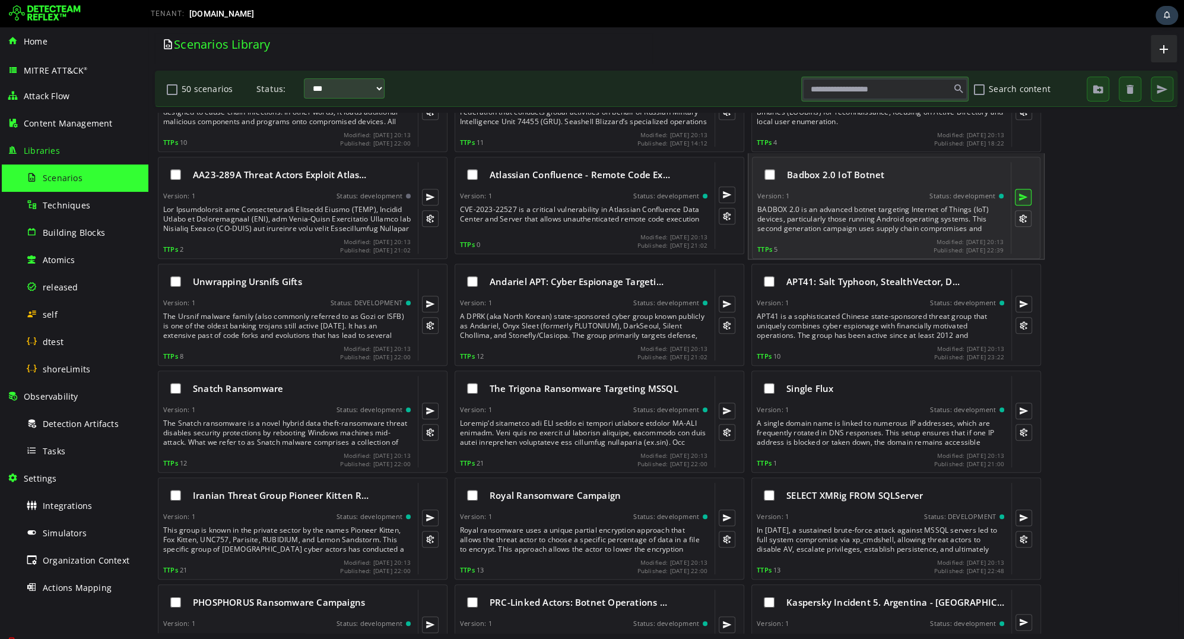
click at [1027, 196] on button at bounding box center [1023, 197] width 17 height 17
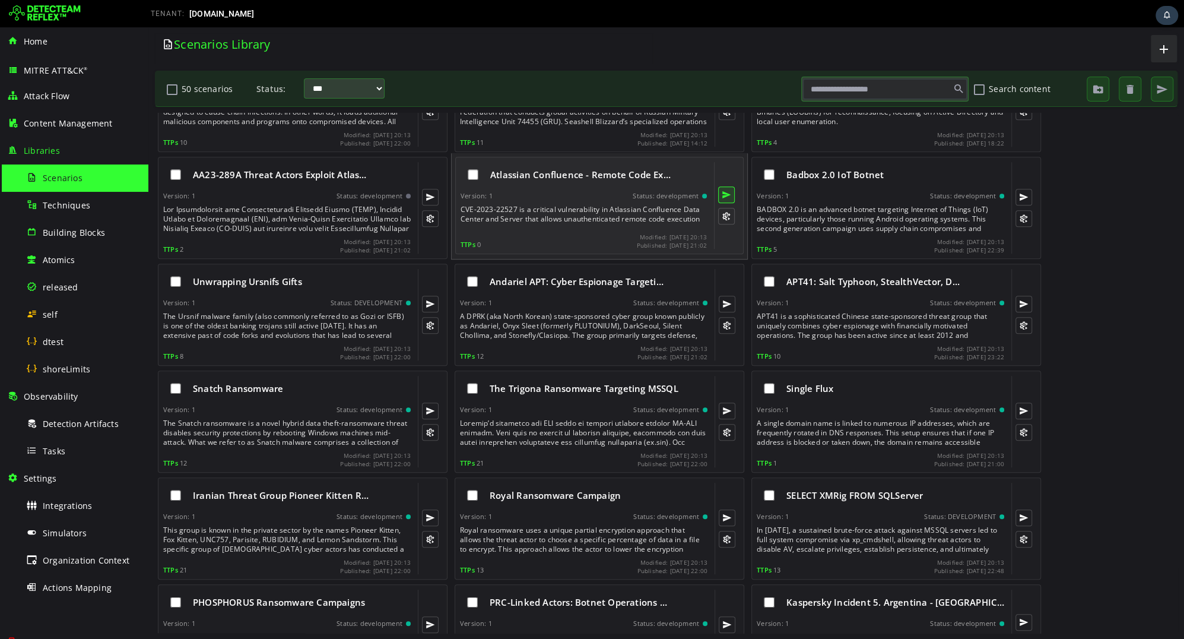
click at [726, 195] on button at bounding box center [726, 194] width 17 height 17
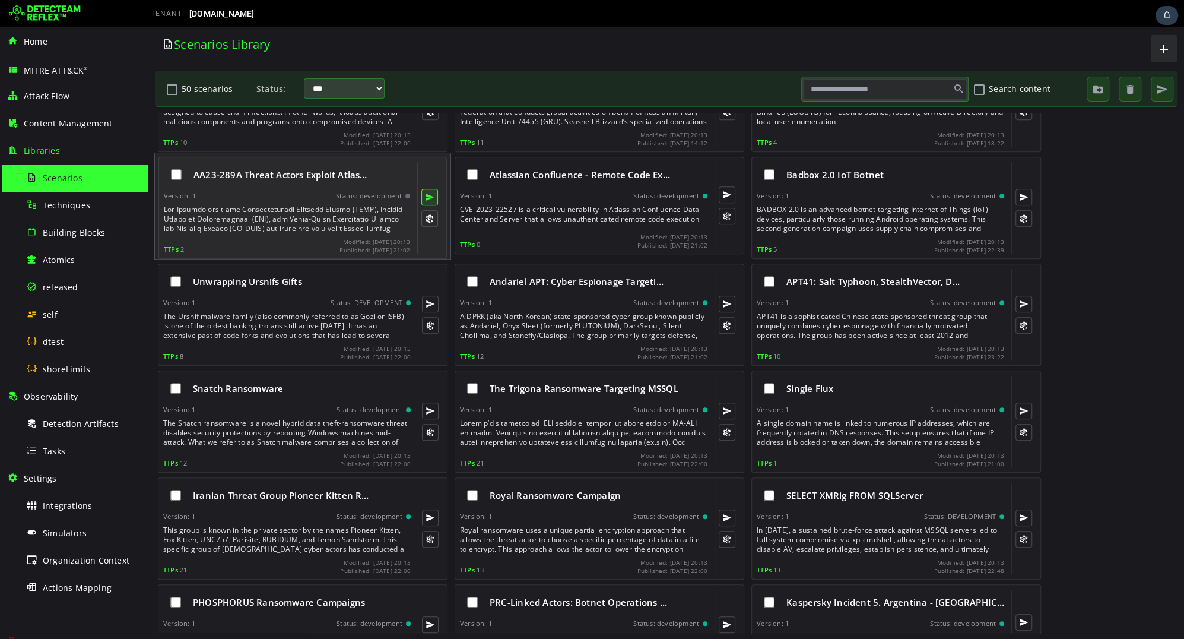
click at [428, 198] on button at bounding box center [429, 197] width 17 height 17
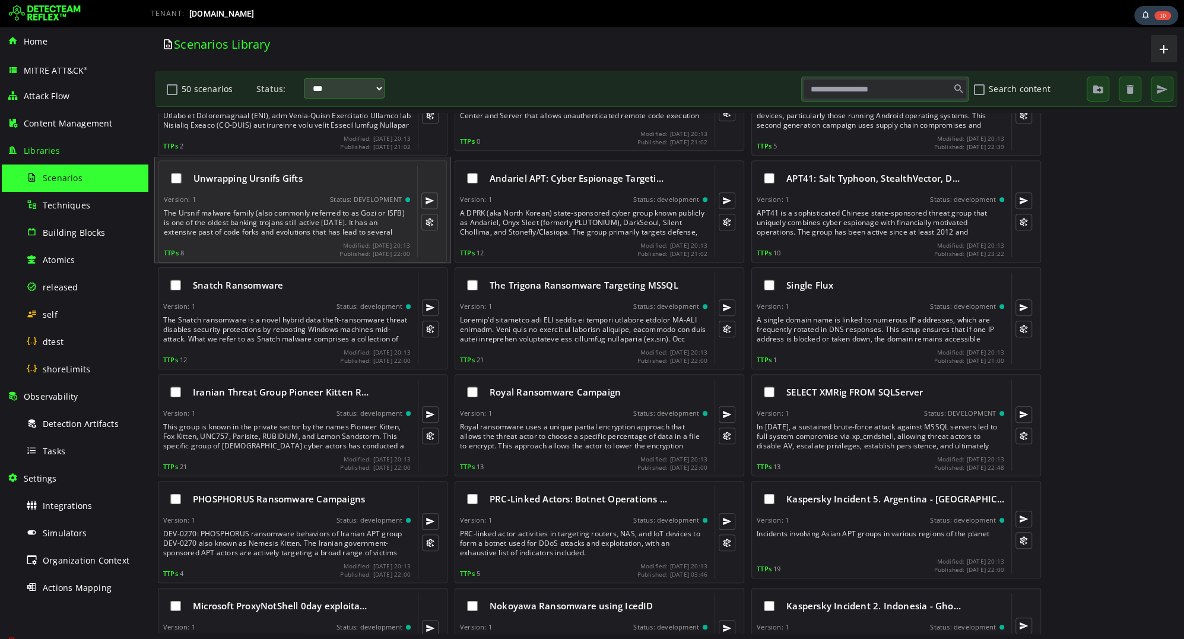
scroll to position [712, 0]
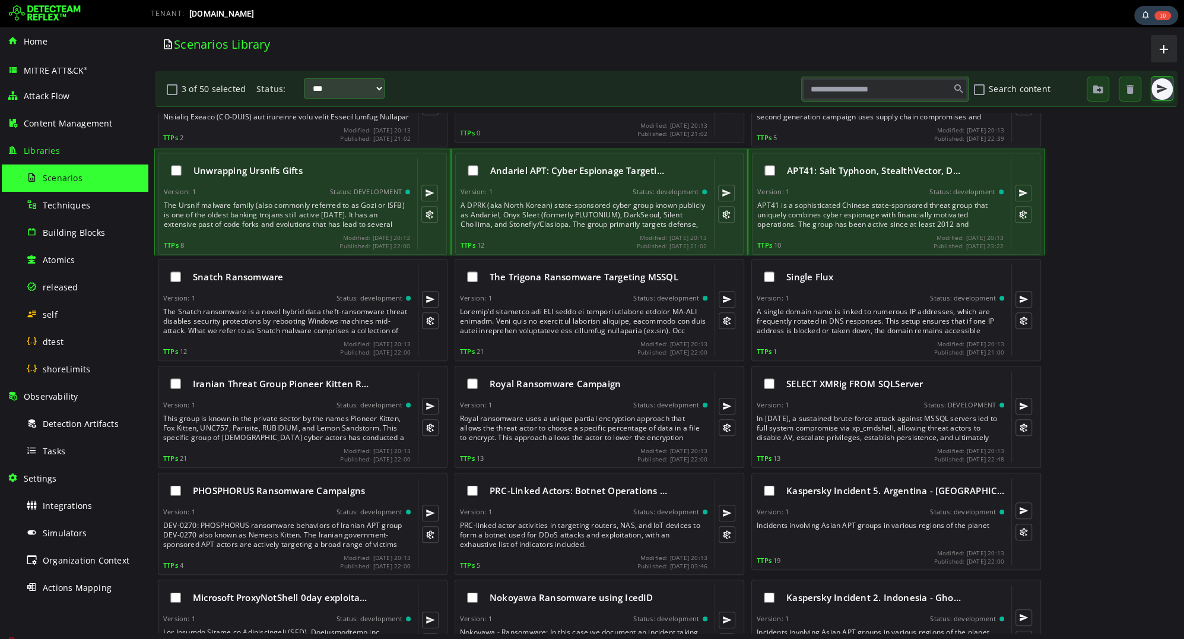
click at [1167, 82] on button "button" at bounding box center [1161, 88] width 21 height 21
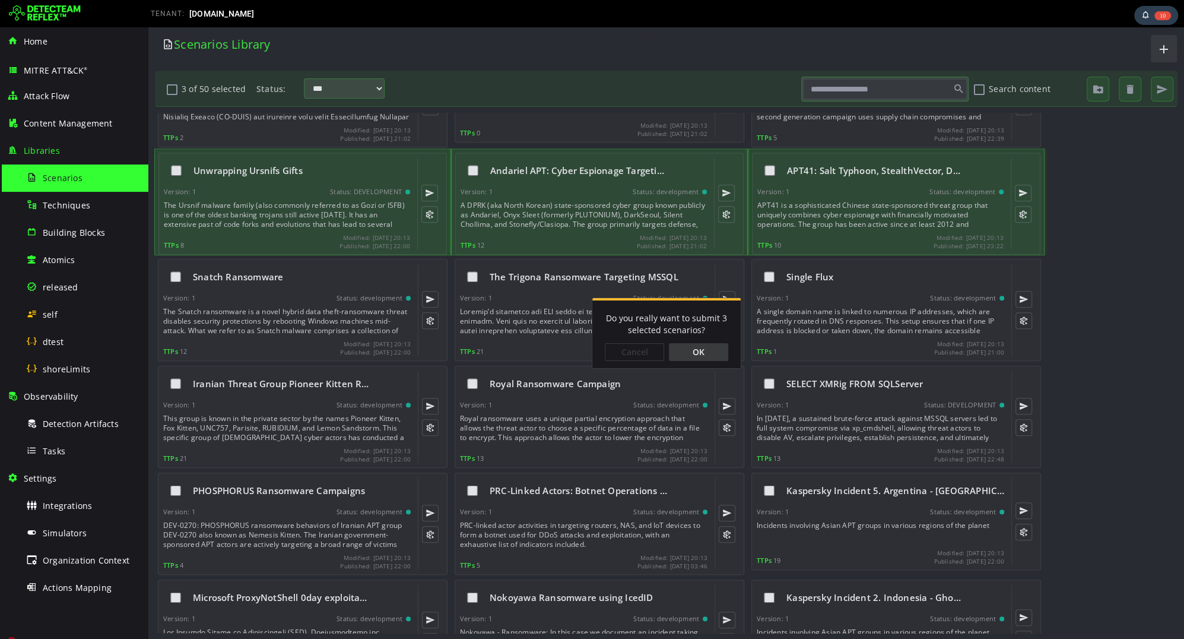
click at [700, 354] on div "OK" at bounding box center [698, 352] width 59 height 18
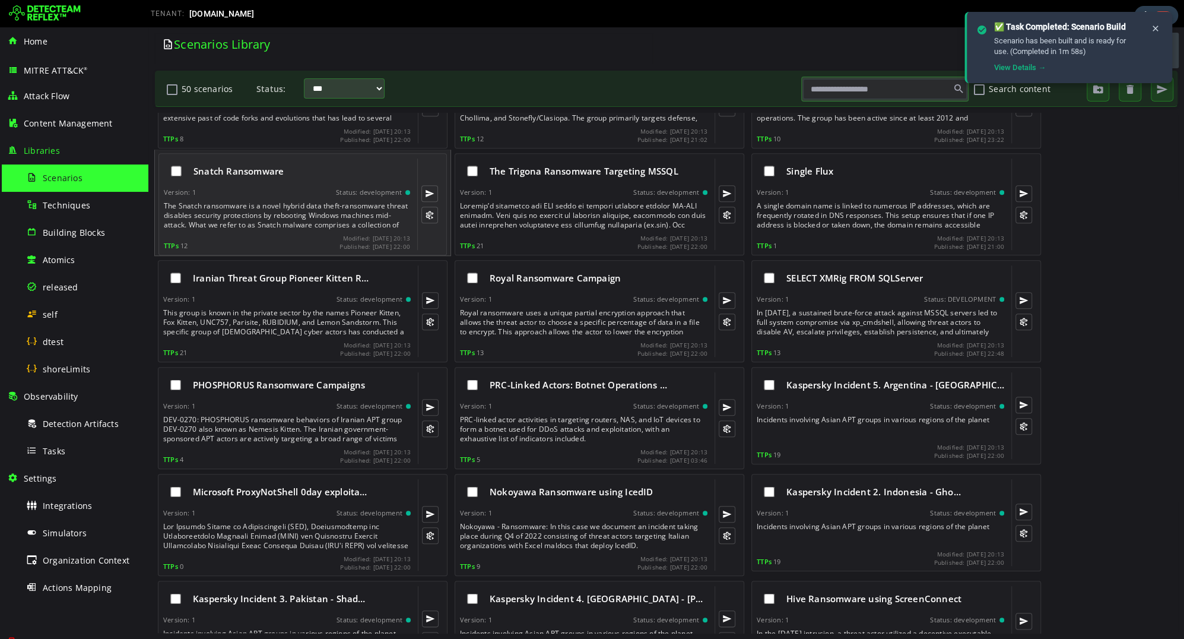
scroll to position [836, 0]
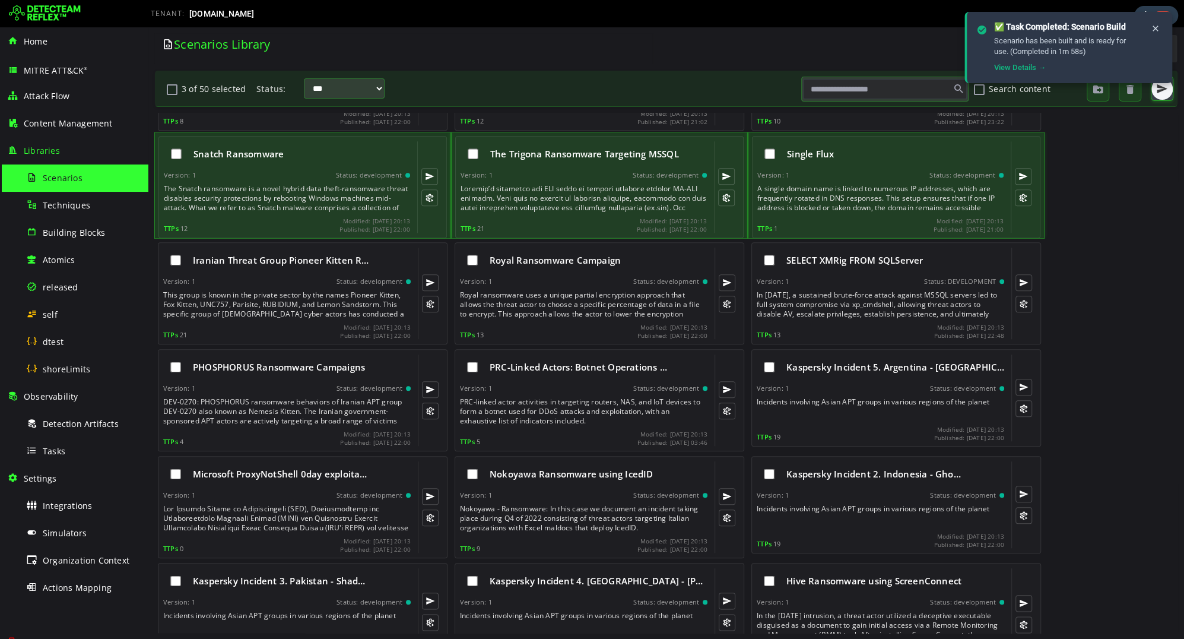
click at [1161, 92] on span "button" at bounding box center [1162, 89] width 12 height 12
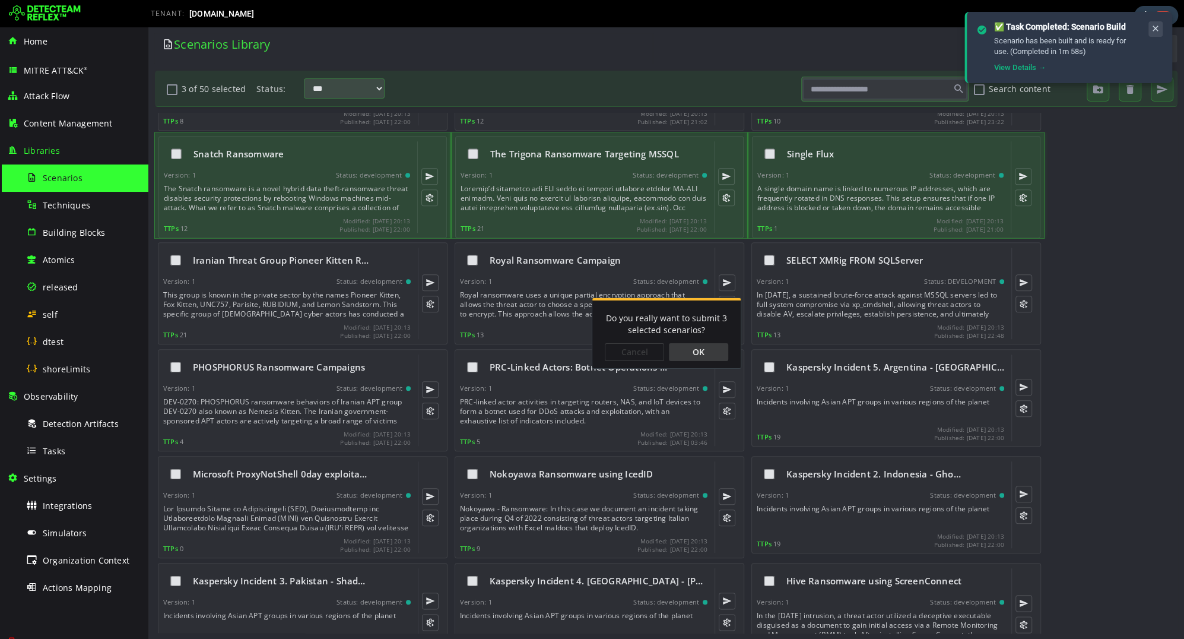
click at [1156, 25] on icon at bounding box center [1155, 29] width 9 height 10
click at [1155, 28] on icon at bounding box center [1155, 29] width 9 height 10
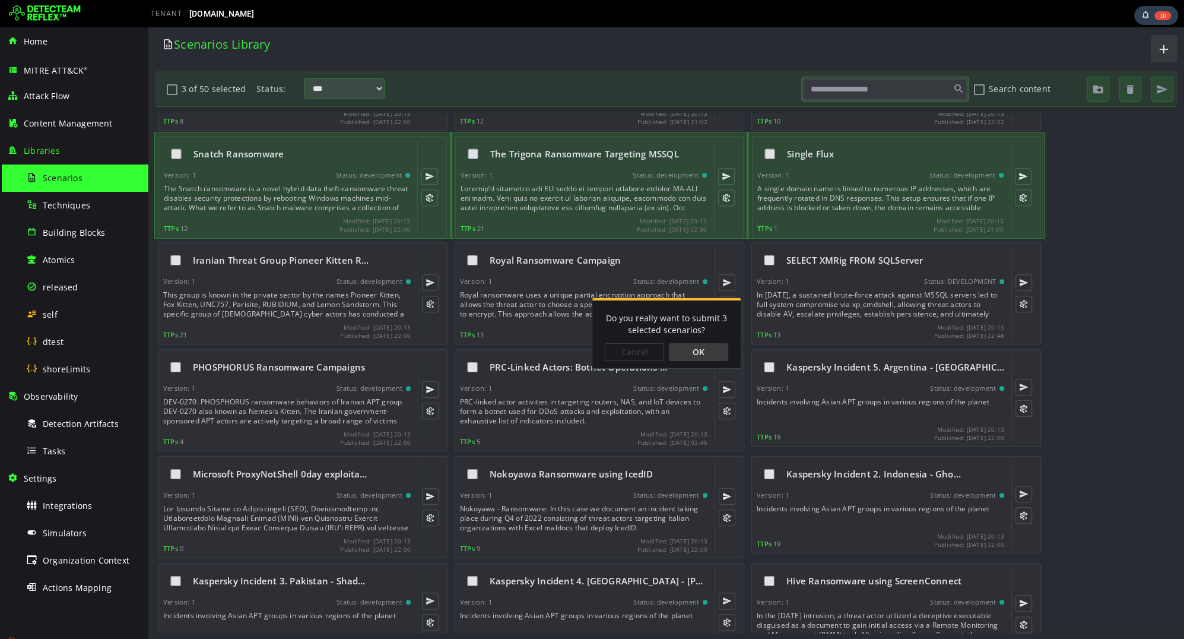
click at [697, 355] on div "OK" at bounding box center [698, 352] width 59 height 18
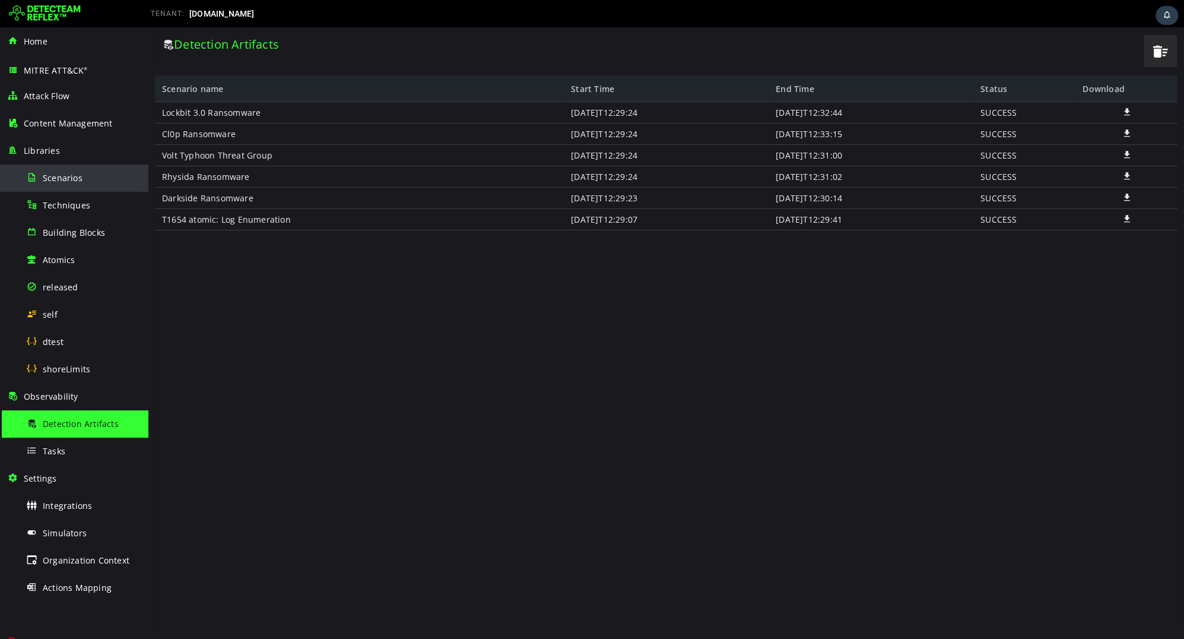
click at [55, 184] on div "Scenarios" at bounding box center [83, 177] width 115 height 27
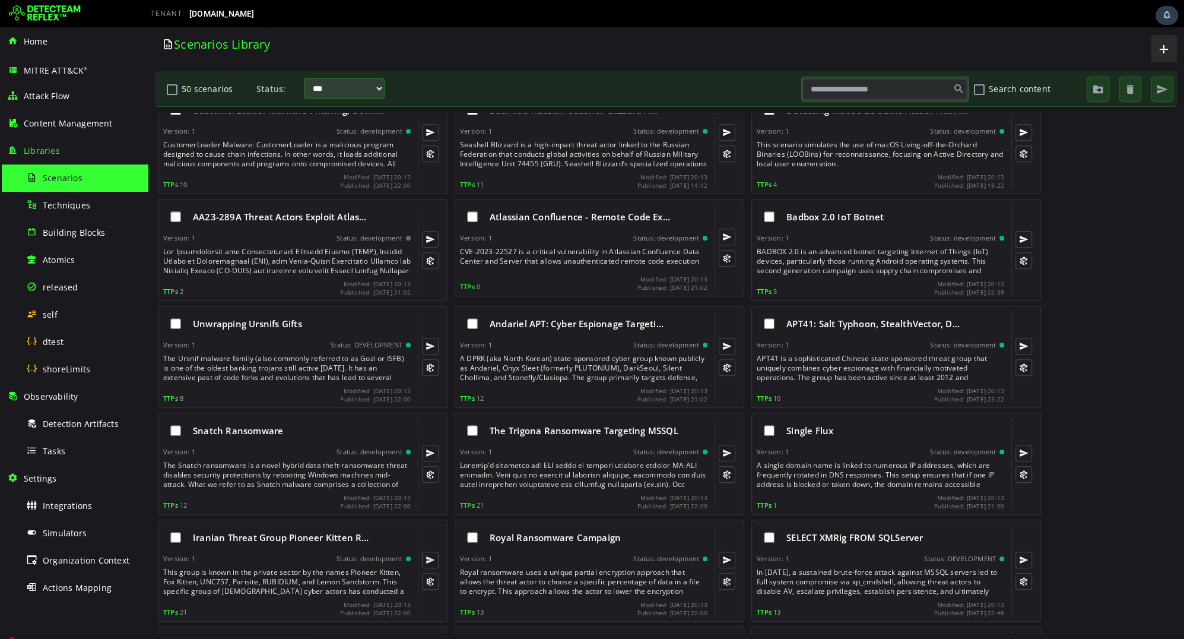
scroll to position [19, 0]
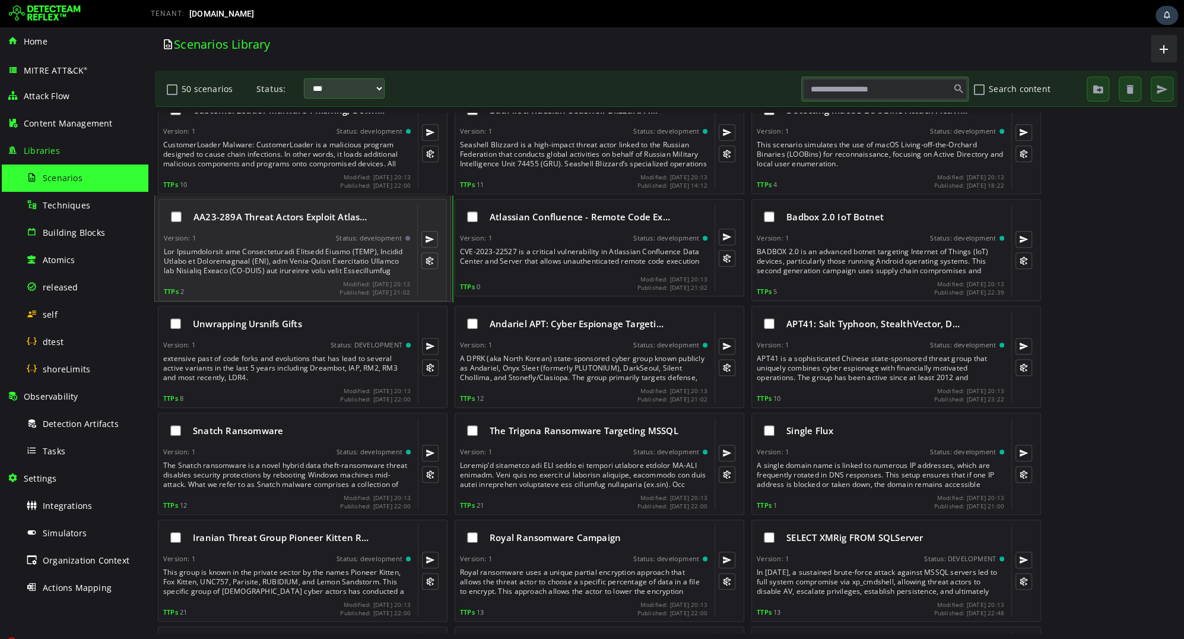
click at [275, 222] on div "AA23-289A Threat Actors Exploit Atlas…" at bounding box center [287, 216] width 246 height 25
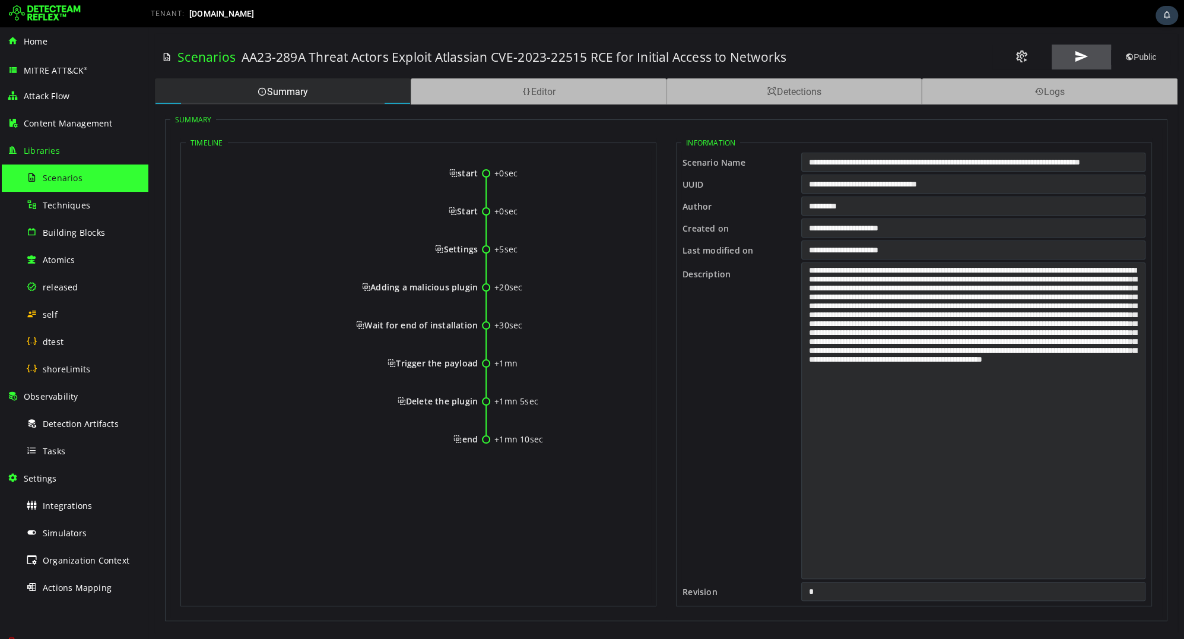
click at [1063, 58] on button at bounding box center [1081, 57] width 59 height 25
click at [482, 53] on h3 "AA23-289A Threat Actors Exploit Atlassian CVE-2023-22515 RCE for Initial Access…" at bounding box center [514, 57] width 545 height 17
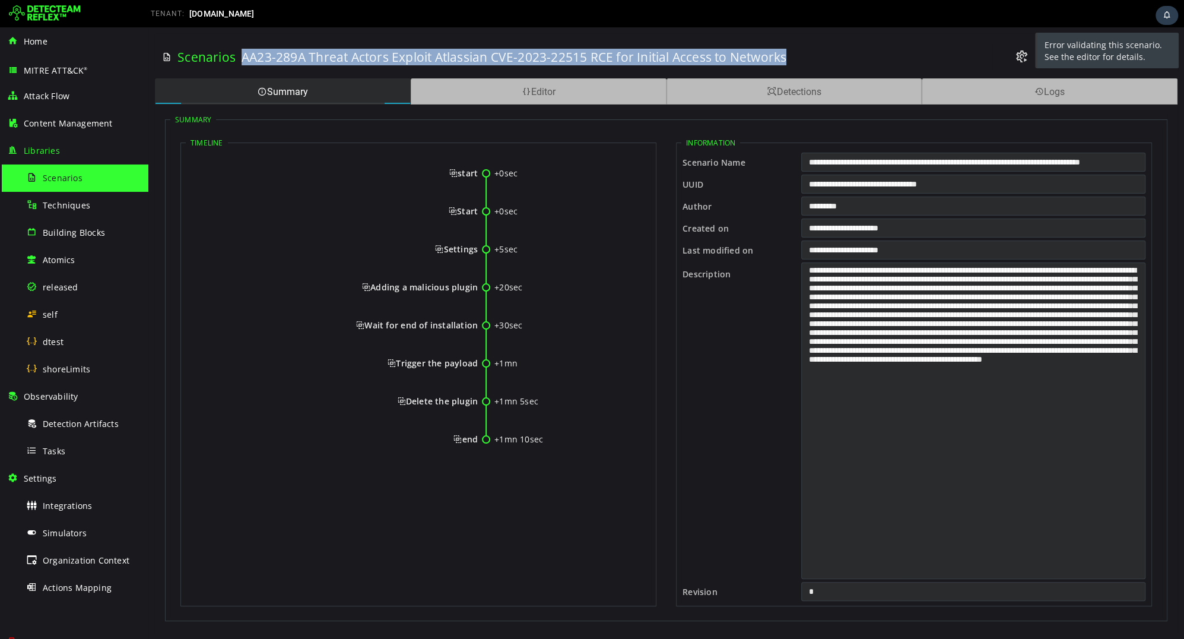
click at [482, 53] on h3 "AA23-289A Threat Actors Exploit Atlassian CVE-2023-22515 RCE for Initial Access…" at bounding box center [514, 57] width 545 height 17
drag, startPoint x: 179, startPoint y: 55, endPoint x: 817, endPoint y: 55, distance: 637.9
click at [817, 55] on div "Scenarios AA23-289A Threat Actors Exploit Atlassian CVE-2023-22515 RCE for Init…" at bounding box center [666, 57] width 1008 height 42
copy div "Scenarios AA23-289A Threat Actors Exploit Atlassian CVE-2023-22515 RCE for Init…"
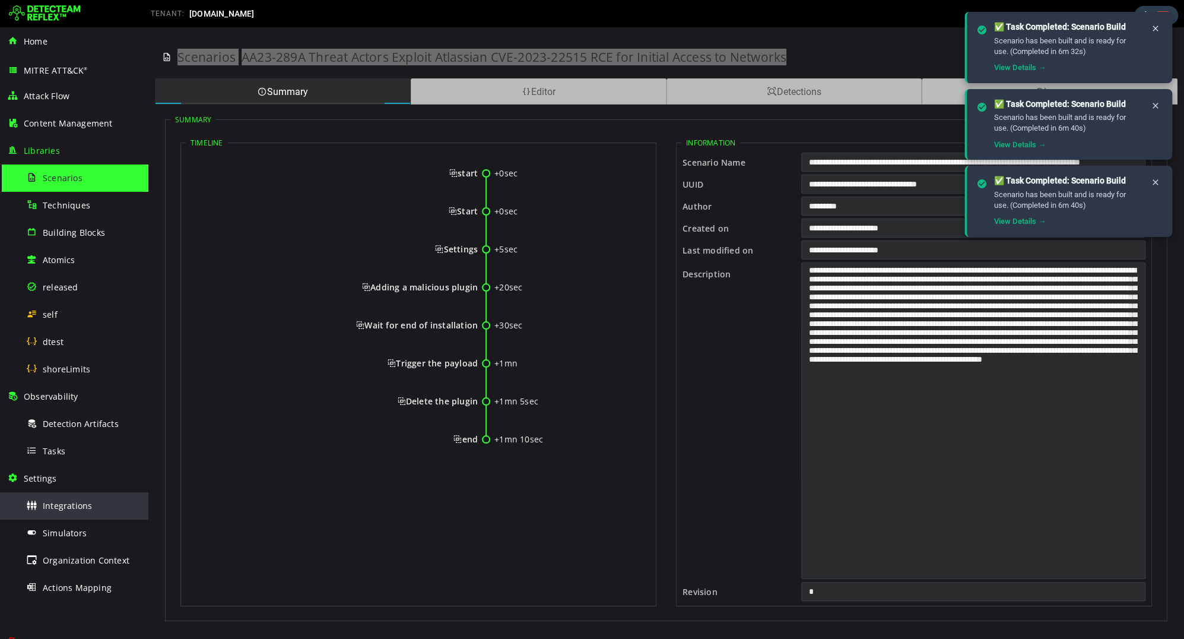
click at [43, 493] on div "Integrations" at bounding box center [83, 505] width 115 height 27
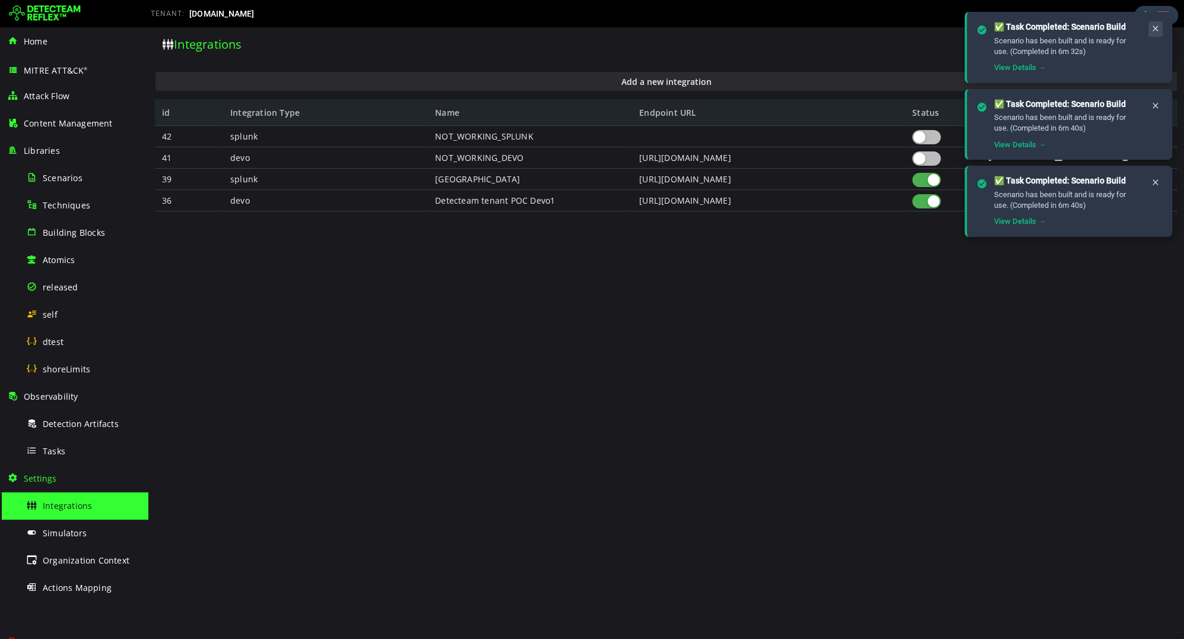
click at [1158, 21] on button at bounding box center [1155, 28] width 14 height 15
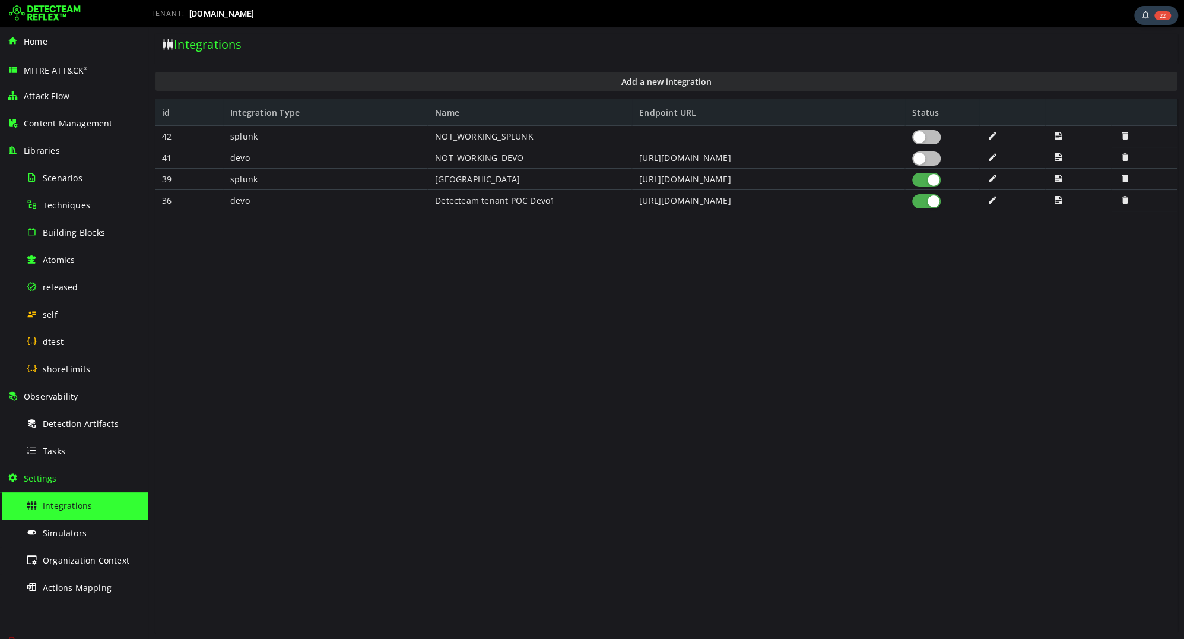
click at [989, 203] on span at bounding box center [992, 200] width 12 height 10
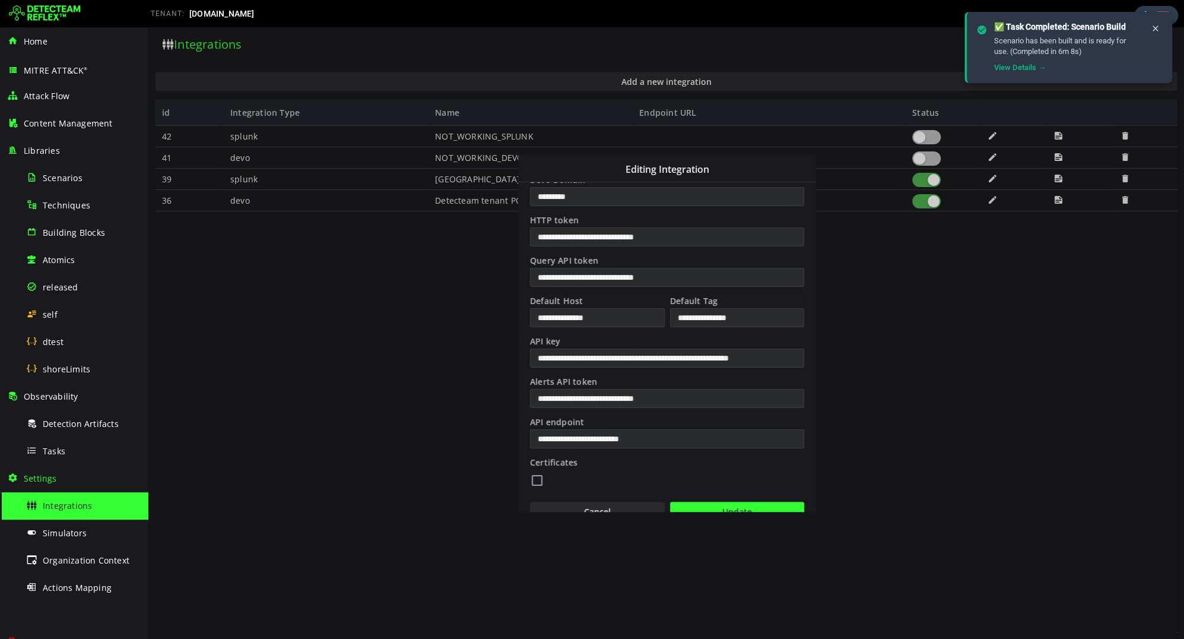
scroll to position [202, 0]
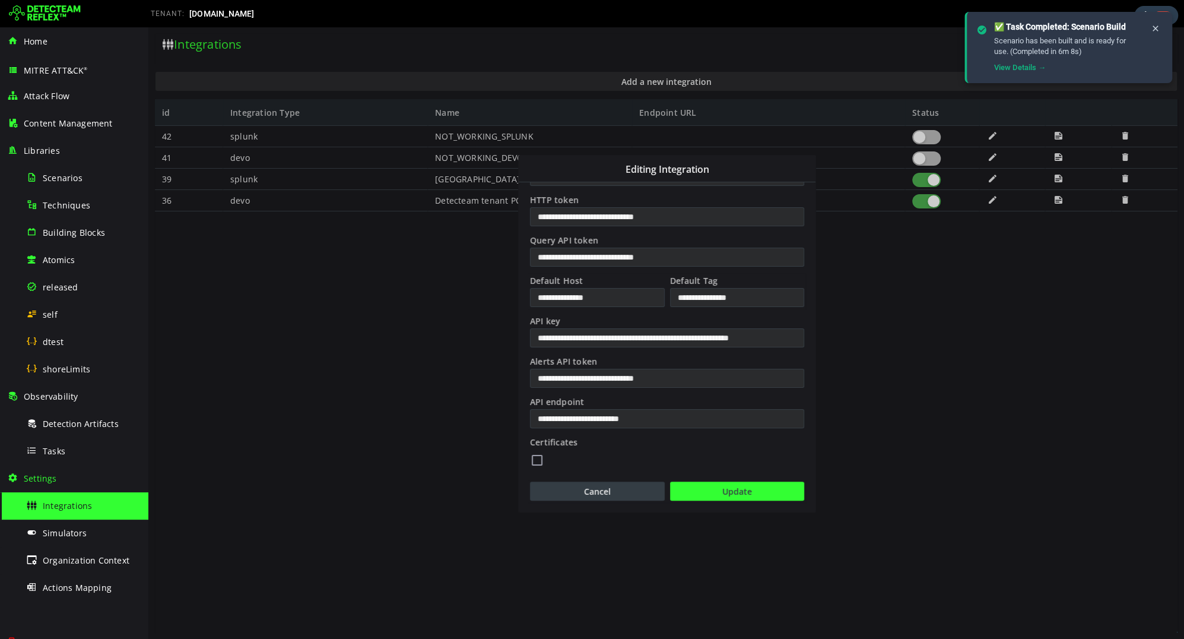
click at [621, 485] on button "Cancel" at bounding box center [597, 490] width 135 height 19
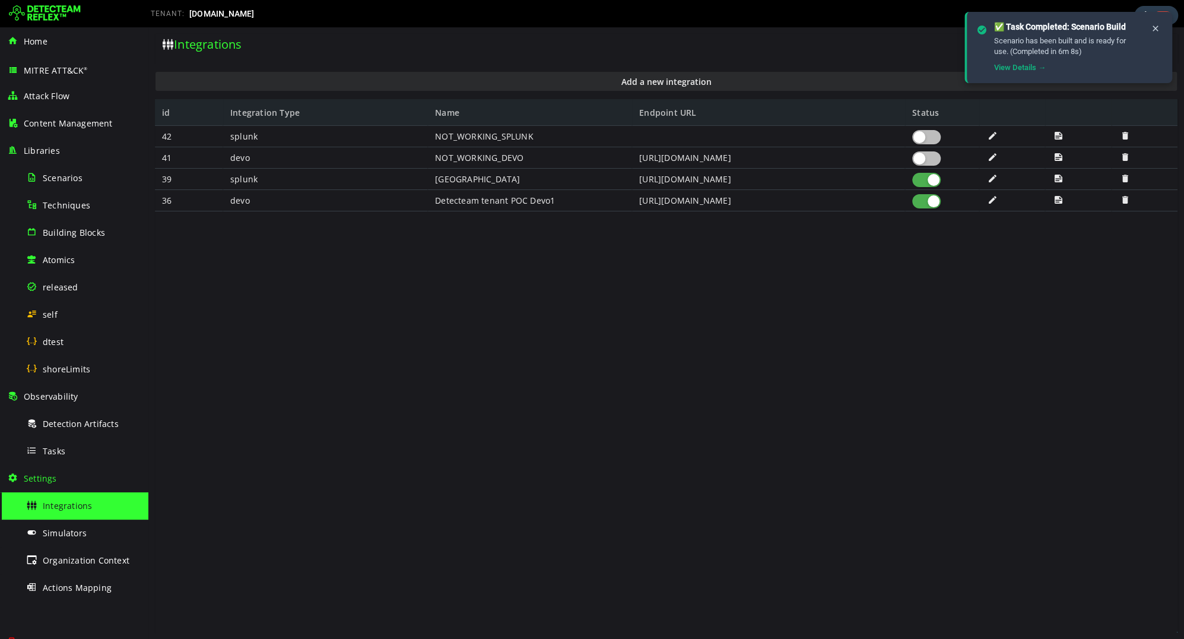
click at [169, 201] on div "36" at bounding box center [189, 200] width 68 height 21
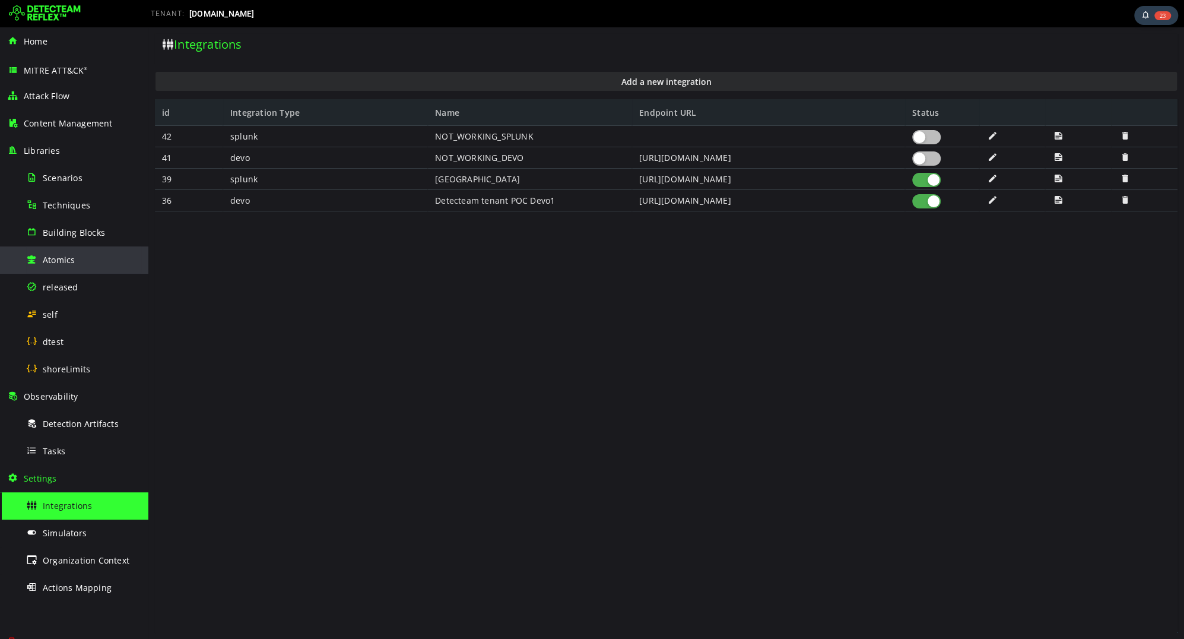
click at [77, 270] on div "Atomics" at bounding box center [83, 259] width 115 height 27
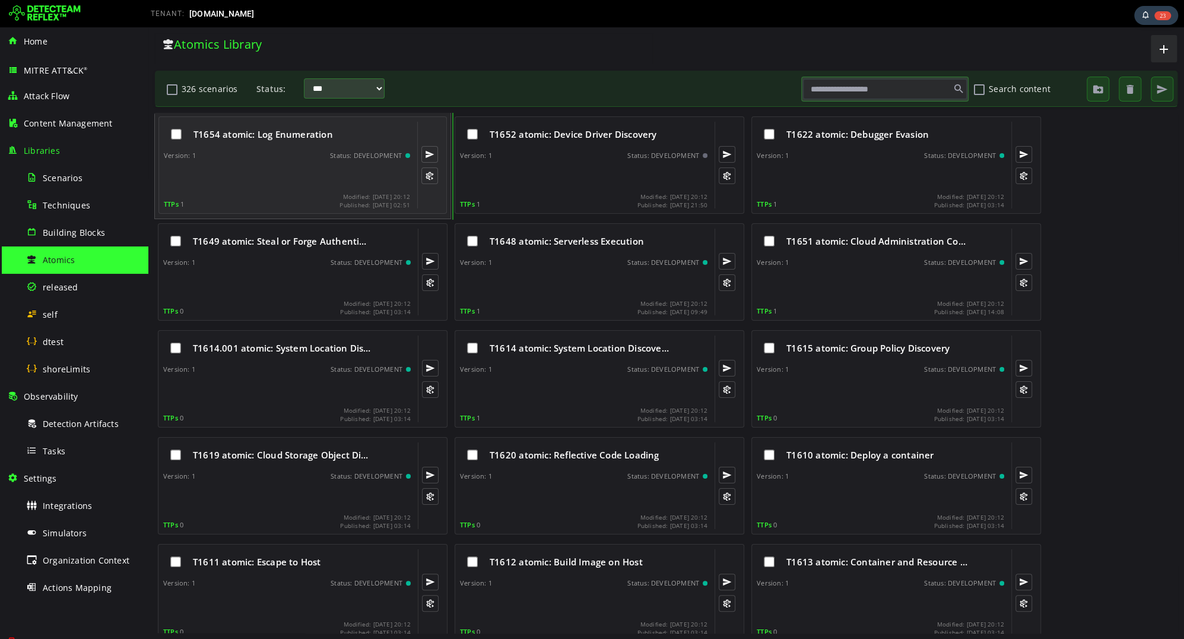
click at [278, 181] on div at bounding box center [288, 176] width 249 height 24
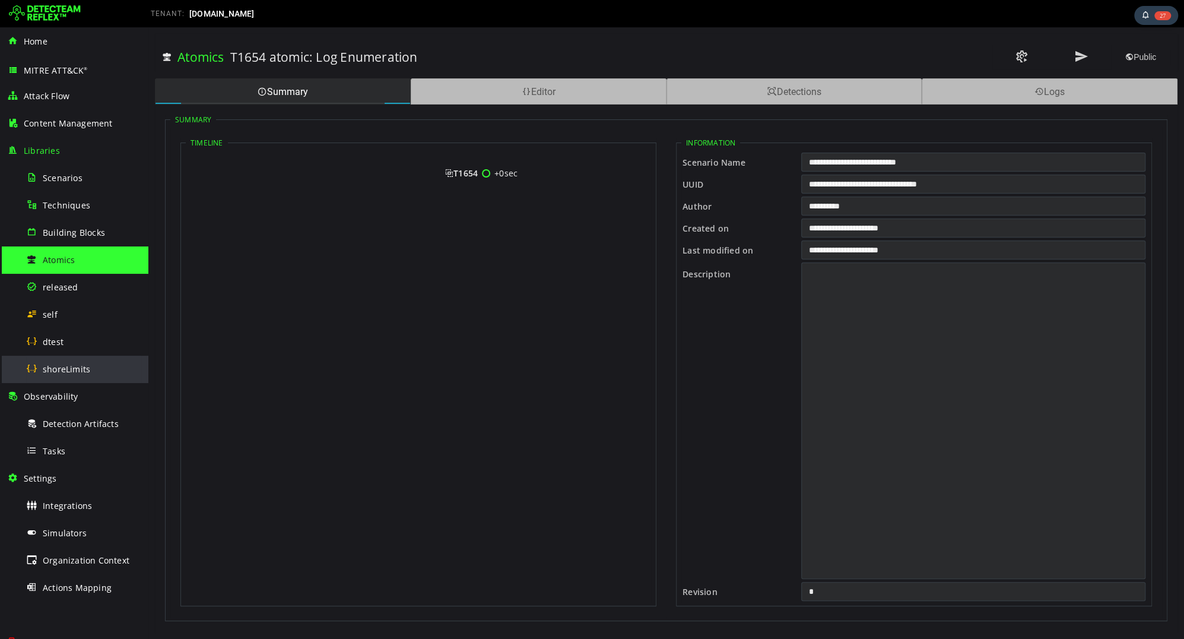
click at [90, 367] on div "shoreLimits" at bounding box center [83, 368] width 115 height 27
